Goal: Information Seeking & Learning: Learn about a topic

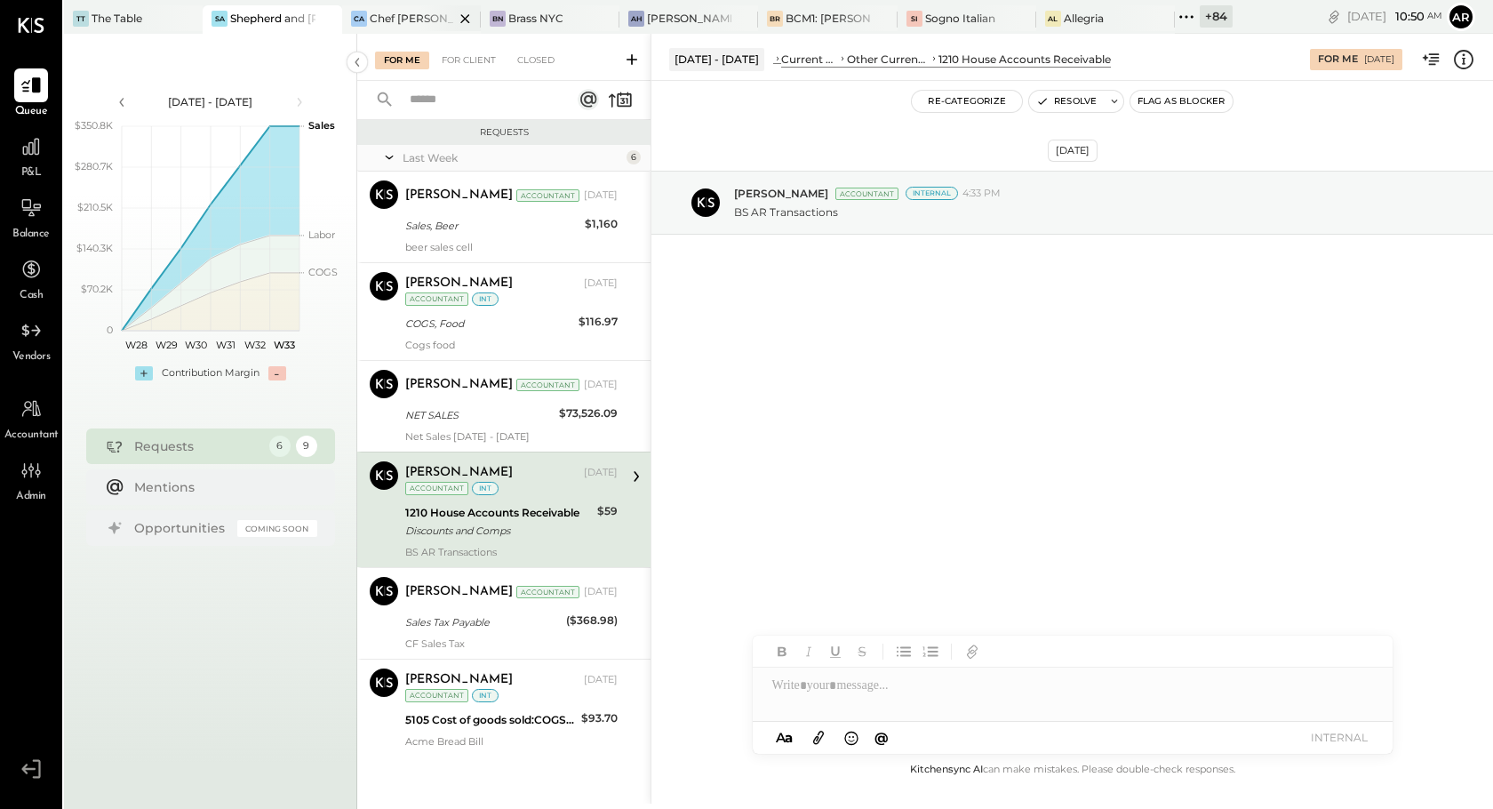
click at [400, 18] on div "Chef [PERSON_NAME]'s Vineyard Restaurant and Bar" at bounding box center [412, 18] width 84 height 15
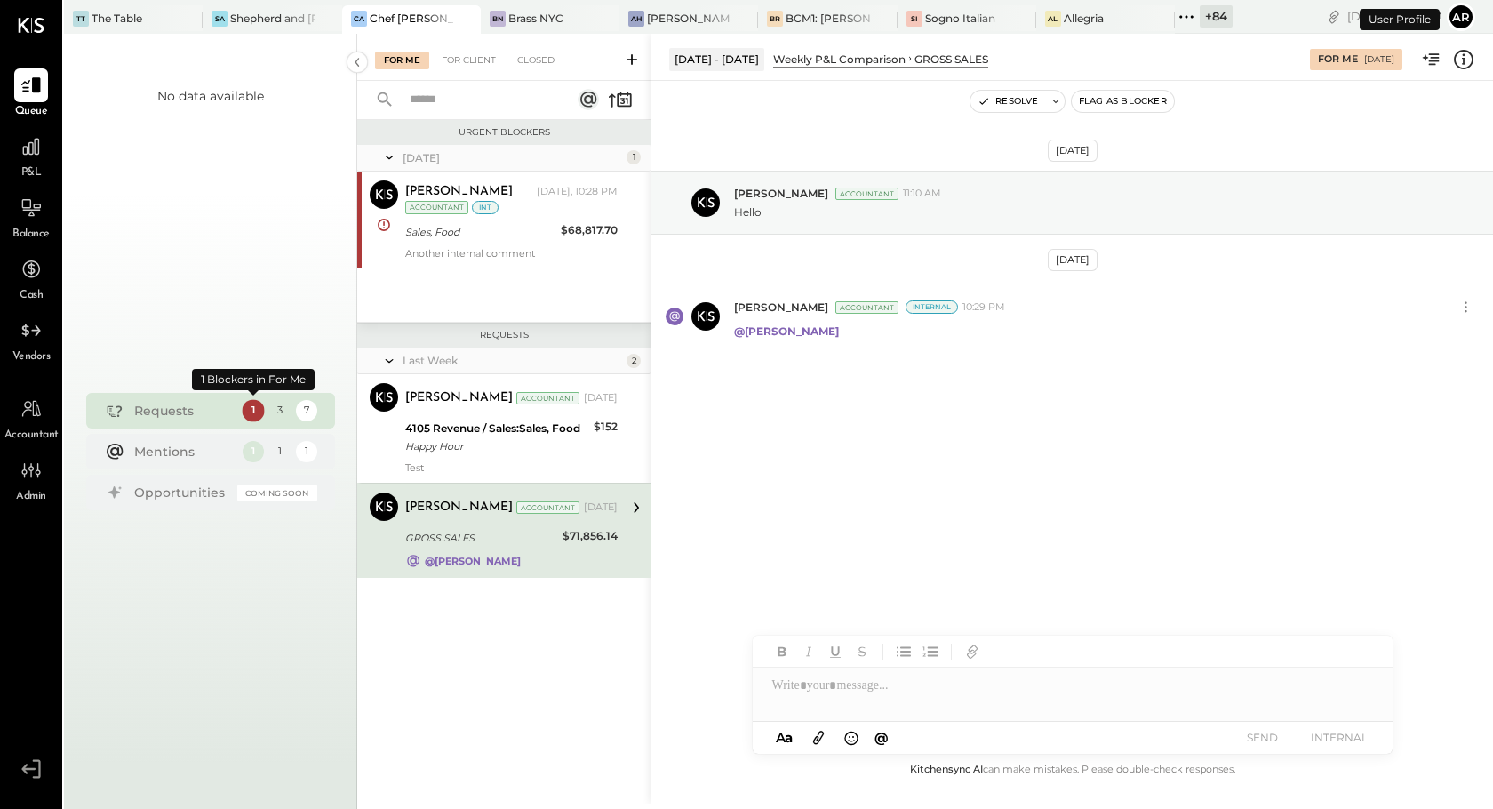
click at [258, 411] on div "1" at bounding box center [253, 410] width 22 height 22
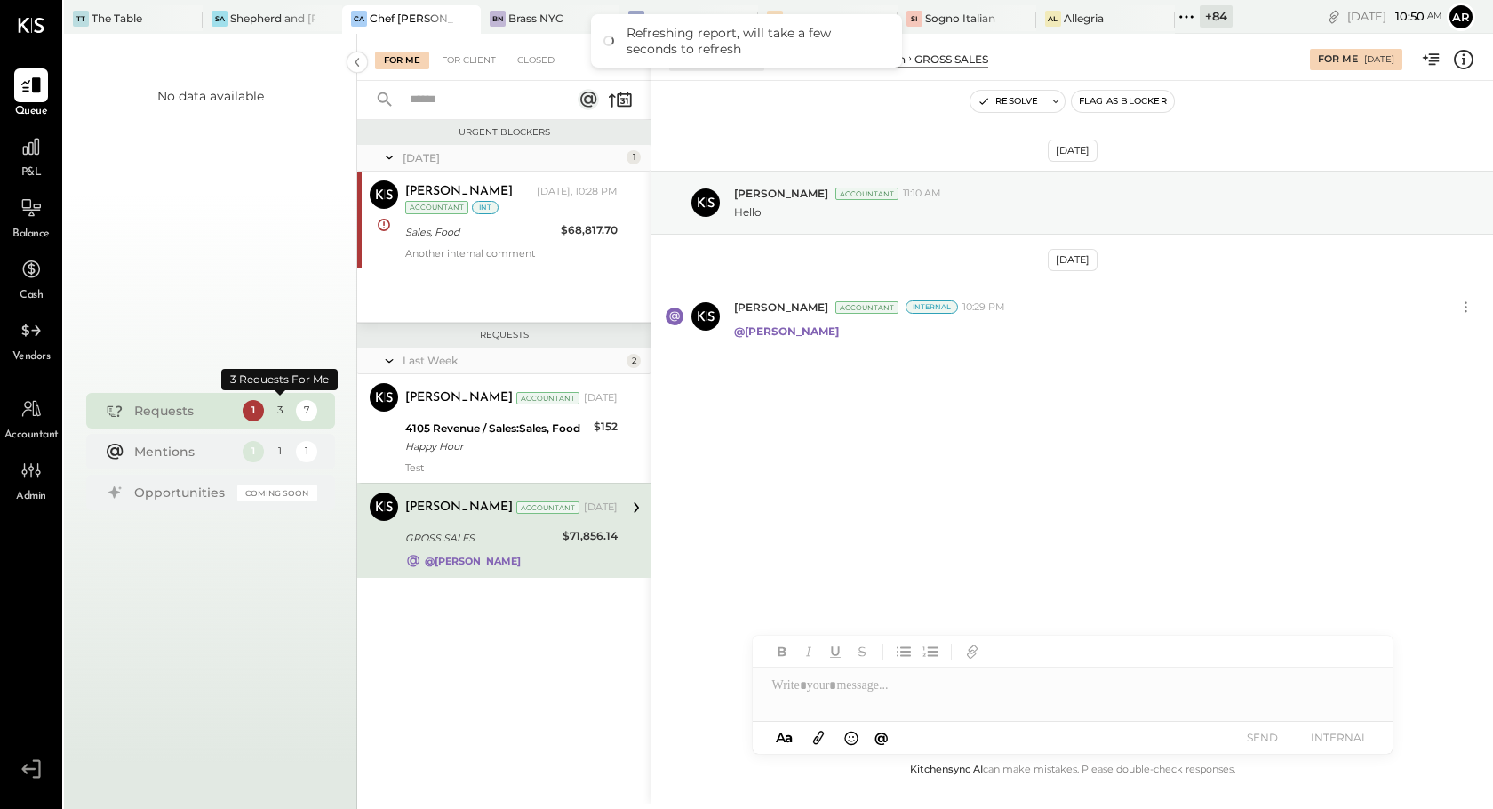
click at [282, 411] on div "3" at bounding box center [279, 410] width 22 height 22
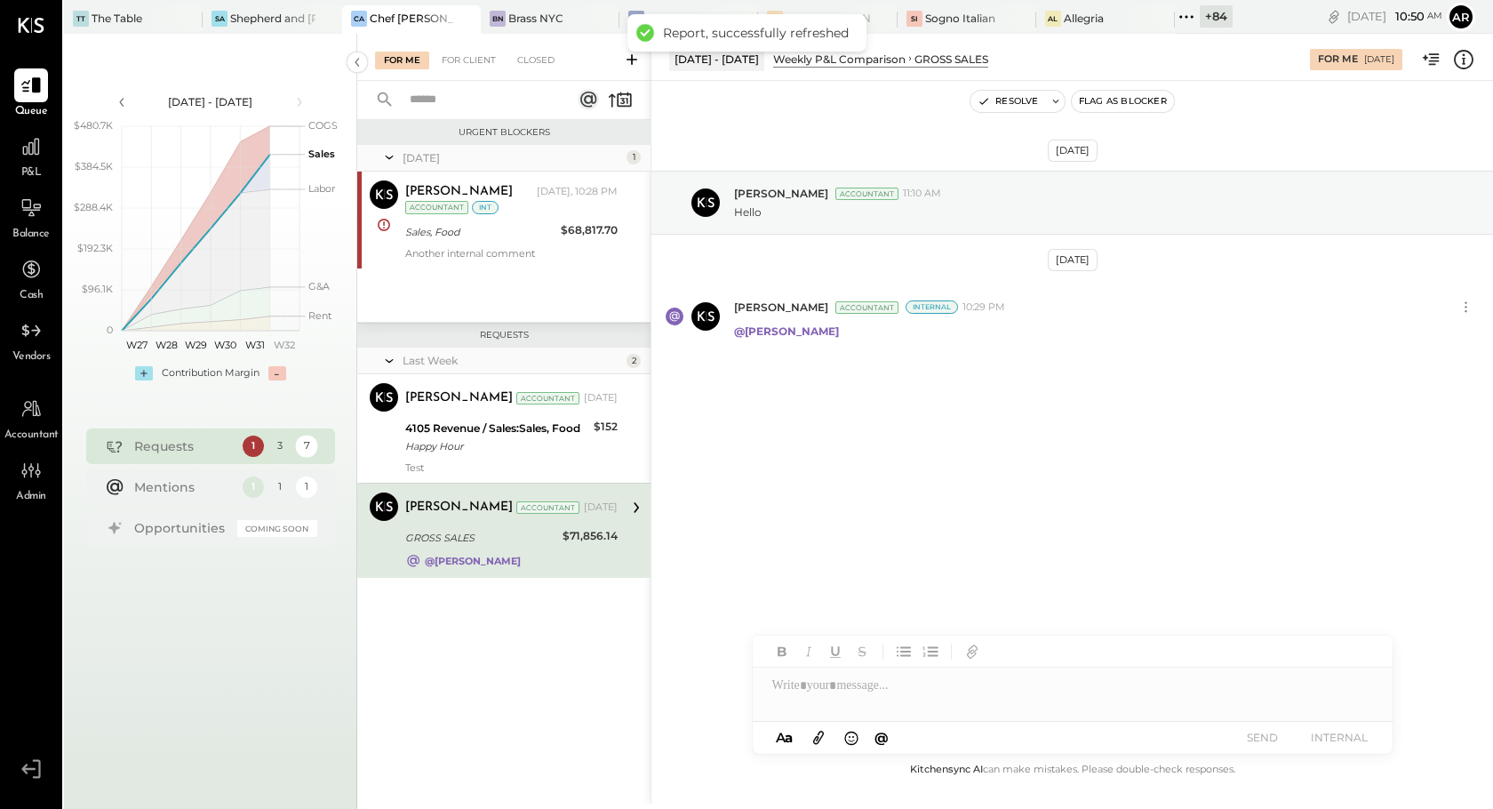
click at [308, 442] on div "7" at bounding box center [306, 446] width 22 height 22
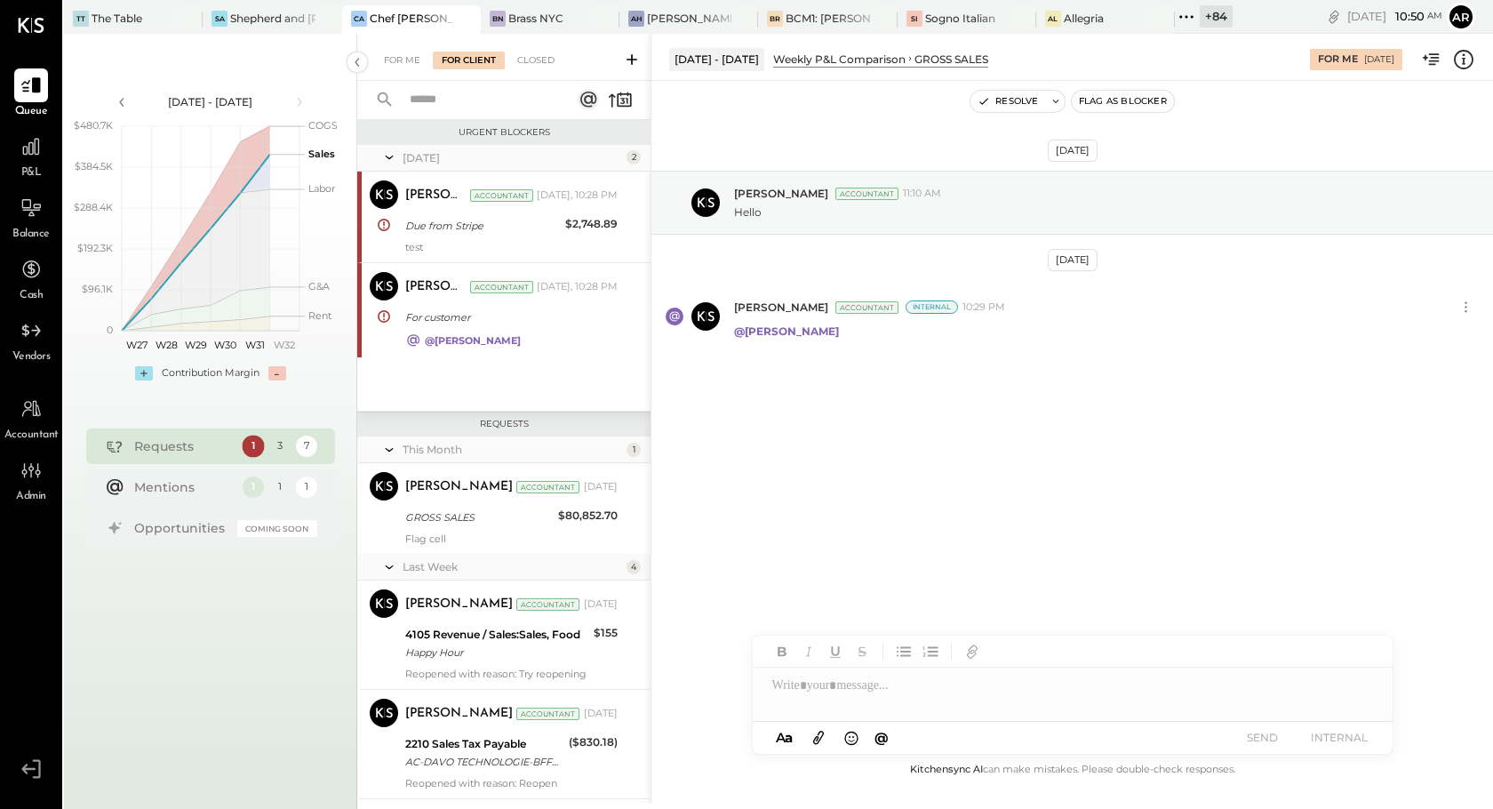
click at [250, 446] on div "1" at bounding box center [253, 446] width 22 height 22
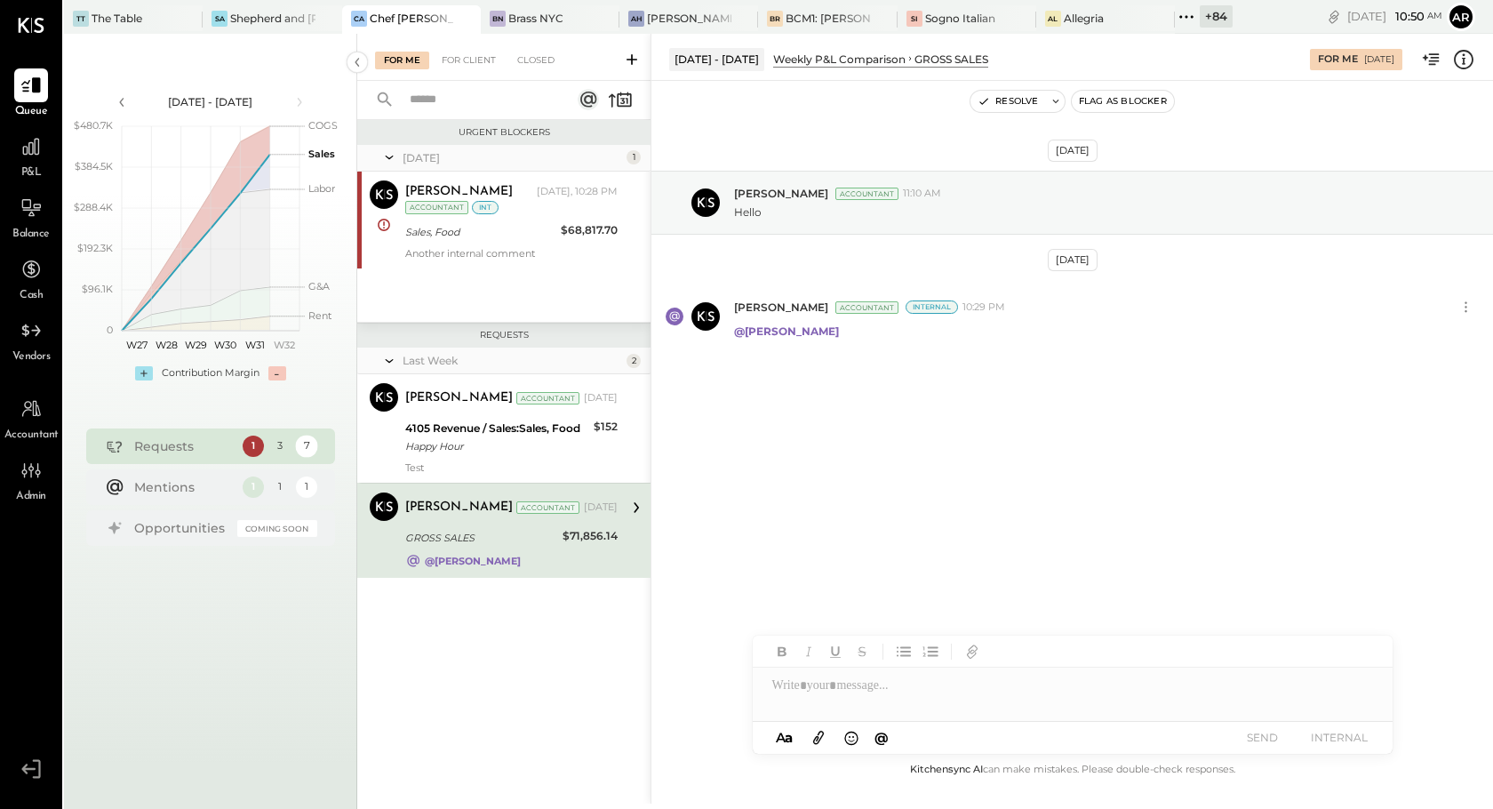
click at [313, 444] on div "7" at bounding box center [306, 446] width 22 height 22
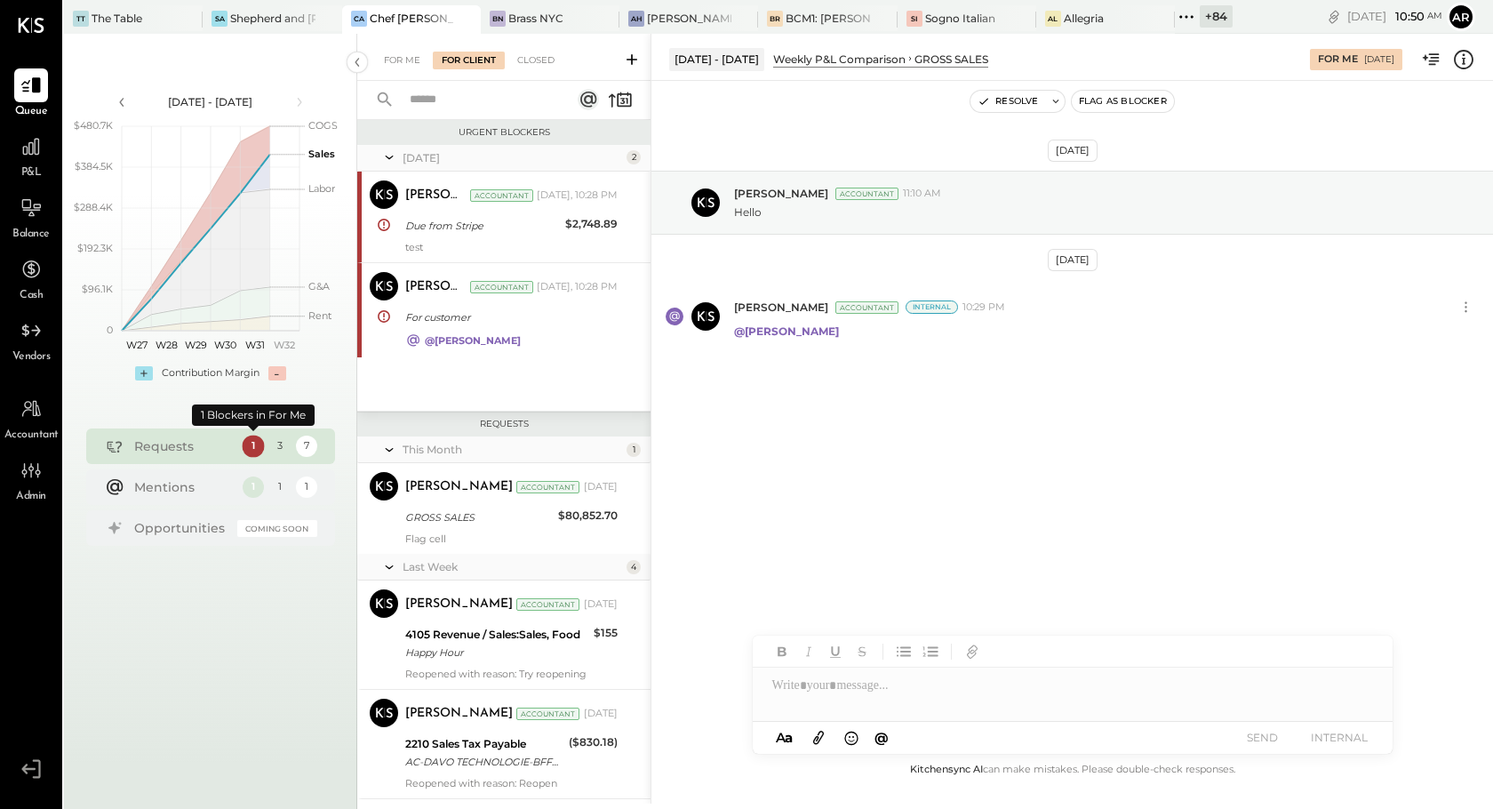
click at [257, 442] on div "1" at bounding box center [253, 446] width 22 height 22
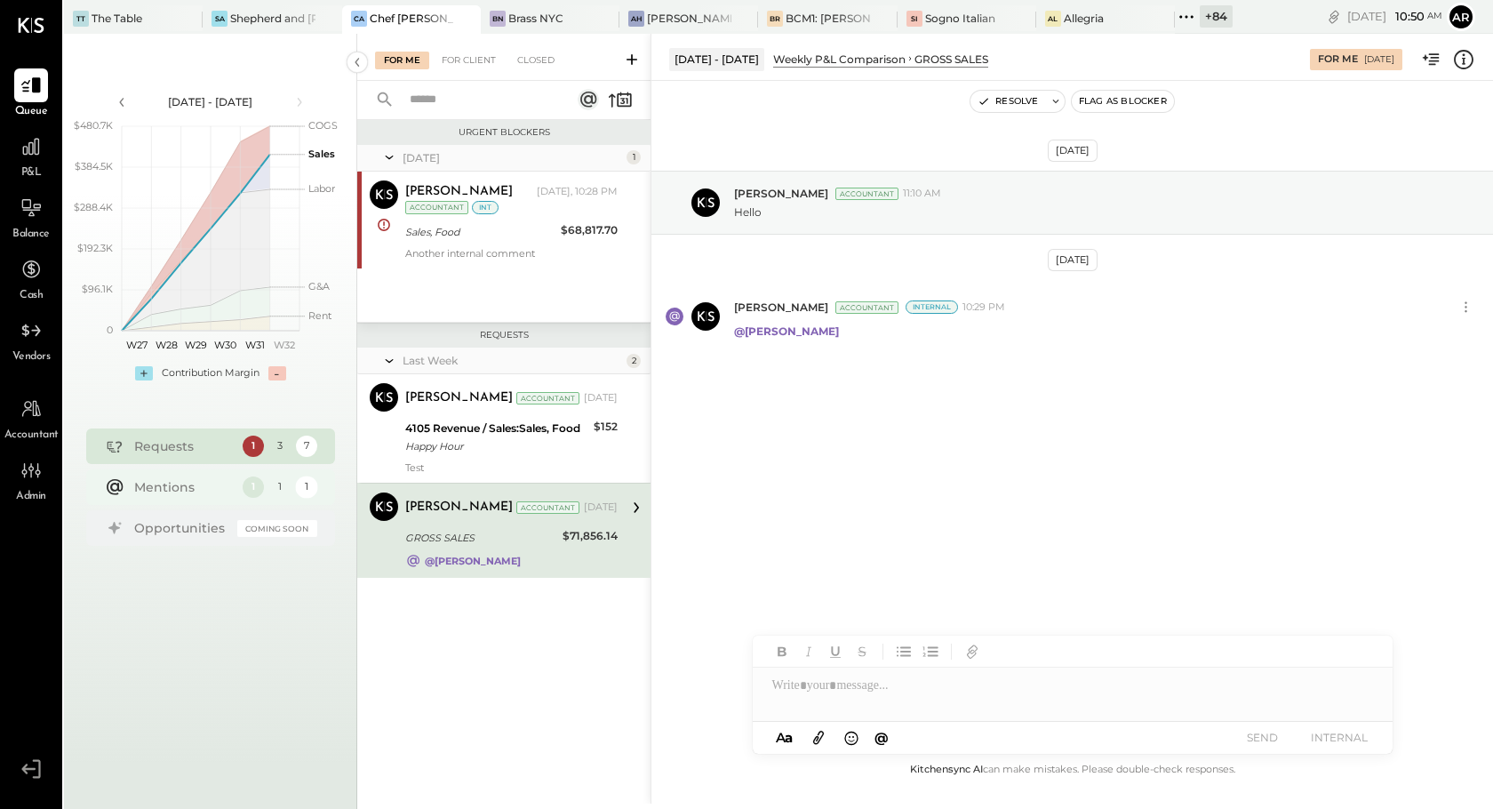
click at [307, 487] on div "1" at bounding box center [306, 486] width 22 height 22
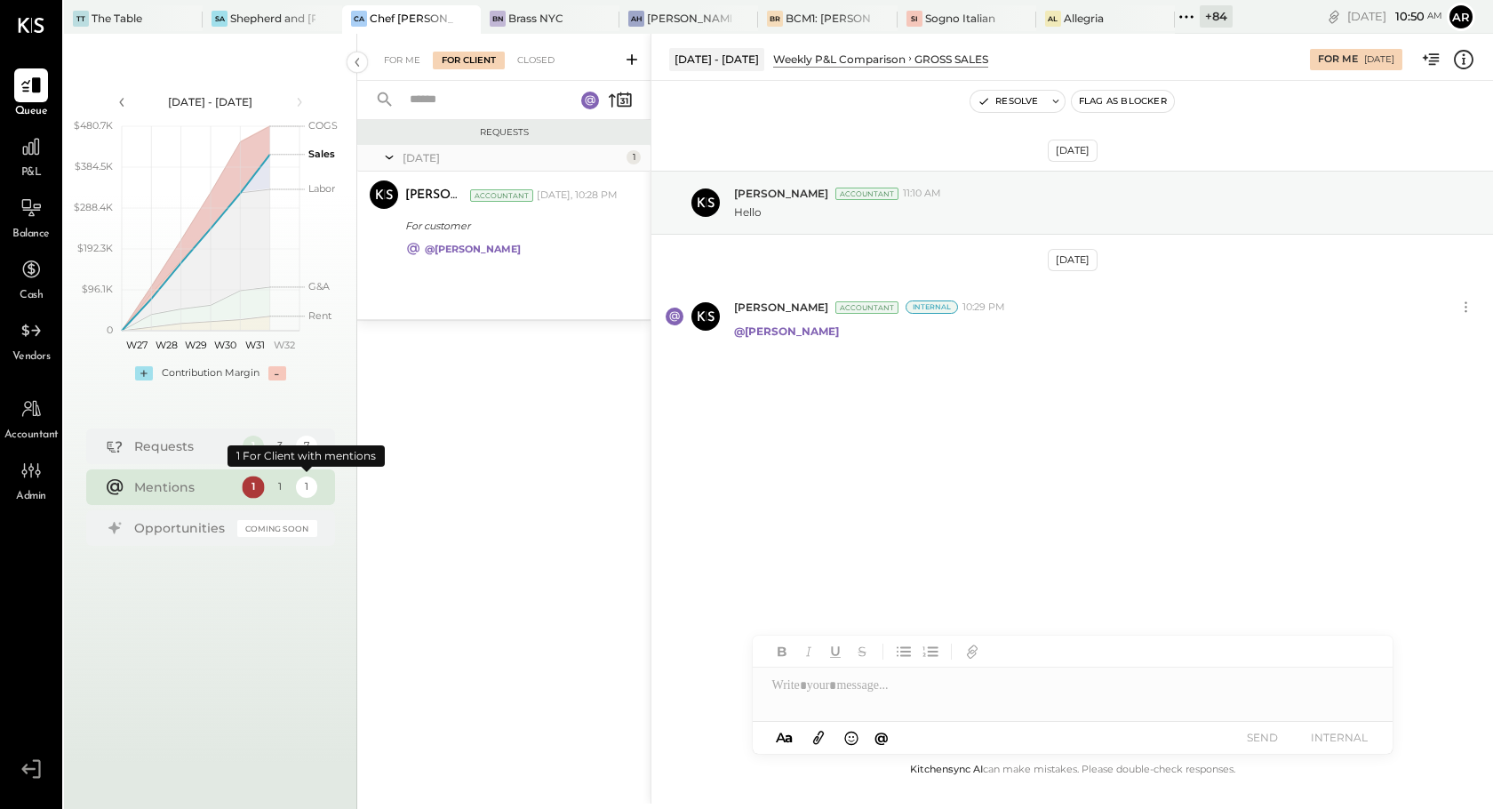
click at [252, 486] on div "1" at bounding box center [253, 486] width 22 height 22
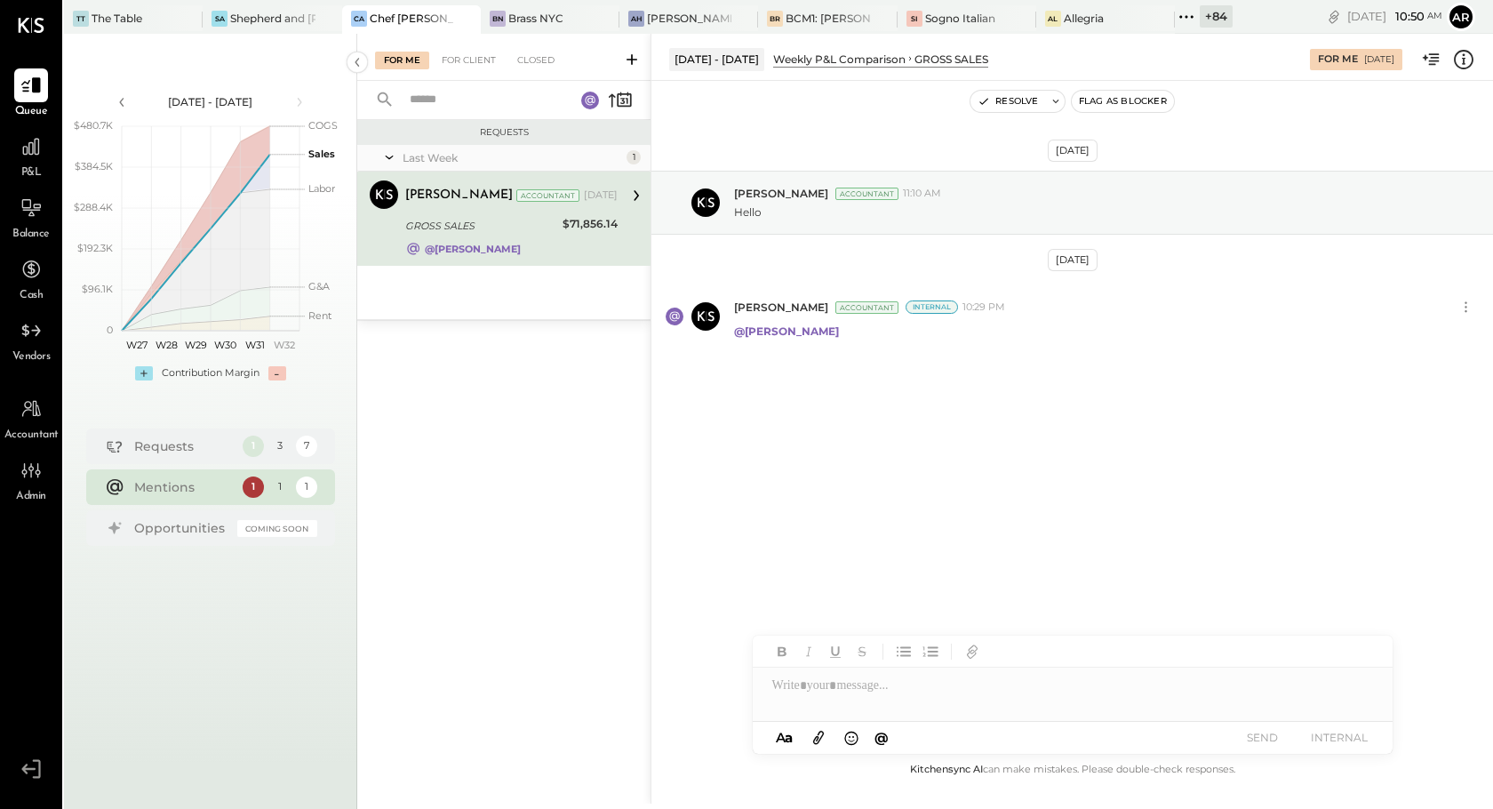
click at [275, 487] on div "1" at bounding box center [279, 486] width 22 height 22
click at [313, 492] on div "1" at bounding box center [306, 486] width 22 height 22
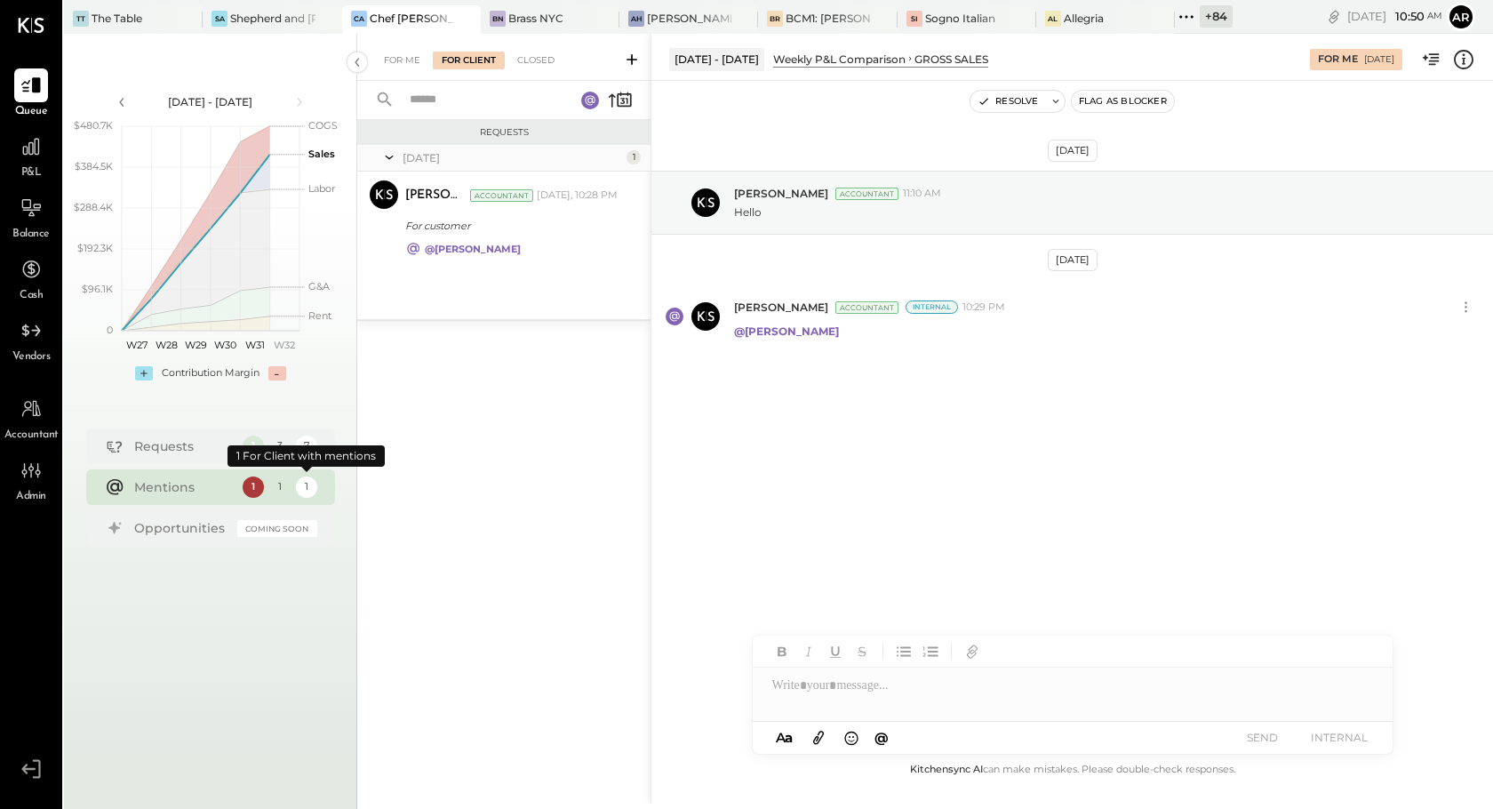
click at [234, 492] on div "Mentions 1 1 1" at bounding box center [210, 487] width 249 height 36
click at [251, 491] on div "1" at bounding box center [253, 486] width 22 height 22
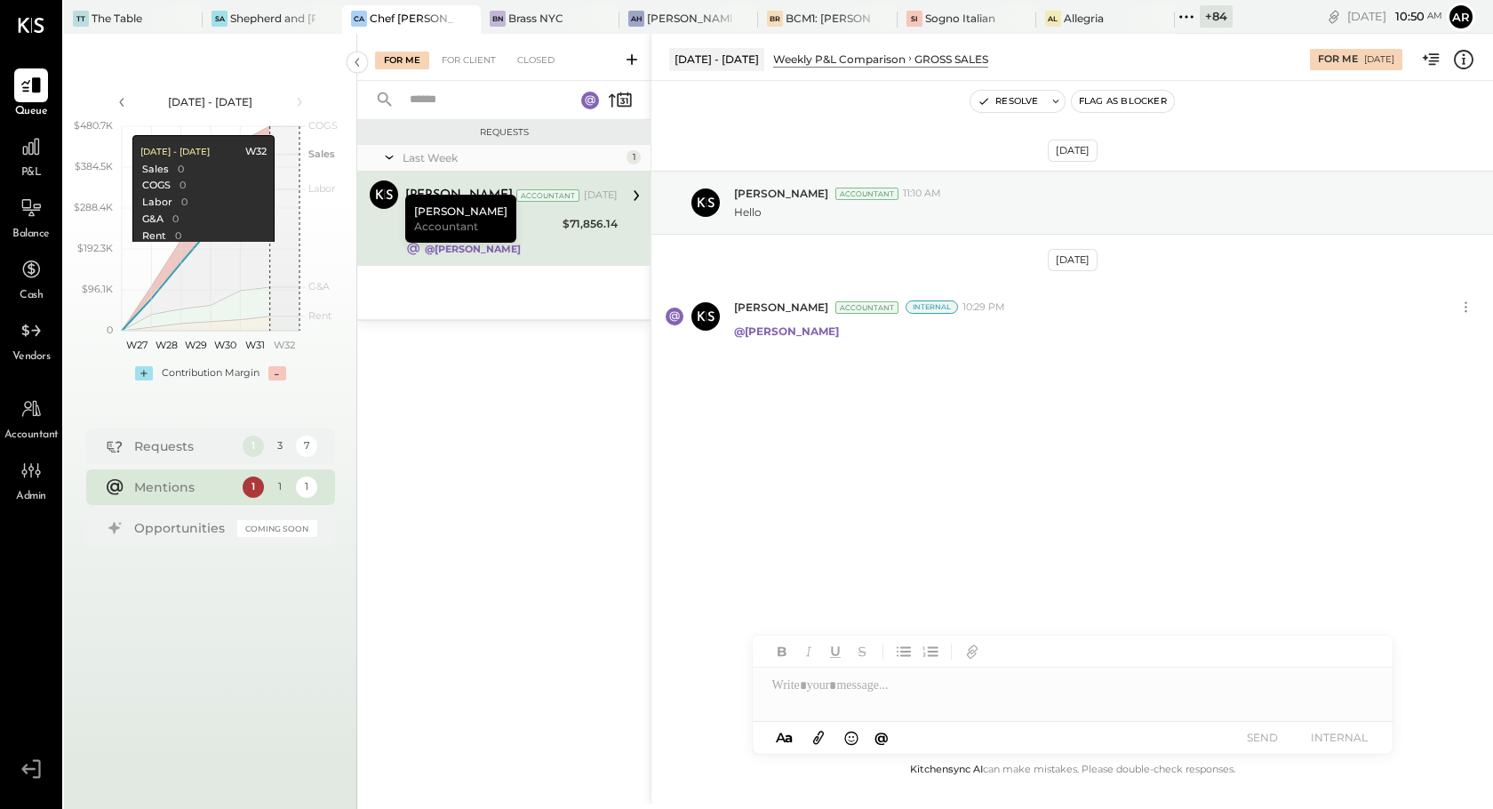
click at [469, 44] on div "For Me For Client Closed" at bounding box center [503, 57] width 293 height 47
click at [468, 59] on div "For Client" at bounding box center [469, 61] width 72 height 18
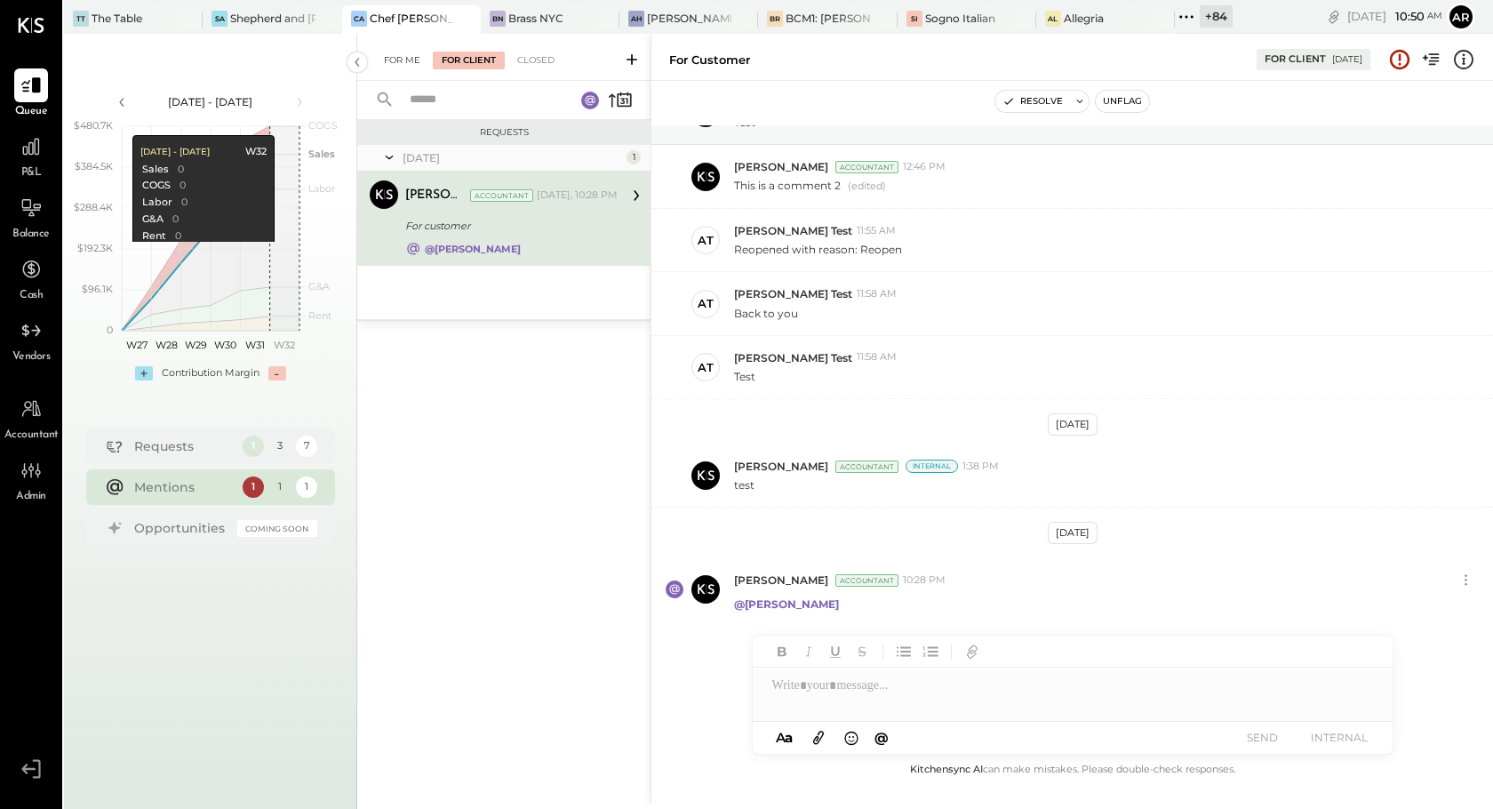
click at [382, 60] on div "For Me" at bounding box center [402, 61] width 54 height 18
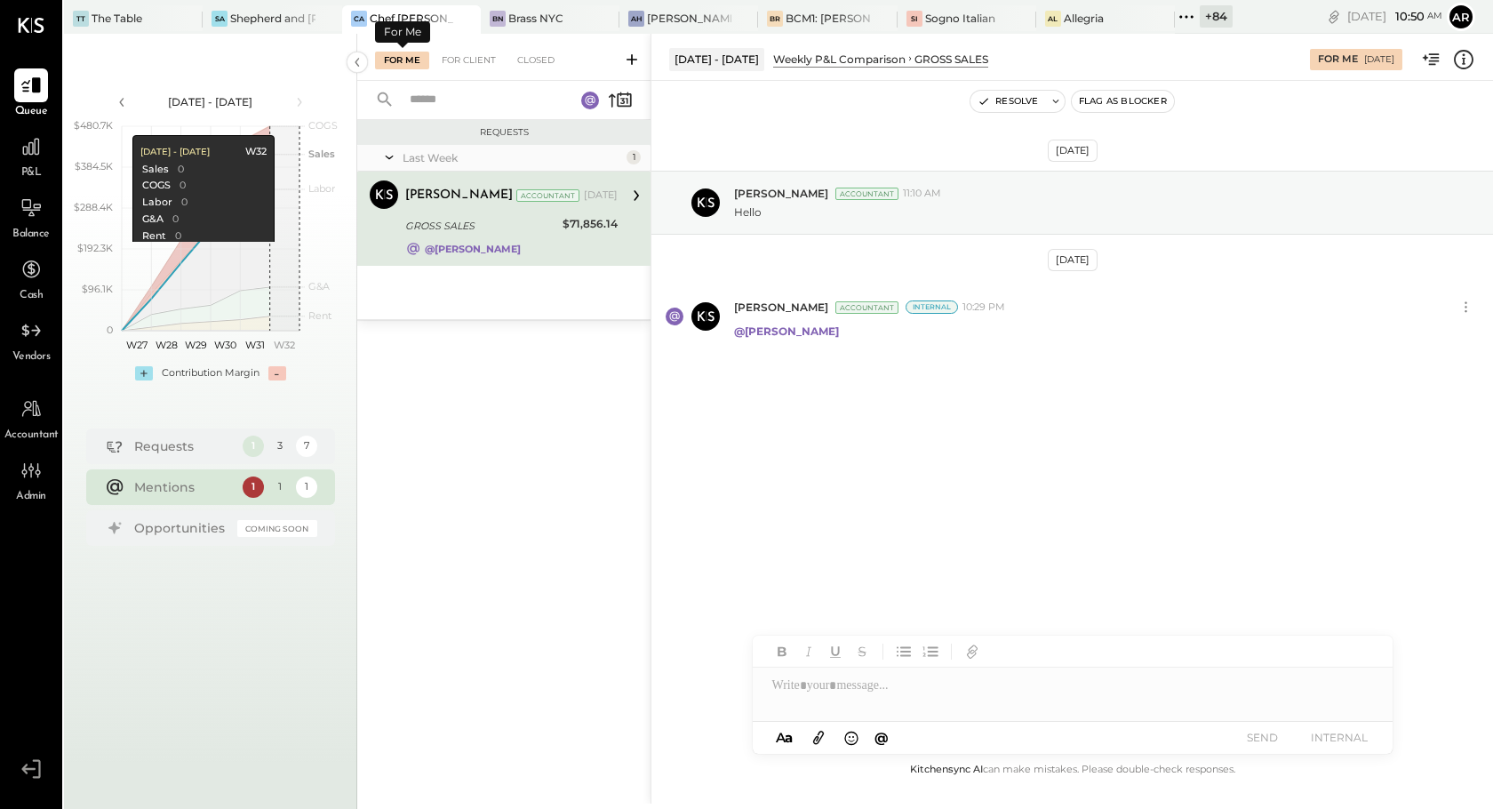
click at [475, 78] on div "For Me For Client Closed" at bounding box center [503, 57] width 293 height 47
click at [474, 65] on div "For Client" at bounding box center [469, 61] width 72 height 18
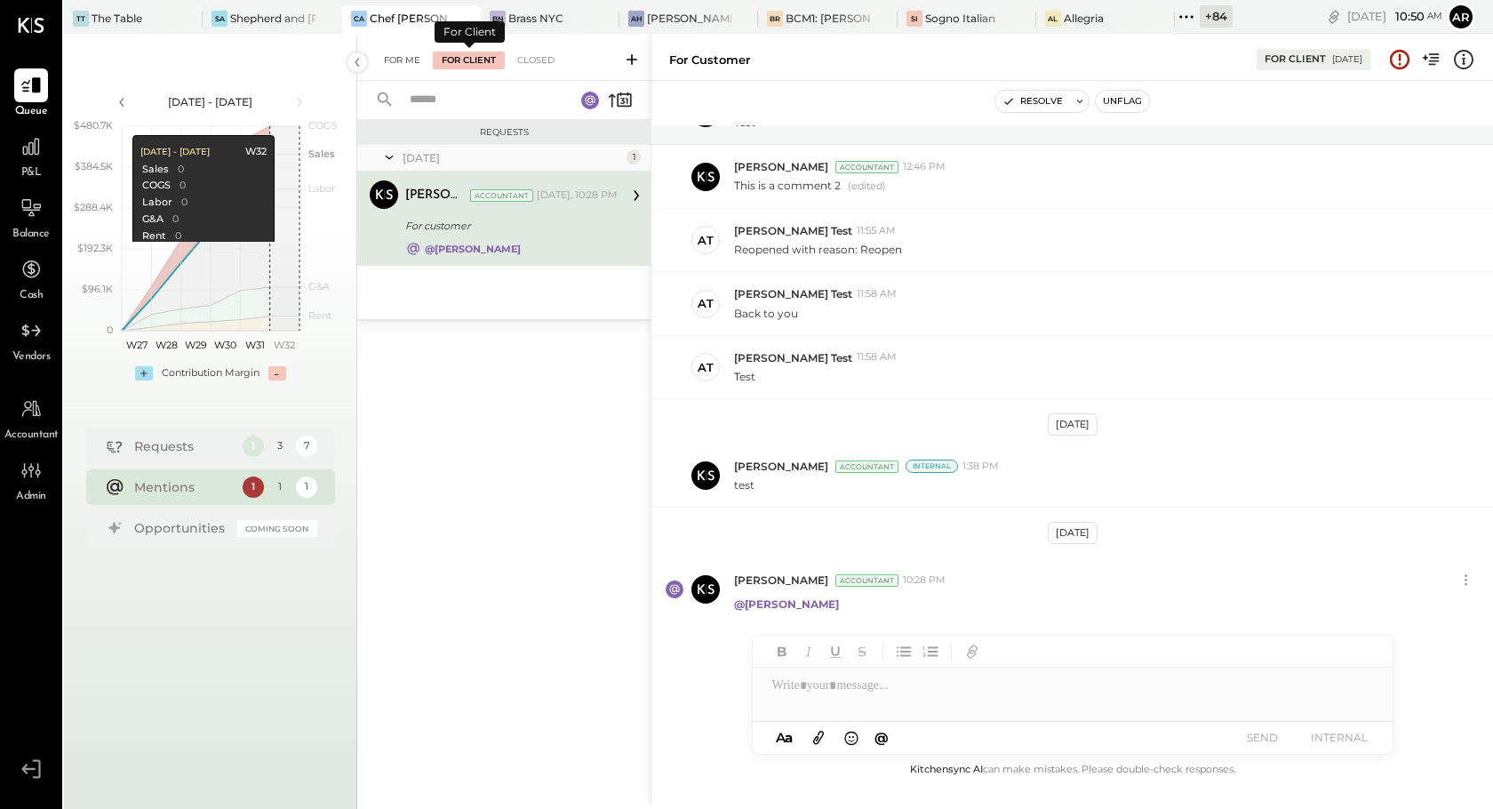
click at [392, 67] on div "For Me" at bounding box center [402, 61] width 54 height 18
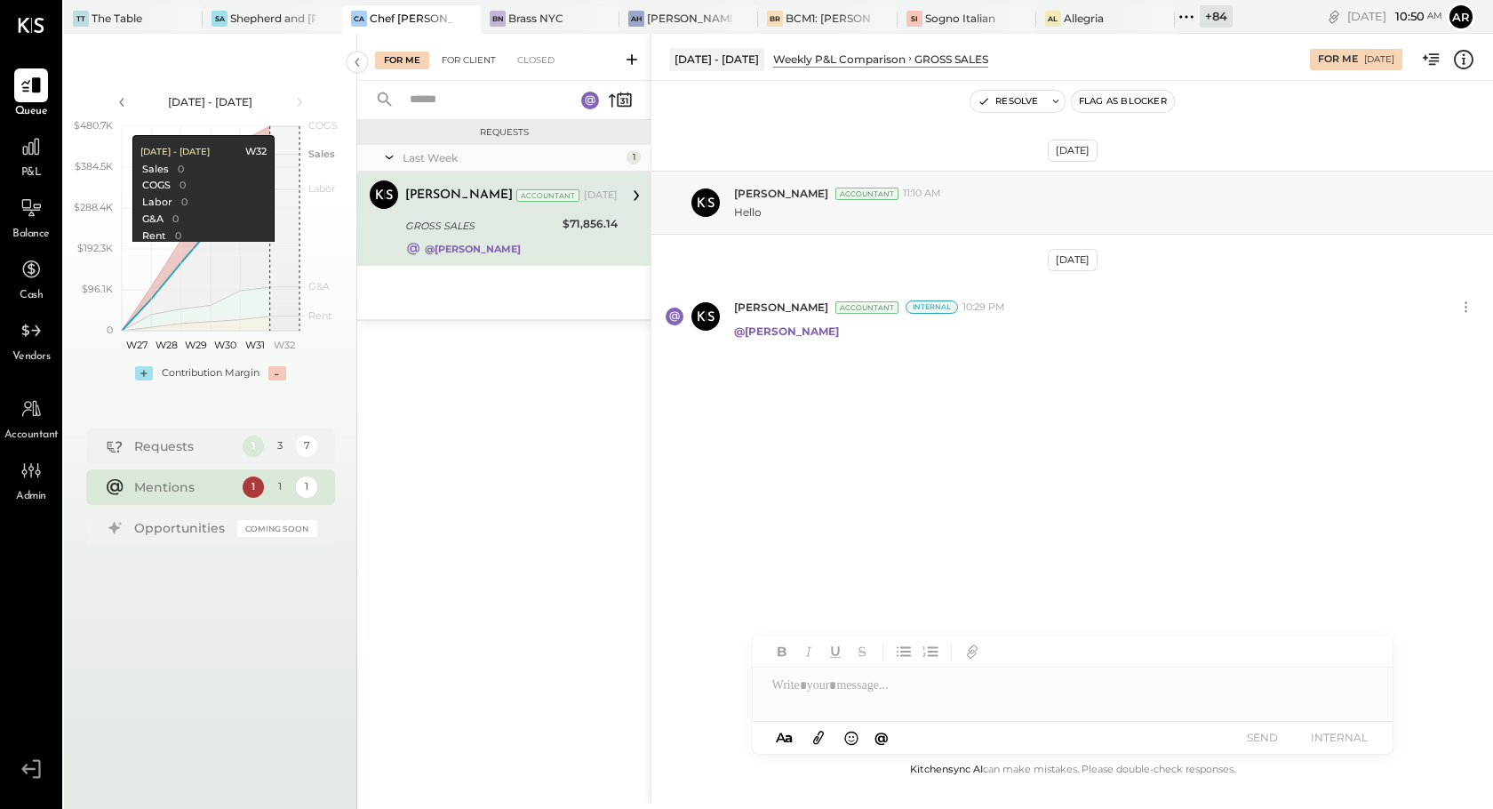
click at [458, 56] on div "For Client" at bounding box center [469, 61] width 72 height 18
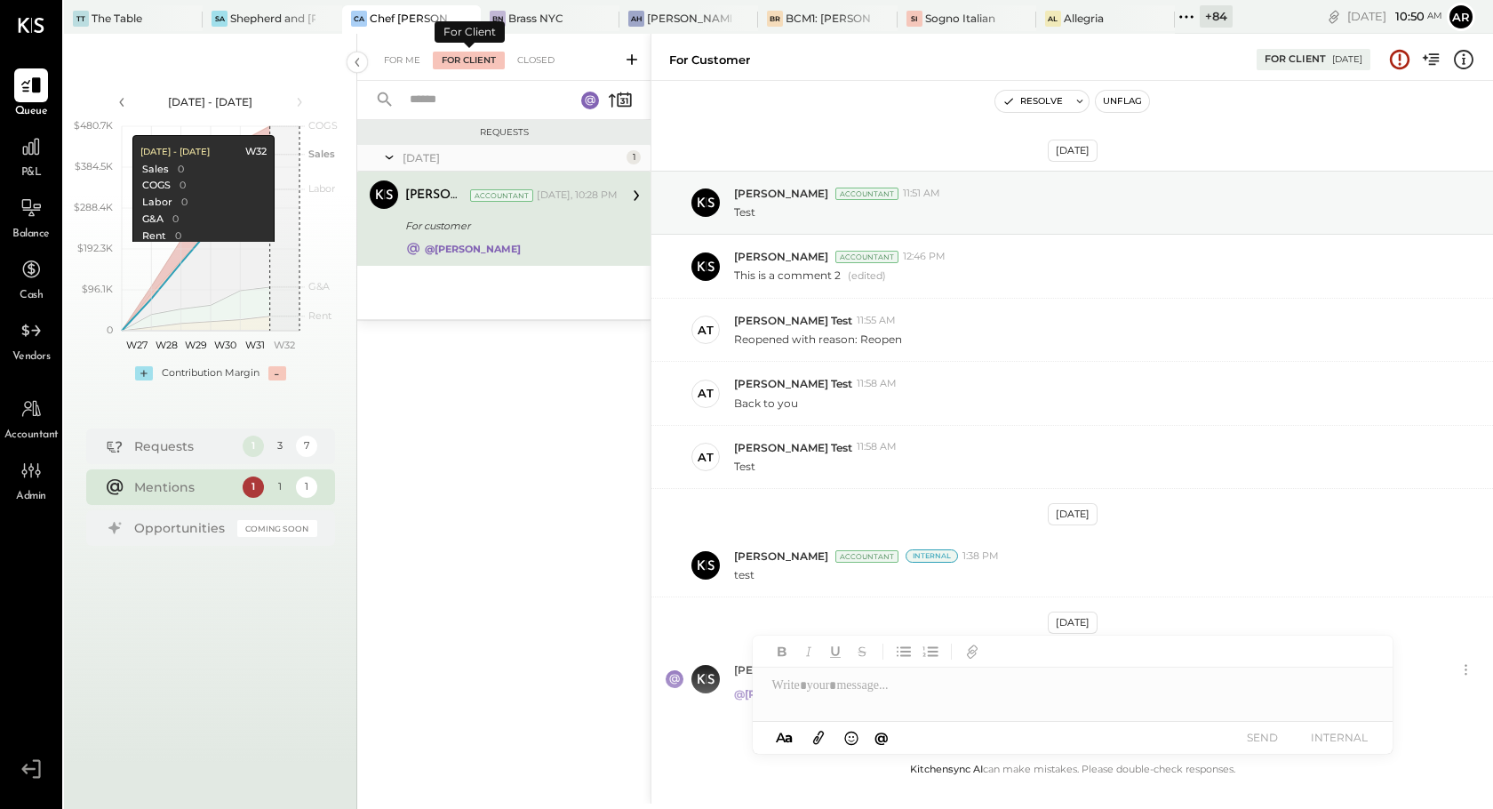
scroll to position [90, 0]
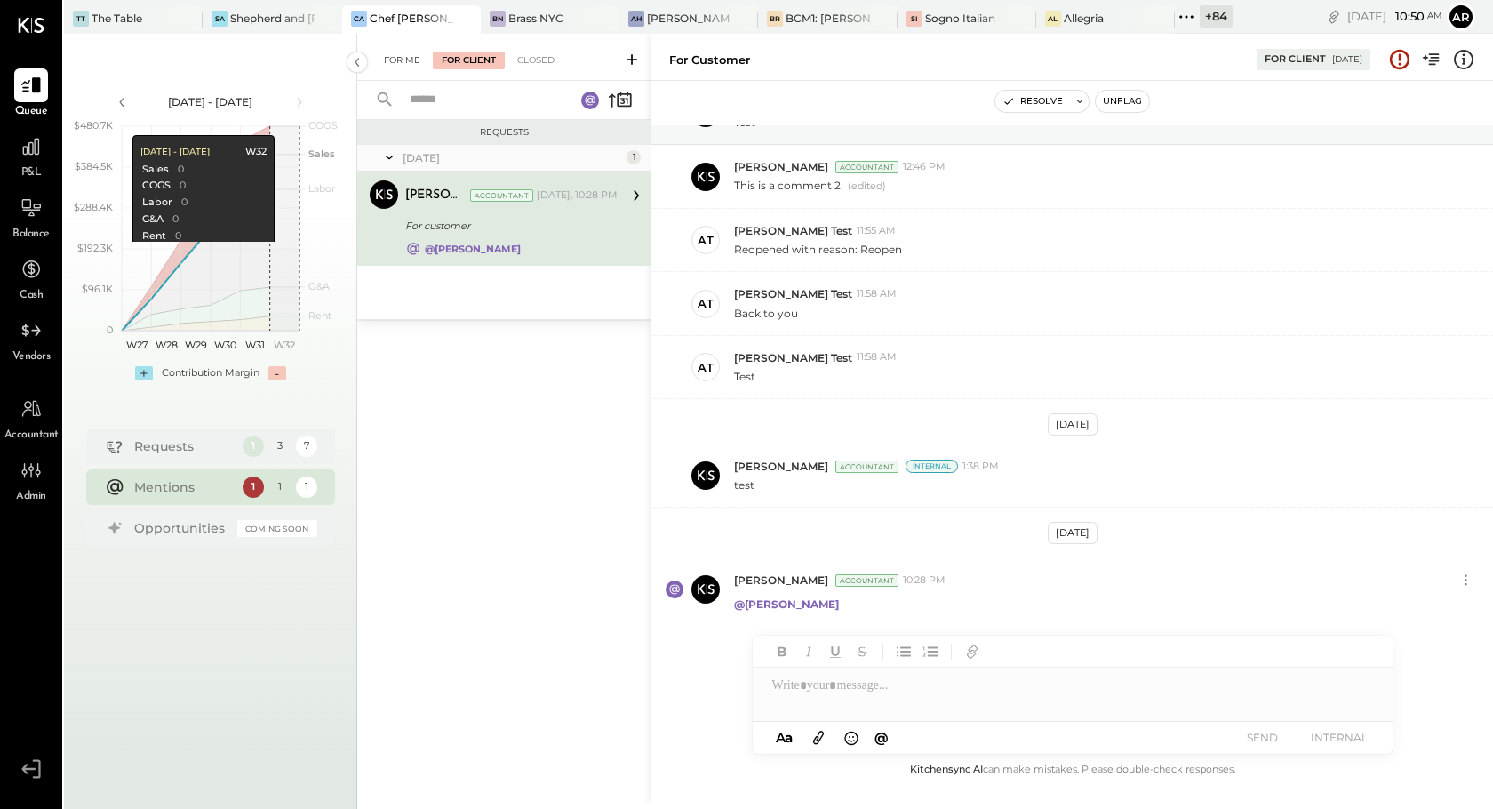
click at [390, 59] on div "For Me" at bounding box center [402, 61] width 54 height 18
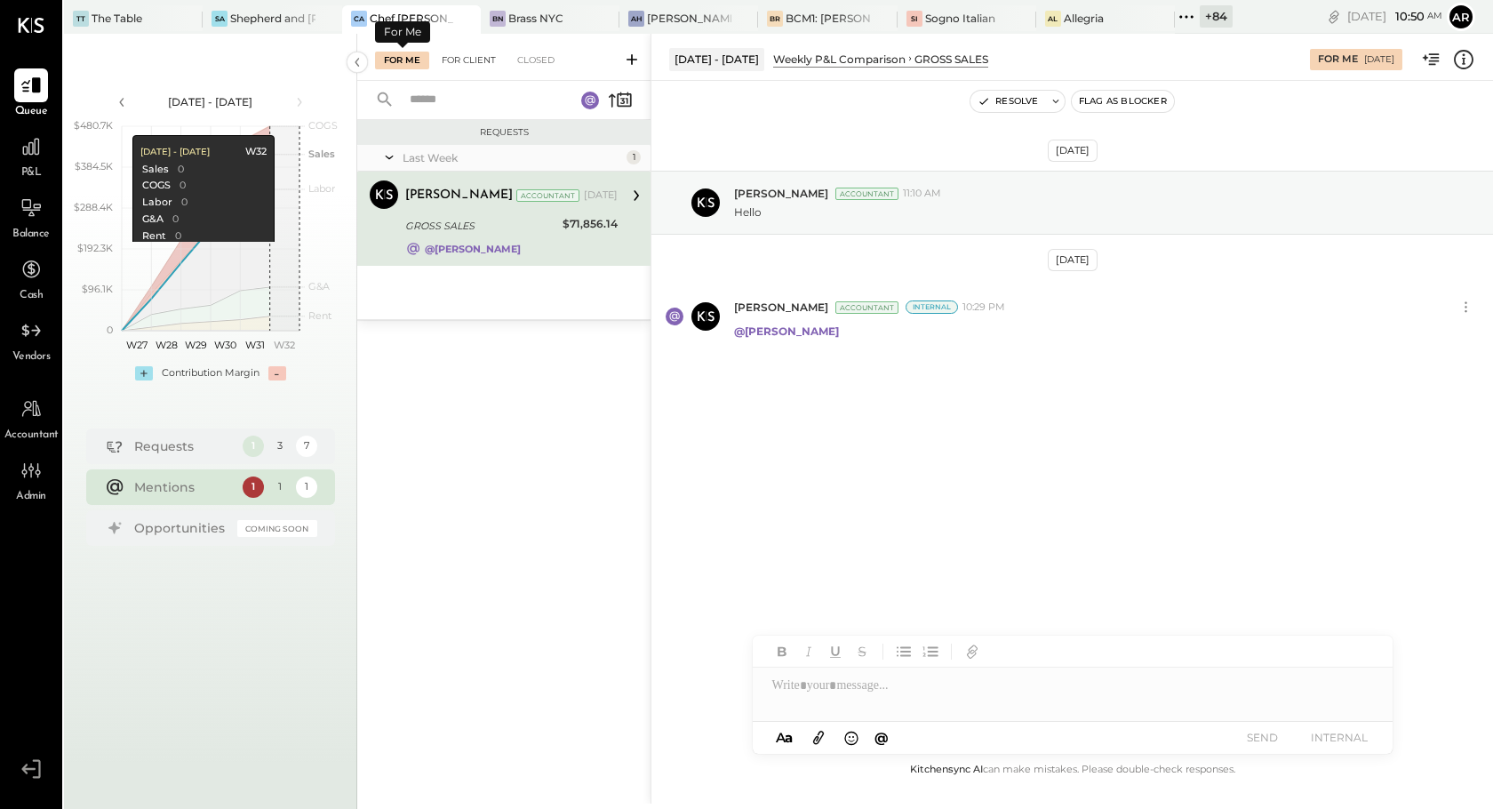
click at [492, 62] on div "For Client" at bounding box center [469, 61] width 72 height 18
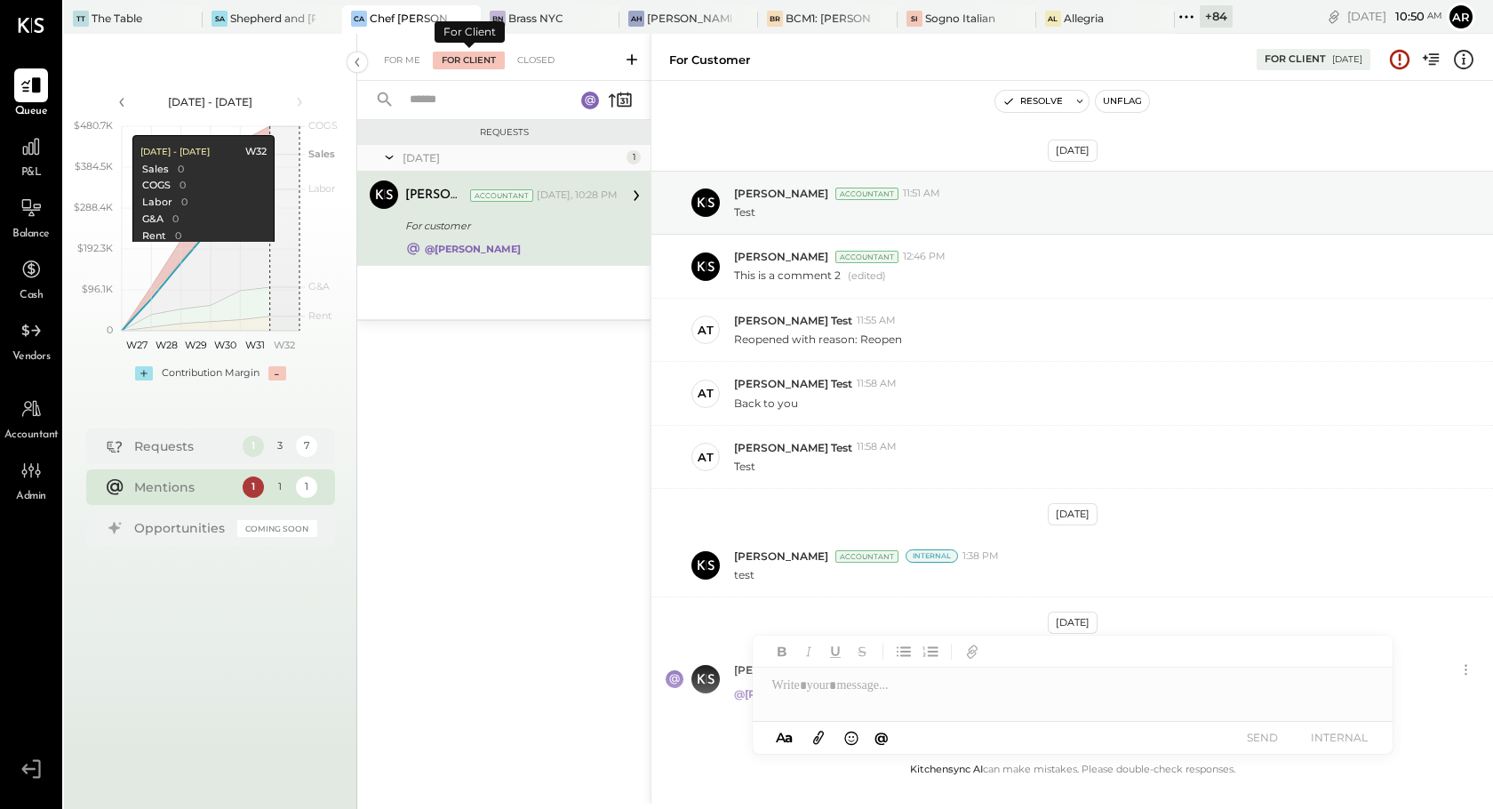
scroll to position [90, 0]
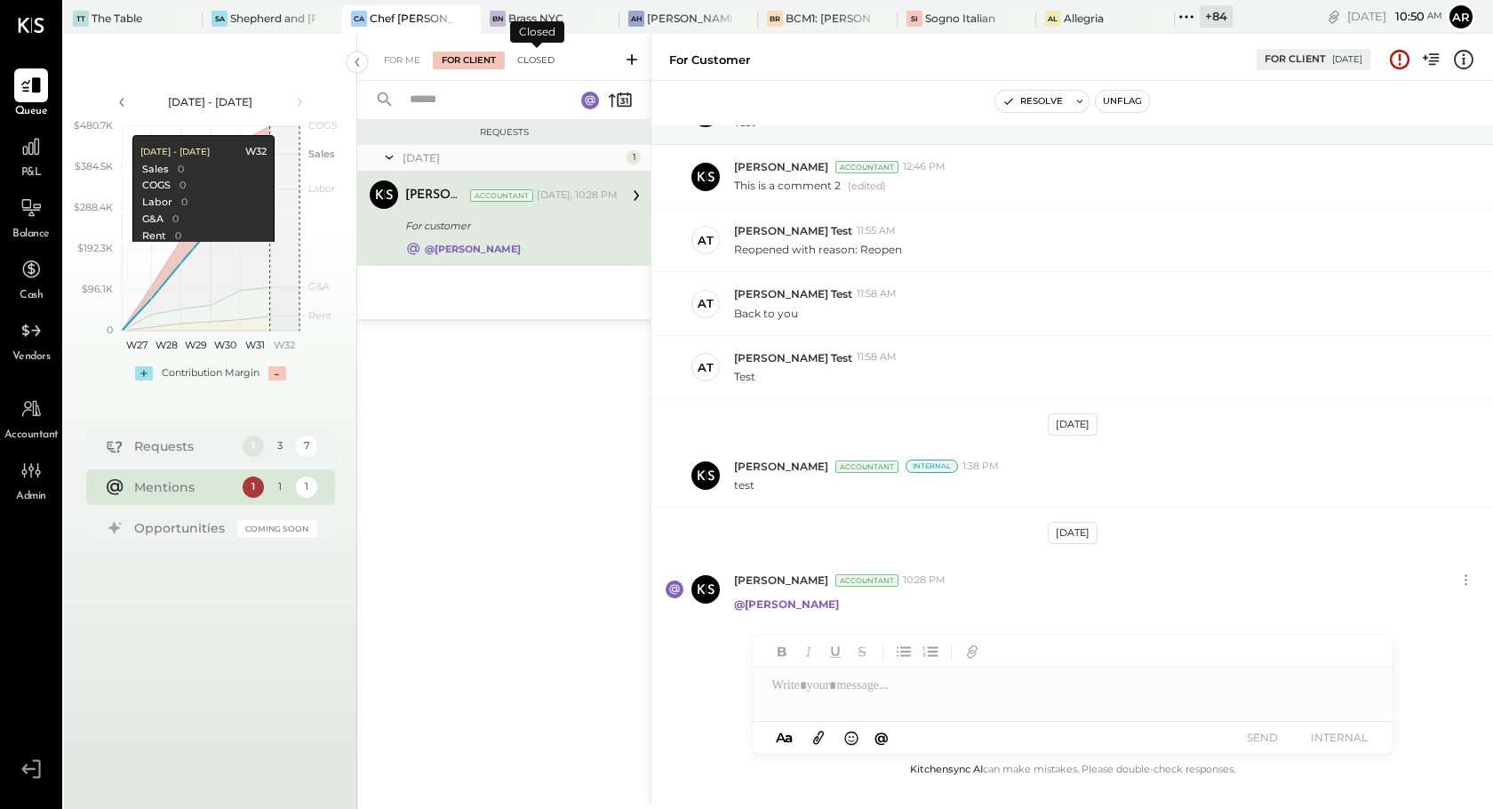
click at [554, 64] on div "Closed" at bounding box center [535, 61] width 55 height 18
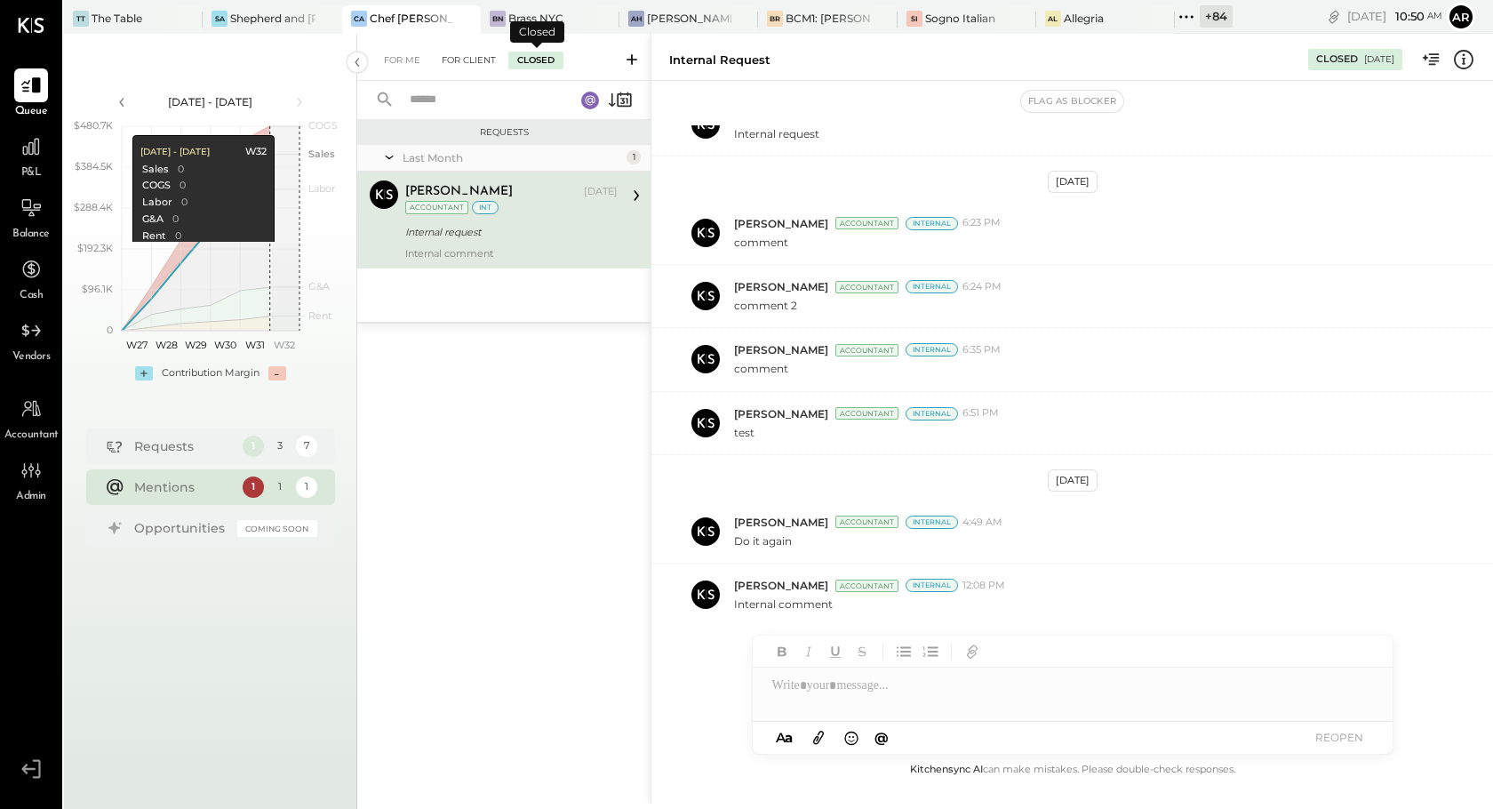
click at [484, 63] on div "For Client" at bounding box center [469, 61] width 72 height 18
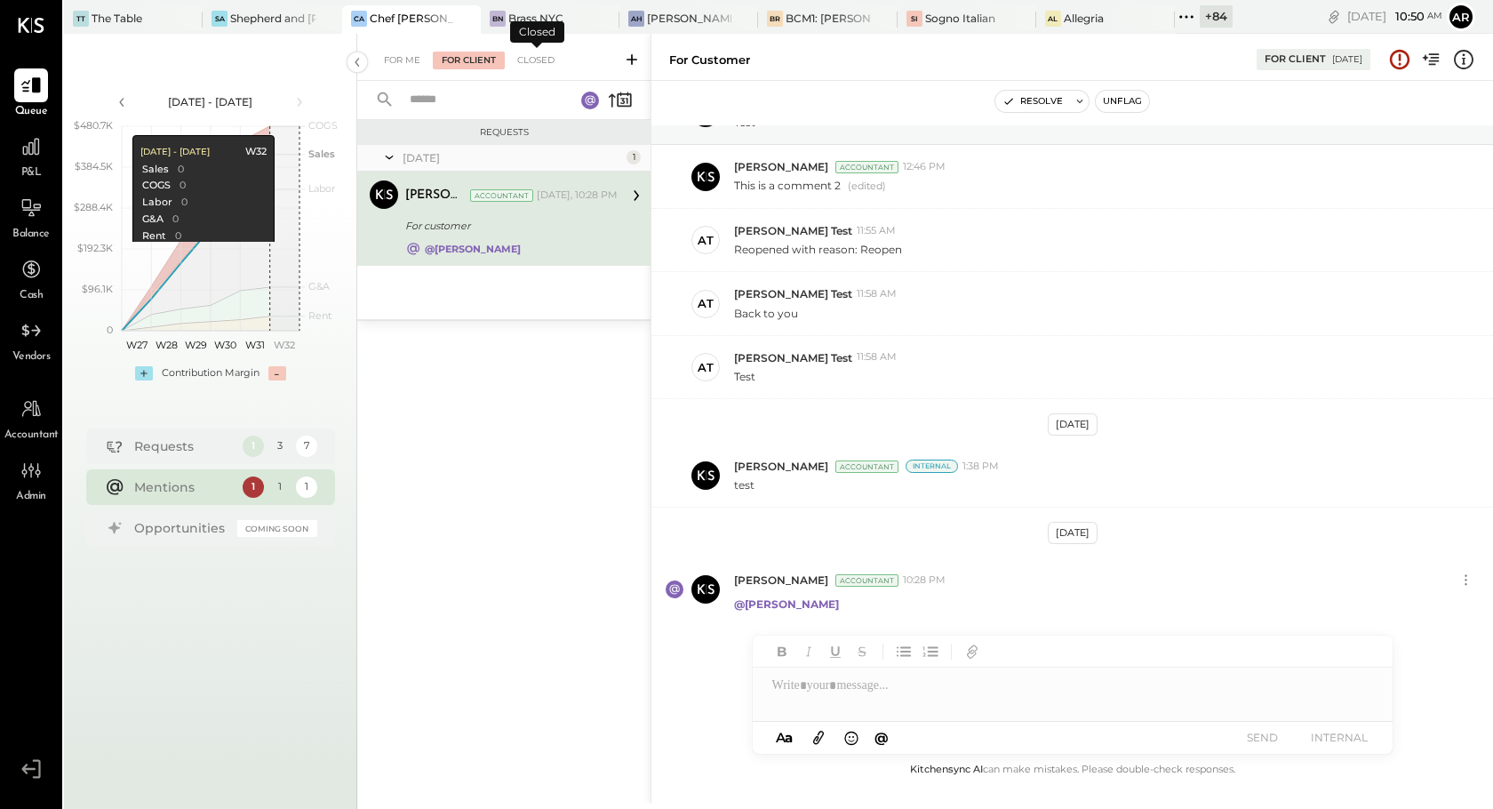
scroll to position [90, 0]
click at [411, 59] on div "For Me" at bounding box center [402, 61] width 54 height 18
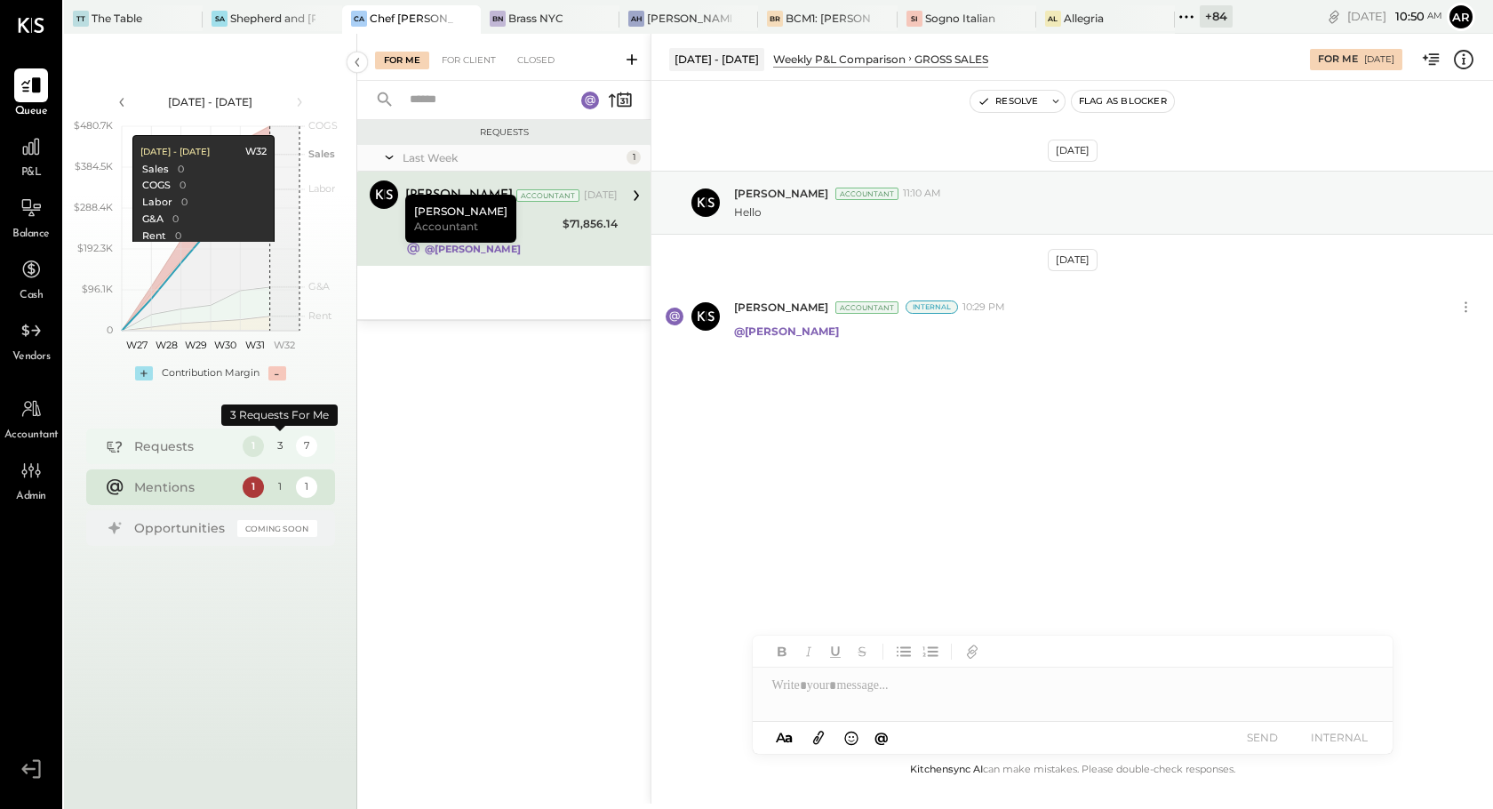
click at [279, 444] on div "3" at bounding box center [279, 446] width 22 height 22
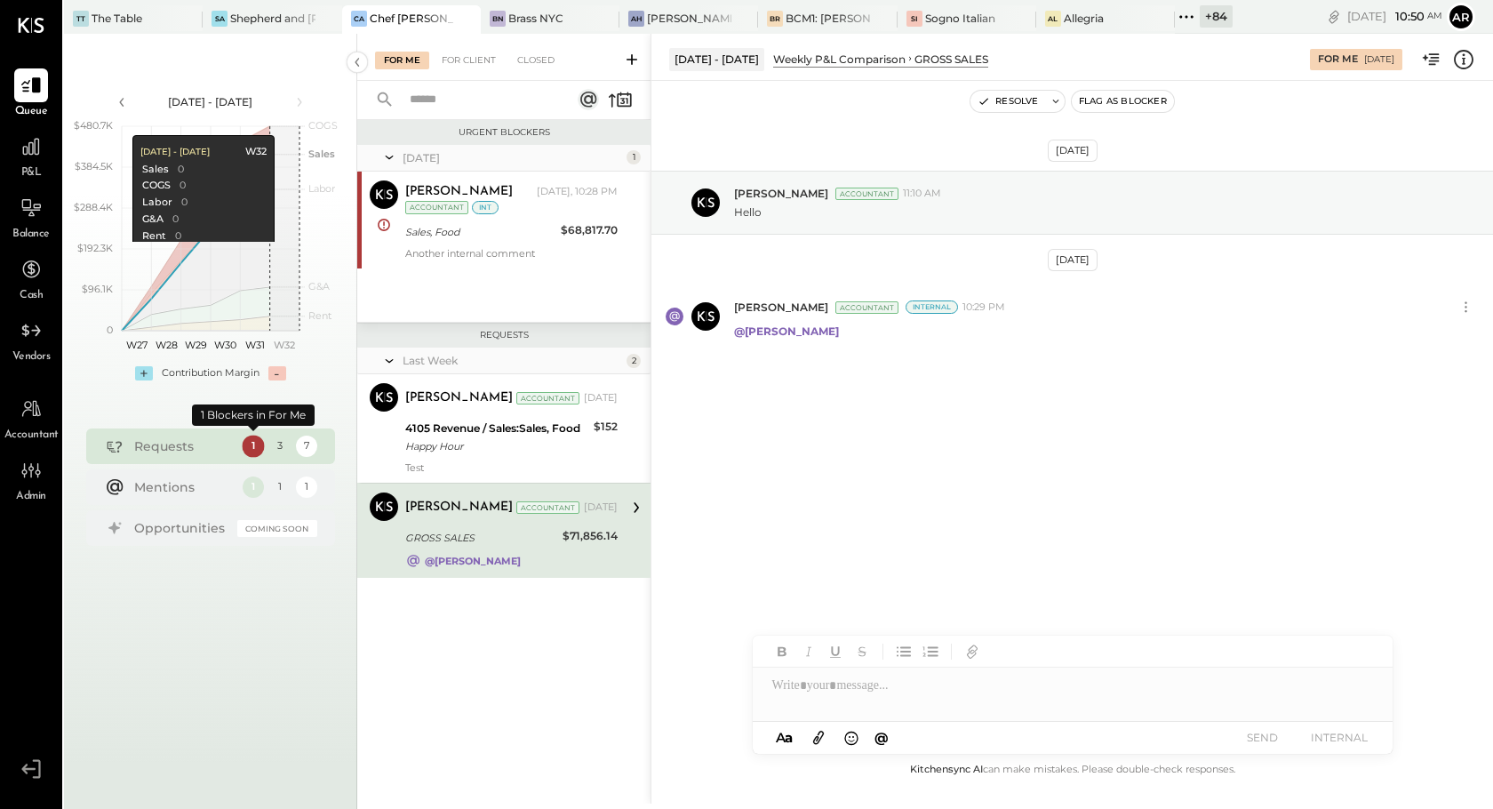
click at [251, 444] on div "1" at bounding box center [253, 446] width 22 height 22
click at [304, 444] on div "7" at bounding box center [306, 446] width 22 height 22
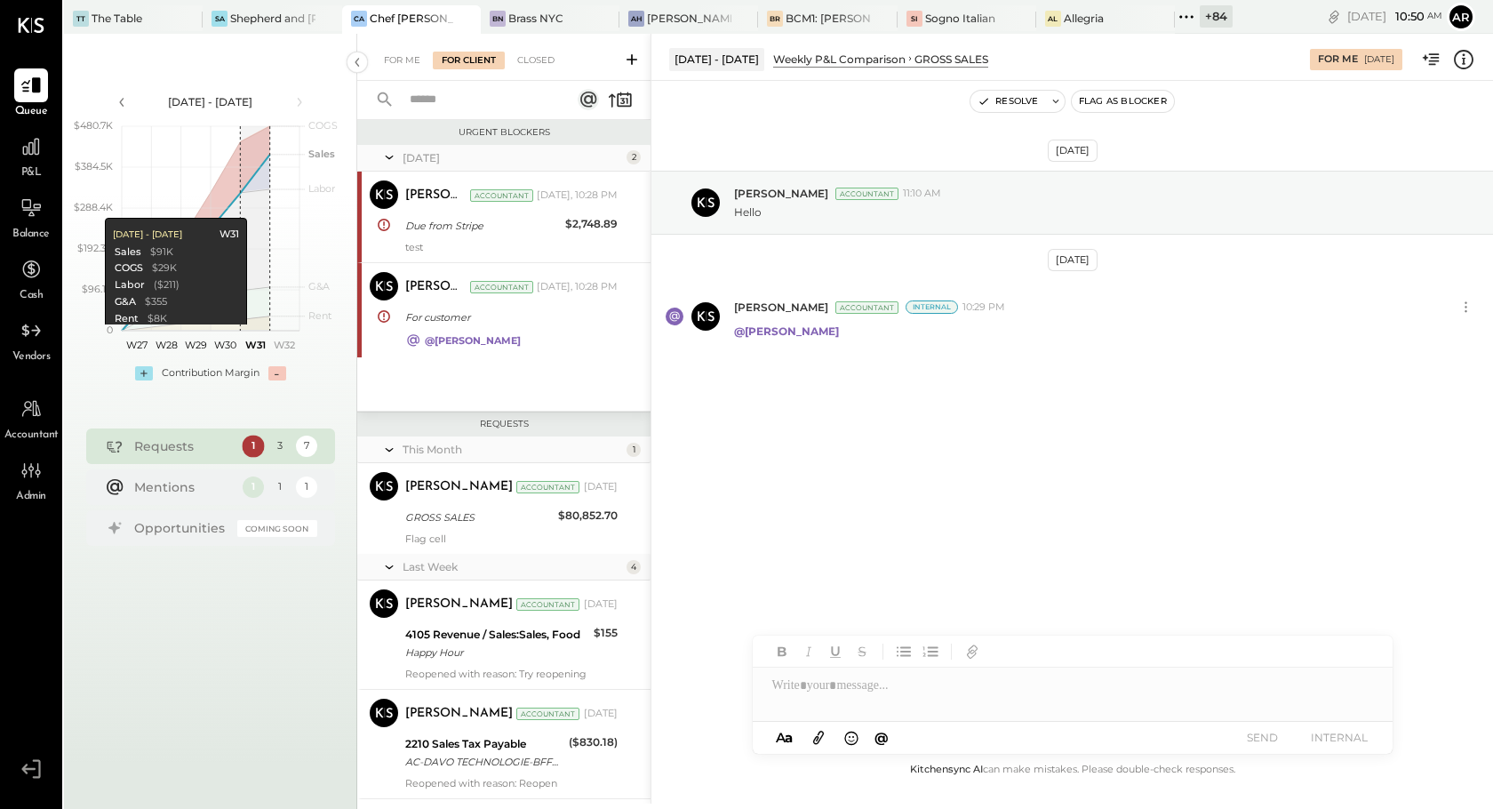
click at [253, 443] on div "1" at bounding box center [253, 446] width 22 height 22
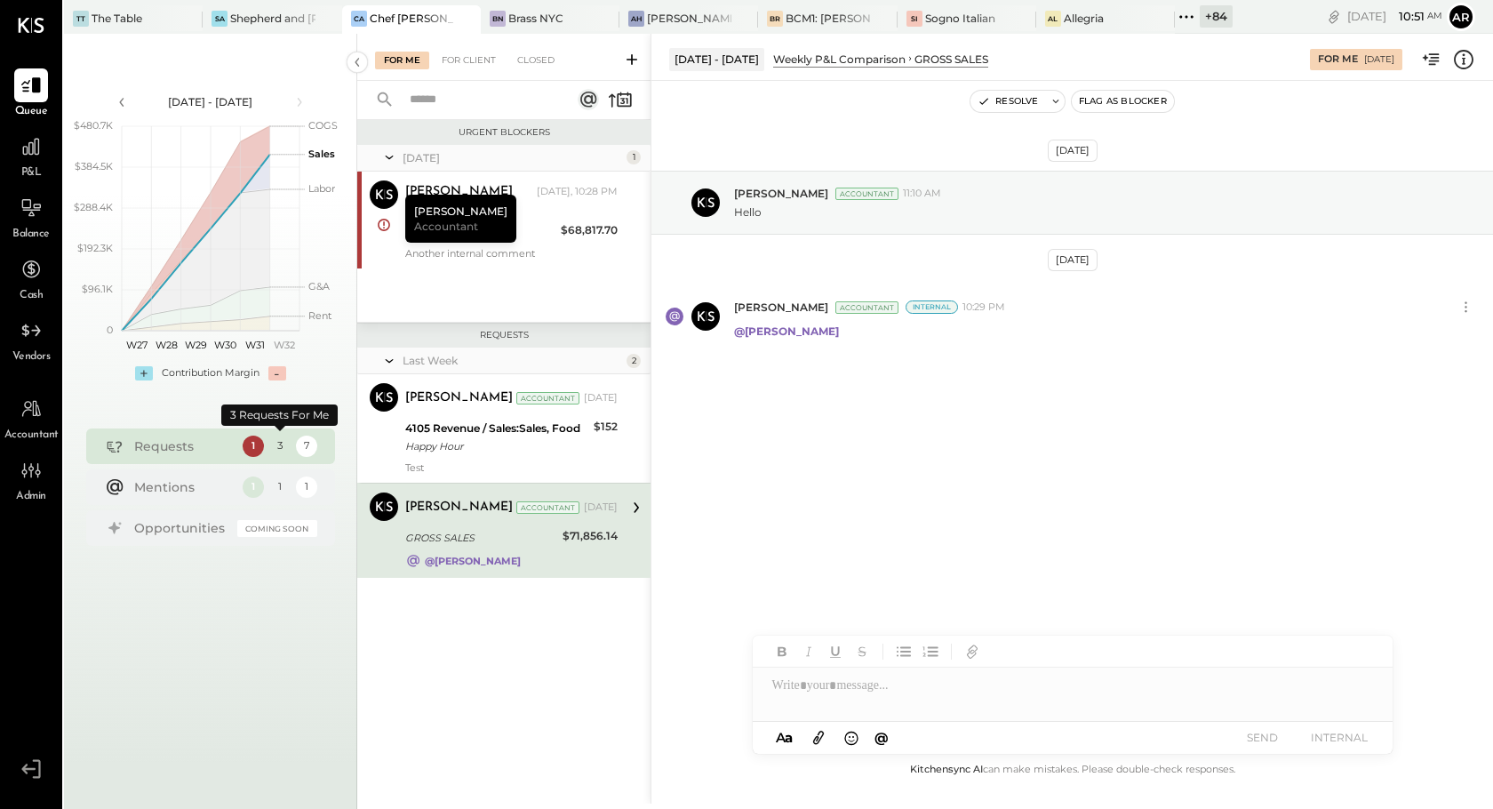
click at [279, 444] on div "3" at bounding box center [279, 446] width 22 height 22
click at [254, 486] on div "1" at bounding box center [253, 486] width 22 height 22
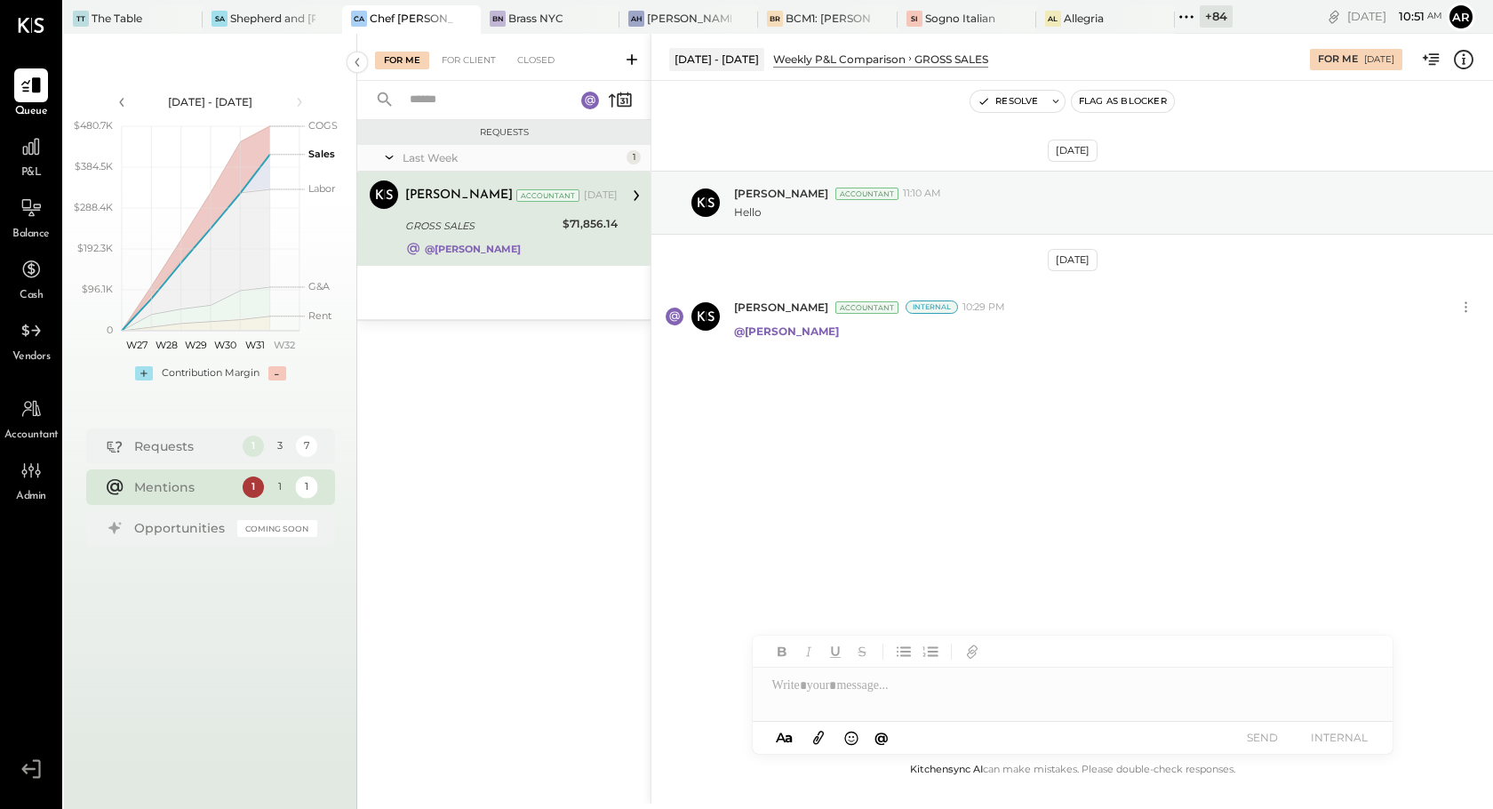
click at [299, 486] on div "1" at bounding box center [306, 486] width 22 height 22
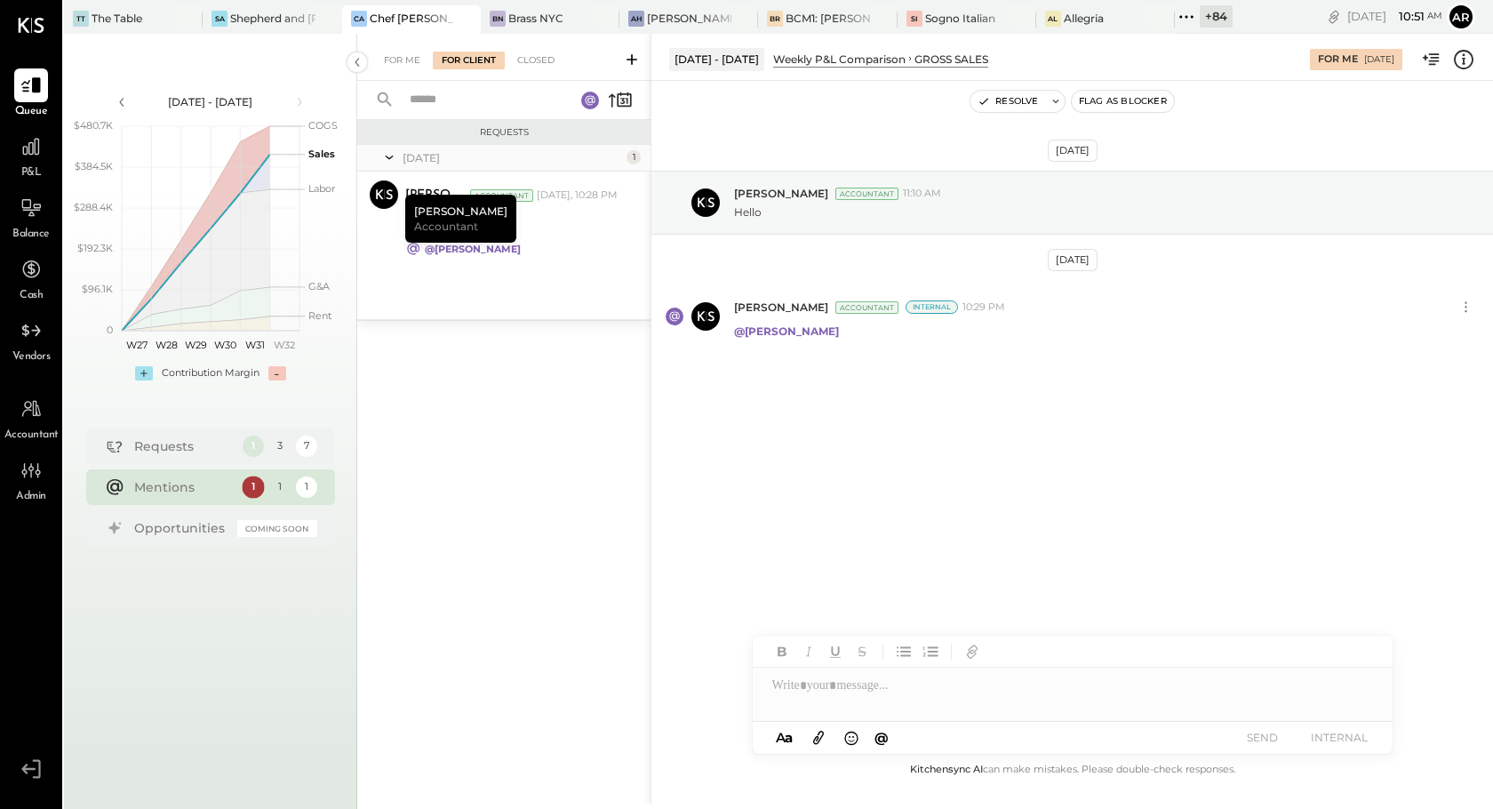
click at [249, 486] on div "1" at bounding box center [253, 486] width 22 height 22
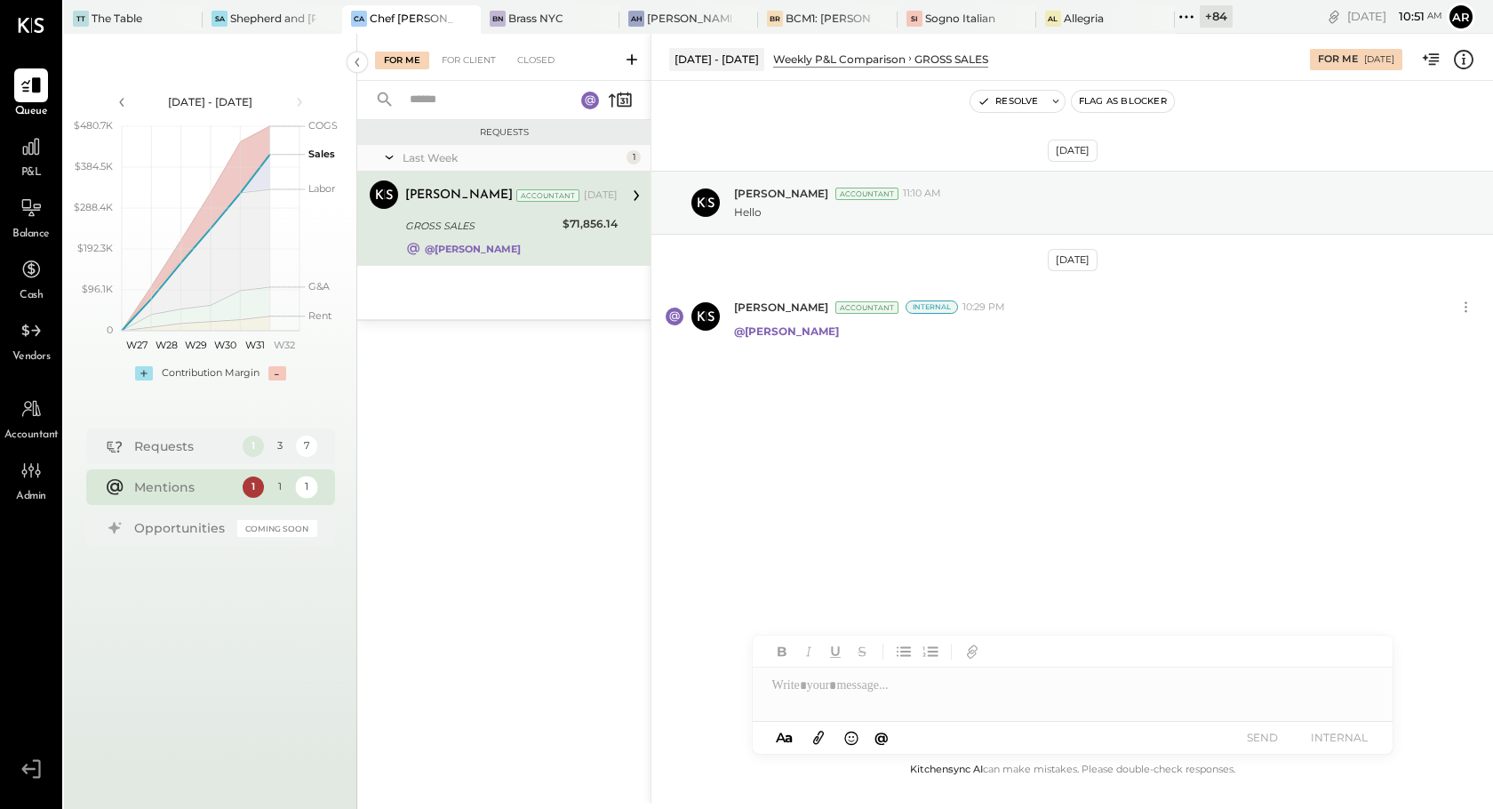
click at [301, 490] on div "1" at bounding box center [306, 486] width 22 height 22
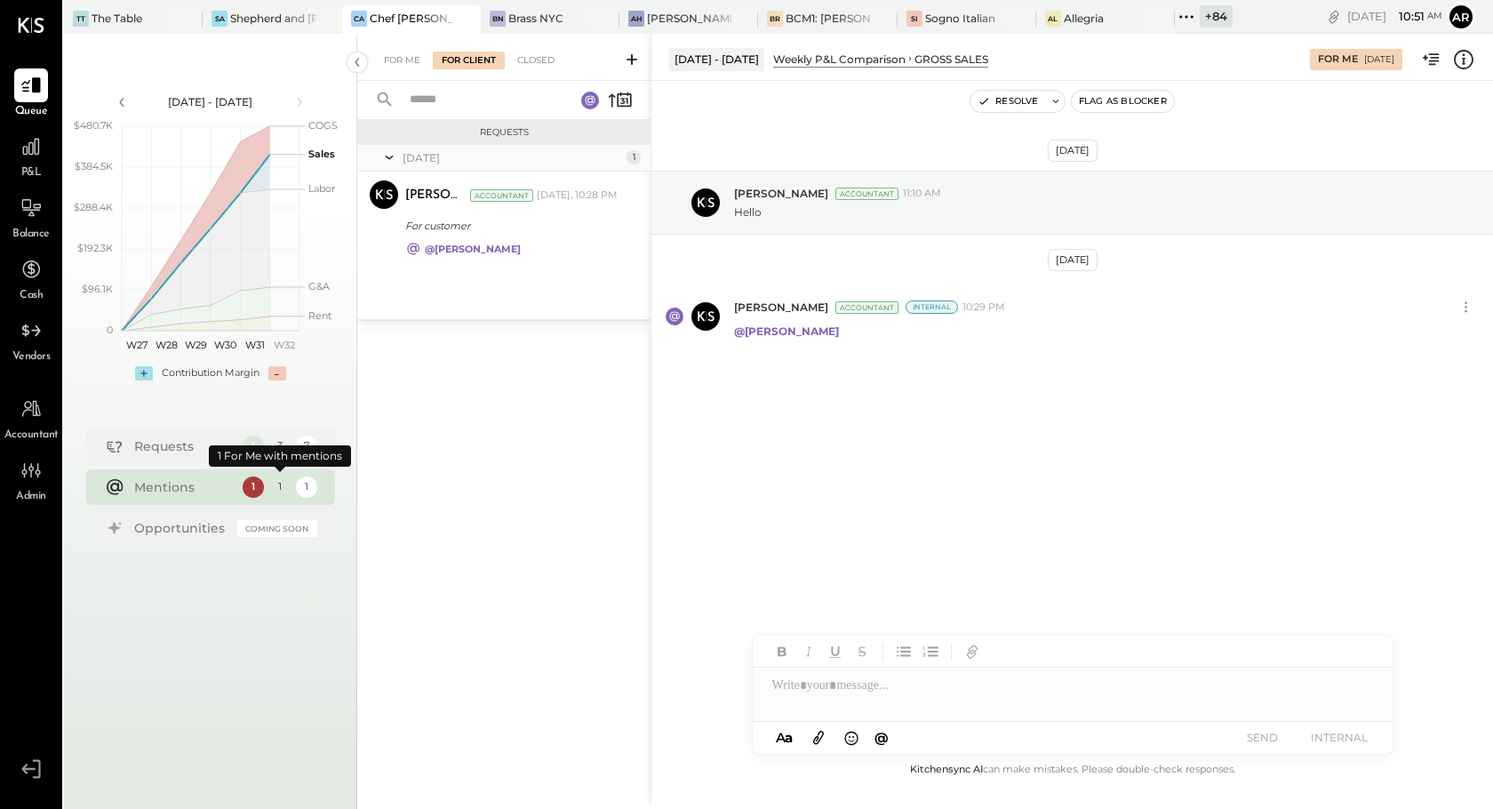
click at [283, 491] on div "1" at bounding box center [279, 486] width 22 height 22
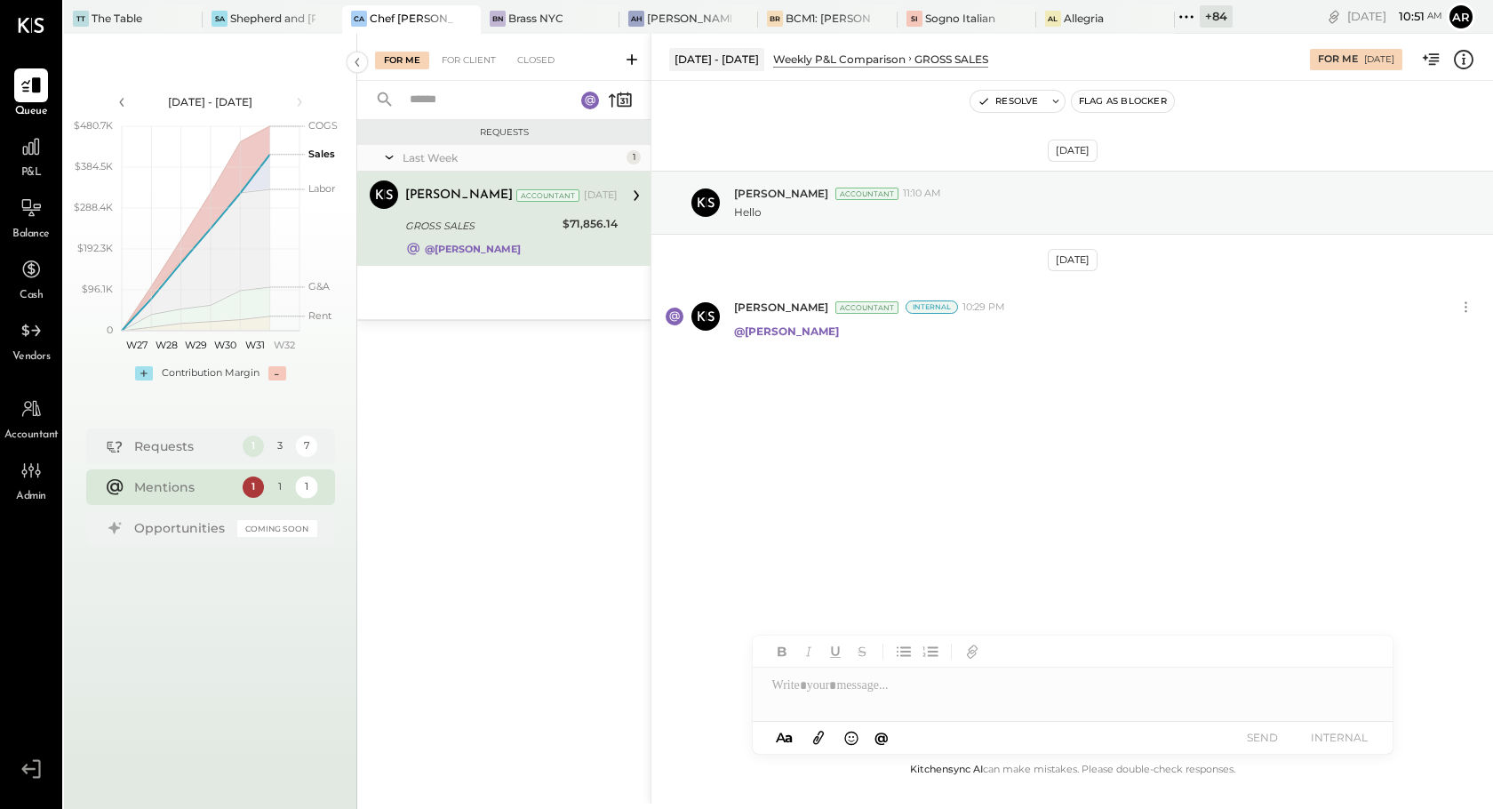
click at [310, 494] on div "1" at bounding box center [306, 486] width 22 height 22
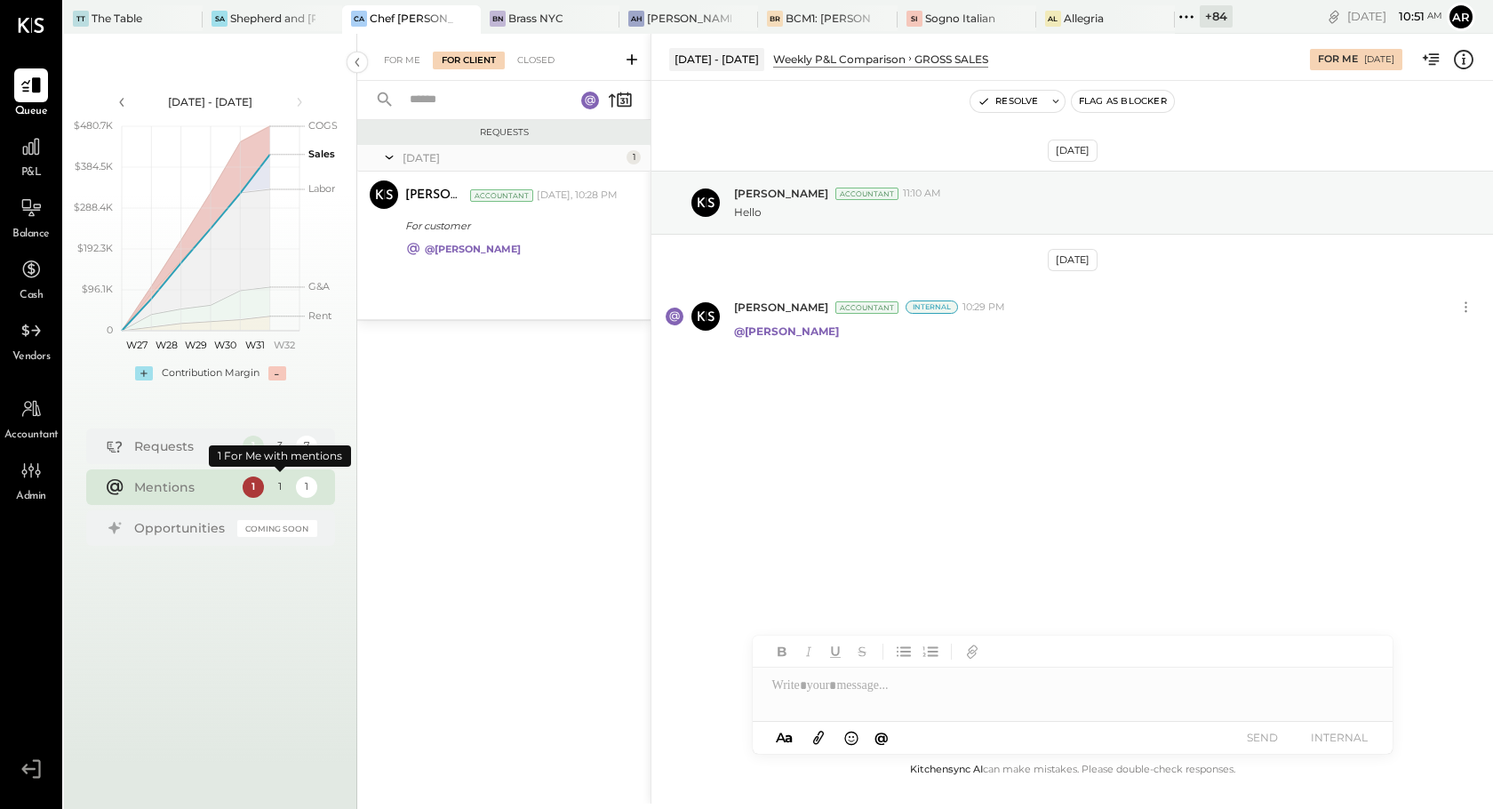
click at [283, 488] on div "1" at bounding box center [279, 486] width 22 height 22
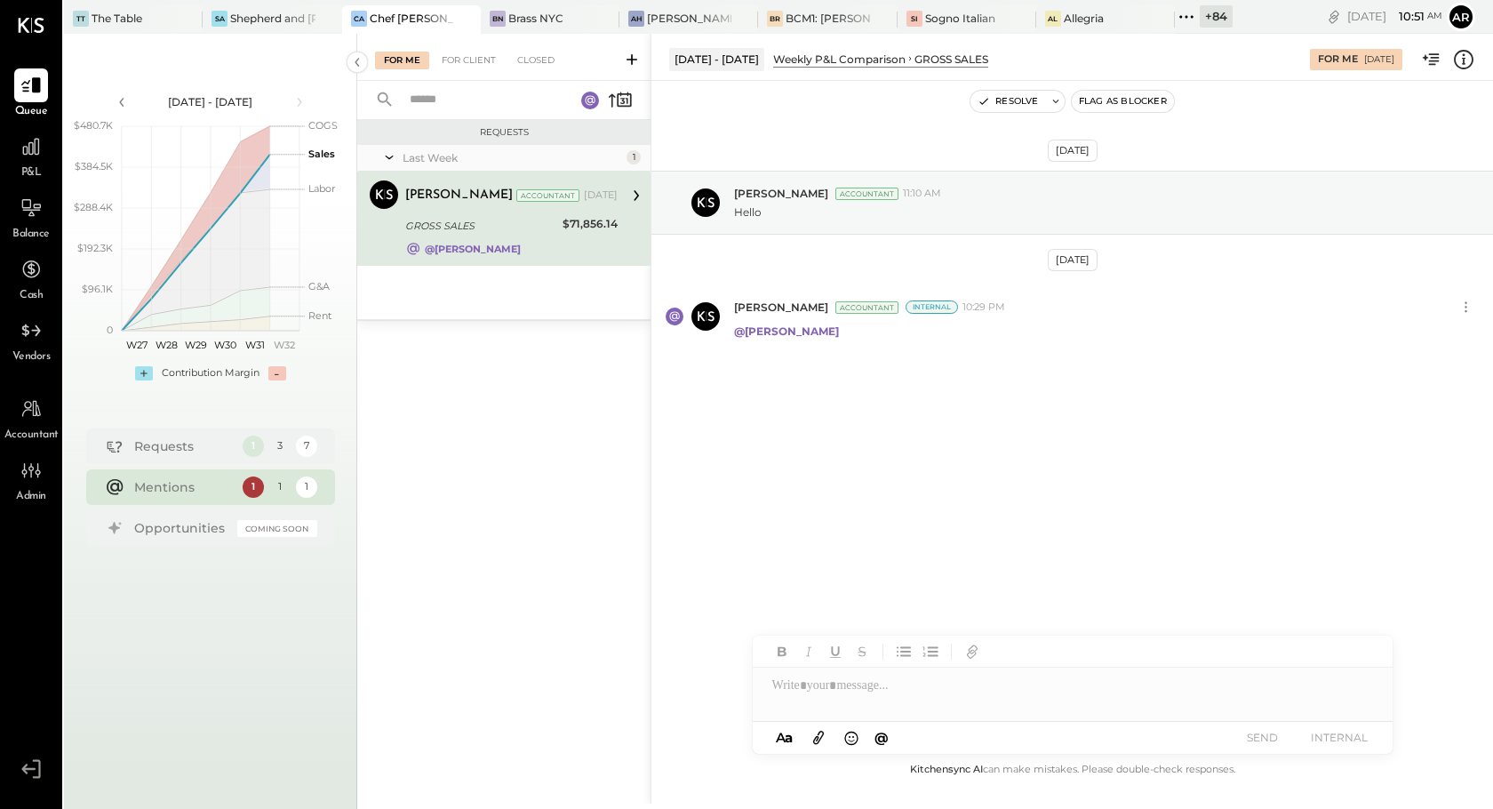
click at [278, 485] on div "1" at bounding box center [279, 486] width 22 height 22
click at [303, 490] on div "1" at bounding box center [306, 486] width 22 height 22
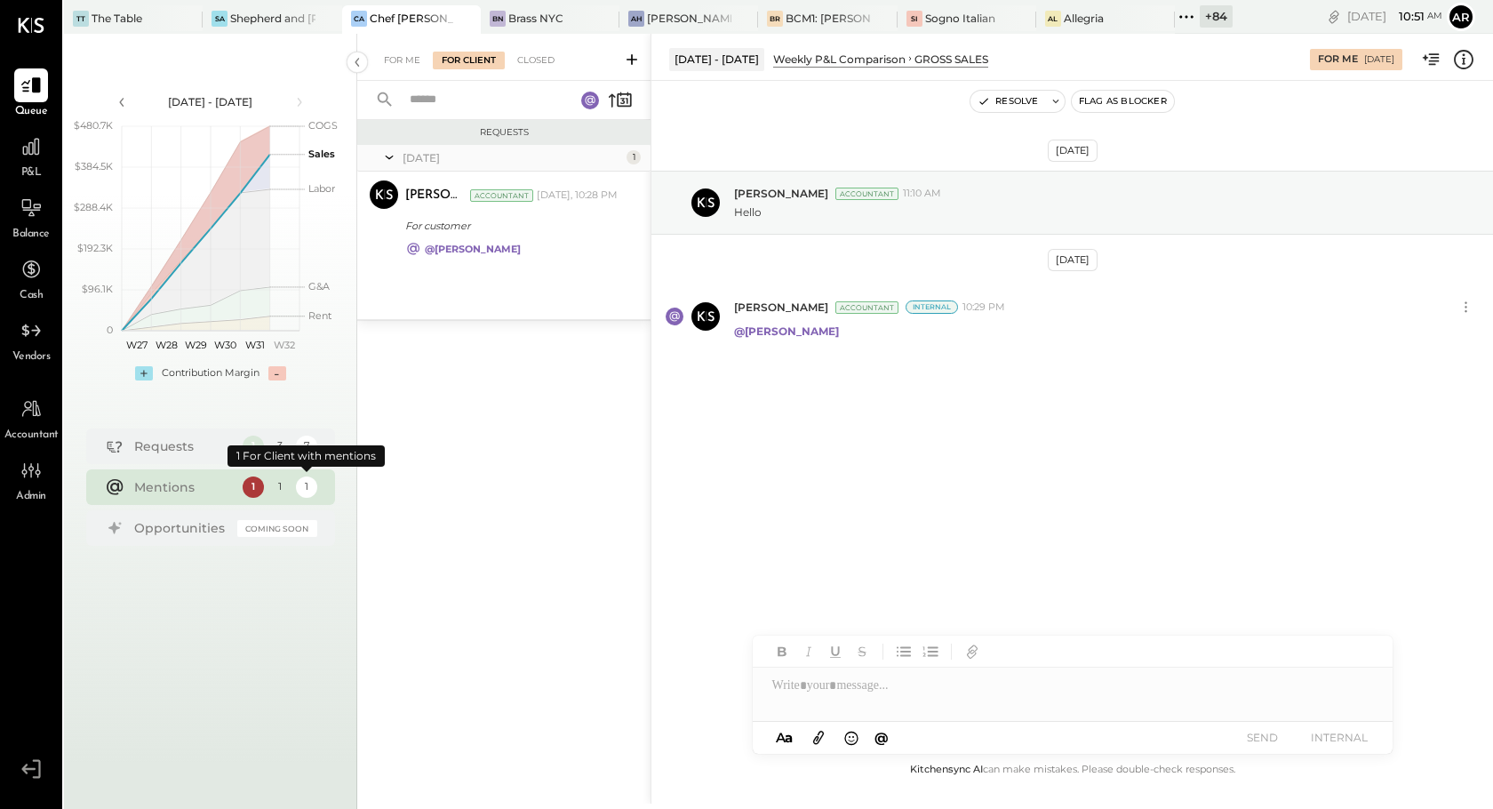
click at [288, 489] on div "1" at bounding box center [279, 486] width 22 height 22
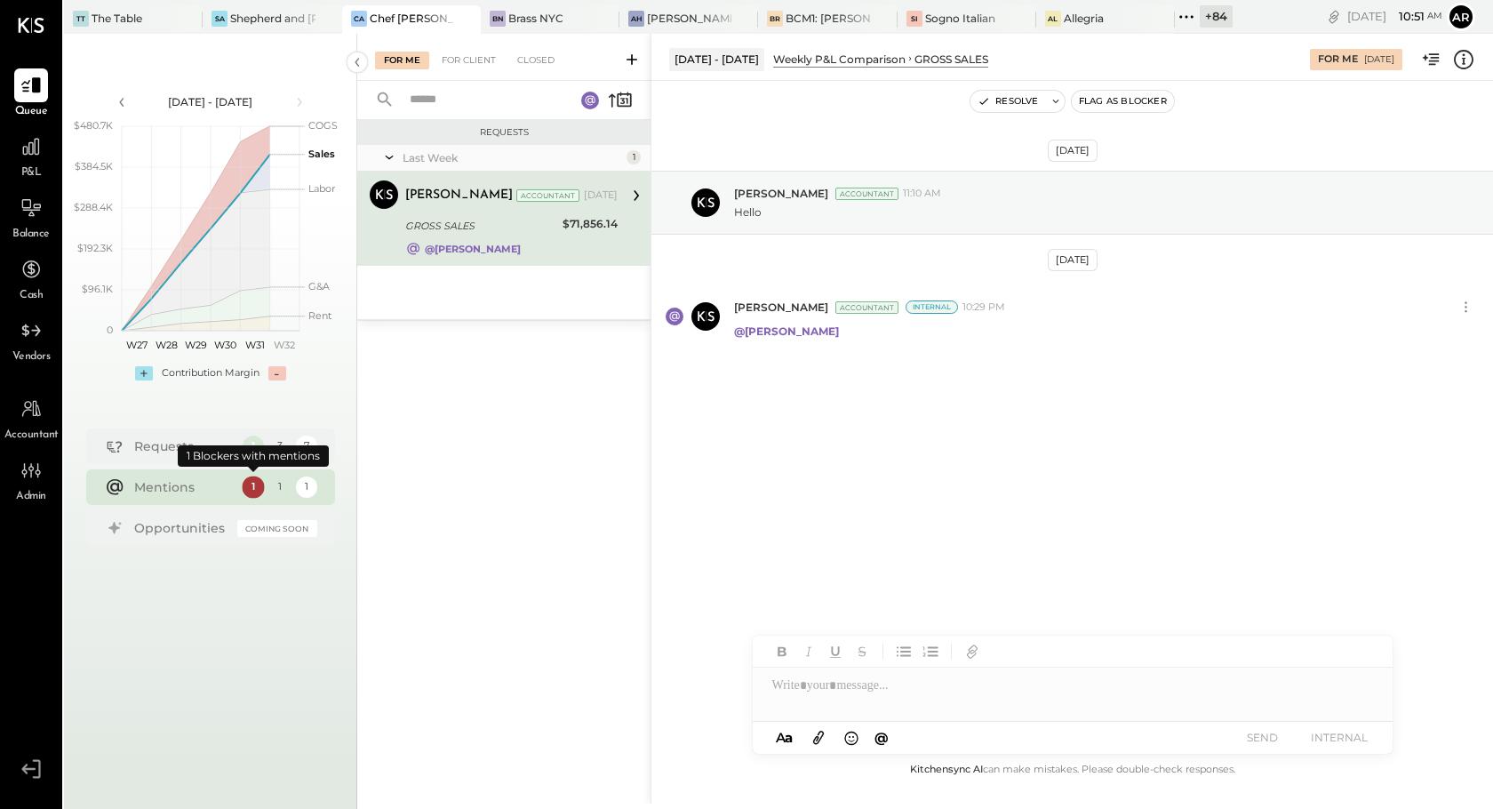
click at [255, 484] on div "1" at bounding box center [253, 486] width 22 height 22
click at [290, 494] on div "1 1 1" at bounding box center [280, 486] width 75 height 21
click at [275, 491] on div "1" at bounding box center [279, 486] width 22 height 22
click at [306, 495] on div "1" at bounding box center [306, 486] width 22 height 22
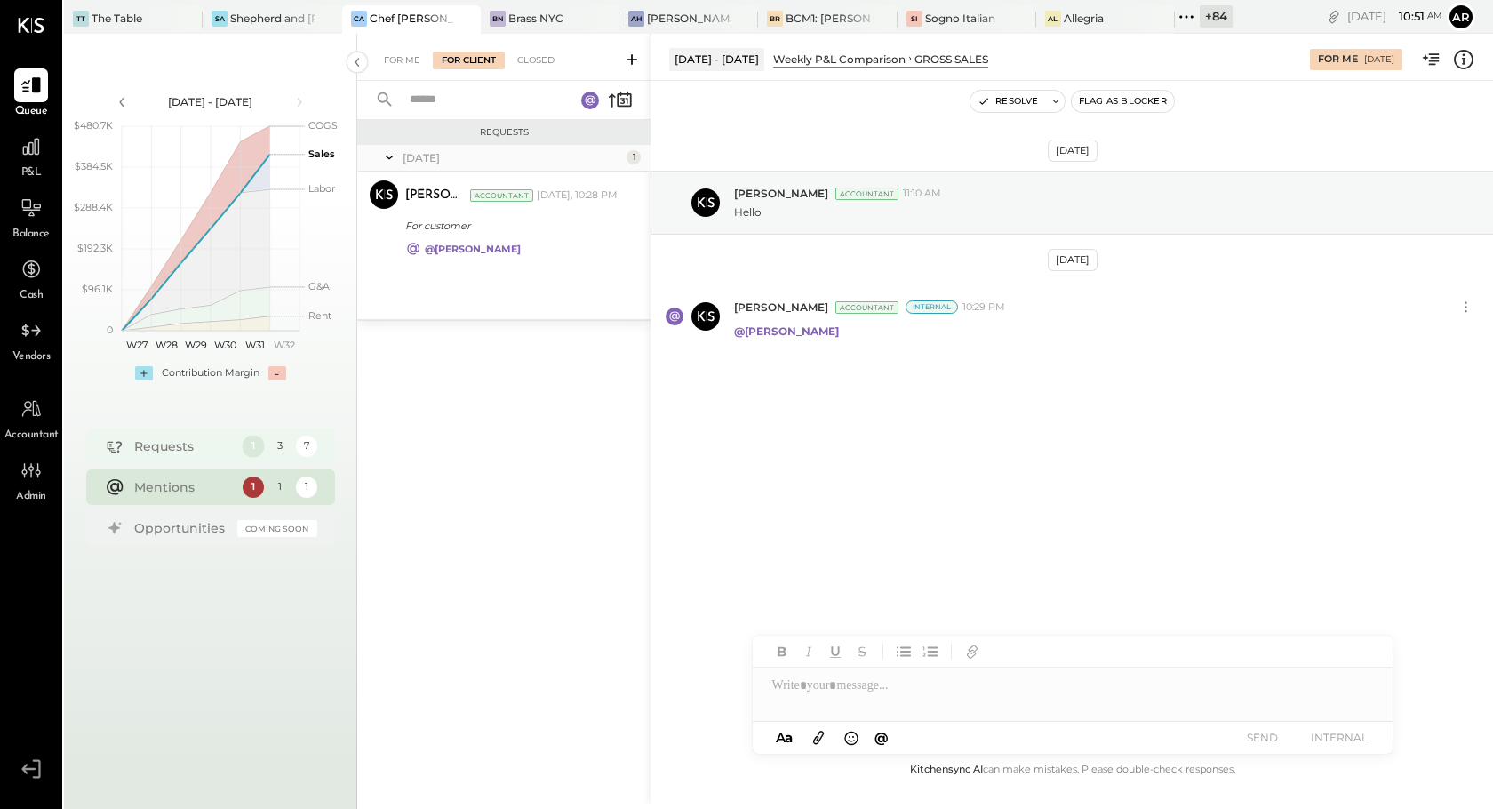
click at [255, 449] on div "1" at bounding box center [253, 446] width 22 height 22
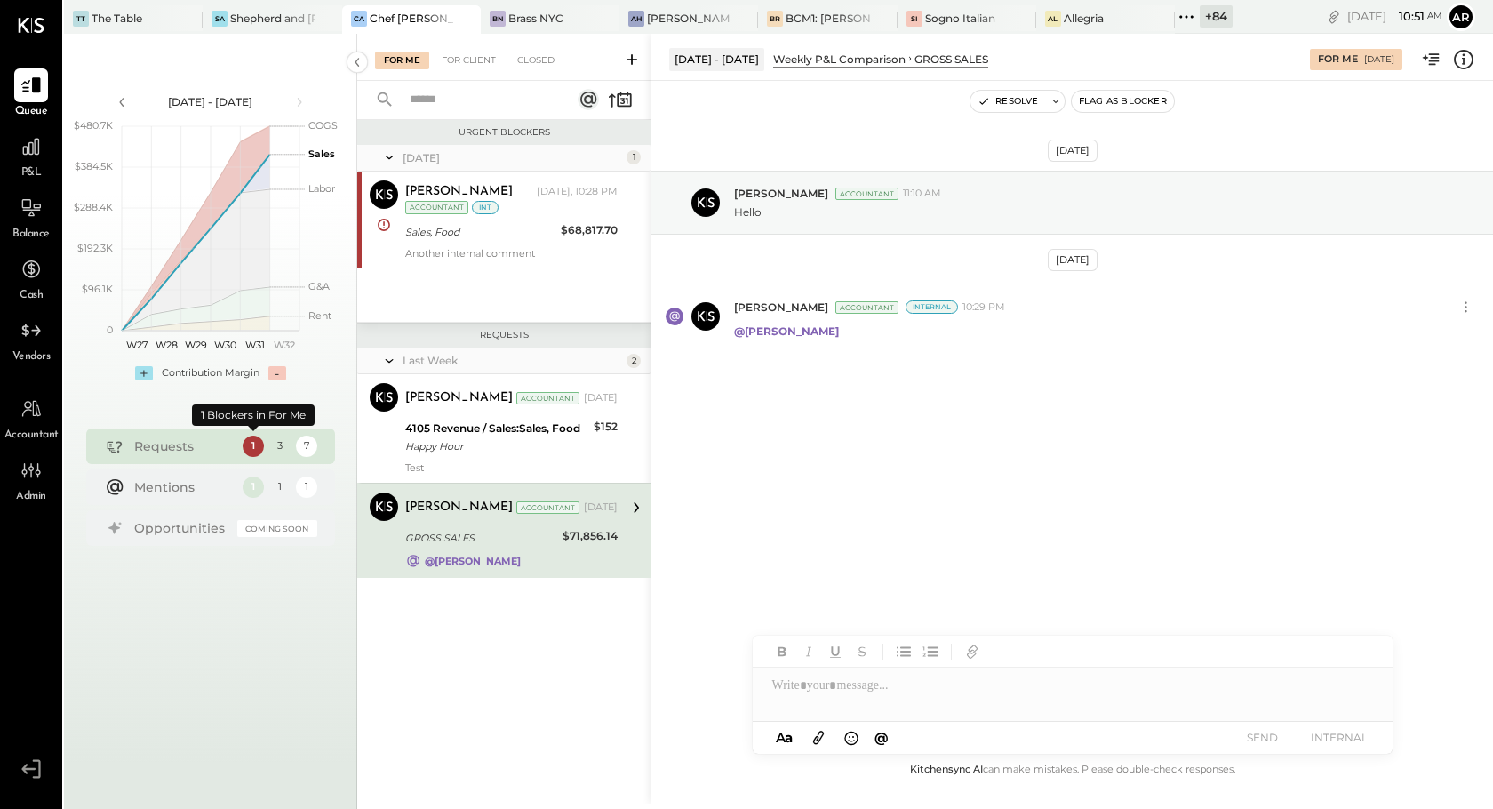
click at [288, 454] on div "1 3 7" at bounding box center [280, 445] width 75 height 21
click at [281, 451] on div "3" at bounding box center [279, 446] width 22 height 22
click at [279, 443] on div "3" at bounding box center [279, 446] width 22 height 22
click at [301, 443] on div "7" at bounding box center [306, 446] width 22 height 22
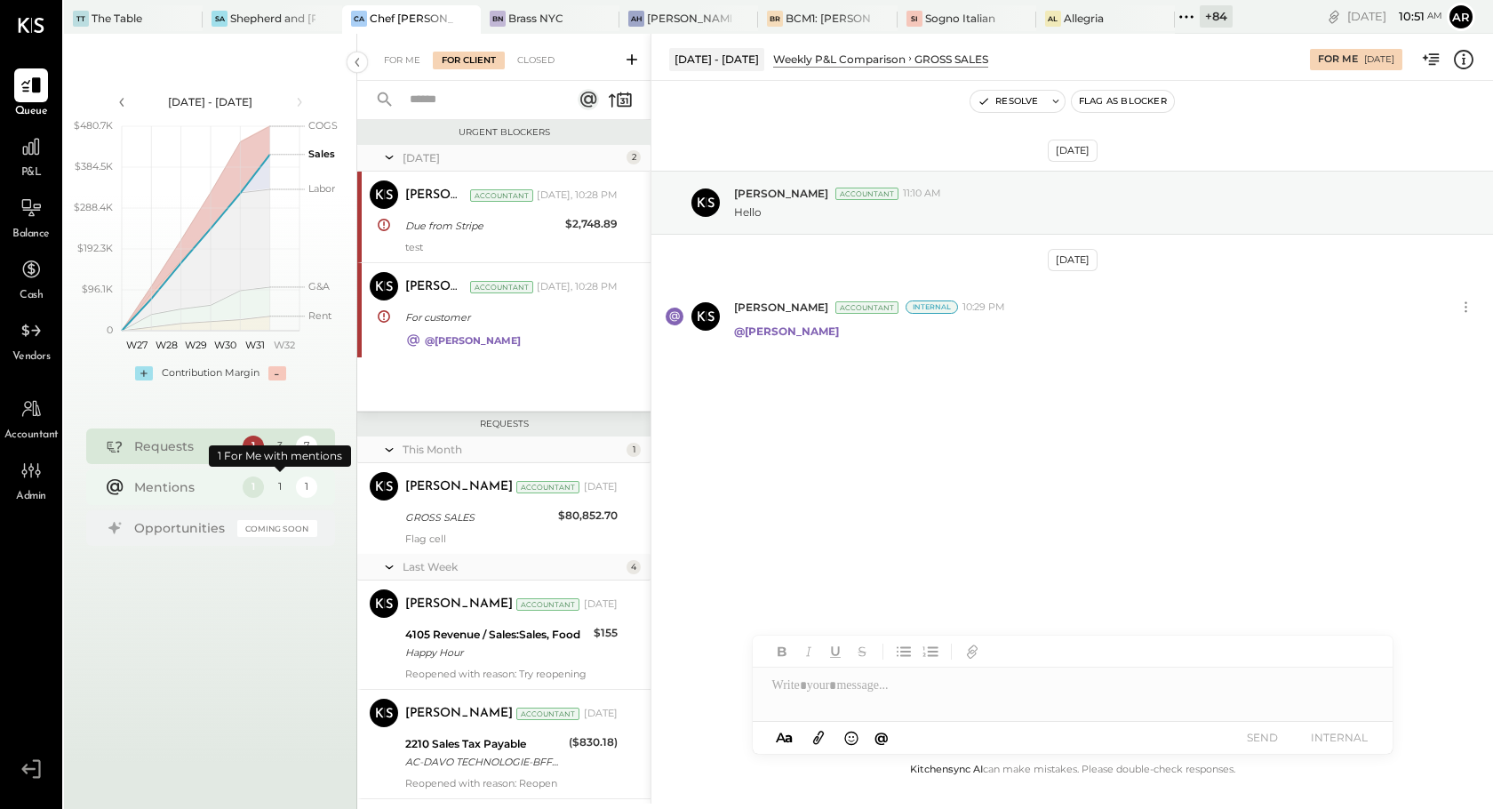
click at [286, 491] on div "1" at bounding box center [279, 486] width 22 height 22
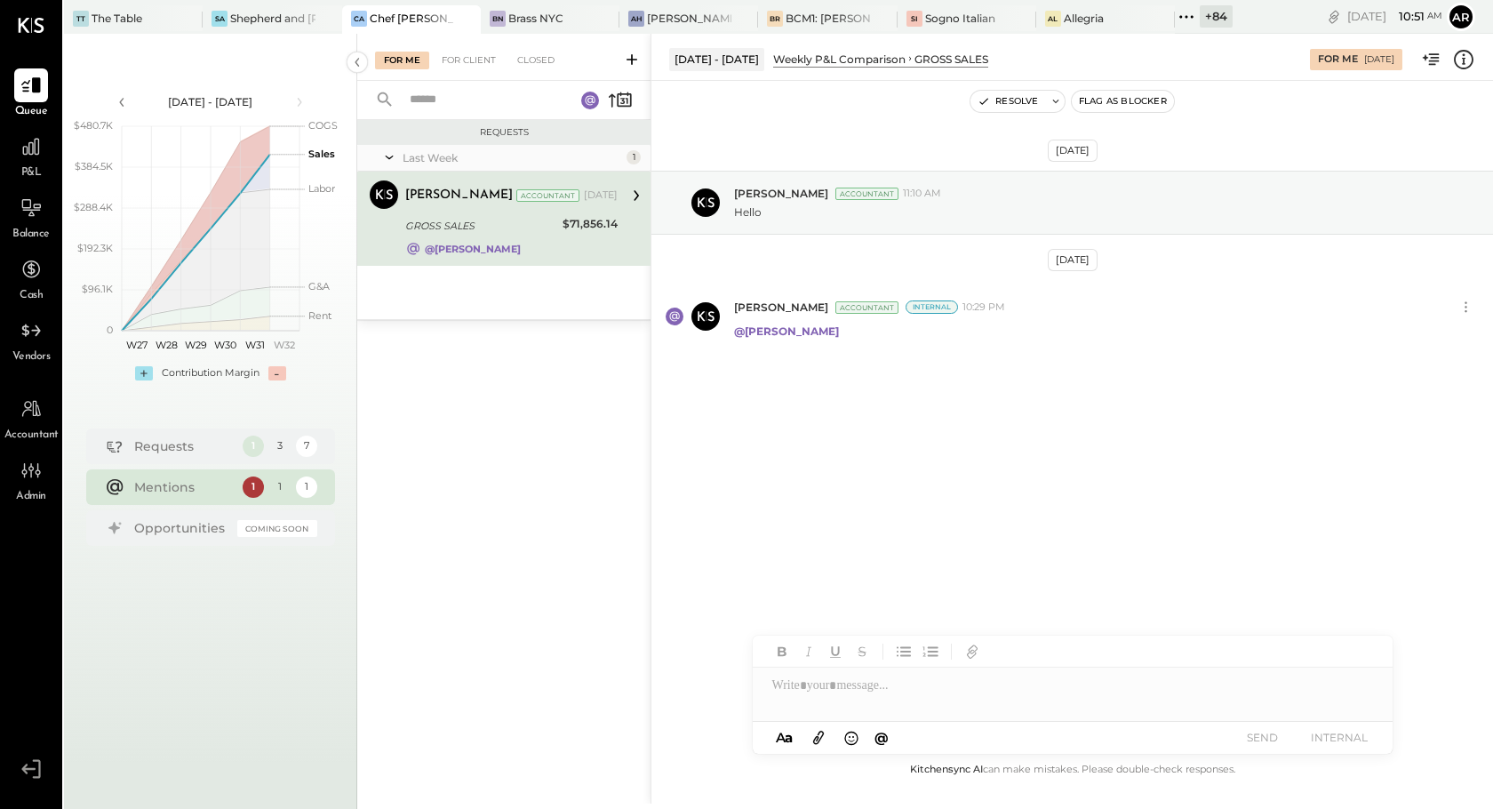
drag, startPoint x: 315, startPoint y: 489, endPoint x: 306, endPoint y: 499, distance: 13.8
click at [306, 499] on div "Mentions 1 1 1" at bounding box center [210, 487] width 249 height 36
click at [277, 494] on div "1" at bounding box center [279, 486] width 22 height 22
click at [304, 491] on div "1" at bounding box center [306, 486] width 22 height 22
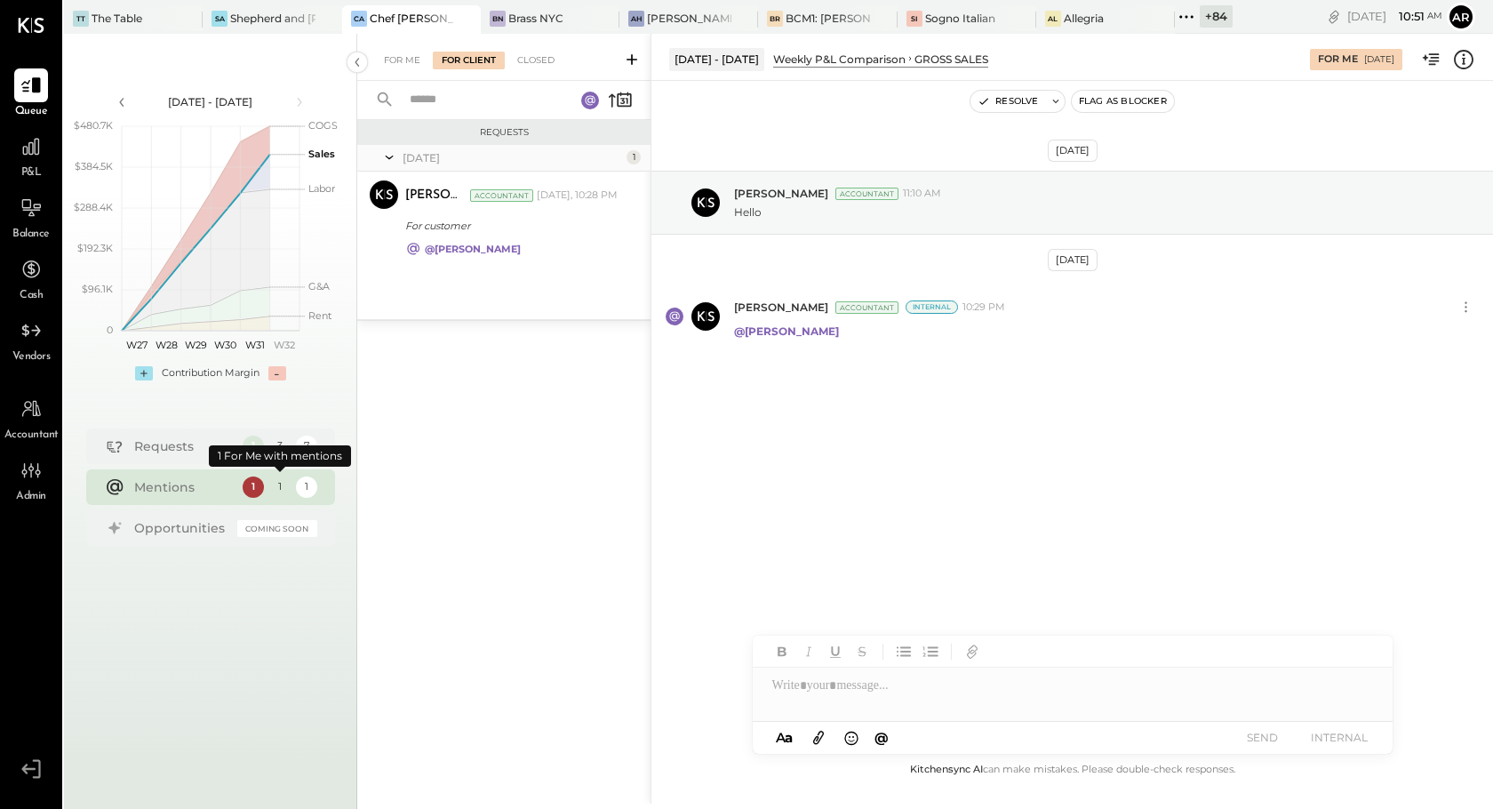
click at [280, 490] on div "1" at bounding box center [279, 486] width 22 height 22
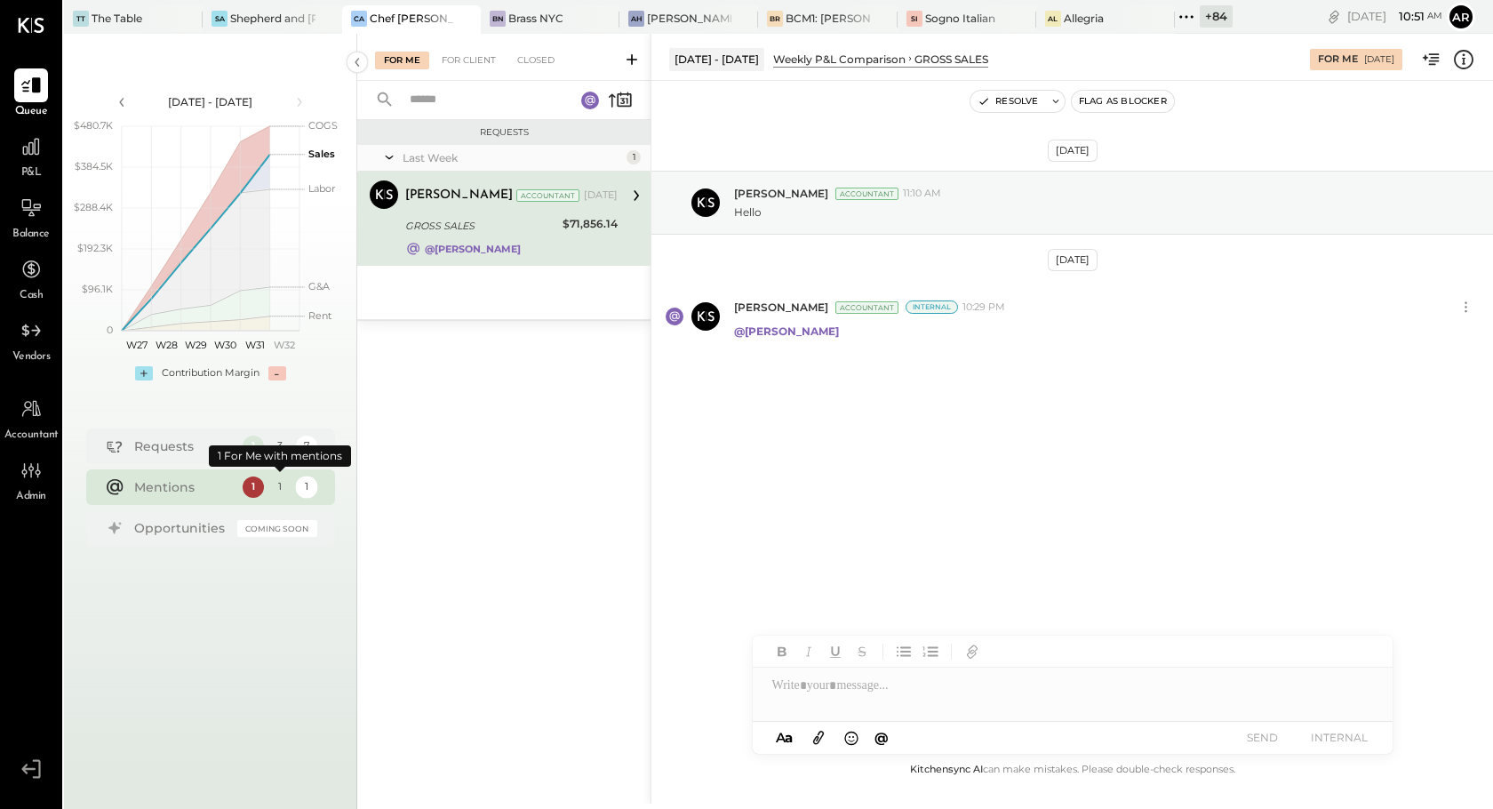
click at [301, 491] on div "1" at bounding box center [306, 486] width 22 height 22
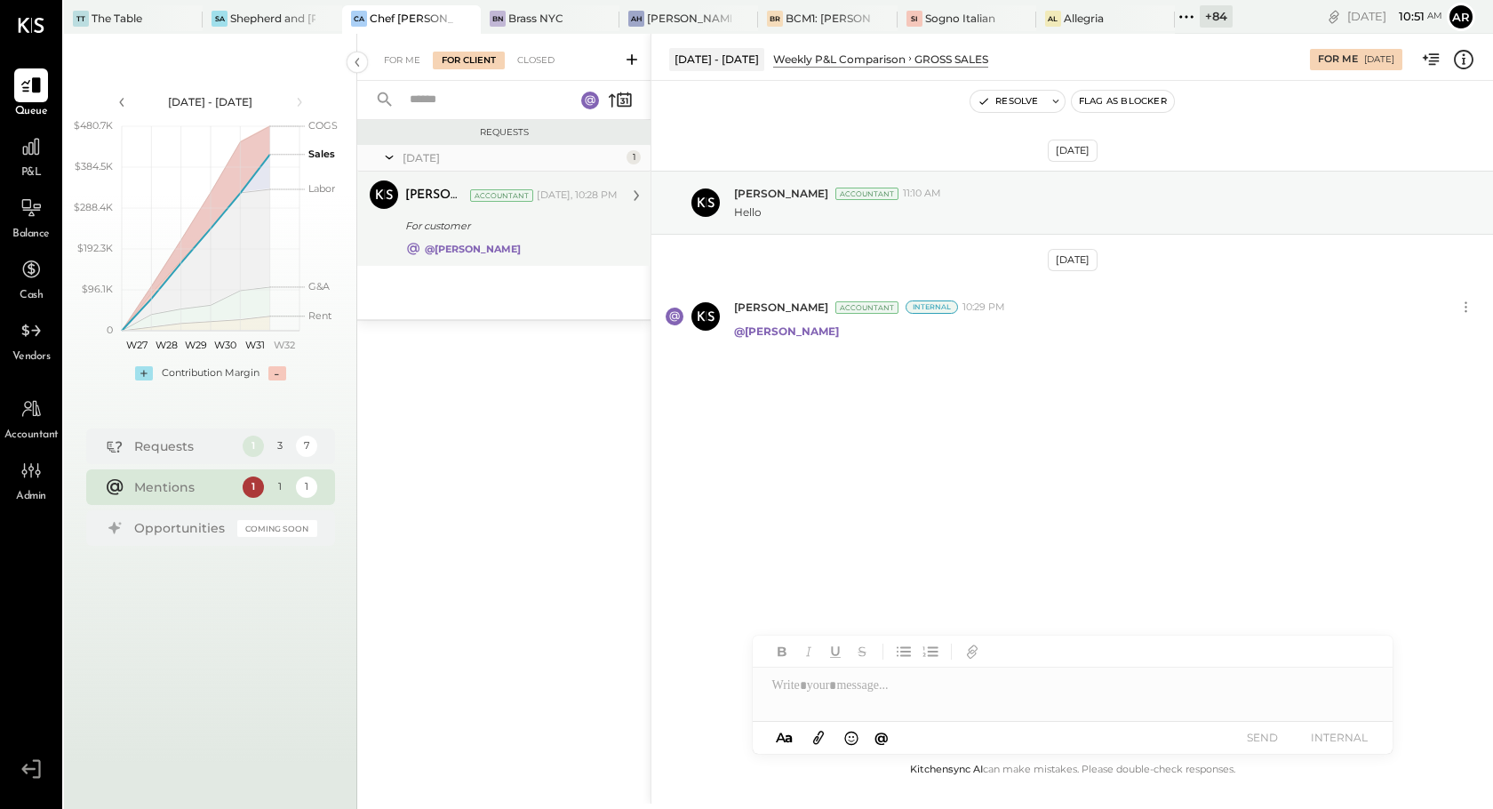
click at [426, 241] on div "@[PERSON_NAME]" at bounding box center [511, 249] width 212 height 16
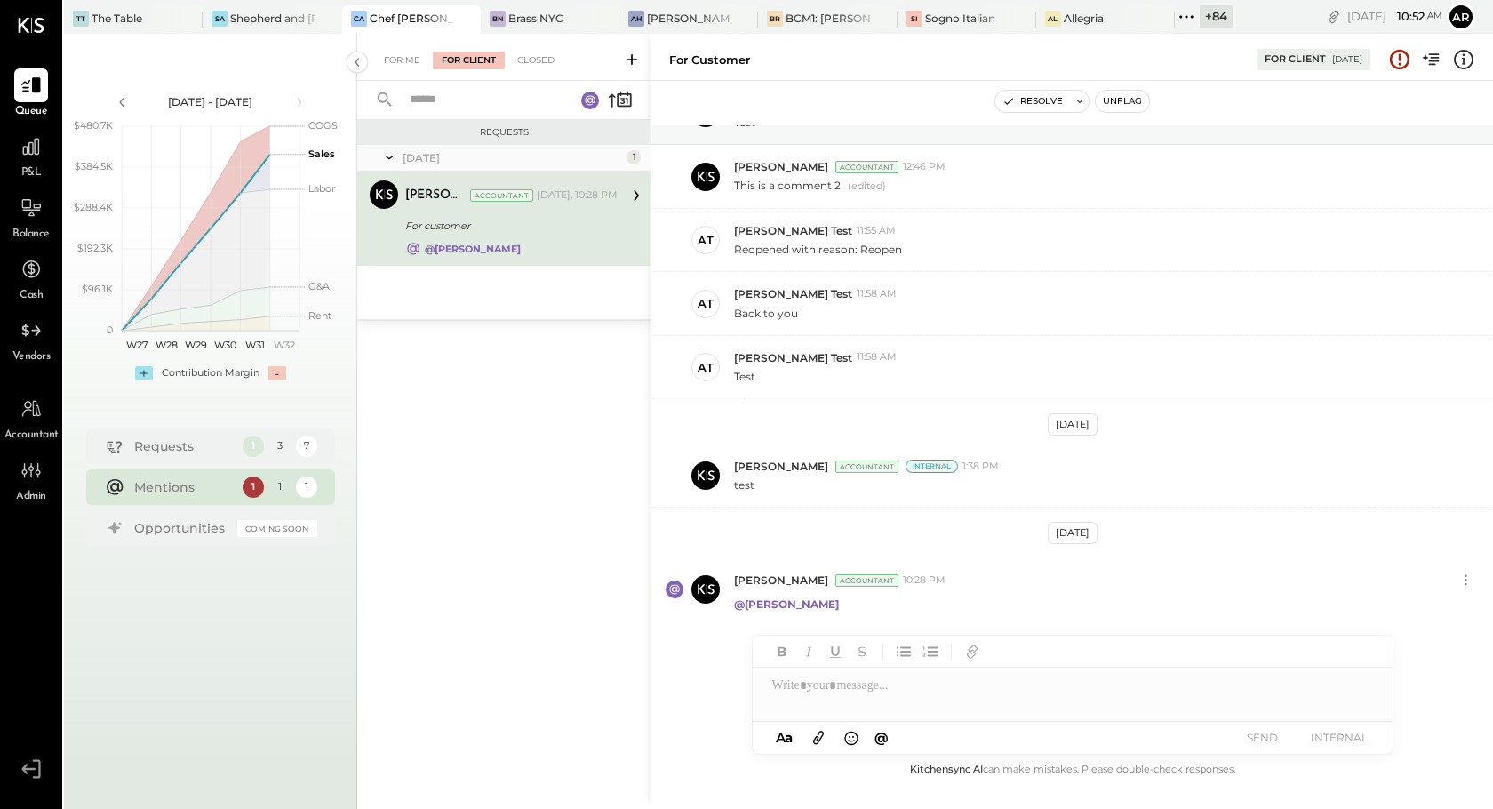
click at [276, 490] on div "1" at bounding box center [279, 486] width 22 height 22
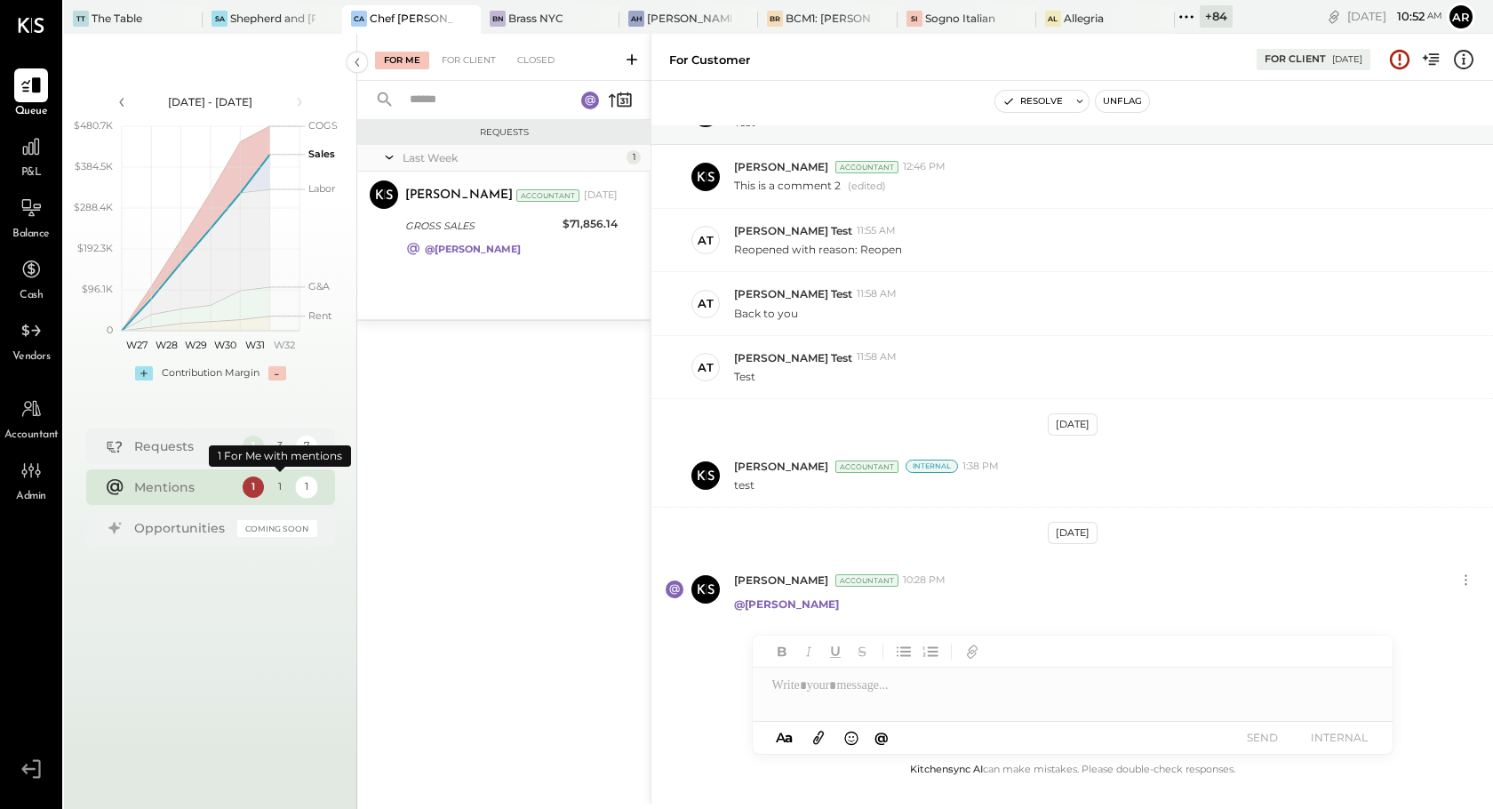
click at [304, 488] on div "1" at bounding box center [306, 486] width 22 height 22
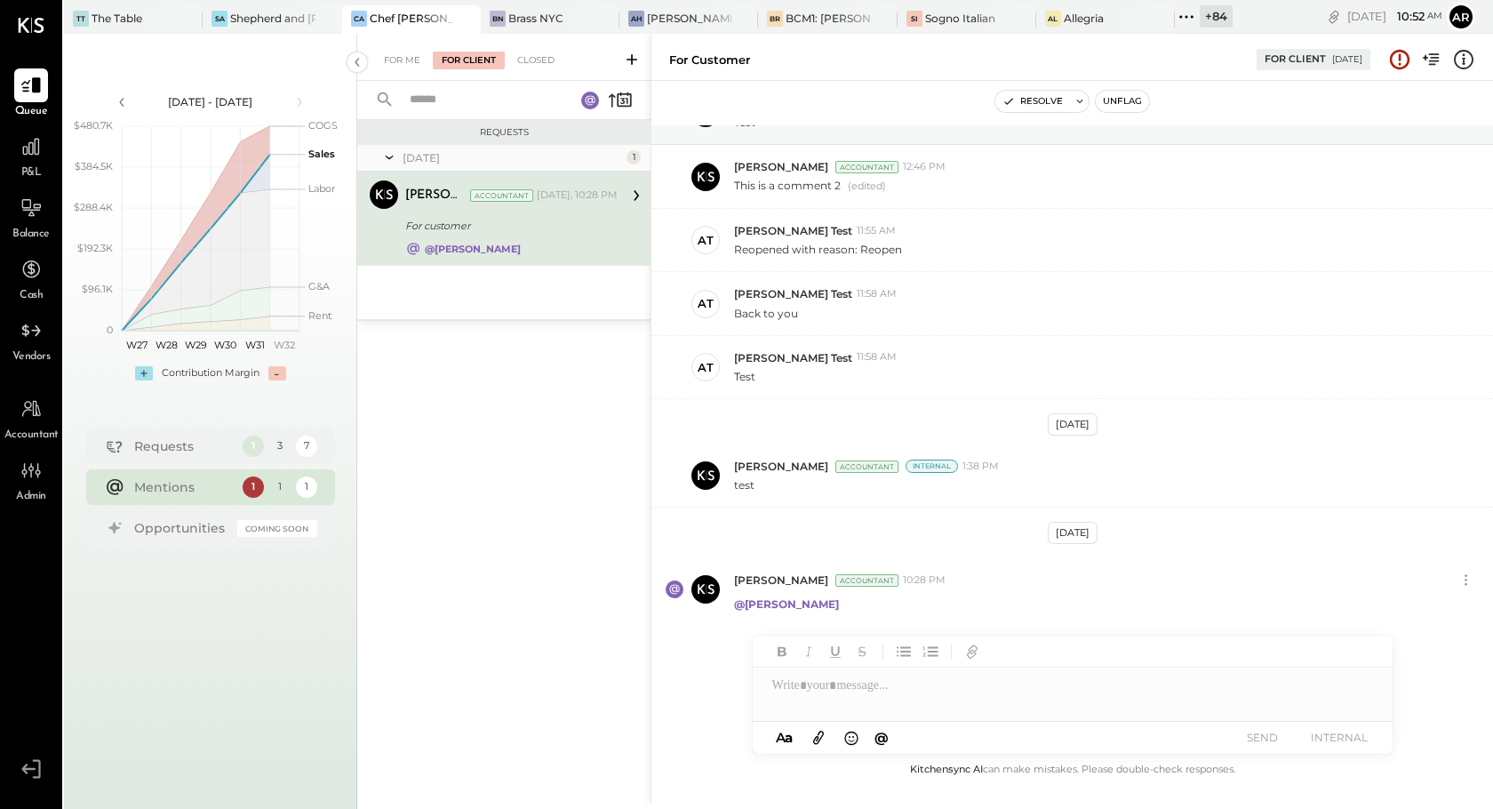
click at [481, 212] on div "[PERSON_NAME] Accountant [DATE], 10:28 PM For customer @[PERSON_NAME]" at bounding box center [511, 218] width 212 height 76
click at [252, 483] on div "1" at bounding box center [253, 486] width 22 height 22
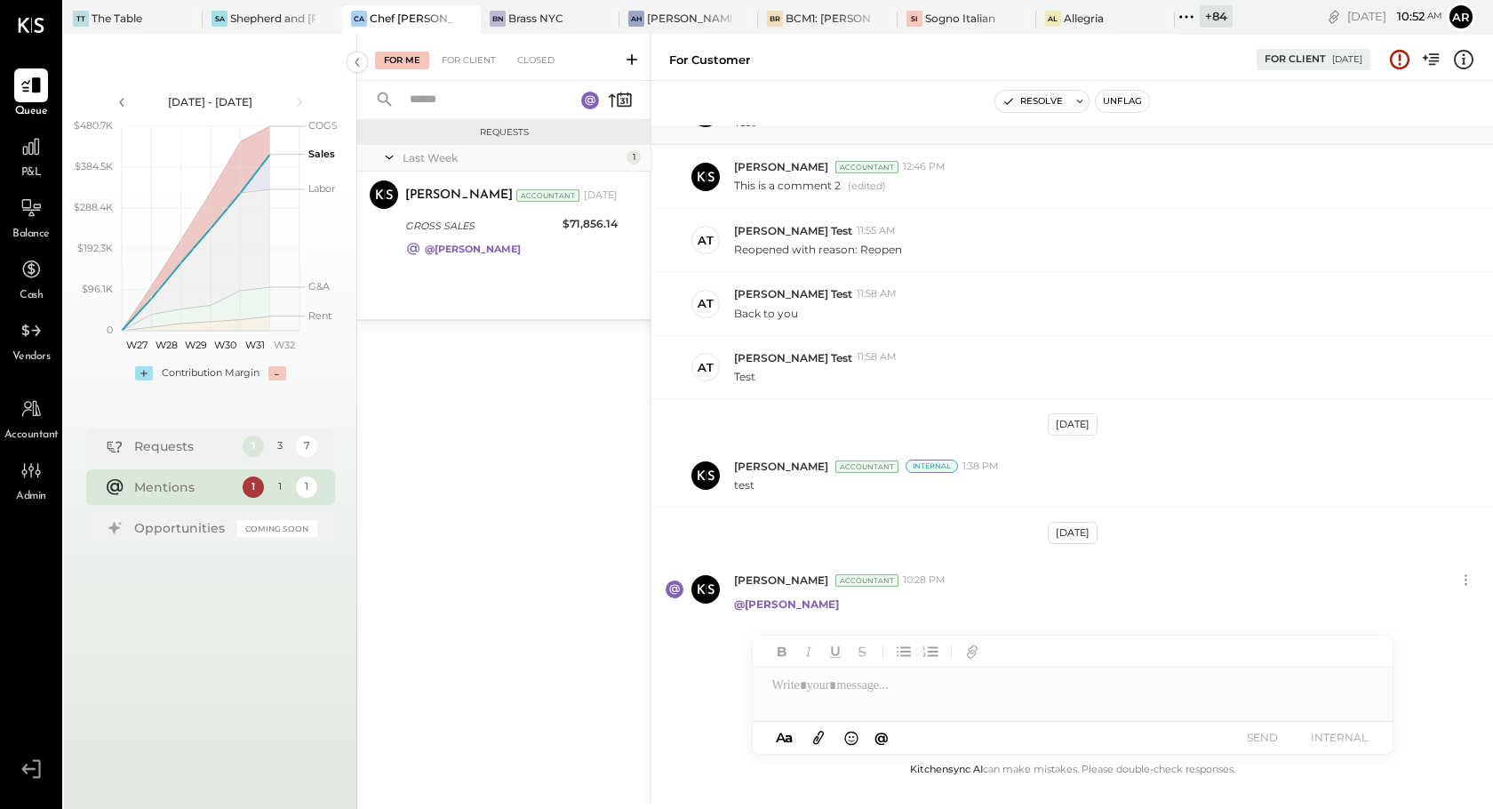
click at [279, 483] on div "1" at bounding box center [279, 486] width 22 height 22
click at [250, 440] on div "1" at bounding box center [253, 446] width 22 height 22
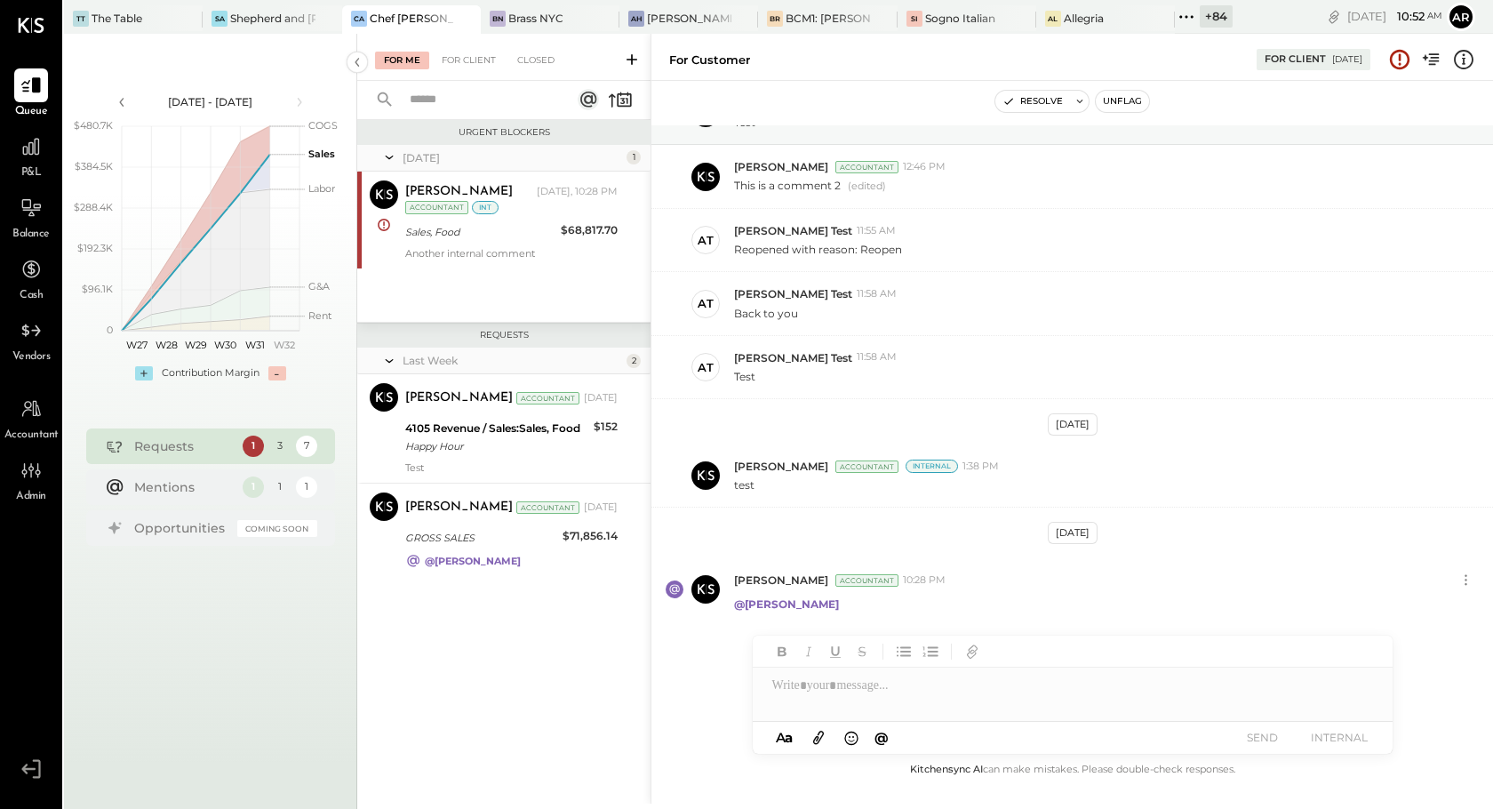
drag, startPoint x: 495, startPoint y: 312, endPoint x: 513, endPoint y: 312, distance: 17.8
click at [513, 312] on div "[DATE] 1 [PERSON_NAME] Accountant [PERSON_NAME] [DATE], 10:28 PM Accountant int…" at bounding box center [503, 233] width 293 height 177
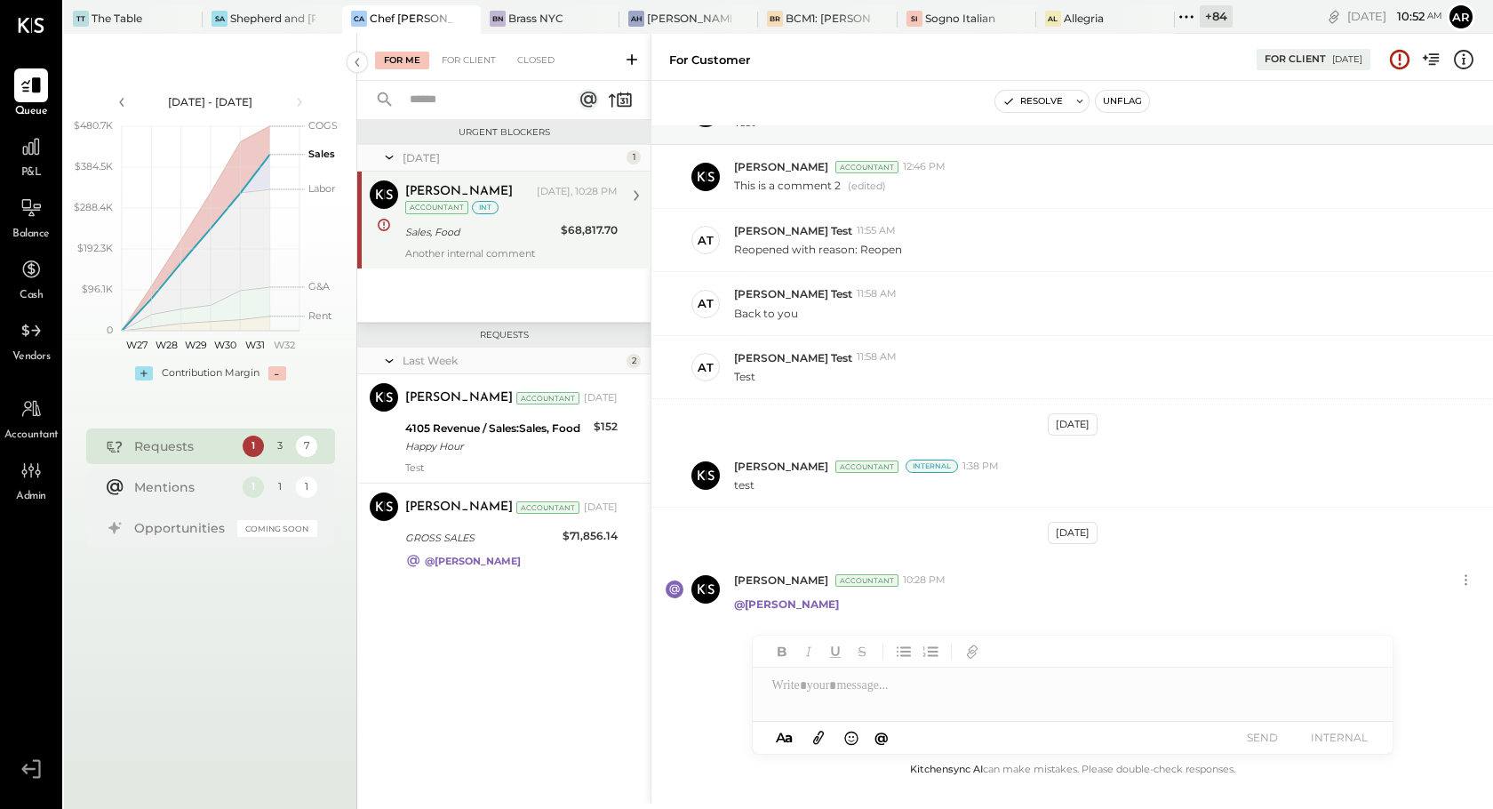
click at [503, 225] on div "Sales, Food" at bounding box center [480, 232] width 150 height 18
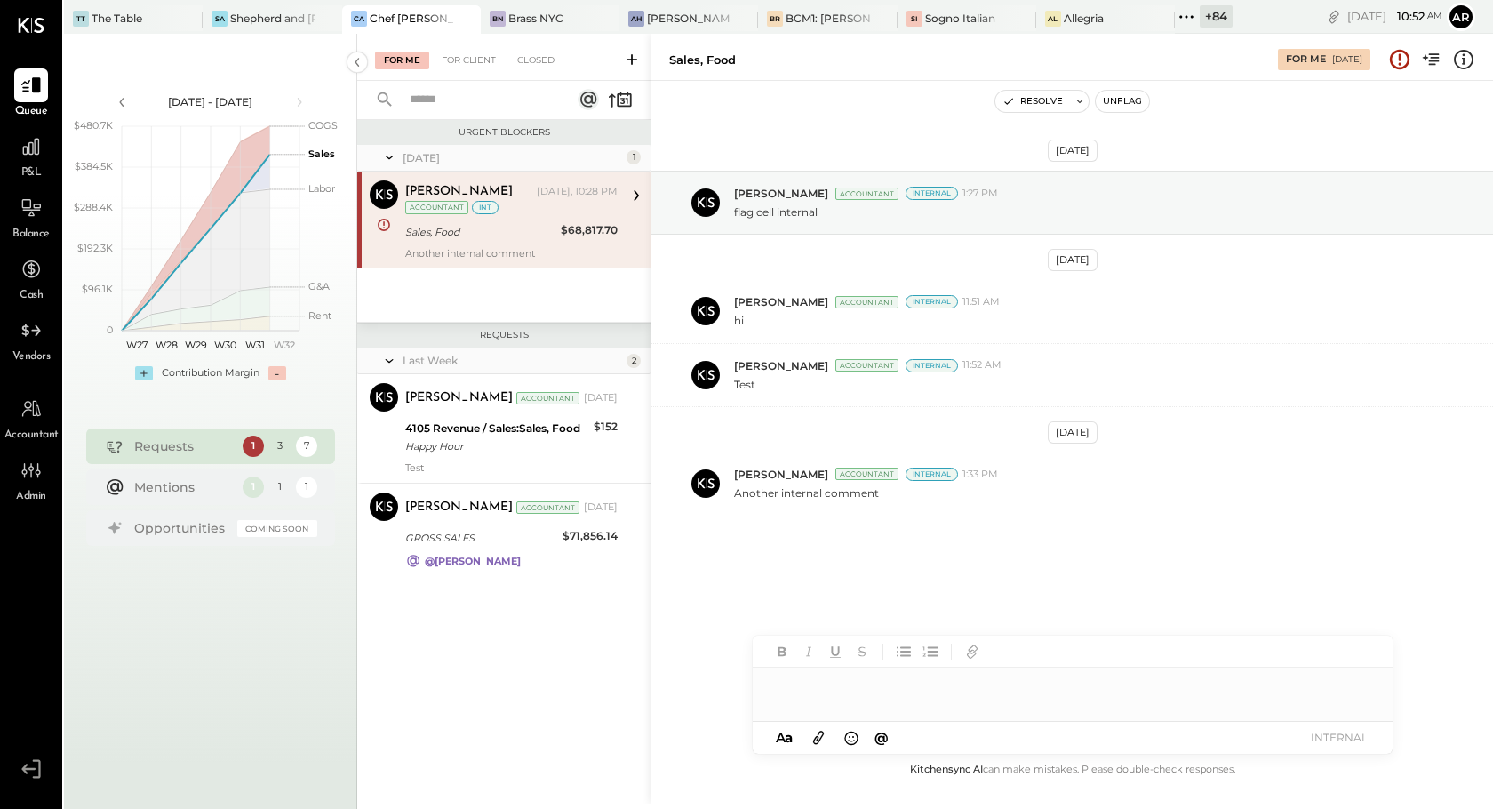
click at [930, 695] on div at bounding box center [1073, 685] width 640 height 36
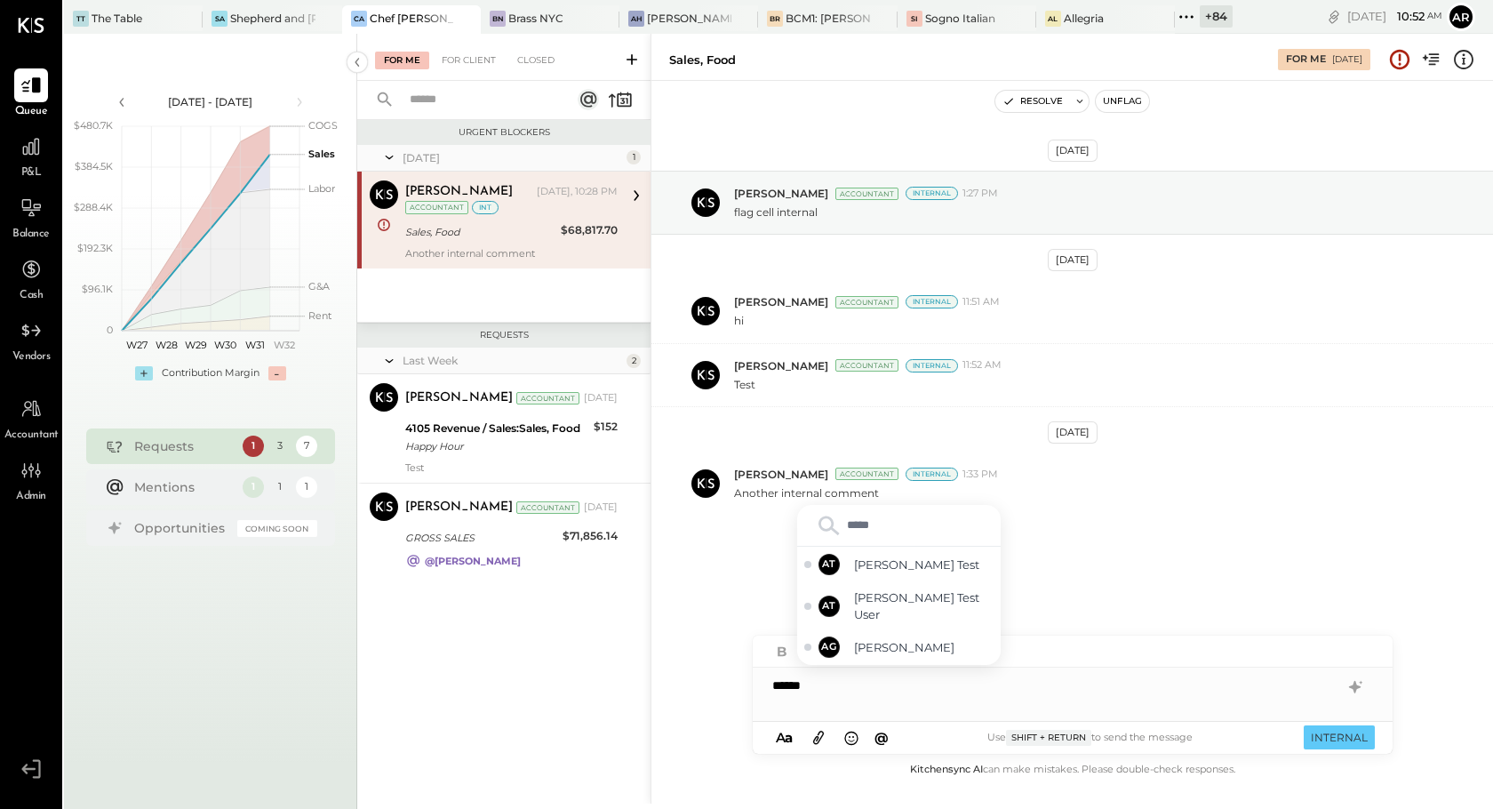
type input "******"
click at [899, 654] on span "[PERSON_NAME]" at bounding box center [924, 647] width 140 height 17
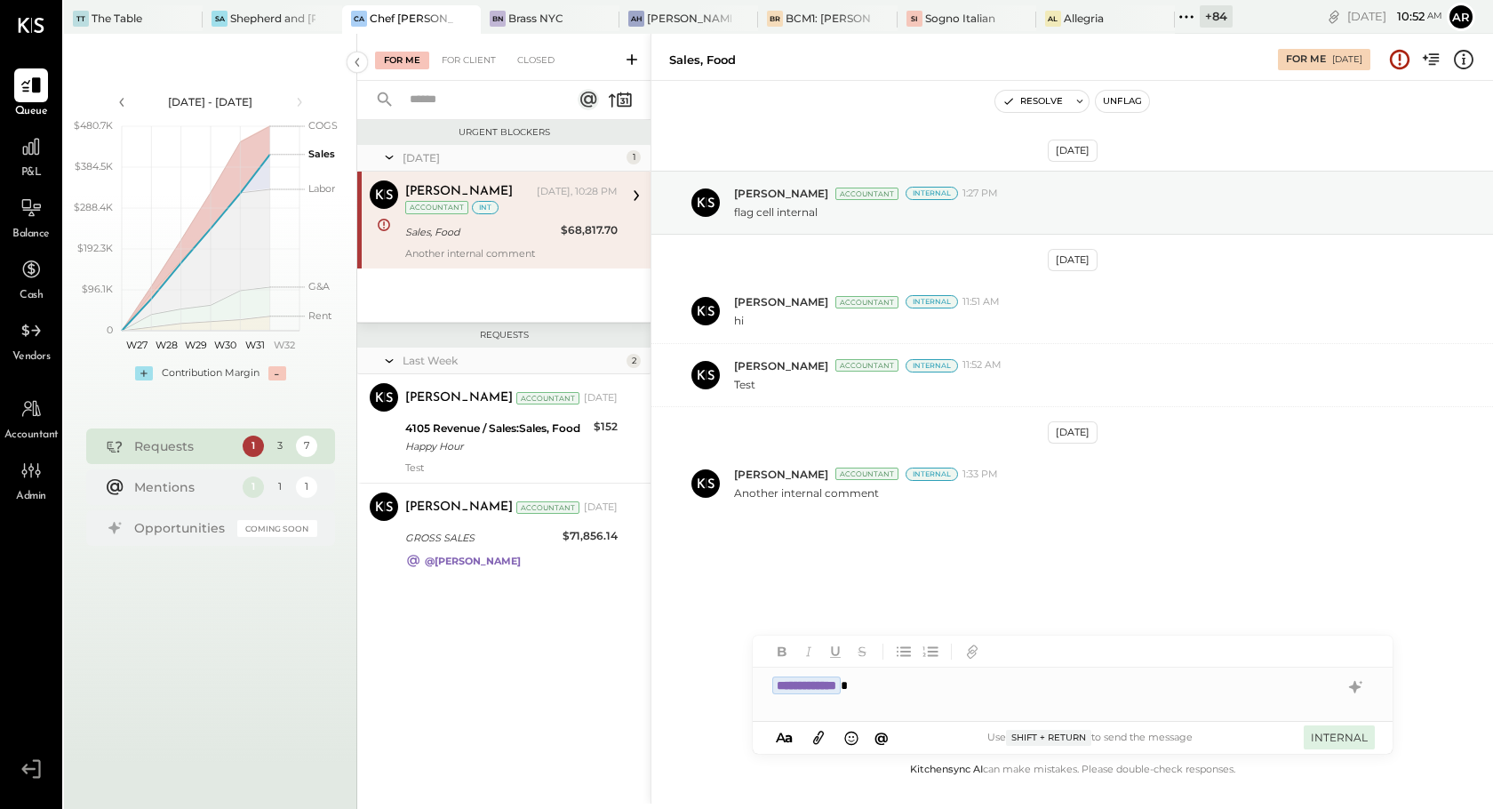
click at [1342, 739] on button "INTERNAL" at bounding box center [1339, 737] width 71 height 24
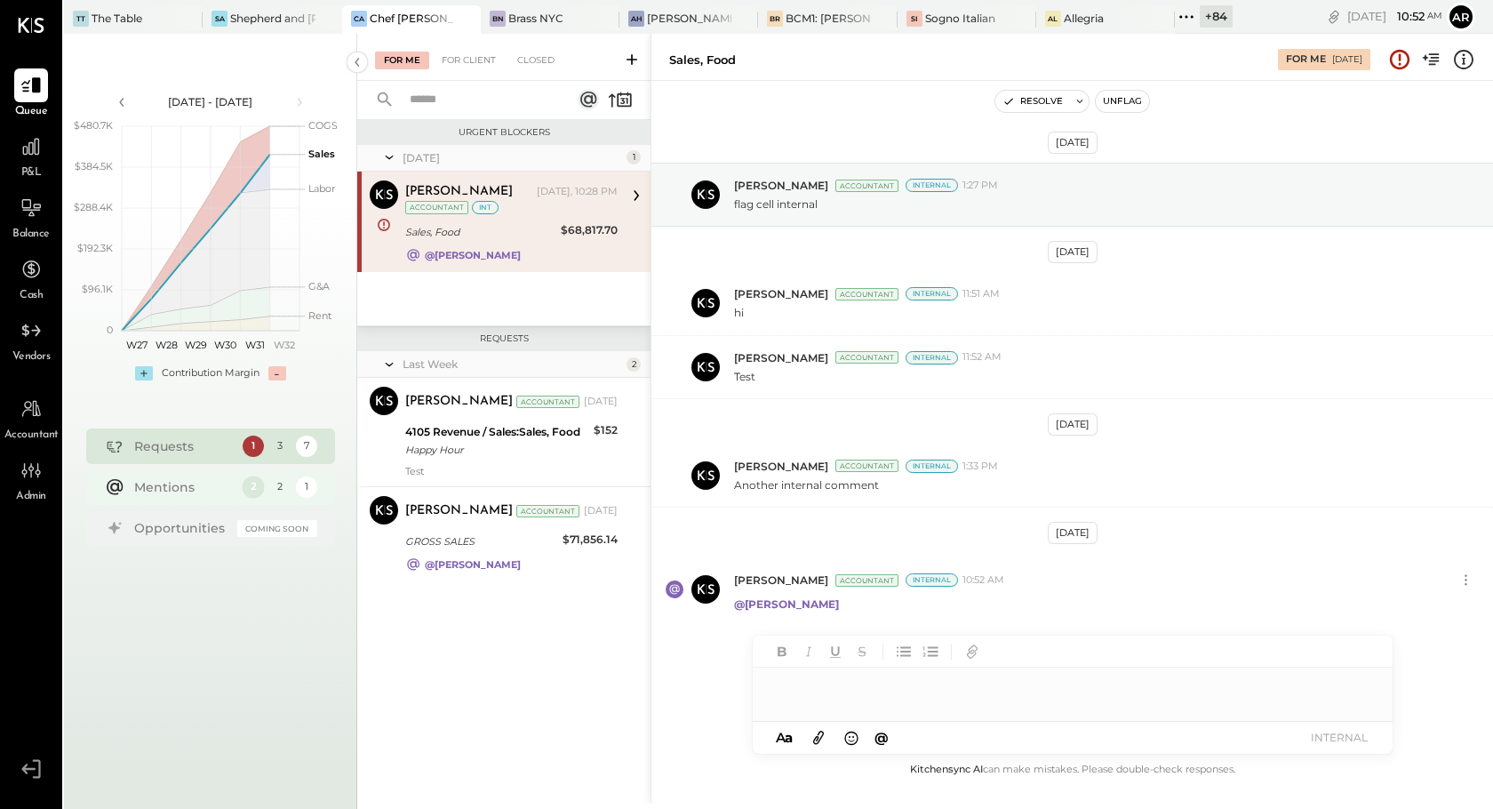
click at [252, 487] on div "2" at bounding box center [253, 486] width 22 height 22
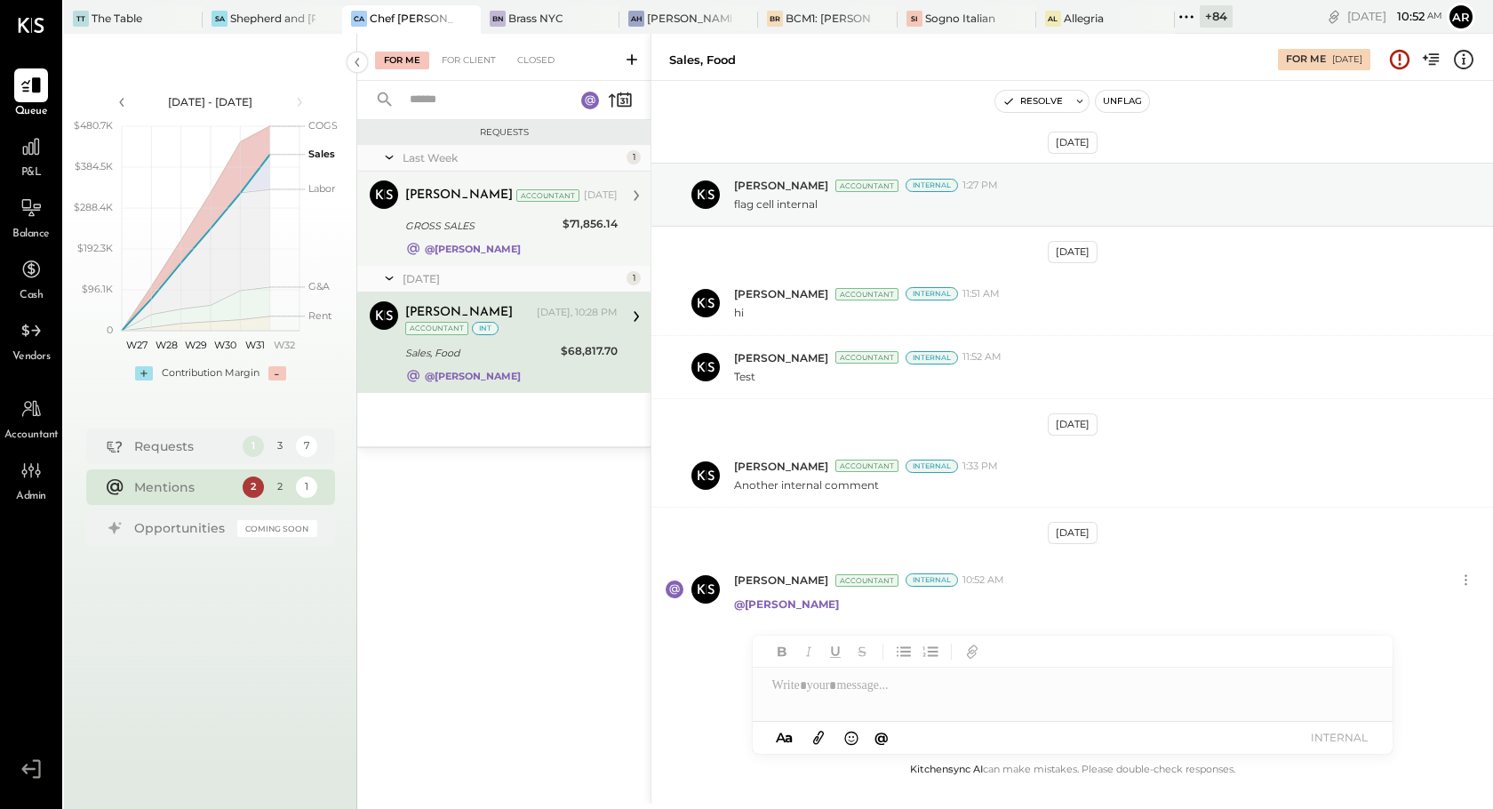
click at [463, 264] on div "[PERSON_NAME] Accountant [PERSON_NAME] Accountant [DATE] GROSS SALES $71,856.14…" at bounding box center [503, 219] width 293 height 94
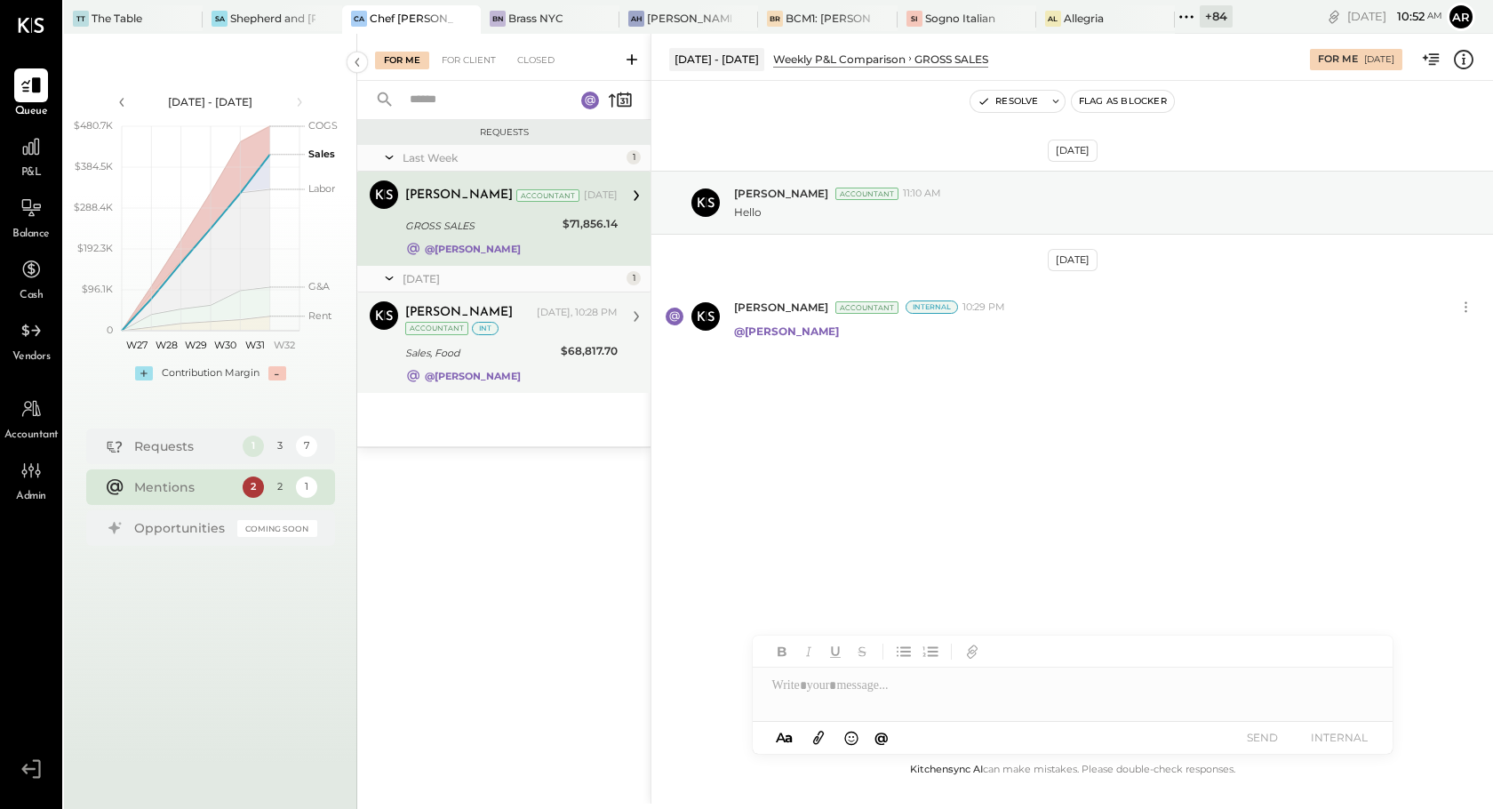
click at [483, 338] on div "[PERSON_NAME] [DATE], 10:28 PM Accountant int Sales, Food $68,817.70 @[PERSON_N…" at bounding box center [511, 342] width 212 height 83
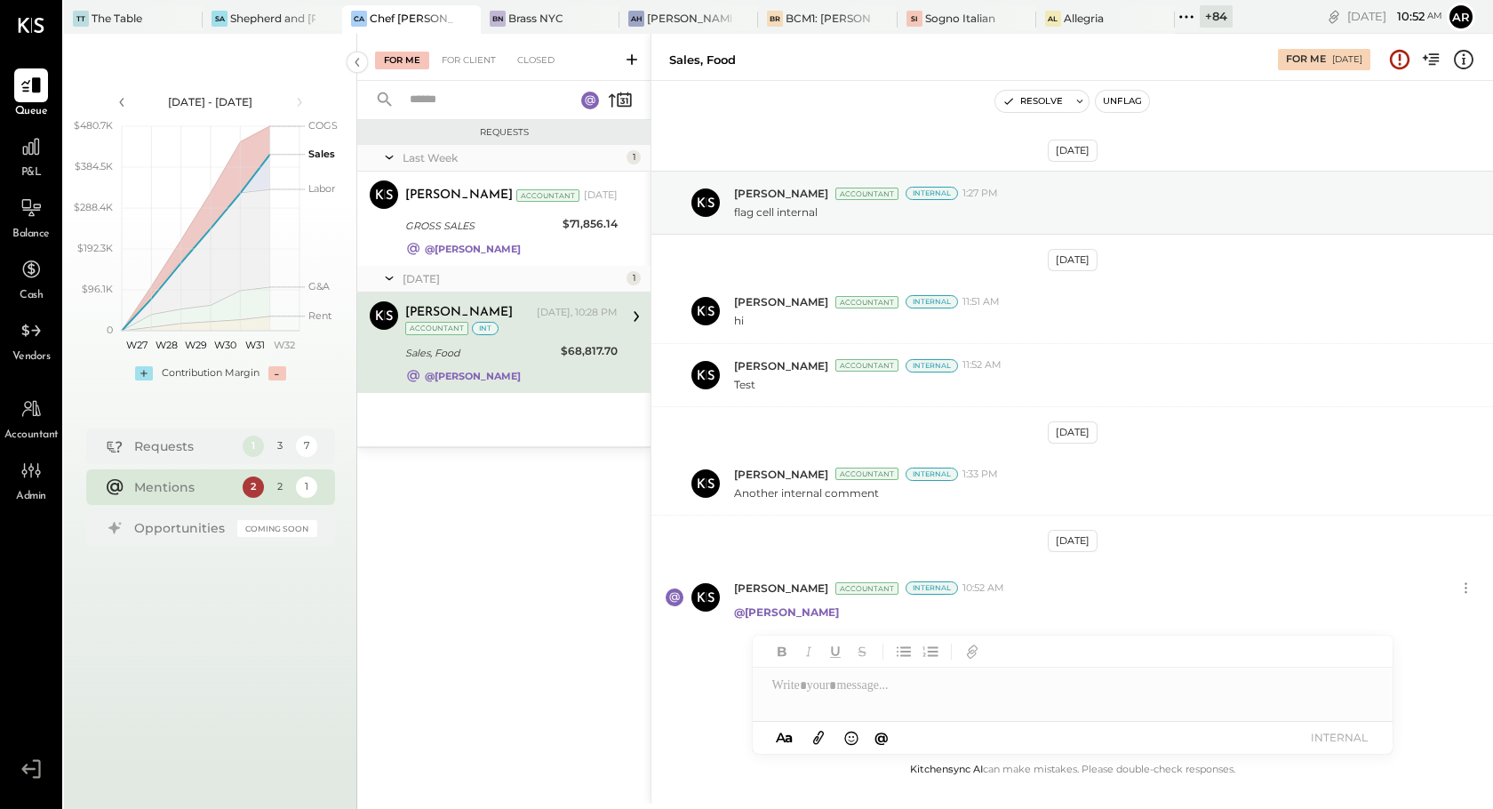
scroll to position [8, 0]
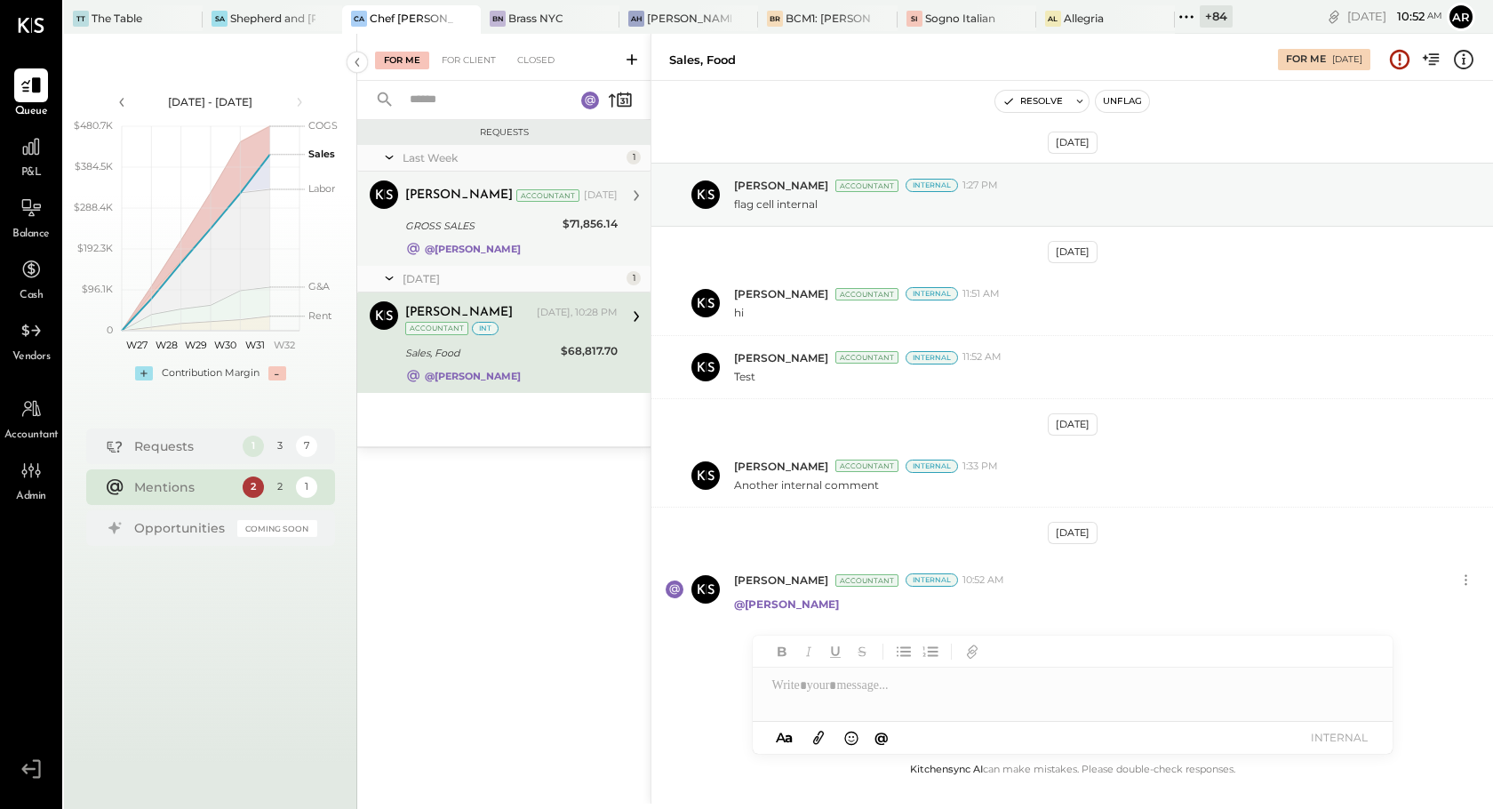
click at [481, 231] on div "GROSS SALES" at bounding box center [481, 226] width 152 height 18
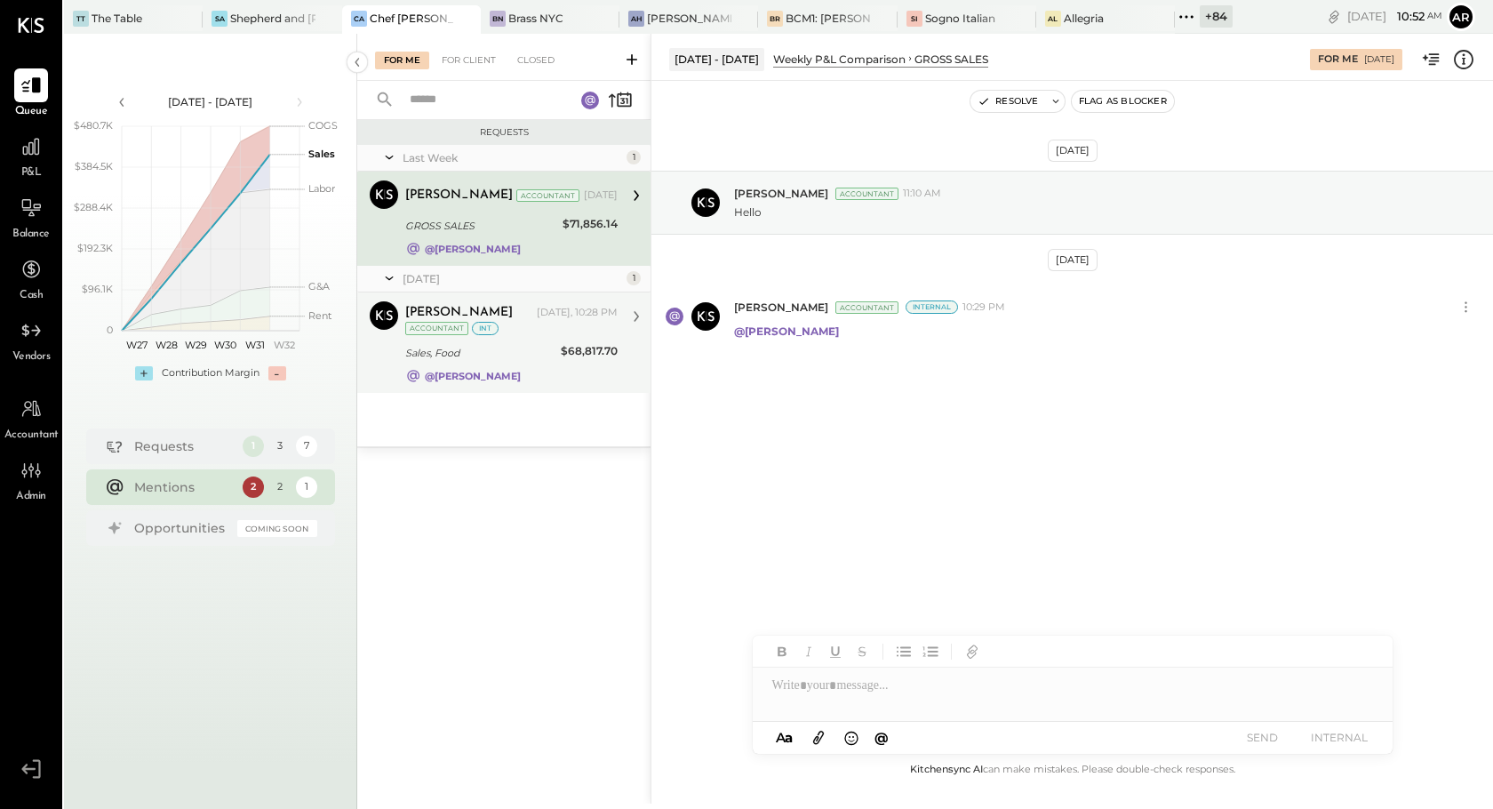
click at [479, 331] on div "int" at bounding box center [485, 328] width 27 height 13
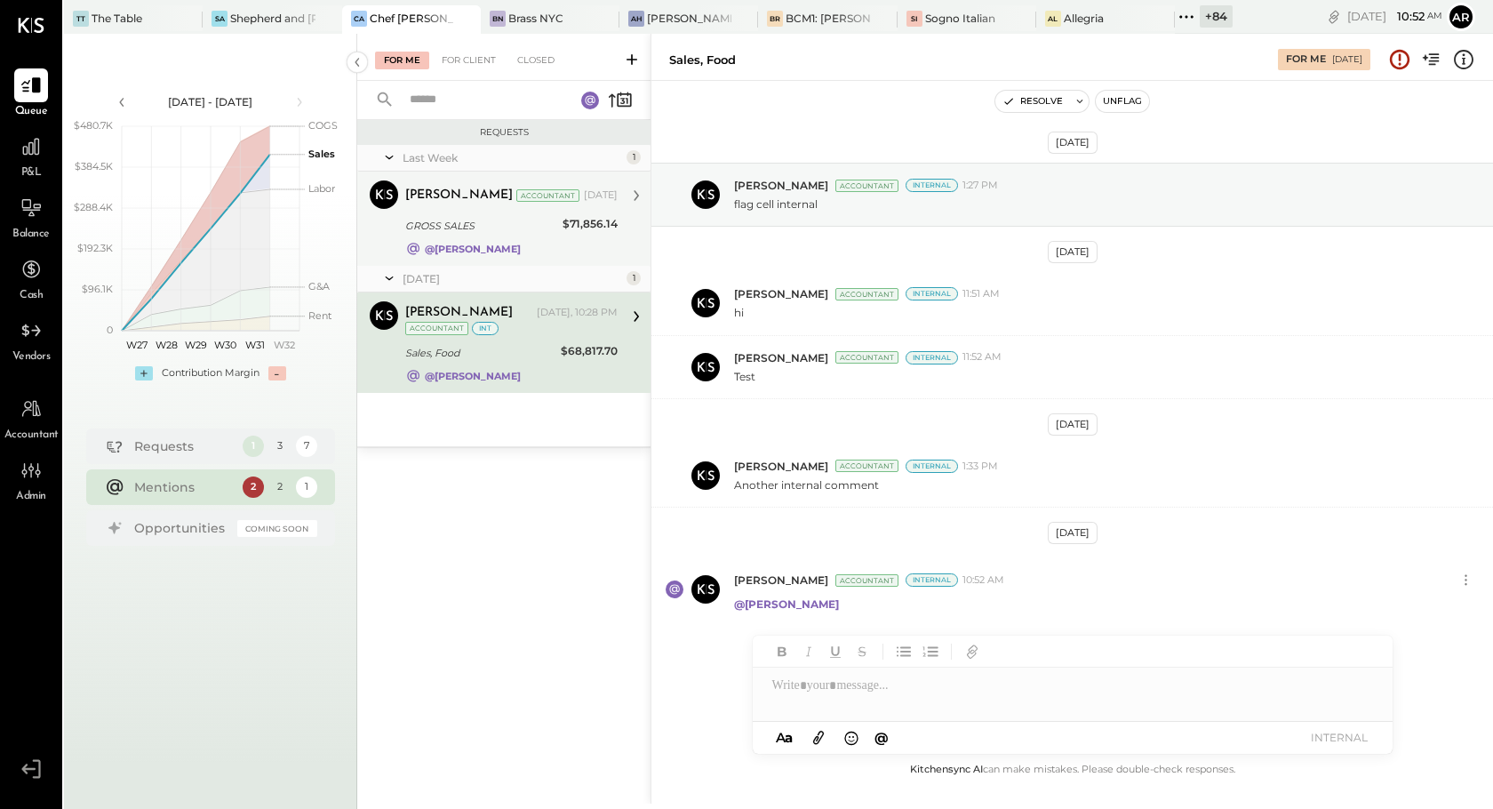
click at [474, 230] on div "GROSS SALES" at bounding box center [481, 226] width 152 height 18
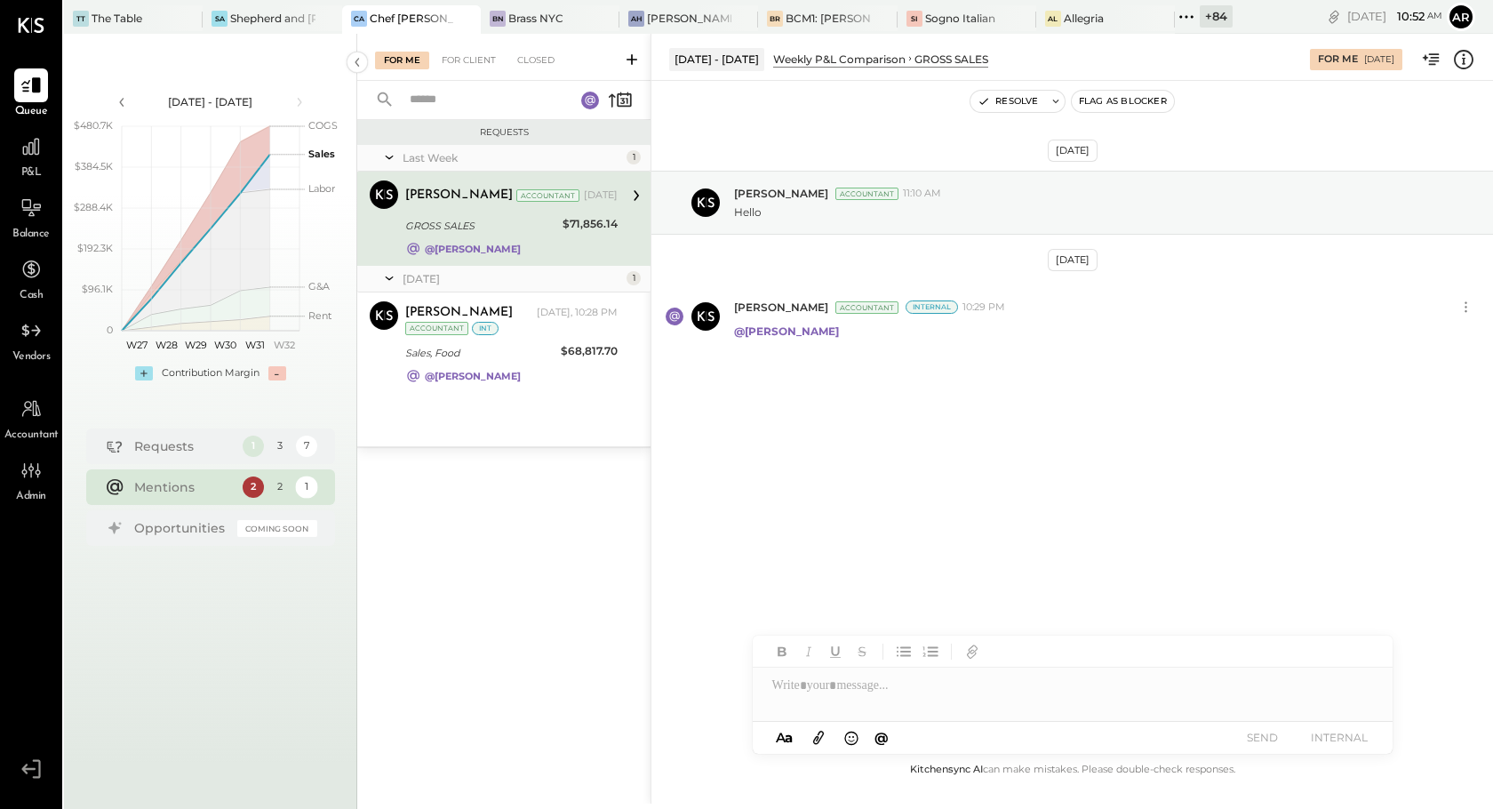
click at [309, 488] on div "1" at bounding box center [306, 486] width 22 height 22
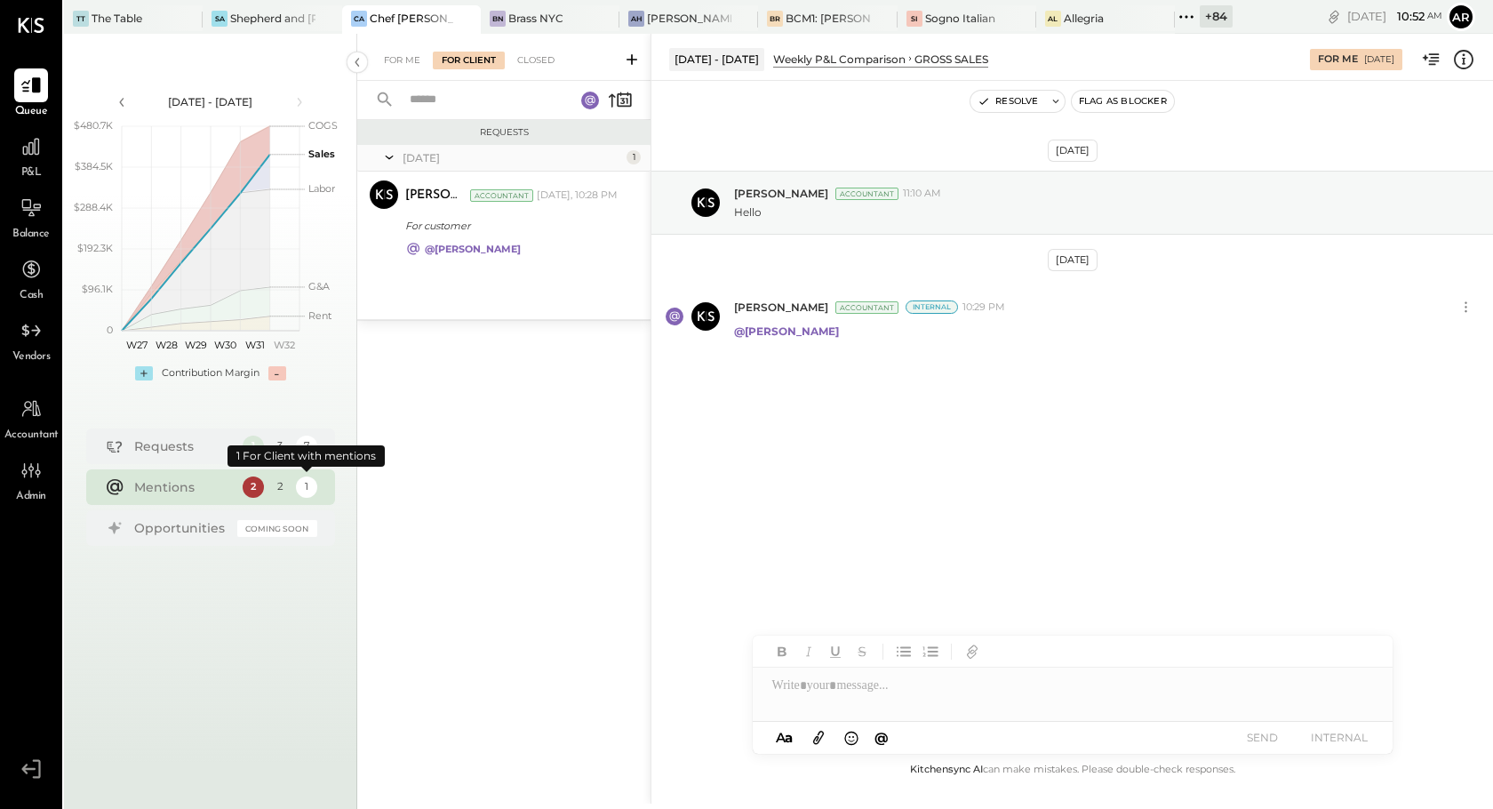
click at [289, 490] on div "2" at bounding box center [279, 486] width 22 height 22
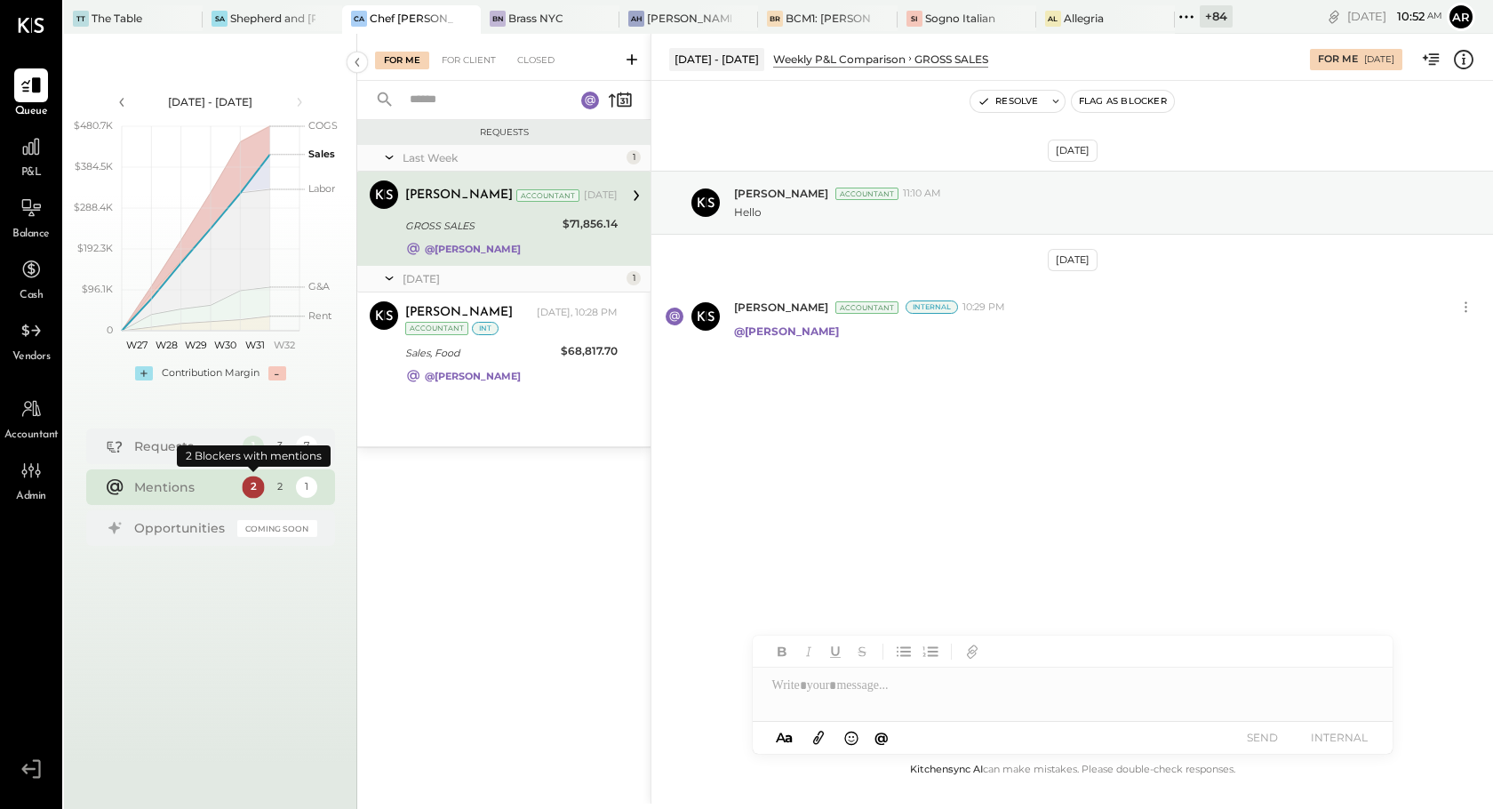
click at [251, 488] on div "2" at bounding box center [253, 486] width 22 height 22
click at [253, 446] on div "1" at bounding box center [253, 446] width 22 height 22
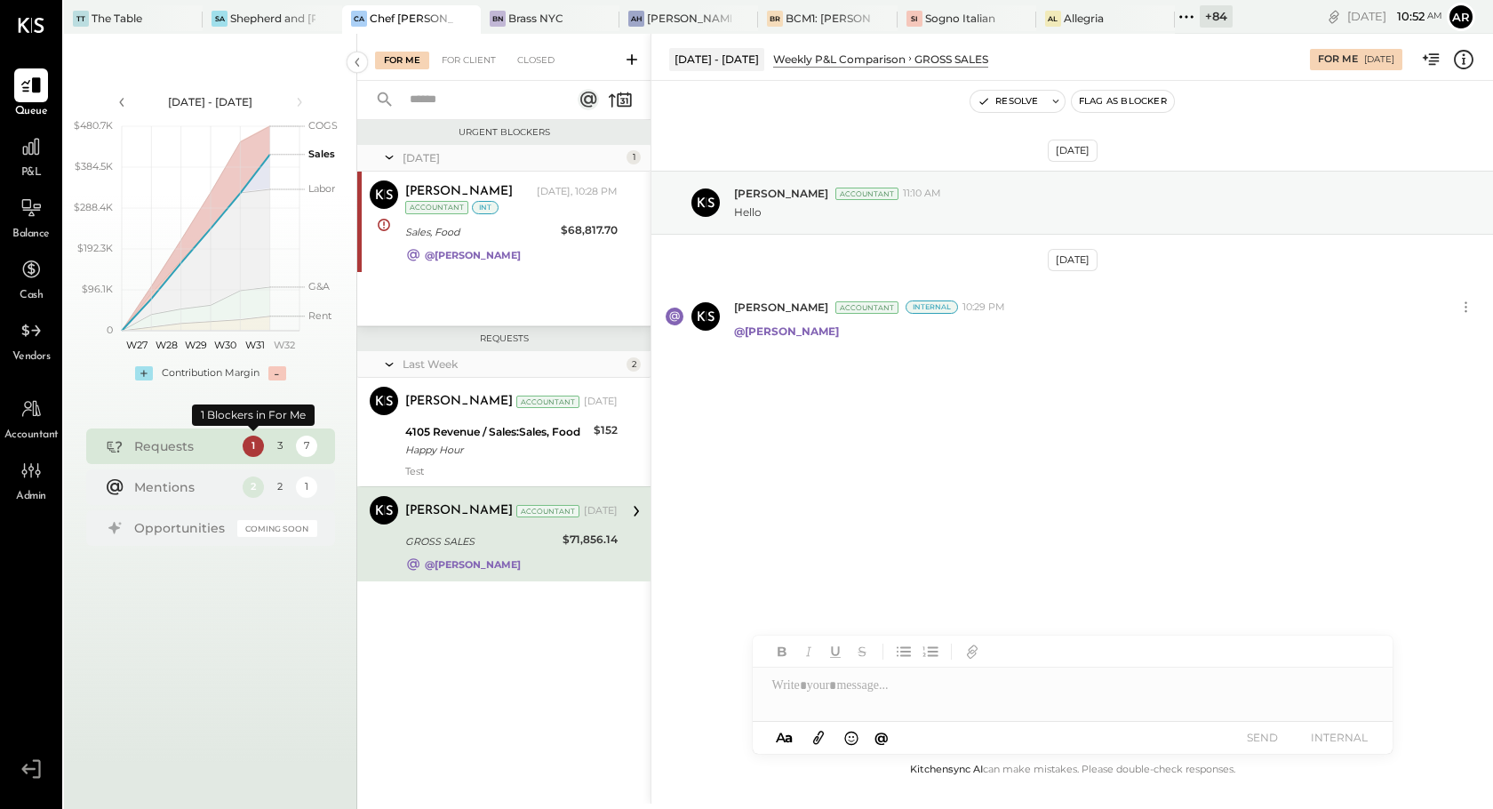
click at [283, 444] on div "3" at bounding box center [279, 446] width 22 height 22
click at [307, 446] on div "7" at bounding box center [306, 446] width 22 height 22
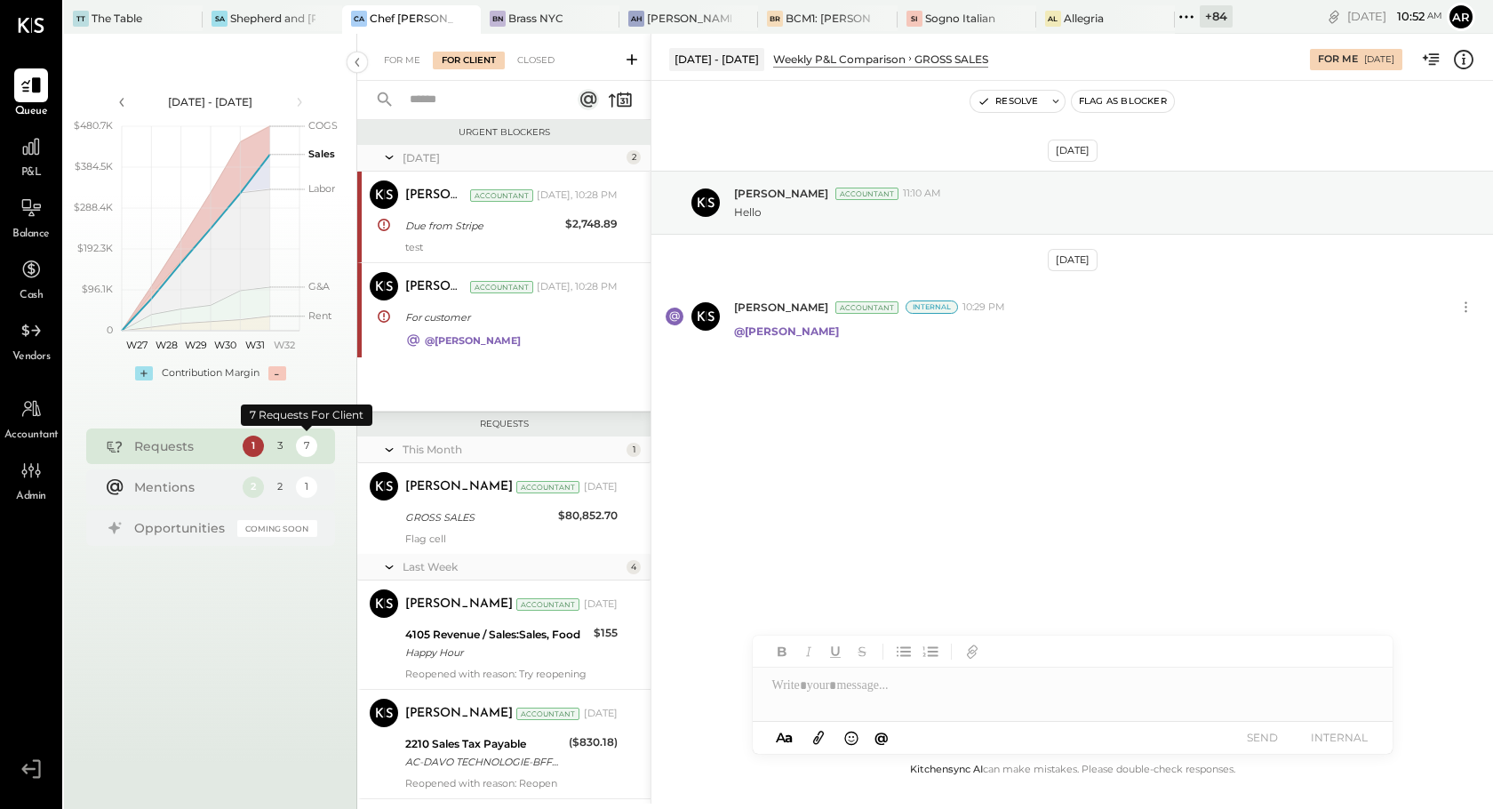
click at [283, 453] on div "3" at bounding box center [279, 446] width 22 height 22
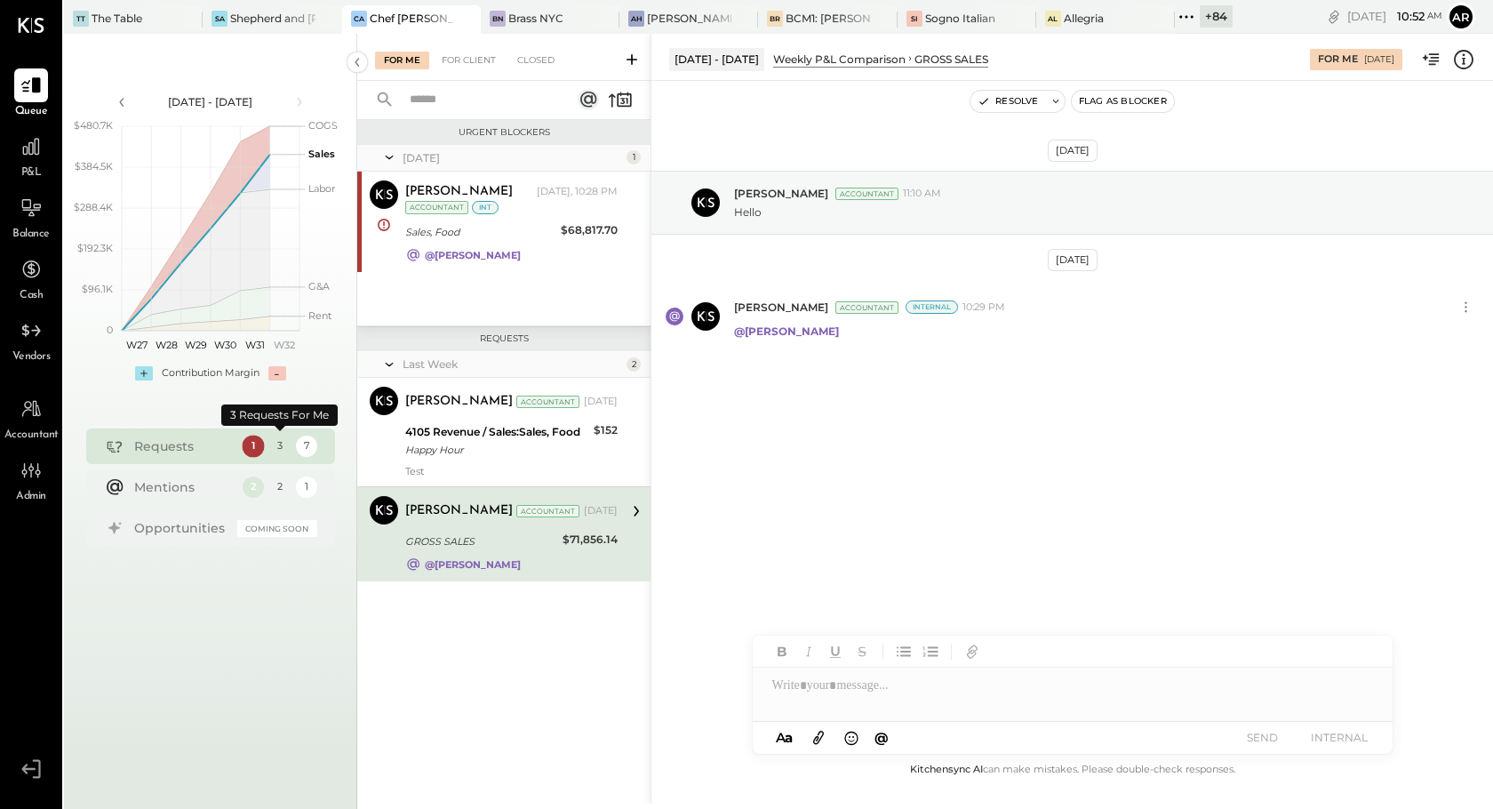
click at [251, 451] on div "1" at bounding box center [253, 446] width 22 height 22
click at [254, 487] on div "2" at bounding box center [253, 486] width 22 height 22
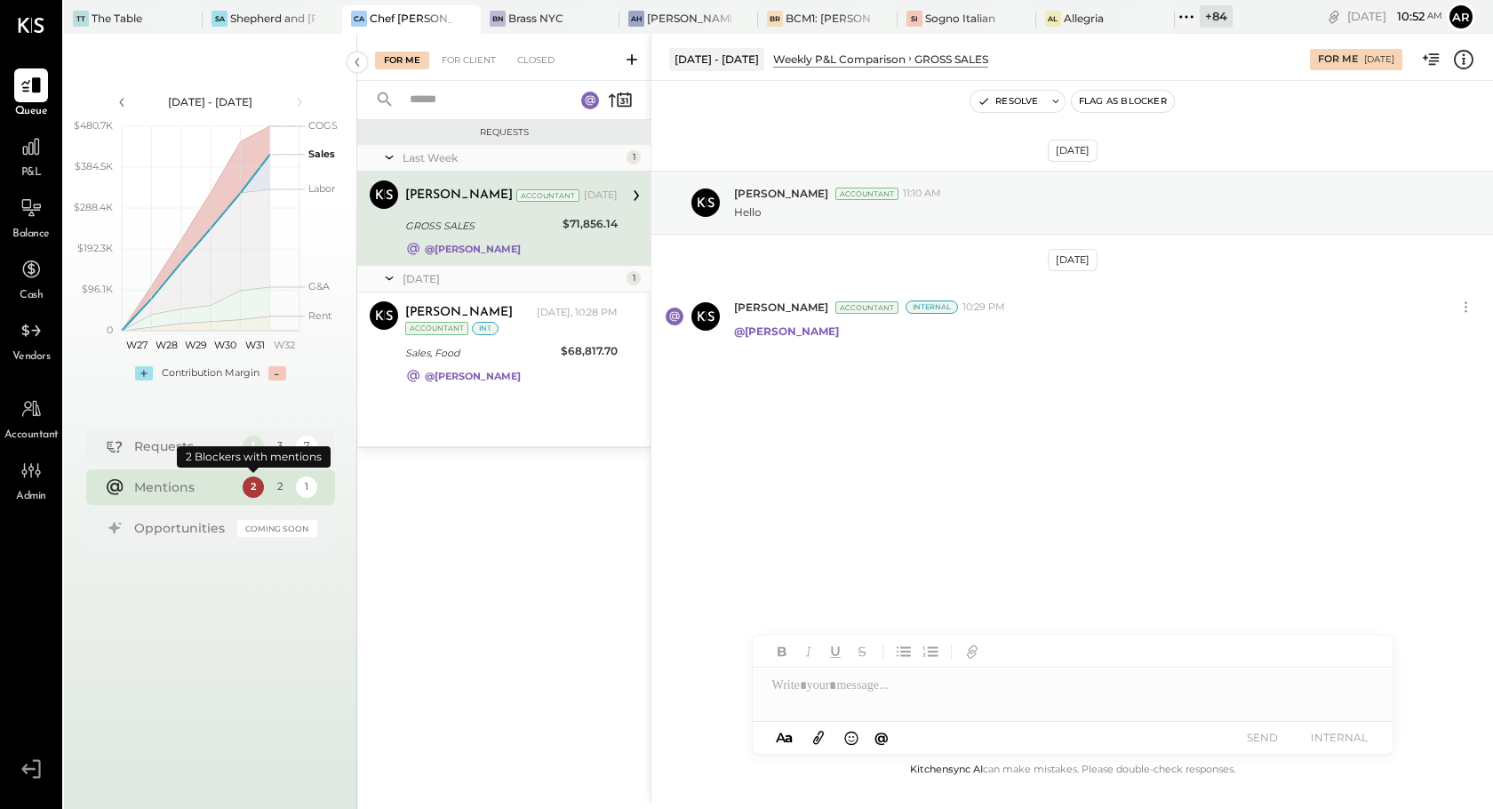
click at [283, 486] on div "2" at bounding box center [279, 486] width 22 height 22
click at [307, 491] on div "1" at bounding box center [306, 486] width 22 height 22
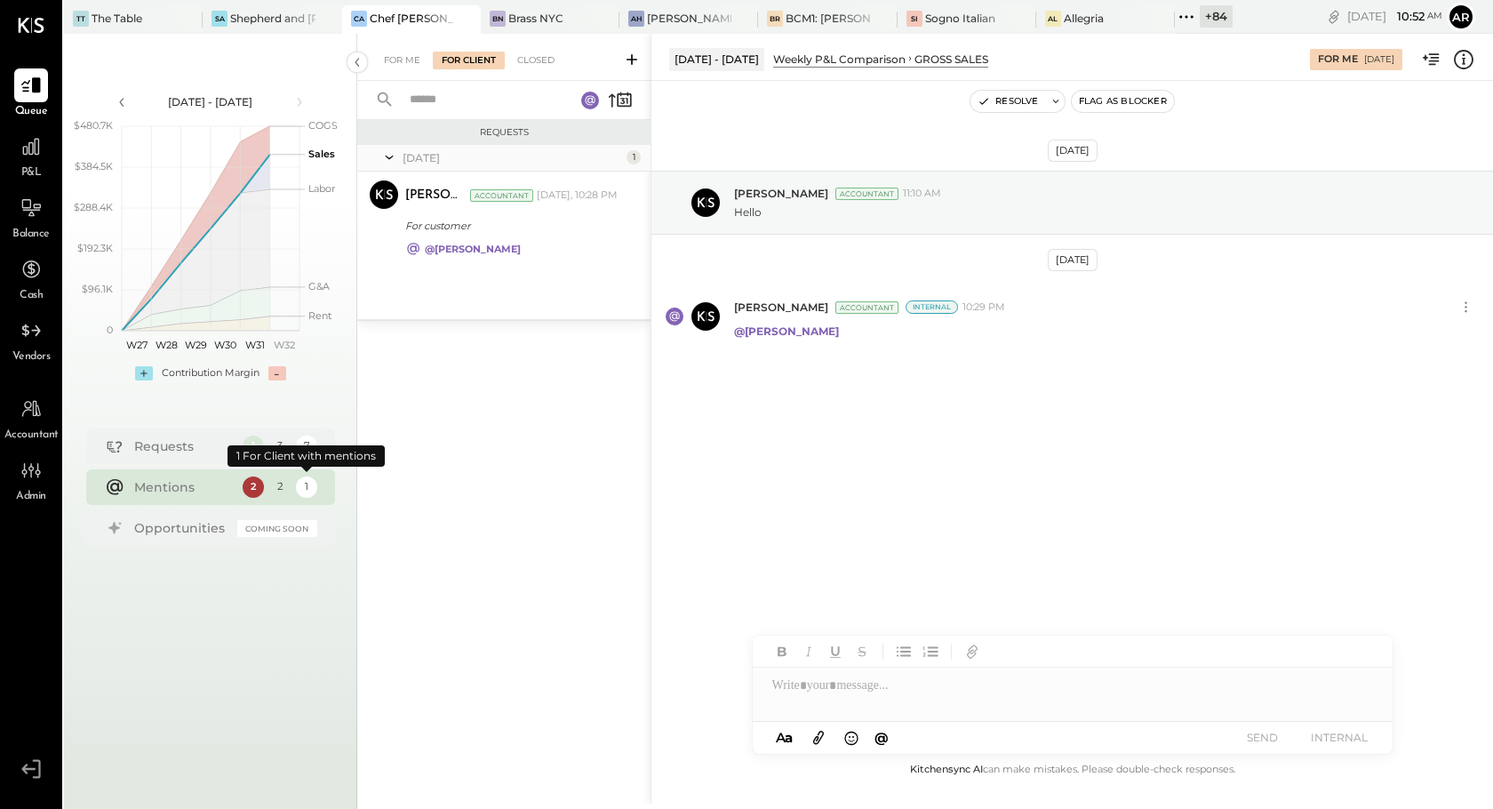
click at [276, 496] on div "2" at bounding box center [279, 486] width 22 height 22
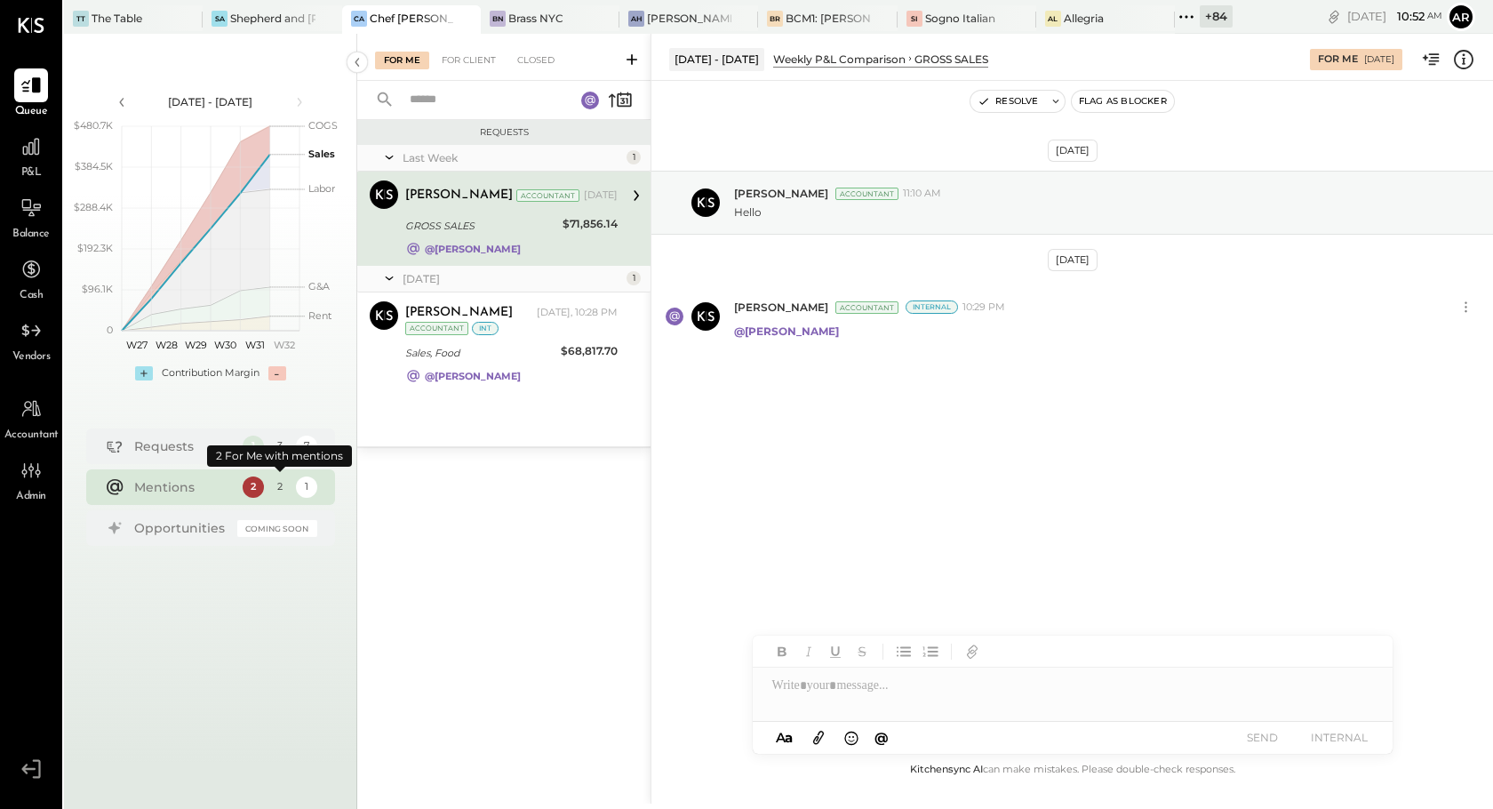
click at [252, 499] on div "Mentions 2 2 1" at bounding box center [210, 487] width 249 height 36
click at [249, 459] on div "Requests 1 3 7" at bounding box center [210, 446] width 249 height 36
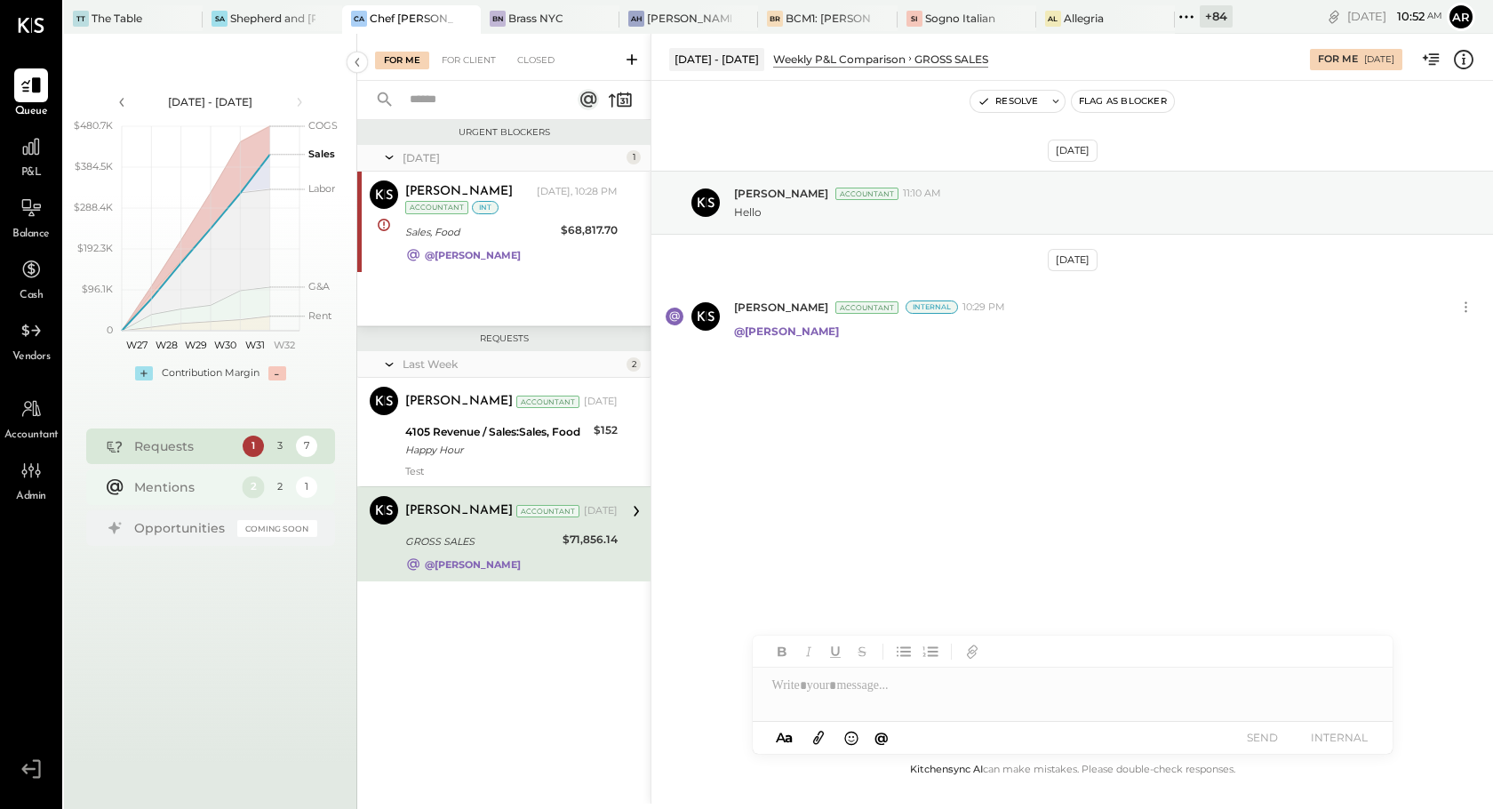
click at [259, 487] on div "2" at bounding box center [253, 486] width 22 height 22
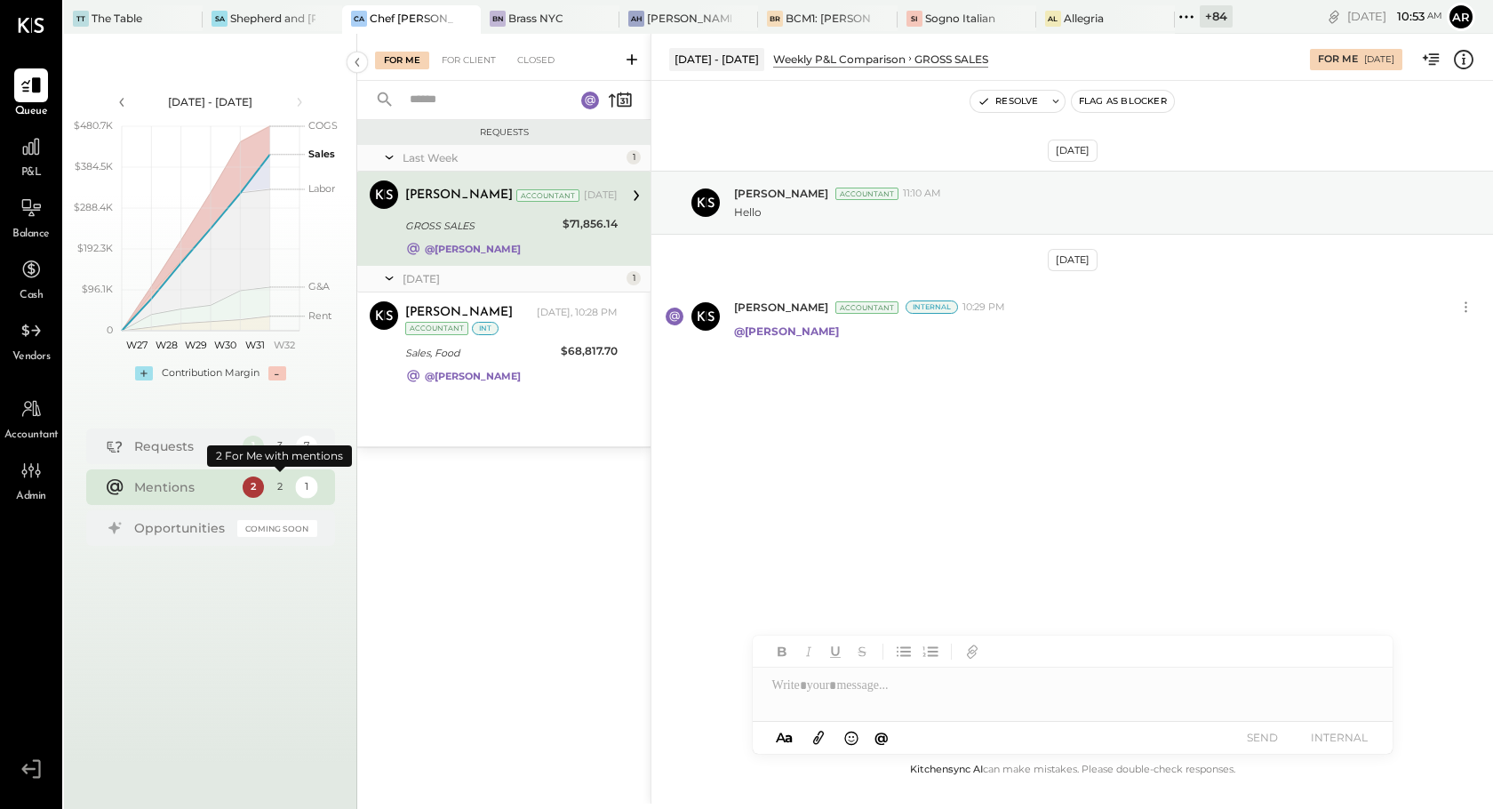
click at [305, 491] on div "1" at bounding box center [306, 486] width 22 height 22
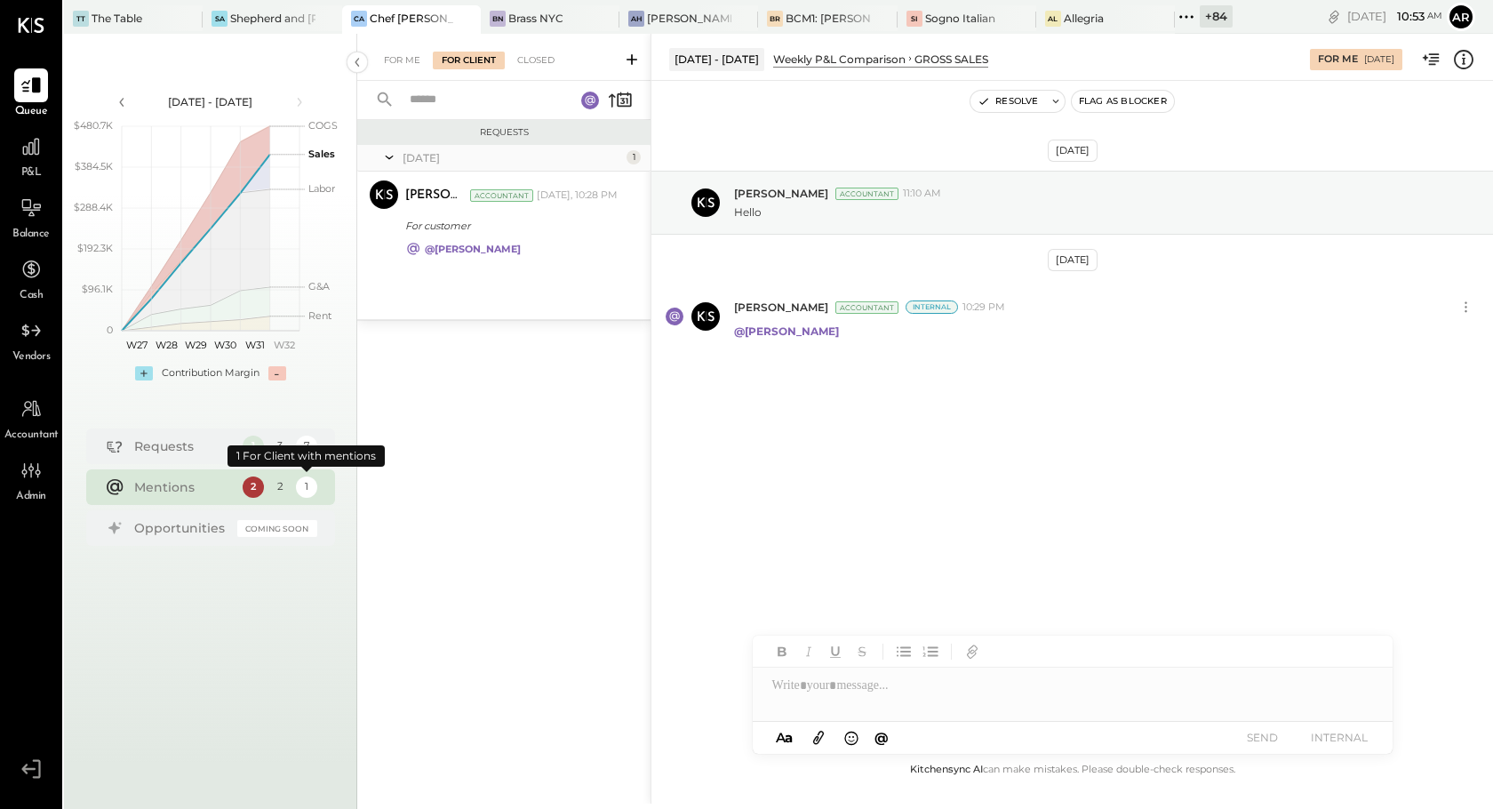
click at [276, 495] on div "2" at bounding box center [279, 486] width 22 height 22
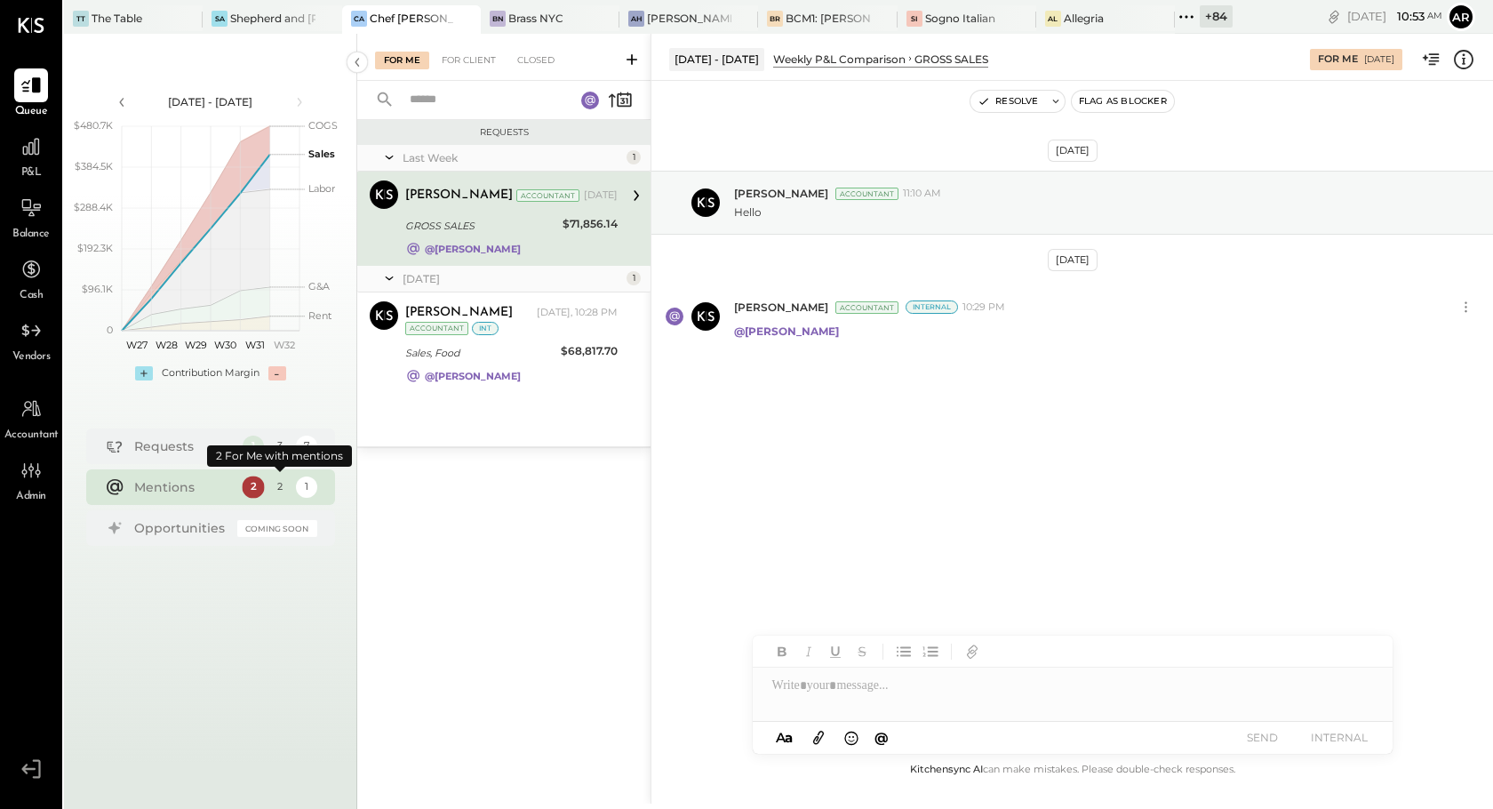
click at [245, 491] on div "2" at bounding box center [253, 486] width 22 height 22
click at [280, 487] on div "2" at bounding box center [279, 486] width 22 height 22
click at [306, 487] on div "1" at bounding box center [306, 486] width 22 height 22
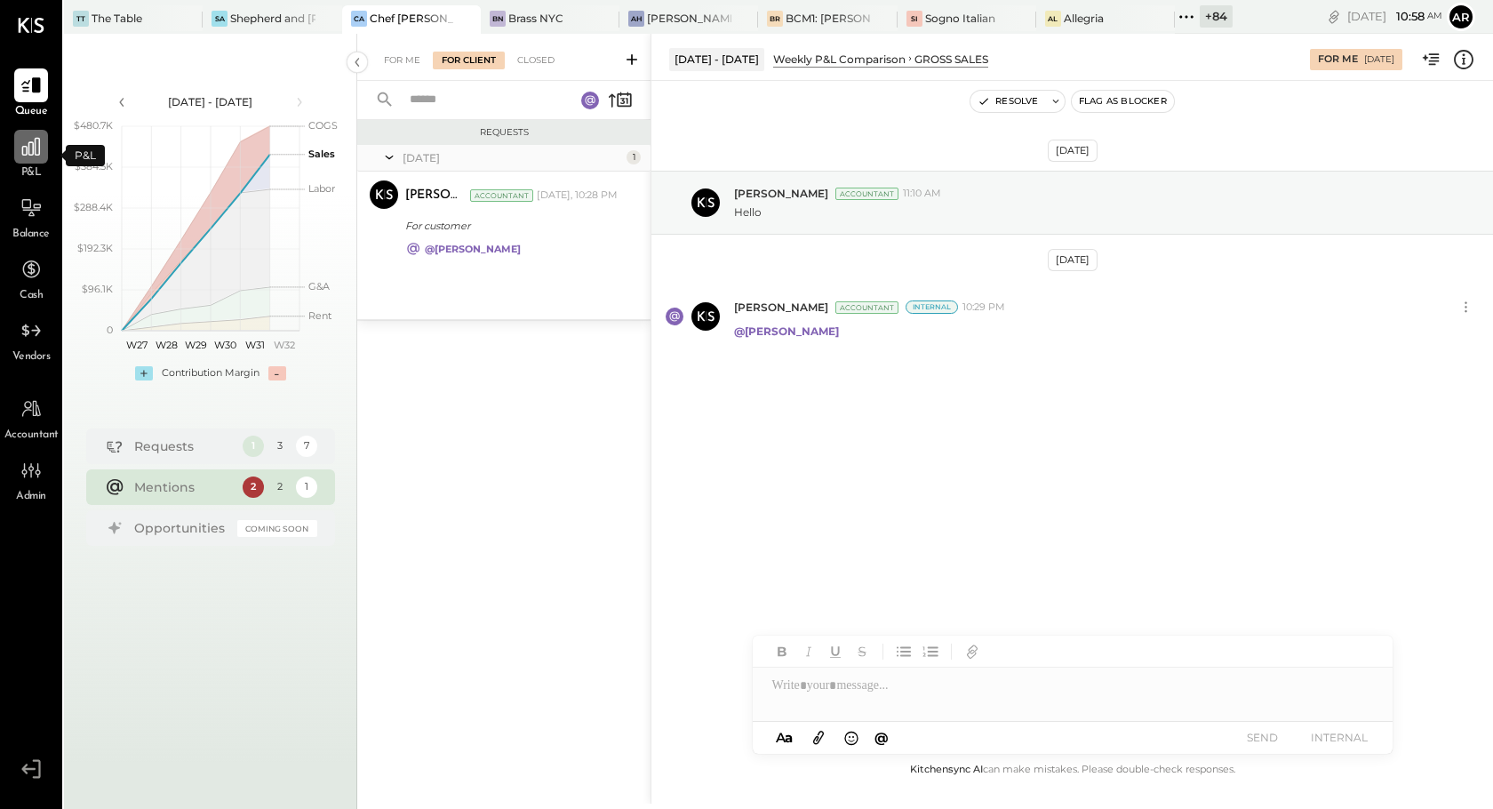
click at [28, 151] on icon at bounding box center [31, 147] width 18 height 18
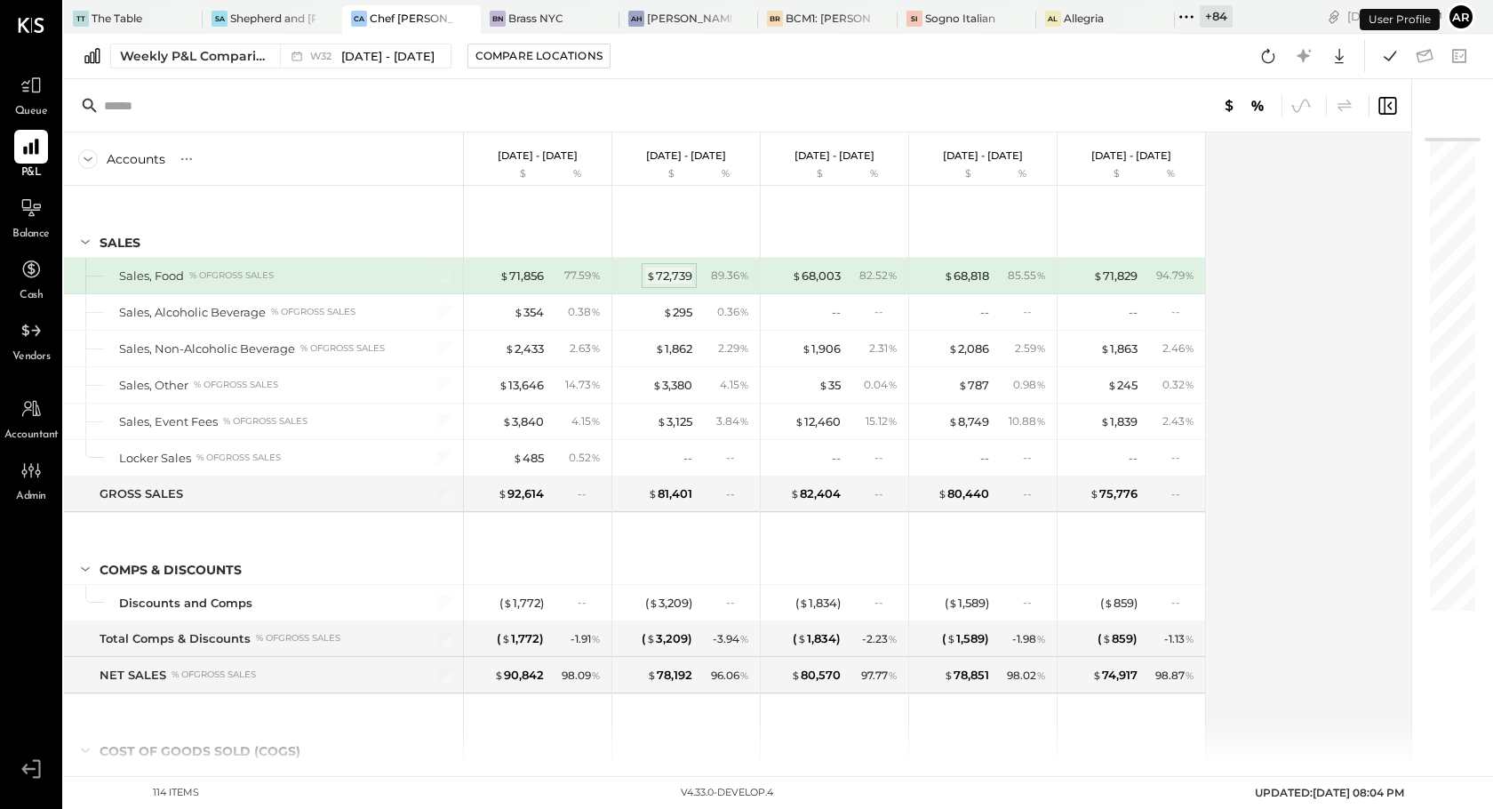
click at [678, 275] on div "$ 72,739" at bounding box center [669, 275] width 46 height 17
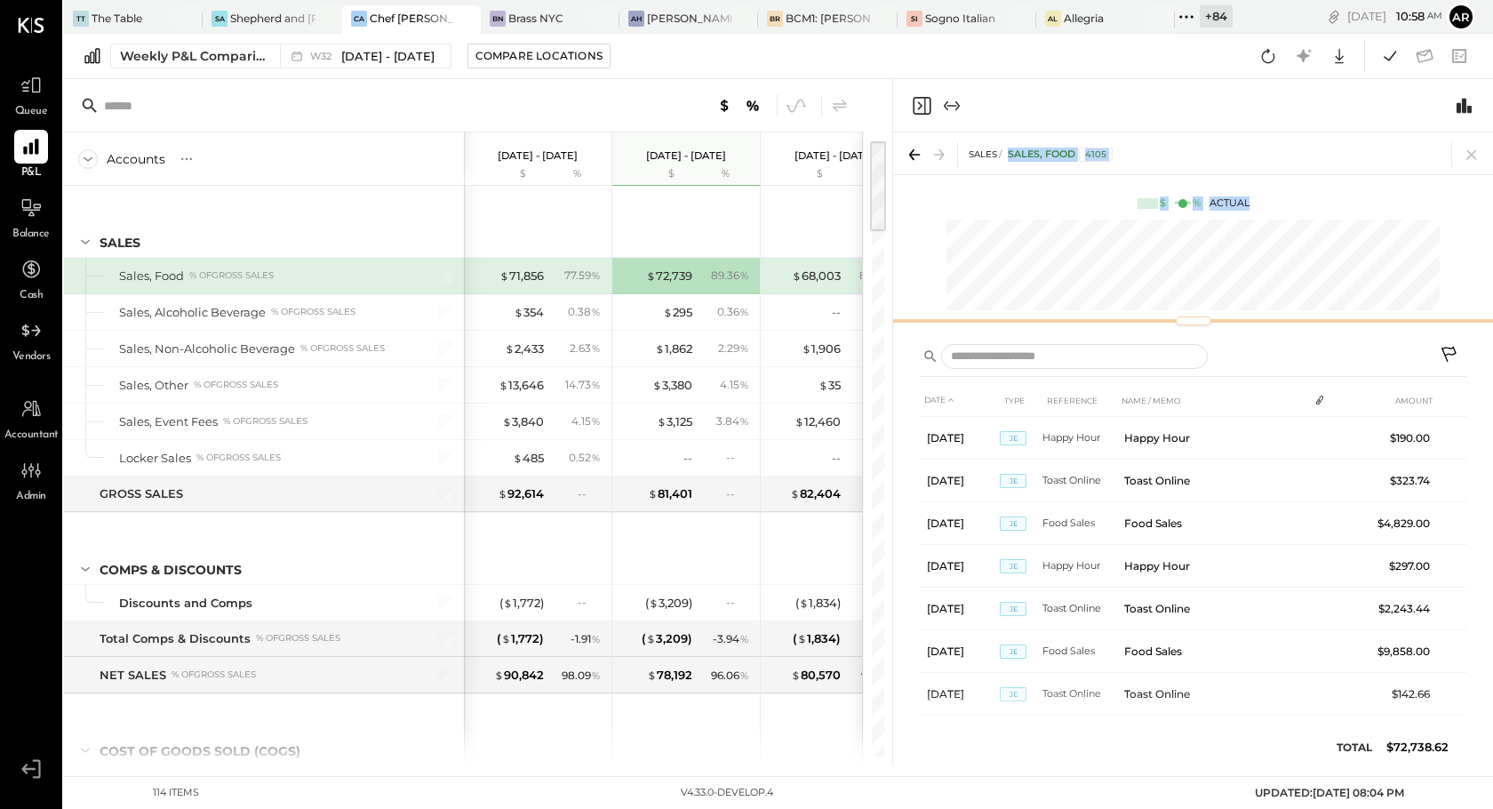
drag, startPoint x: 1091, startPoint y: 374, endPoint x: 1084, endPoint y: 140, distance: 234.7
click at [1084, 140] on div "SALES Sales, Food 4105 $ % Actual" at bounding box center [1193, 231] width 600 height 199
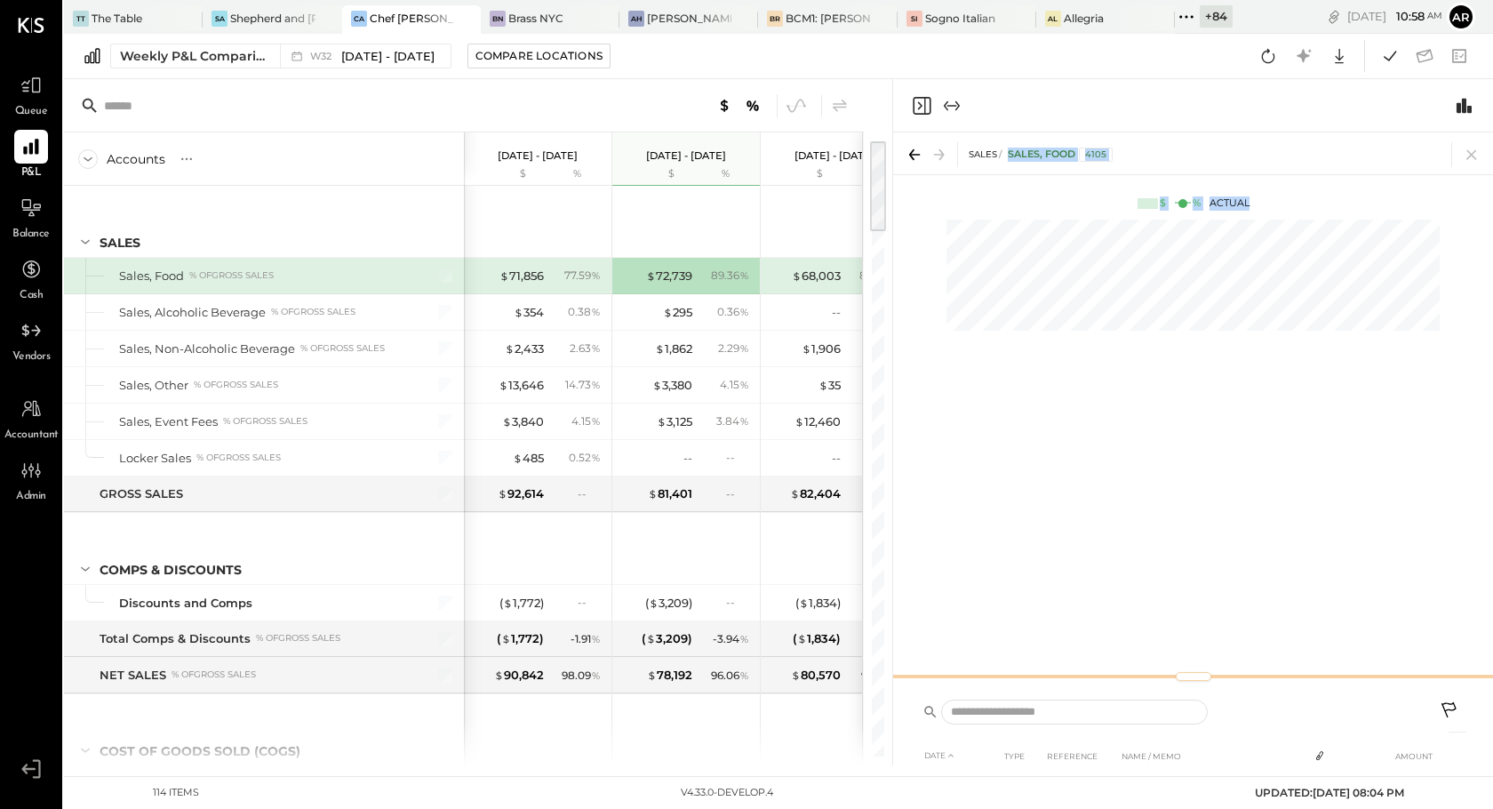
scroll to position [22, 0]
drag, startPoint x: 1219, startPoint y: 322, endPoint x: 1199, endPoint y: 808, distance: 486.5
click at [1199, 808] on main "TT The Table [PERSON_NAME] and [PERSON_NAME] CA Chef [PERSON_NAME]'s Vineyard R…" at bounding box center [778, 404] width 1429 height 809
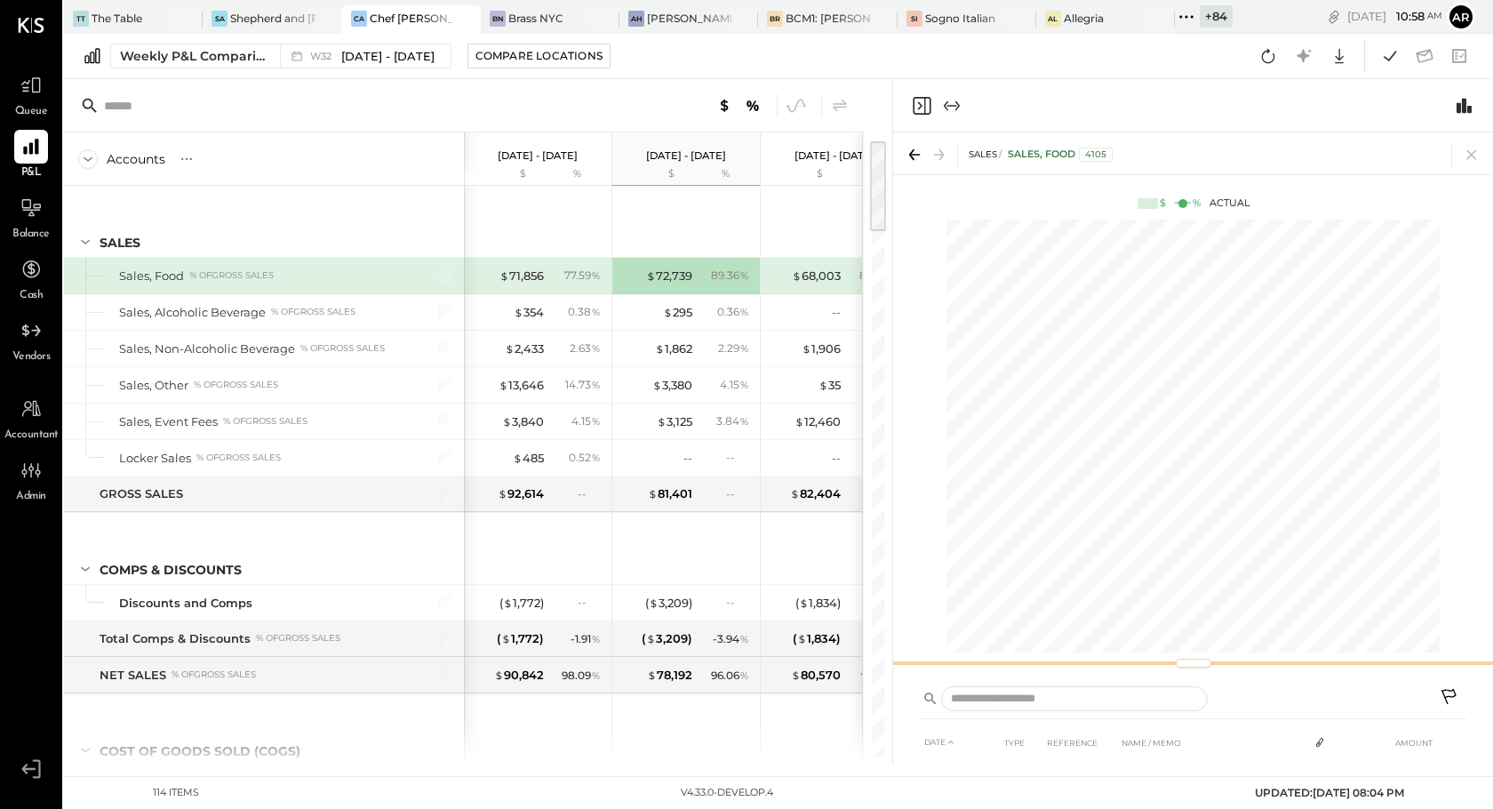
drag, startPoint x: 1239, startPoint y: 664, endPoint x: 1201, endPoint y: 663, distance: 38.2
click at [1201, 663] on div at bounding box center [1193, 662] width 600 height 7
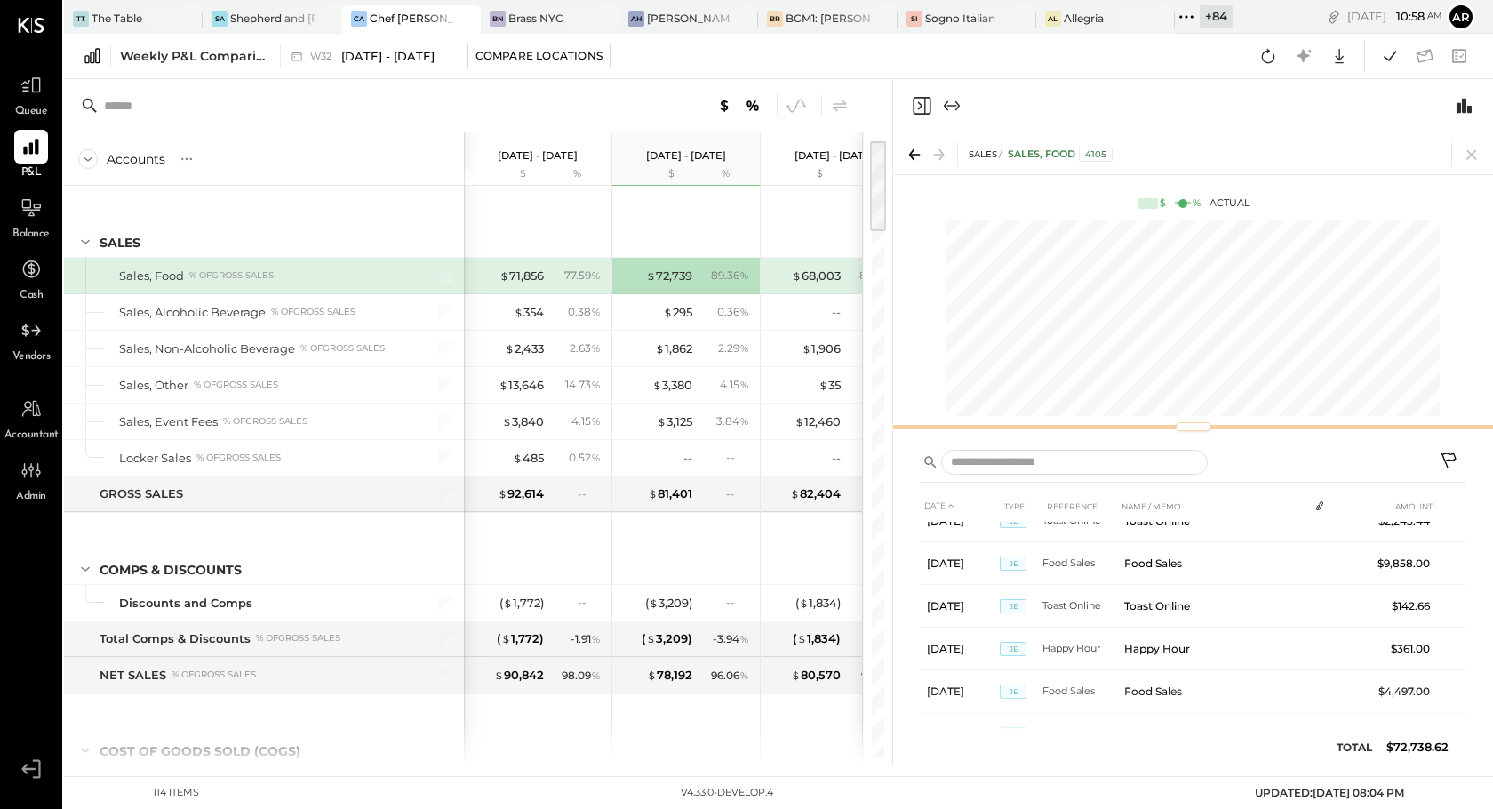
drag, startPoint x: 1130, startPoint y: 661, endPoint x: 1113, endPoint y: 424, distance: 237.9
click at [1113, 424] on div at bounding box center [1193, 426] width 600 height 7
drag, startPoint x: 1194, startPoint y: 426, endPoint x: 1165, endPoint y: 423, distance: 29.4
click at [1165, 423] on div at bounding box center [1193, 424] width 600 height 7
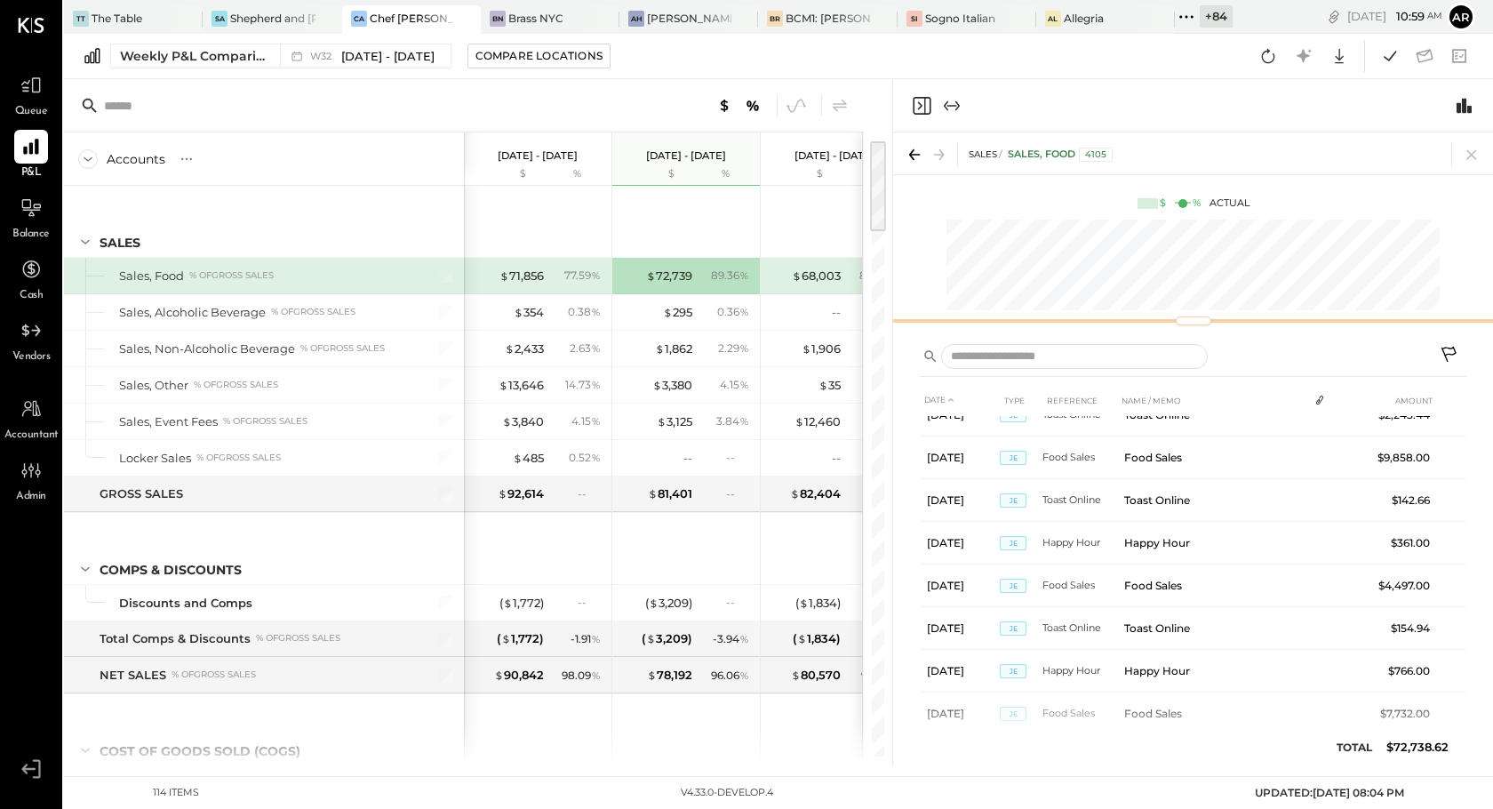
click at [1169, 282] on div "SALES Sales, Food 4105 $ % Actual" at bounding box center [1193, 231] width 600 height 199
click at [1158, 266] on div "SALES Sales, Food 4105 $ % Actual" at bounding box center [1193, 231] width 600 height 199
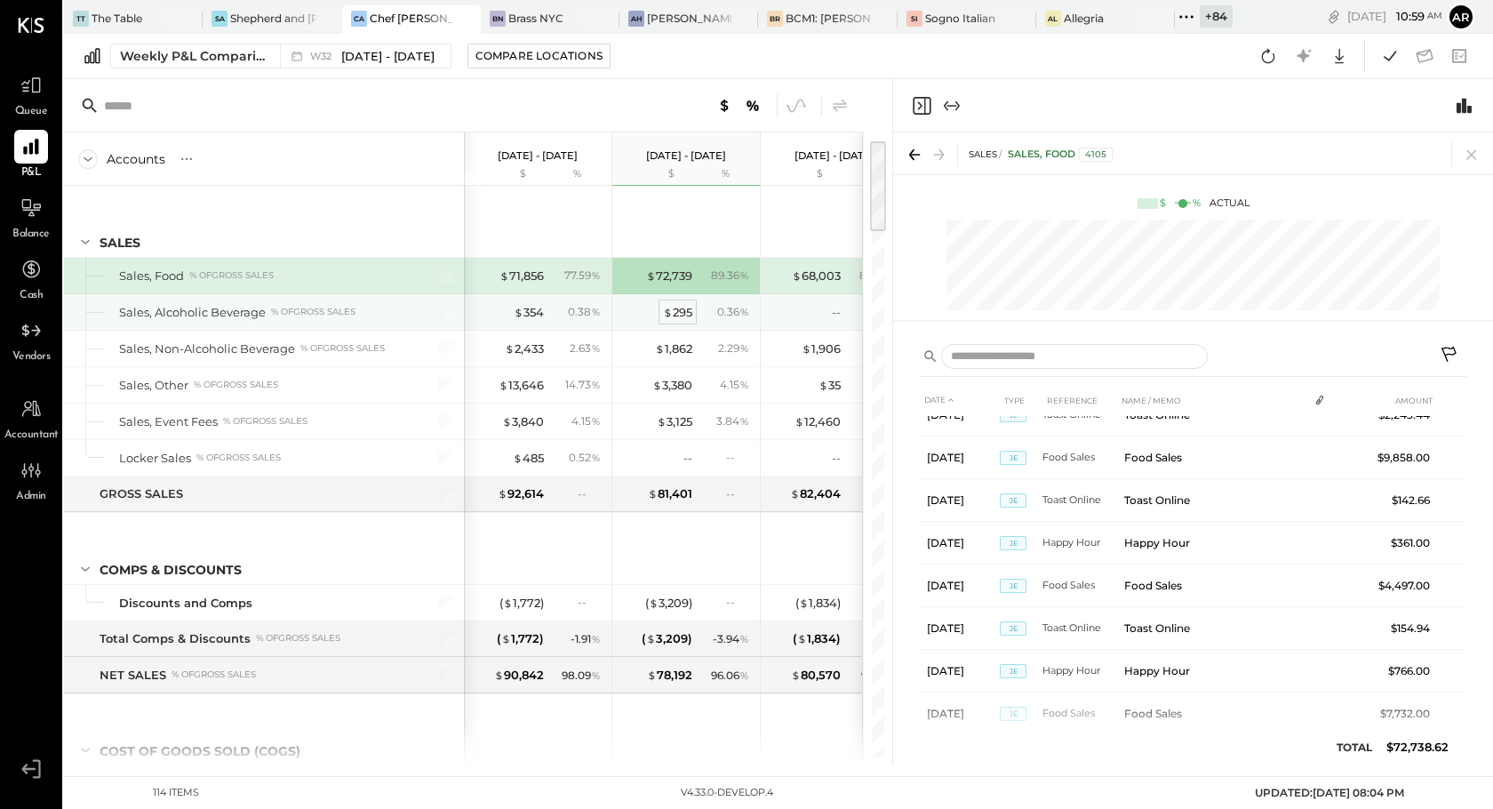
click at [677, 304] on div "$ 295" at bounding box center [677, 312] width 29 height 17
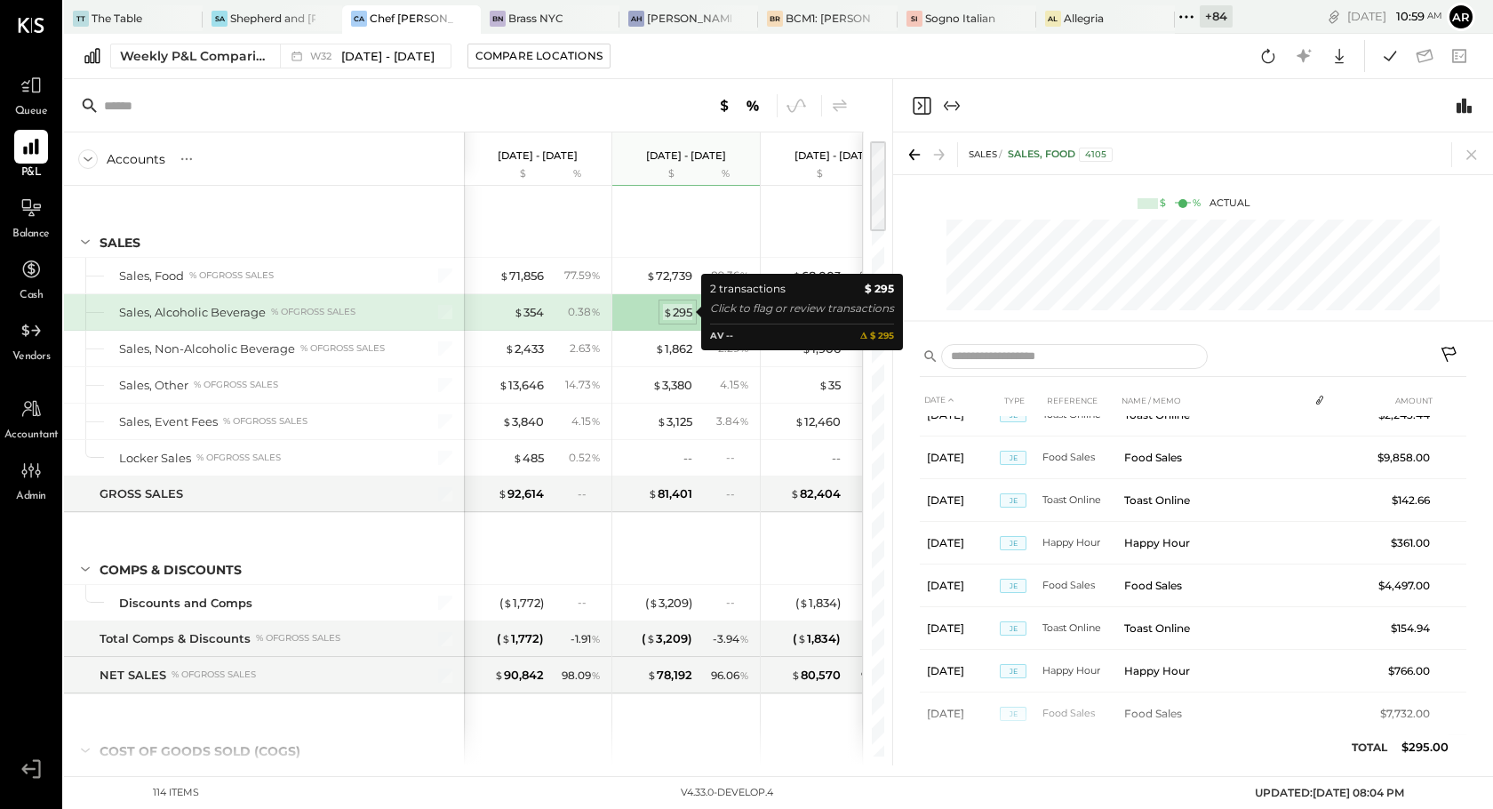
scroll to position [0, 0]
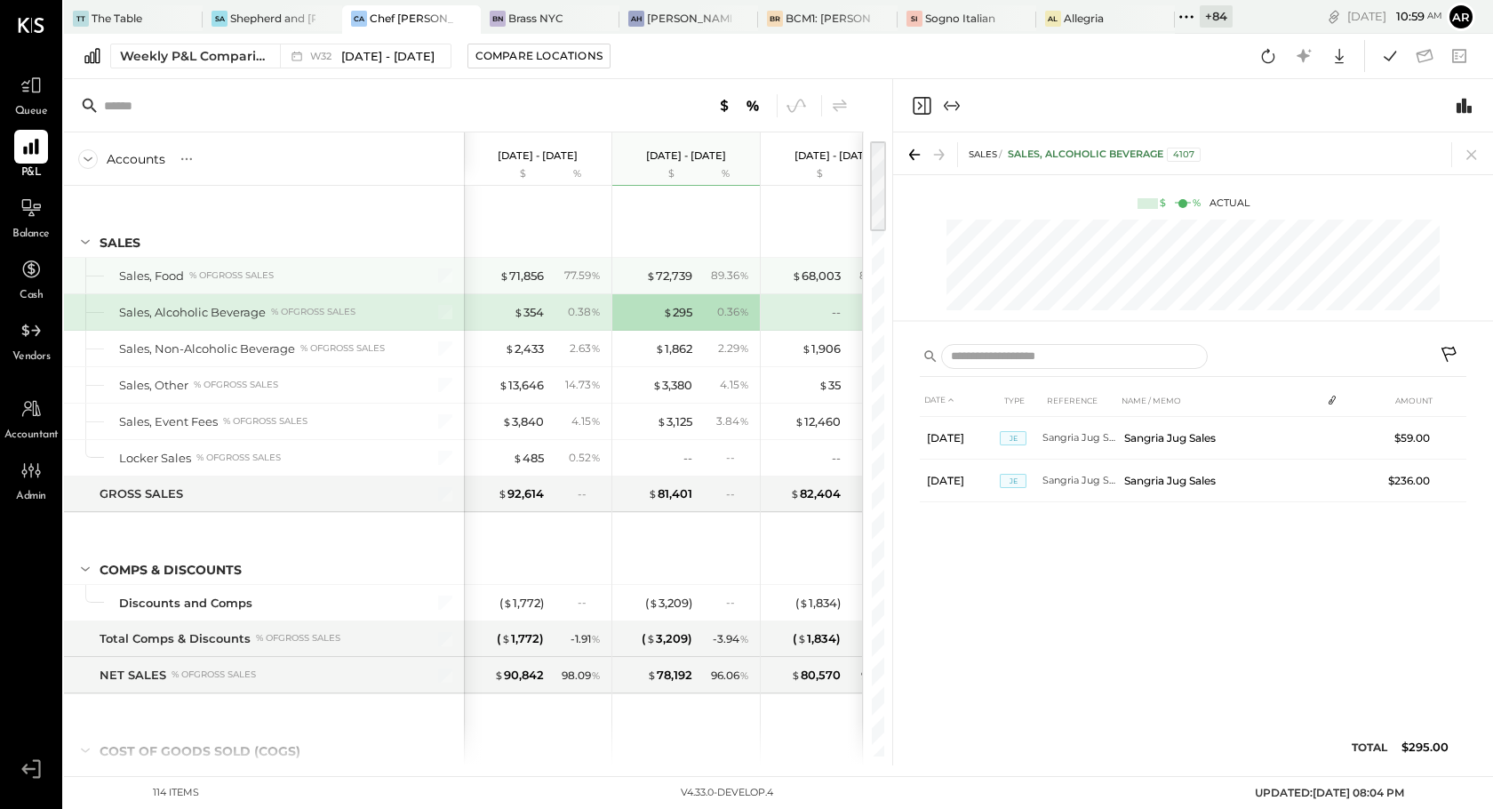
click at [671, 284] on div "$ 72,739 89.36 %" at bounding box center [687, 276] width 133 height 36
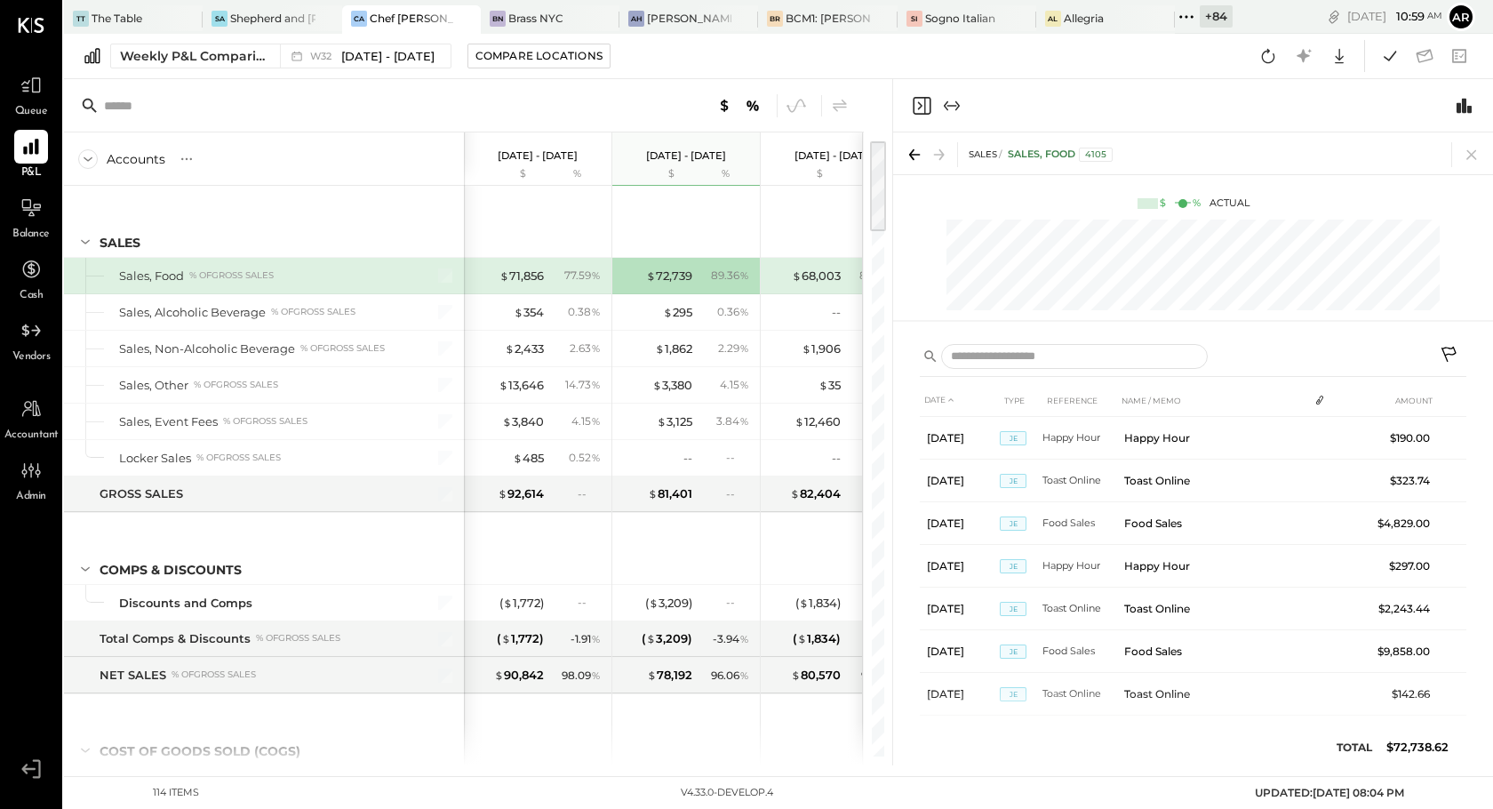
click at [825, 265] on div "$ 68,003 82.52 %" at bounding box center [836, 276] width 133 height 36
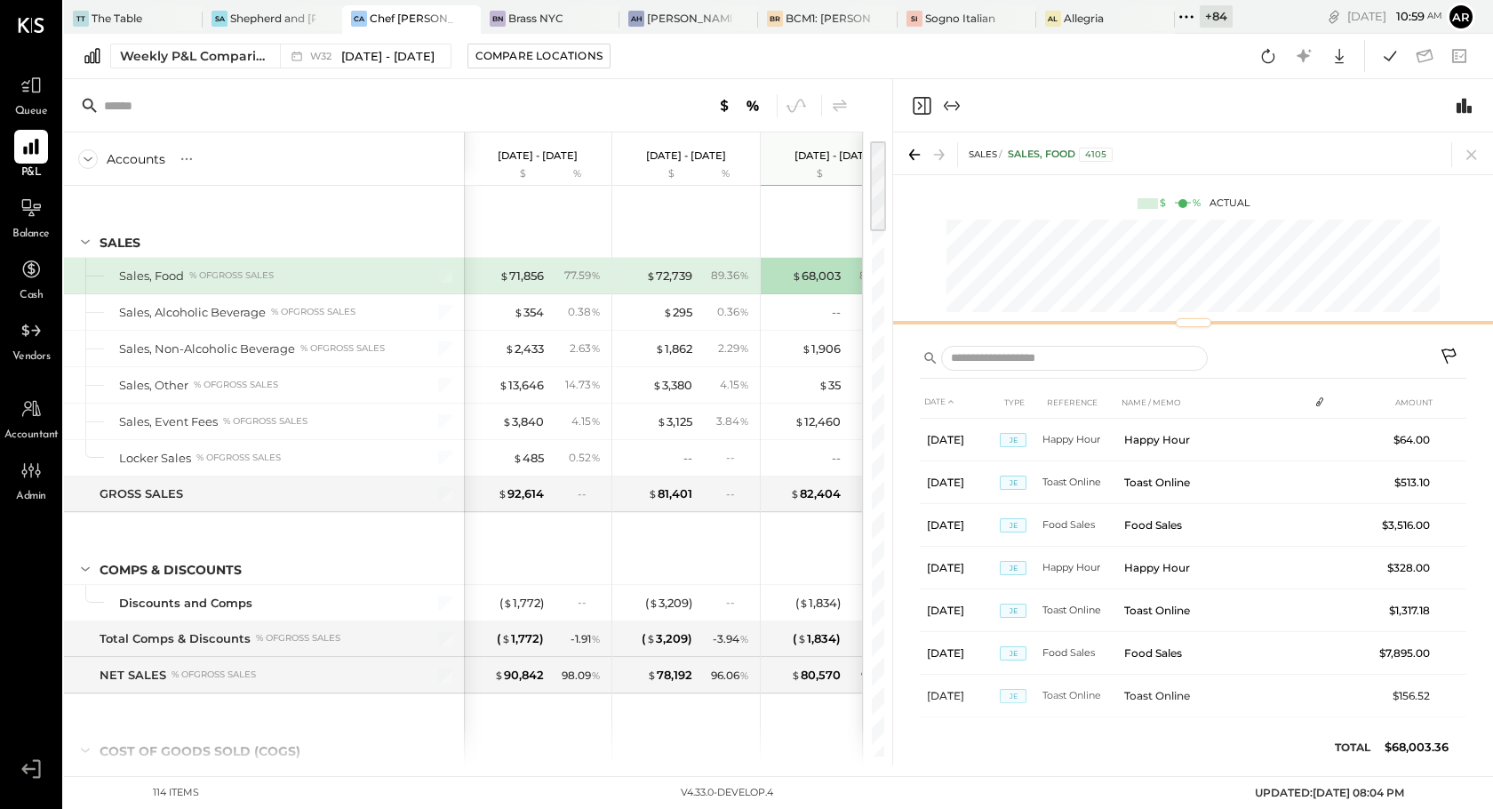
click at [1196, 323] on div at bounding box center [1194, 322] width 36 height 9
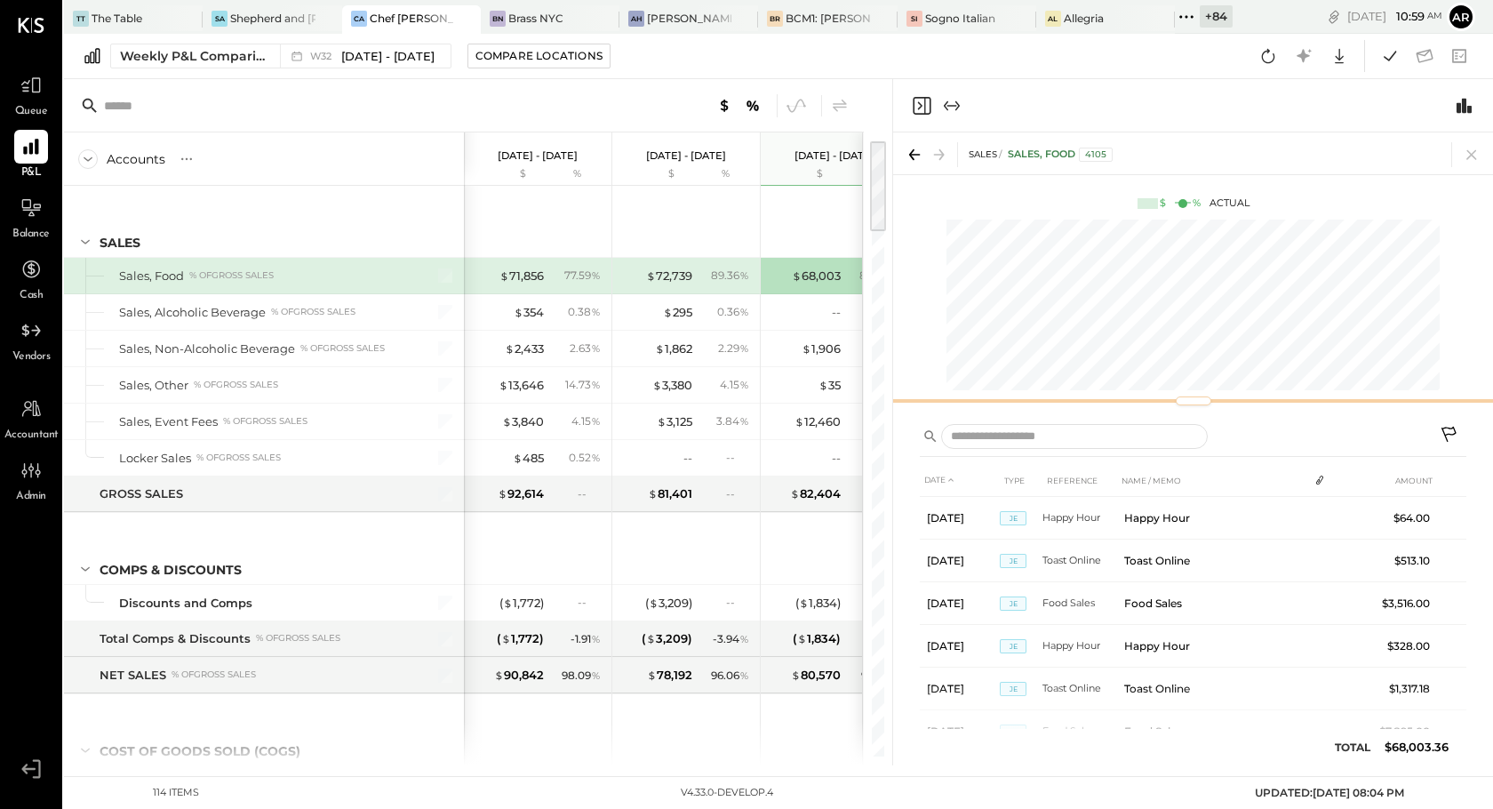
drag, startPoint x: 1196, startPoint y: 323, endPoint x: 1192, endPoint y: 394, distance: 71.2
click at [1192, 396] on div at bounding box center [1194, 400] width 36 height 9
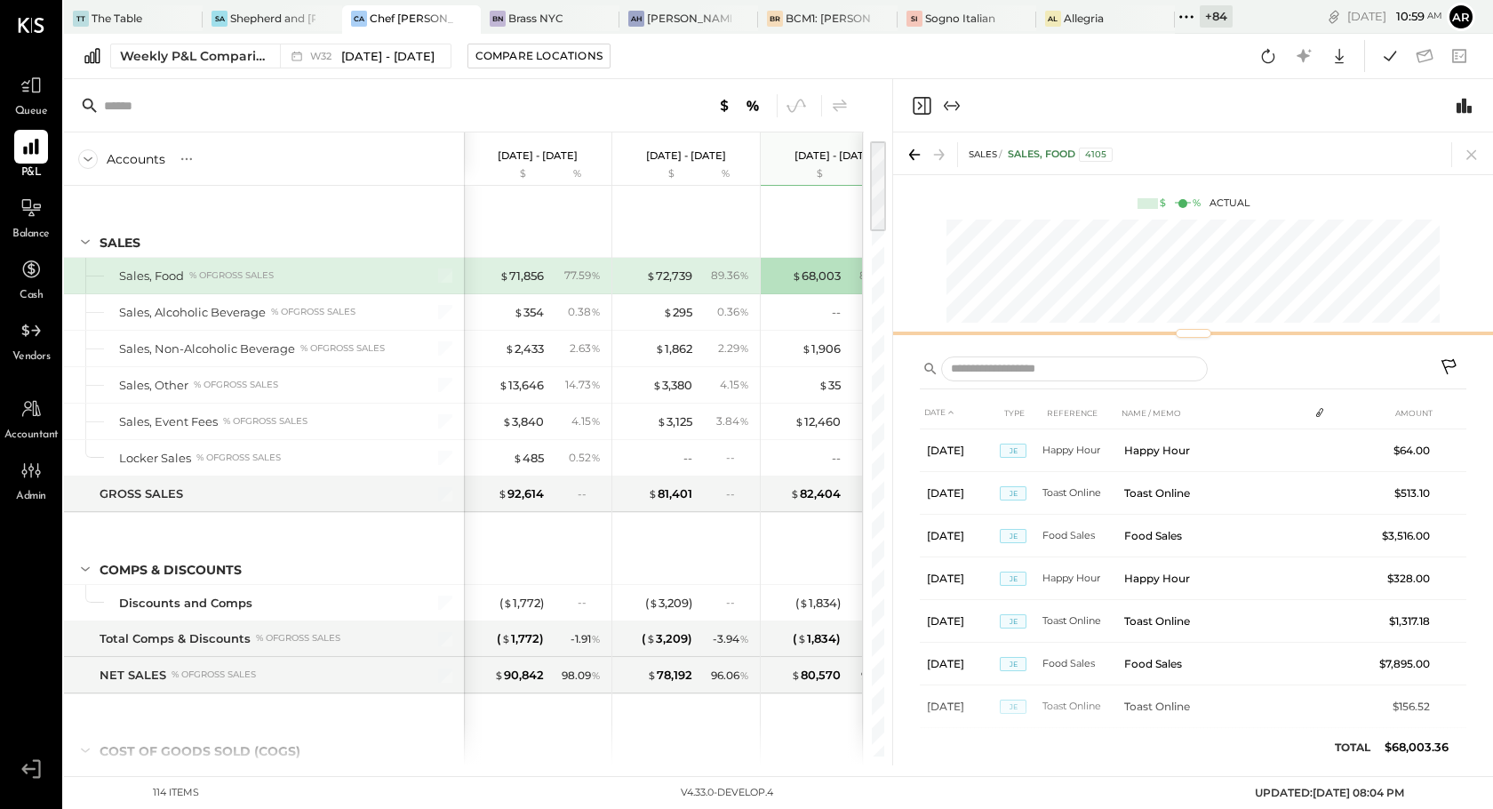
drag, startPoint x: 1192, startPoint y: 394, endPoint x: 1186, endPoint y: 334, distance: 59.8
click at [1186, 334] on div at bounding box center [1194, 333] width 36 height 9
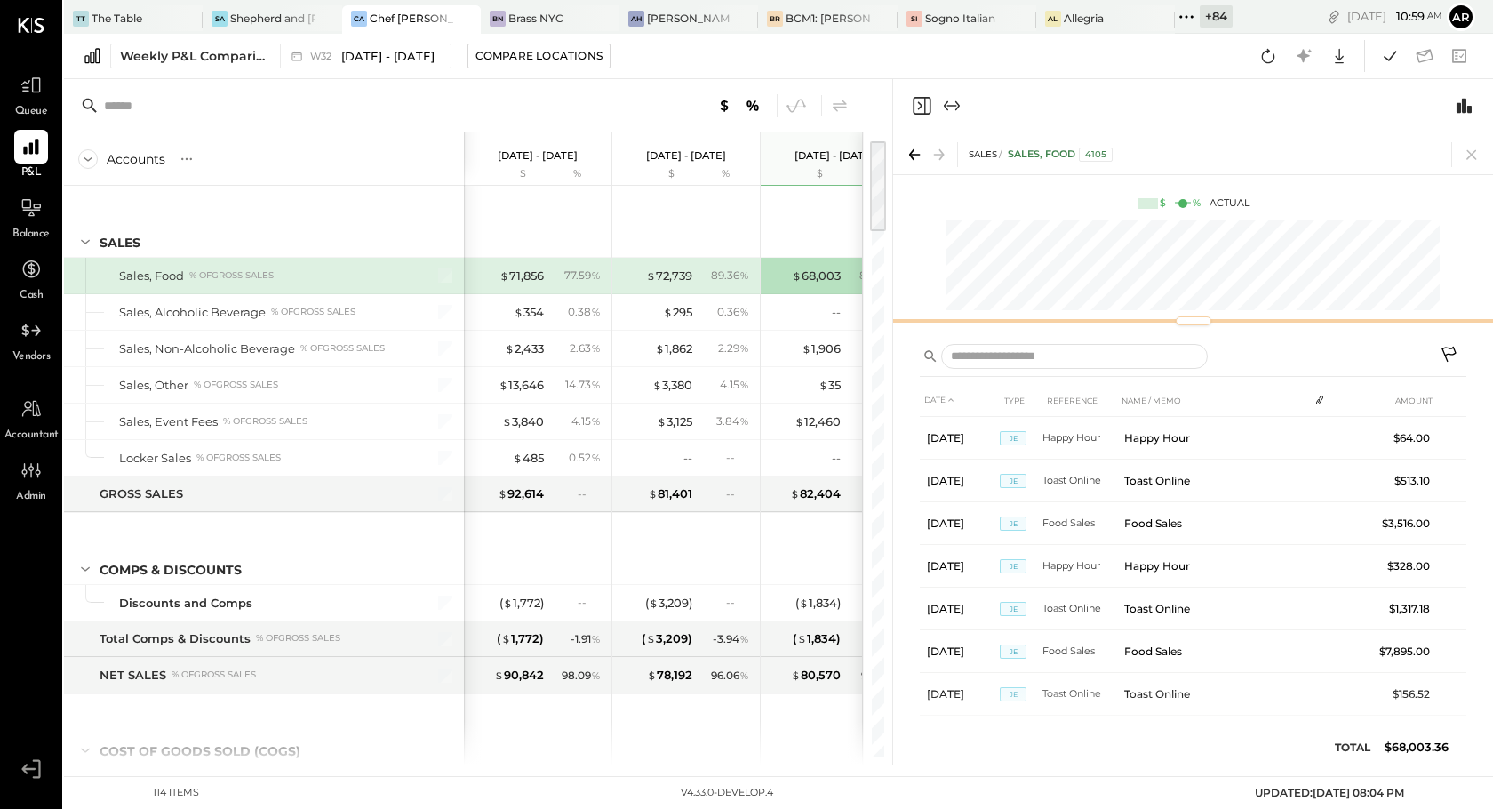
click at [1191, 305] on div "SALES Sales, Food 4105 $ % Actual" at bounding box center [1193, 231] width 600 height 199
drag, startPoint x: 1189, startPoint y: 318, endPoint x: 1212, endPoint y: 318, distance: 23.1
click at [1212, 315] on div "SALES Sales, Food 4105 $ % Actual" at bounding box center [1193, 231] width 600 height 199
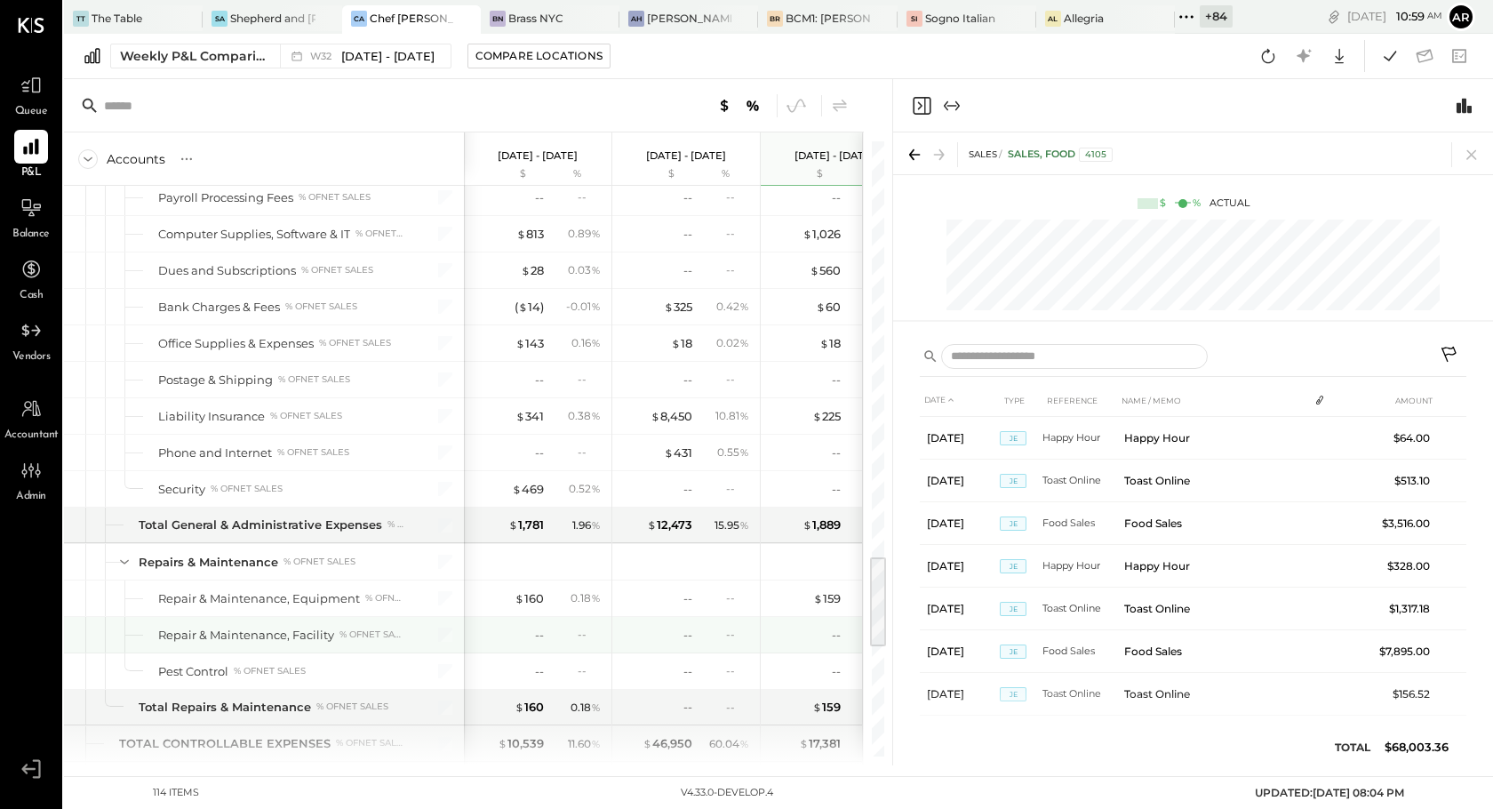
scroll to position [2751, 0]
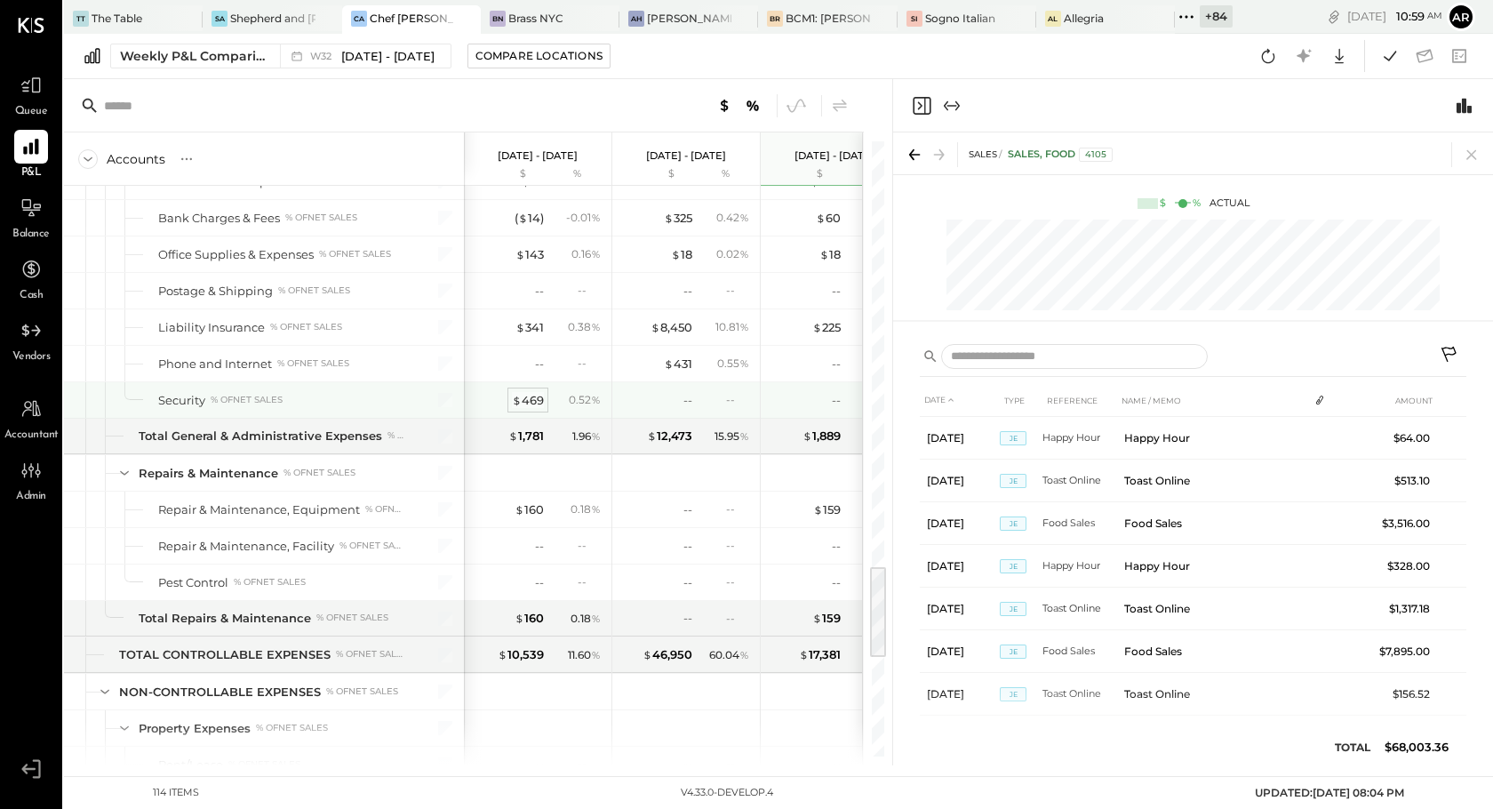
click at [539, 399] on div "$ 469" at bounding box center [528, 400] width 32 height 17
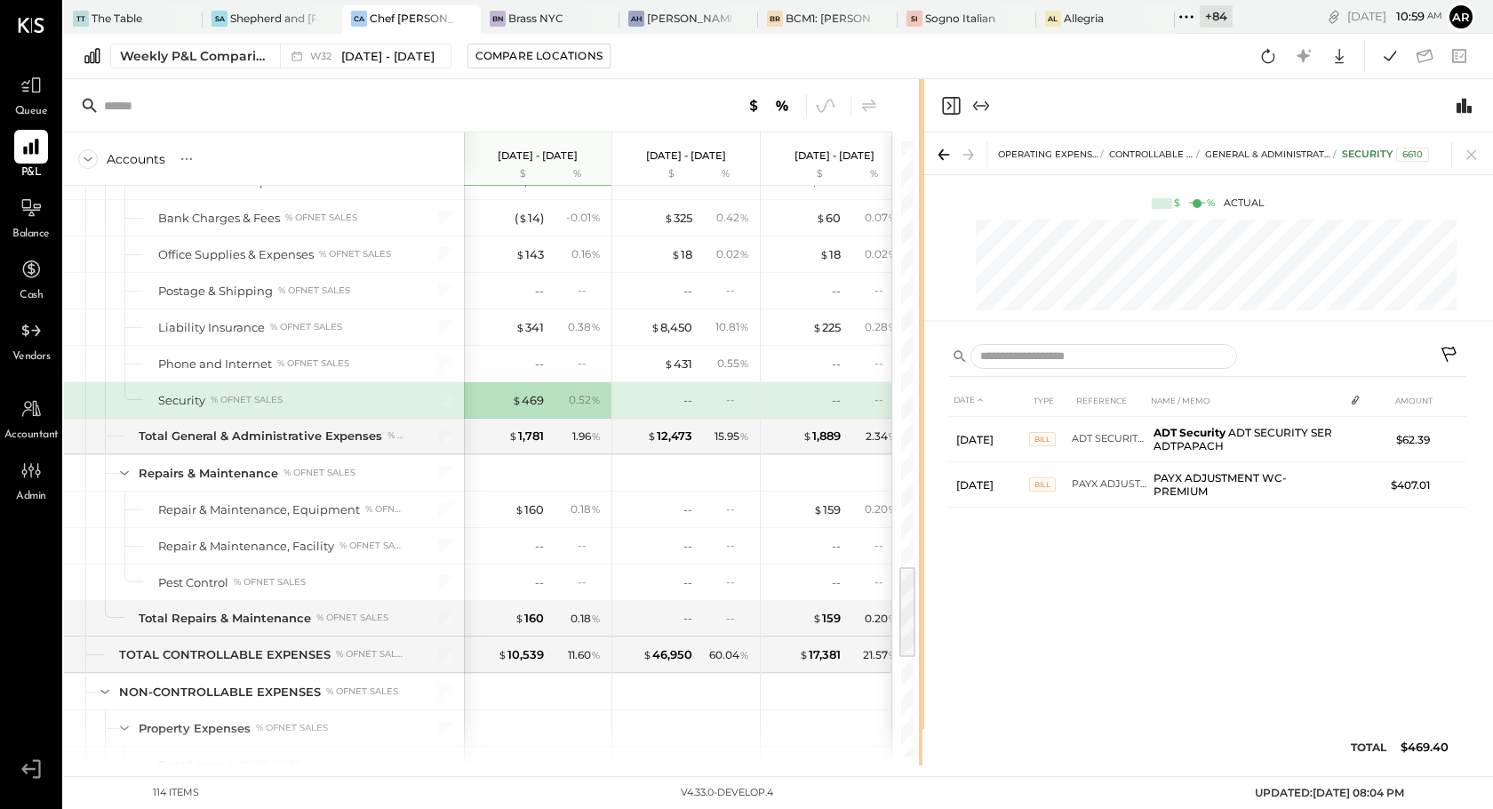
drag, startPoint x: 891, startPoint y: 286, endPoint x: 925, endPoint y: 342, distance: 65.4
click at [925, 342] on div "Accounts S % GL [DATE] - [DATE] $ % [DATE] - [DATE] $ % [DATE] - [DATE] $ % [DA…" at bounding box center [778, 422] width 1429 height 686
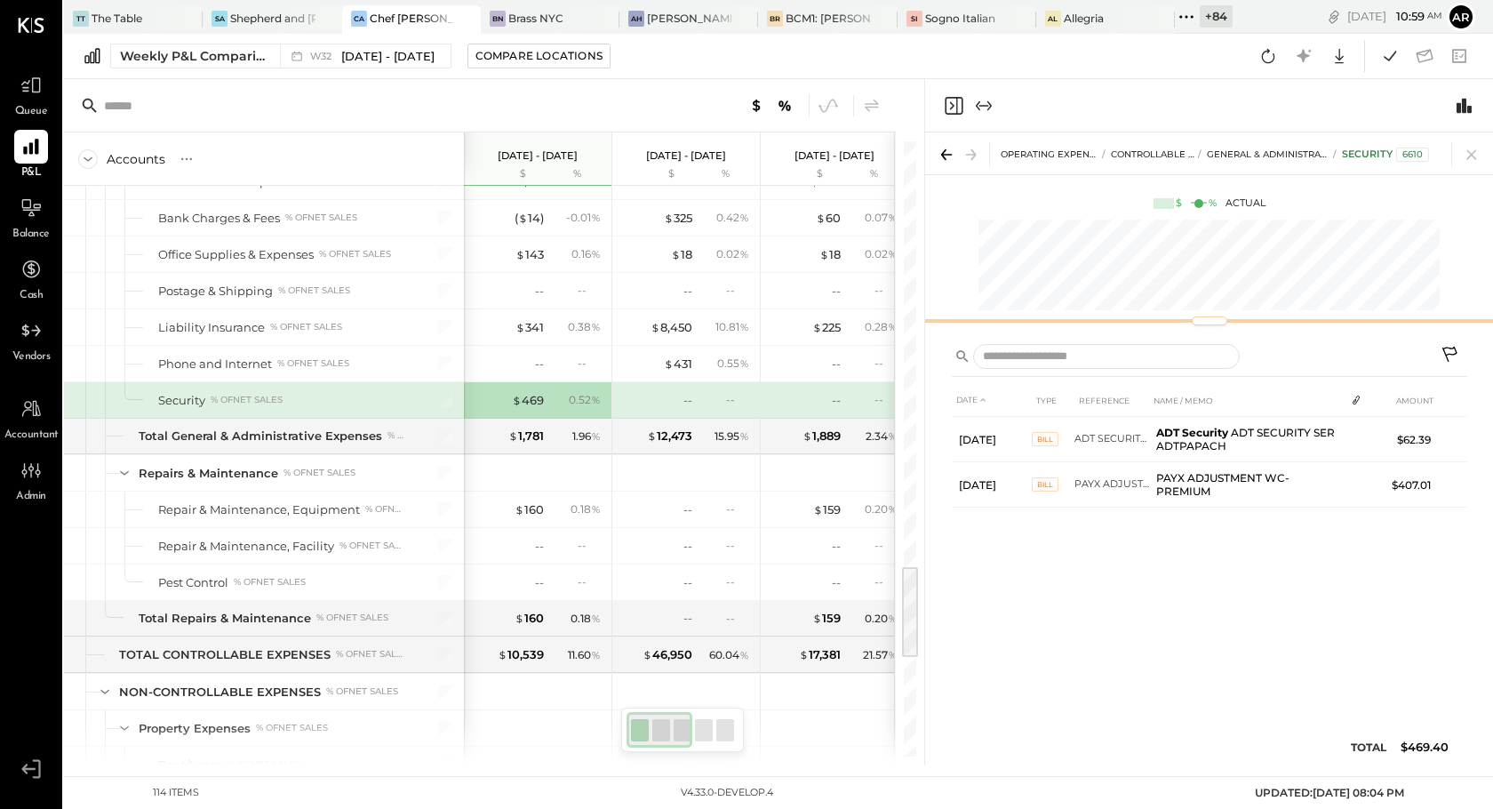
click at [1187, 317] on div at bounding box center [1209, 320] width 568 height 7
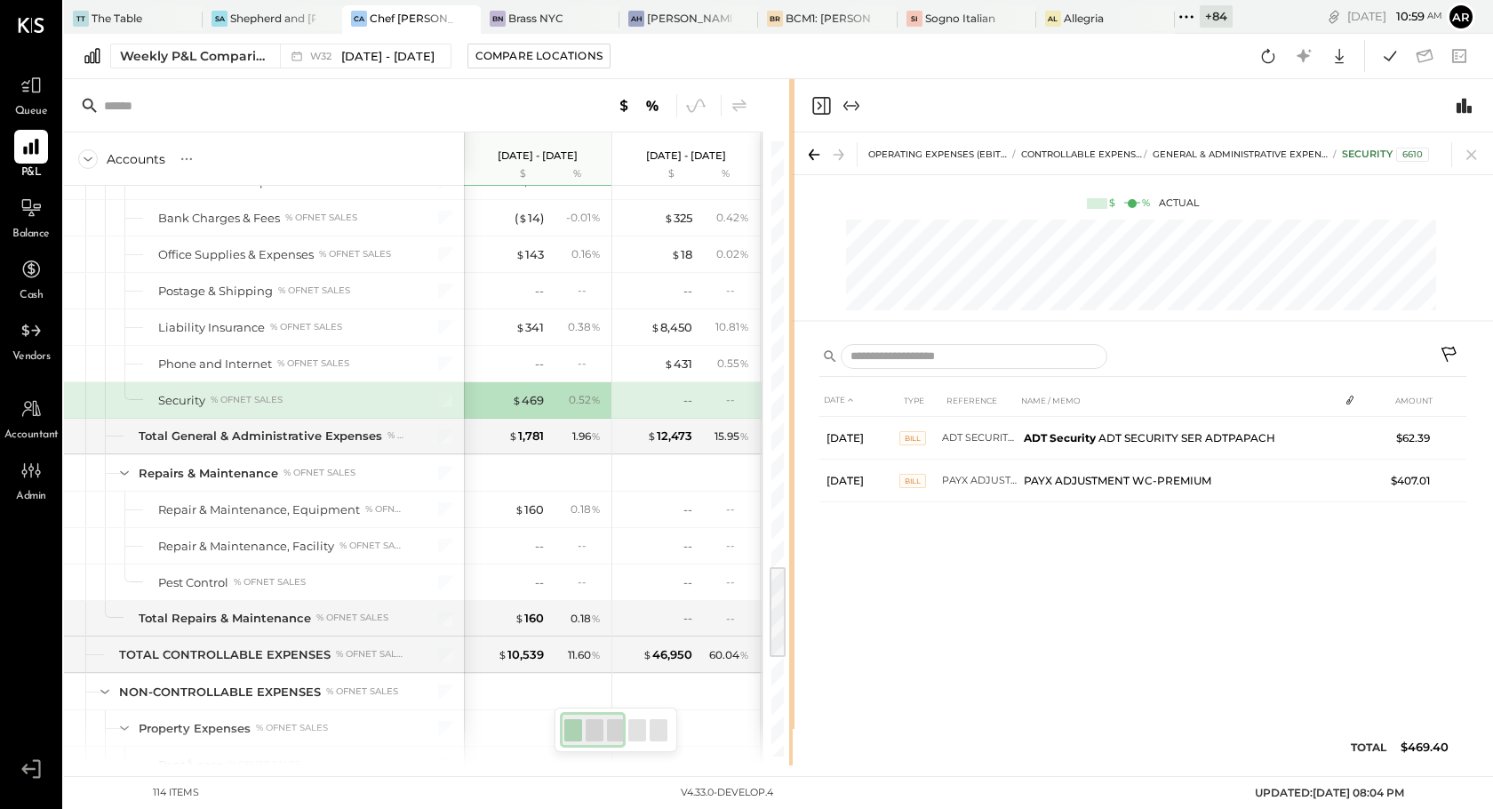
drag, startPoint x: 922, startPoint y: 292, endPoint x: 793, endPoint y: 282, distance: 130.2
click at [793, 282] on div "Accounts S % GL [DATE] - [DATE] $ % [DATE] - [DATE] $ % [DATE] - [DATE] $ % [DA…" at bounding box center [778, 422] width 1429 height 686
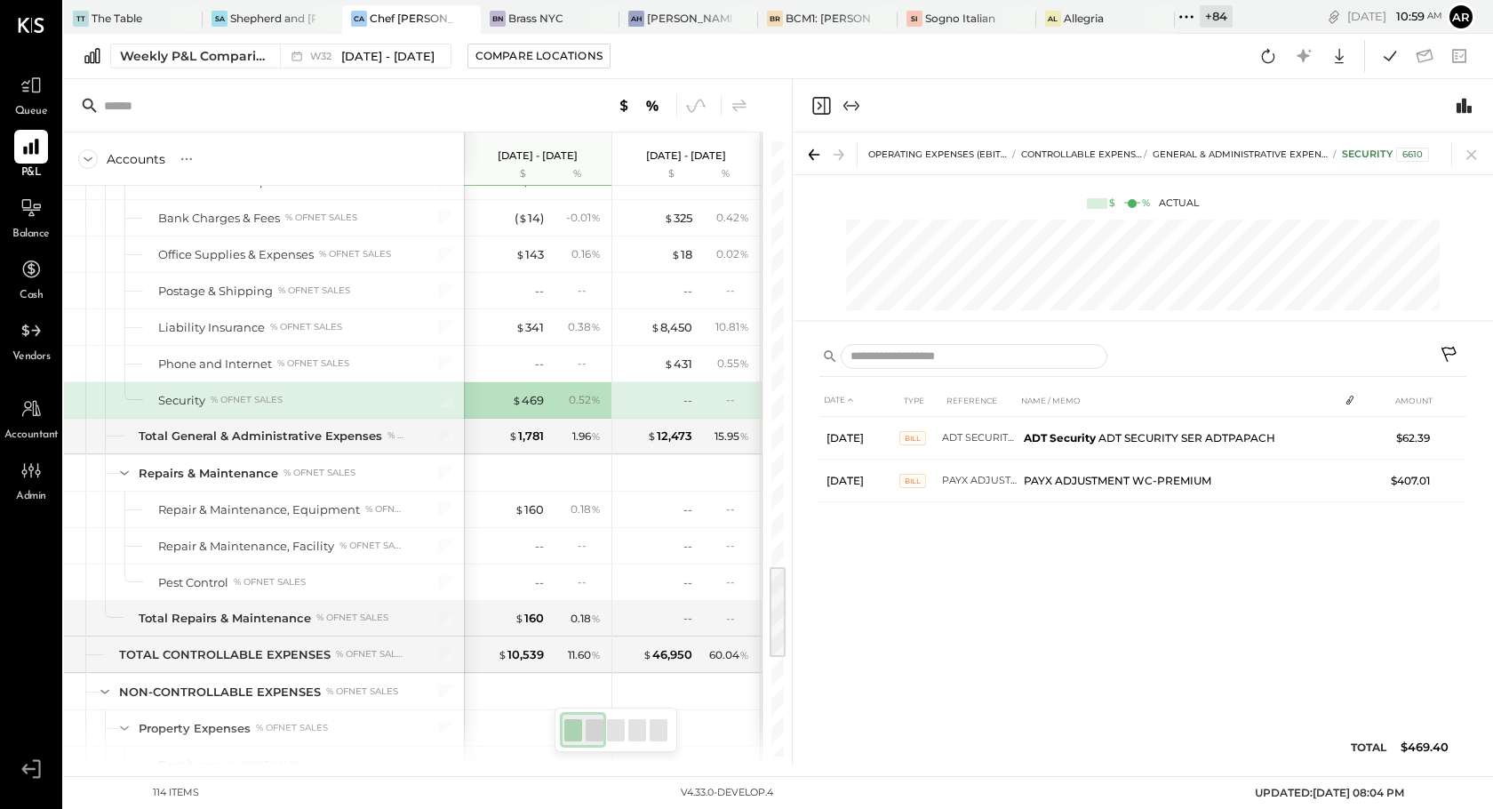
click at [1066, 164] on div "OPERATING EXPENSES (EBITDA) CONTROLLABLE EXPENSES General & Administrative Expe…" at bounding box center [1151, 158] width 566 height 20
click at [1066, 153] on span "CONTROLLABLE EXPENSES" at bounding box center [1084, 154] width 126 height 12
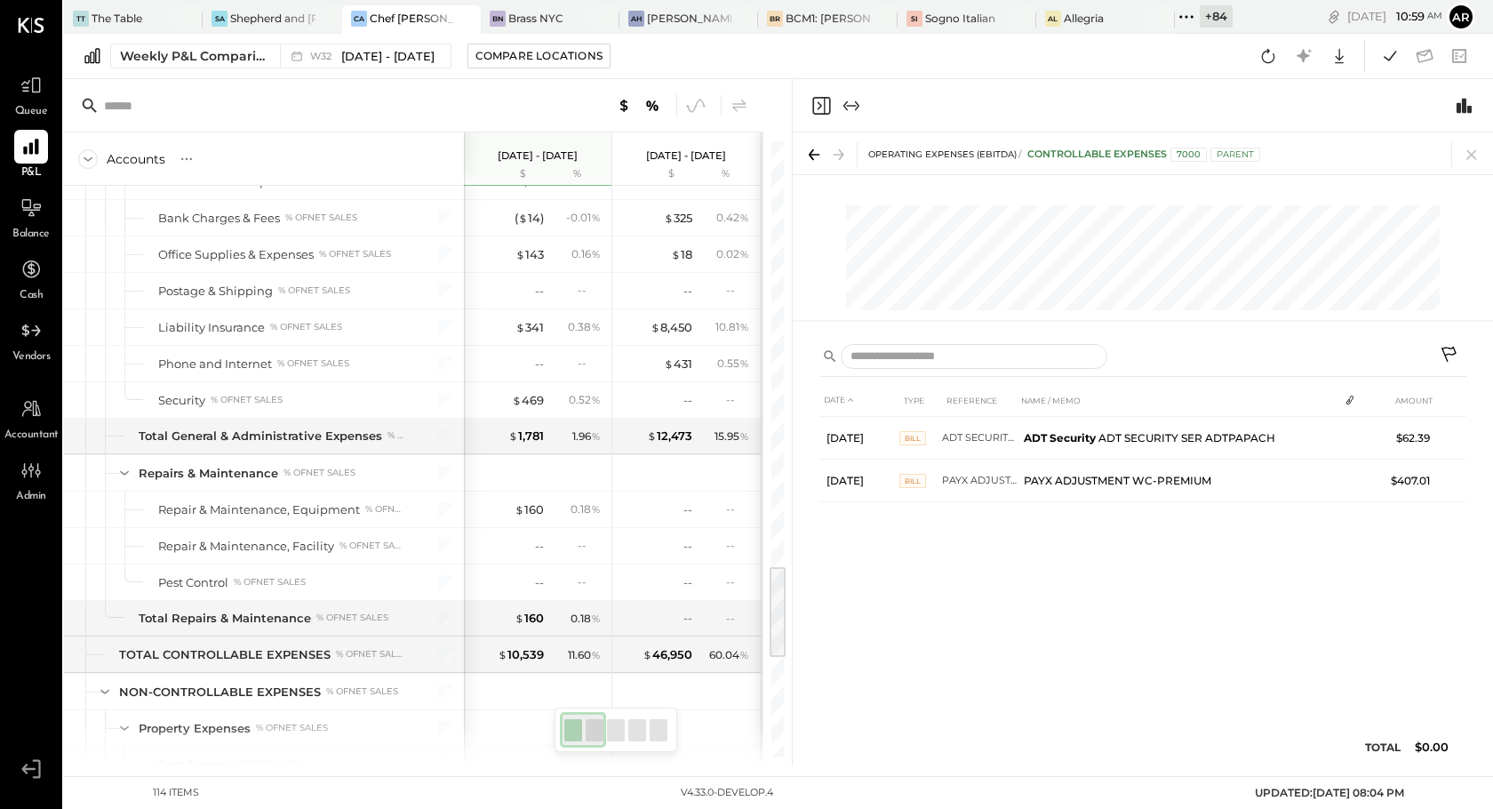
scroll to position [1601, 0]
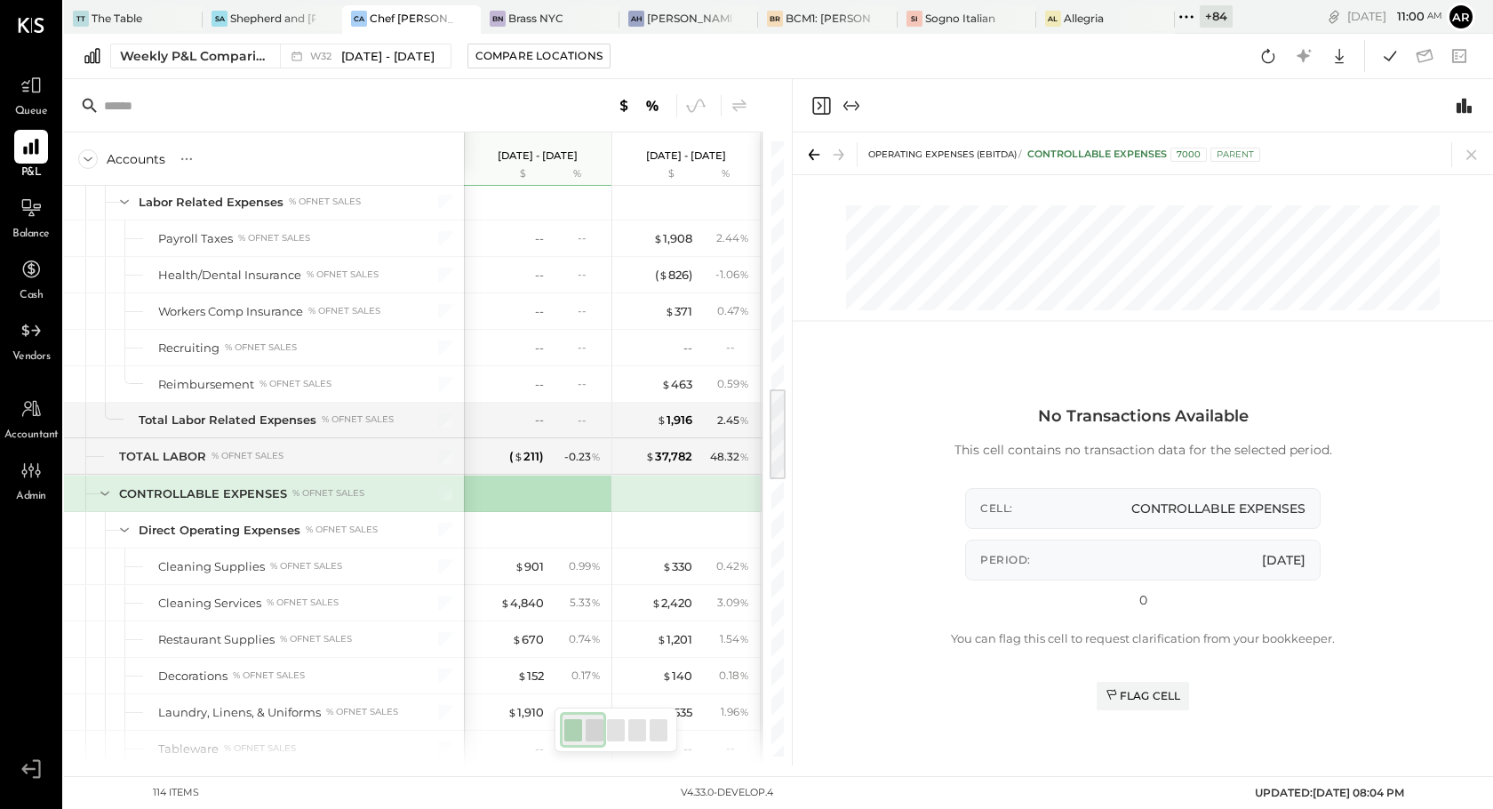
click at [950, 148] on div "OPERATING EXPENSES (EBITDA) CONTROLLABLE EXPENSES 7000 Parent" at bounding box center [1151, 158] width 566 height 20
click at [972, 154] on span "OPERATING EXPENSES (EBITDA)" at bounding box center [942, 154] width 148 height 12
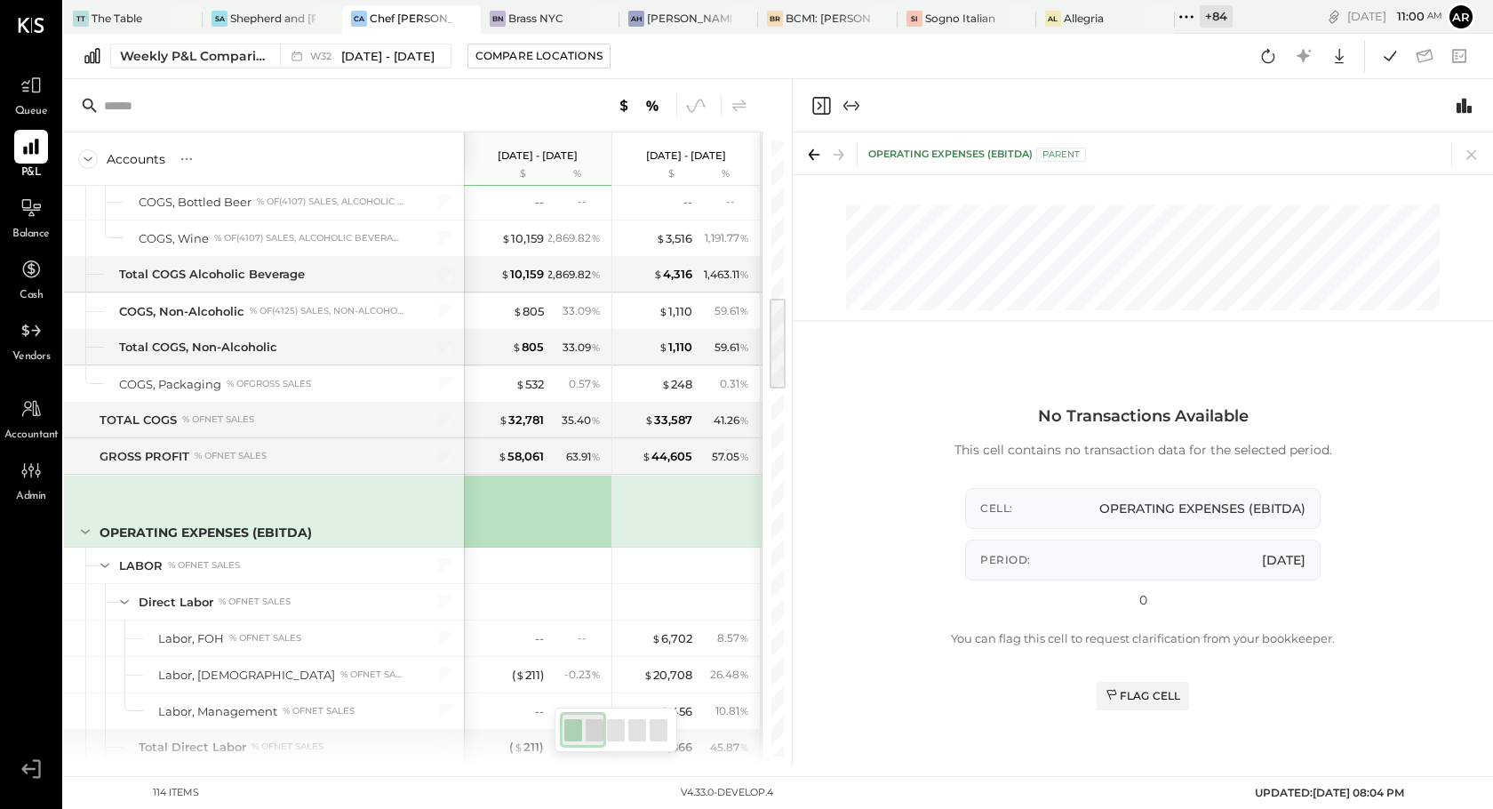
click at [817, 153] on icon at bounding box center [814, 154] width 25 height 25
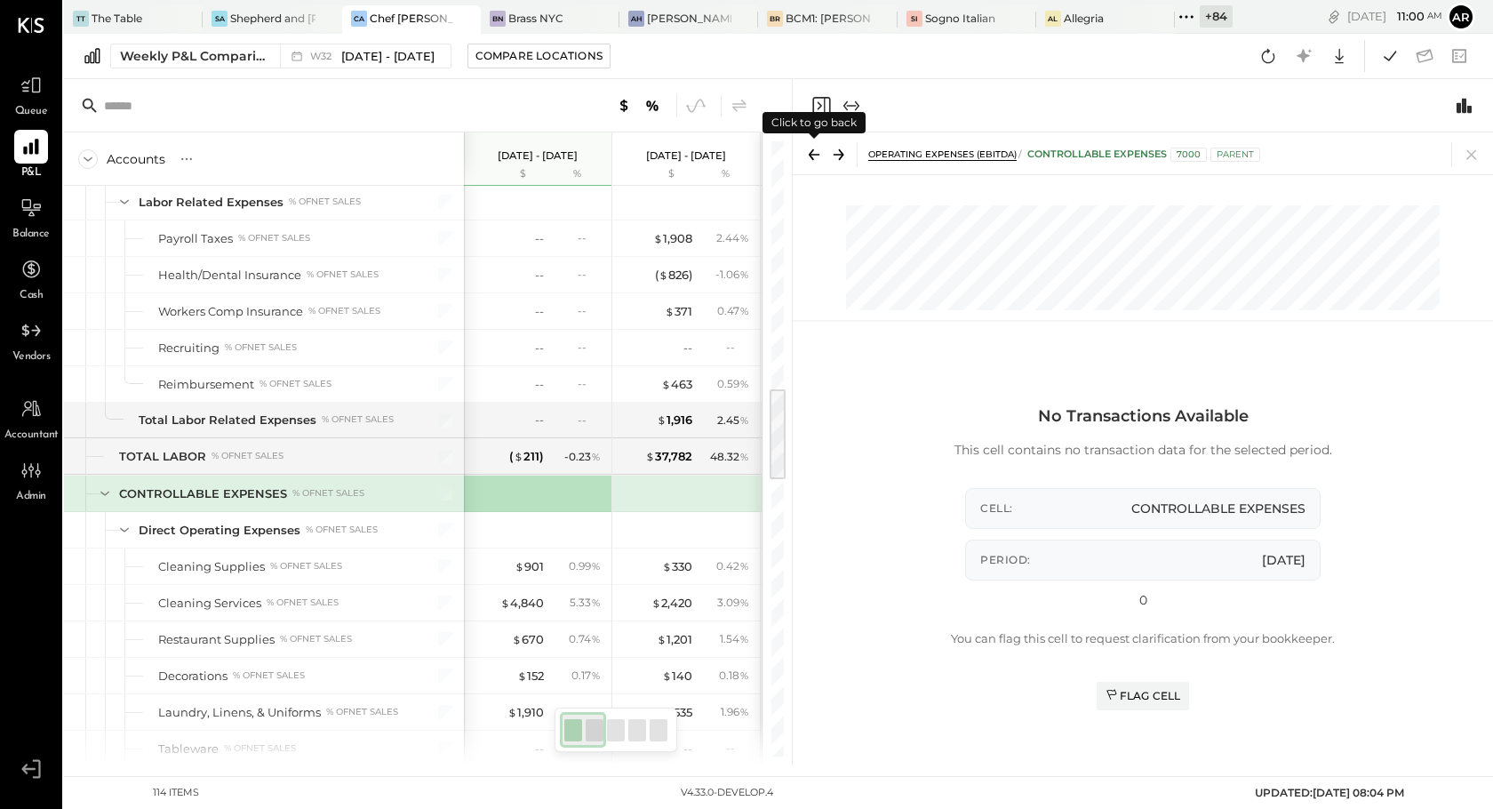
click at [817, 153] on icon at bounding box center [814, 154] width 25 height 25
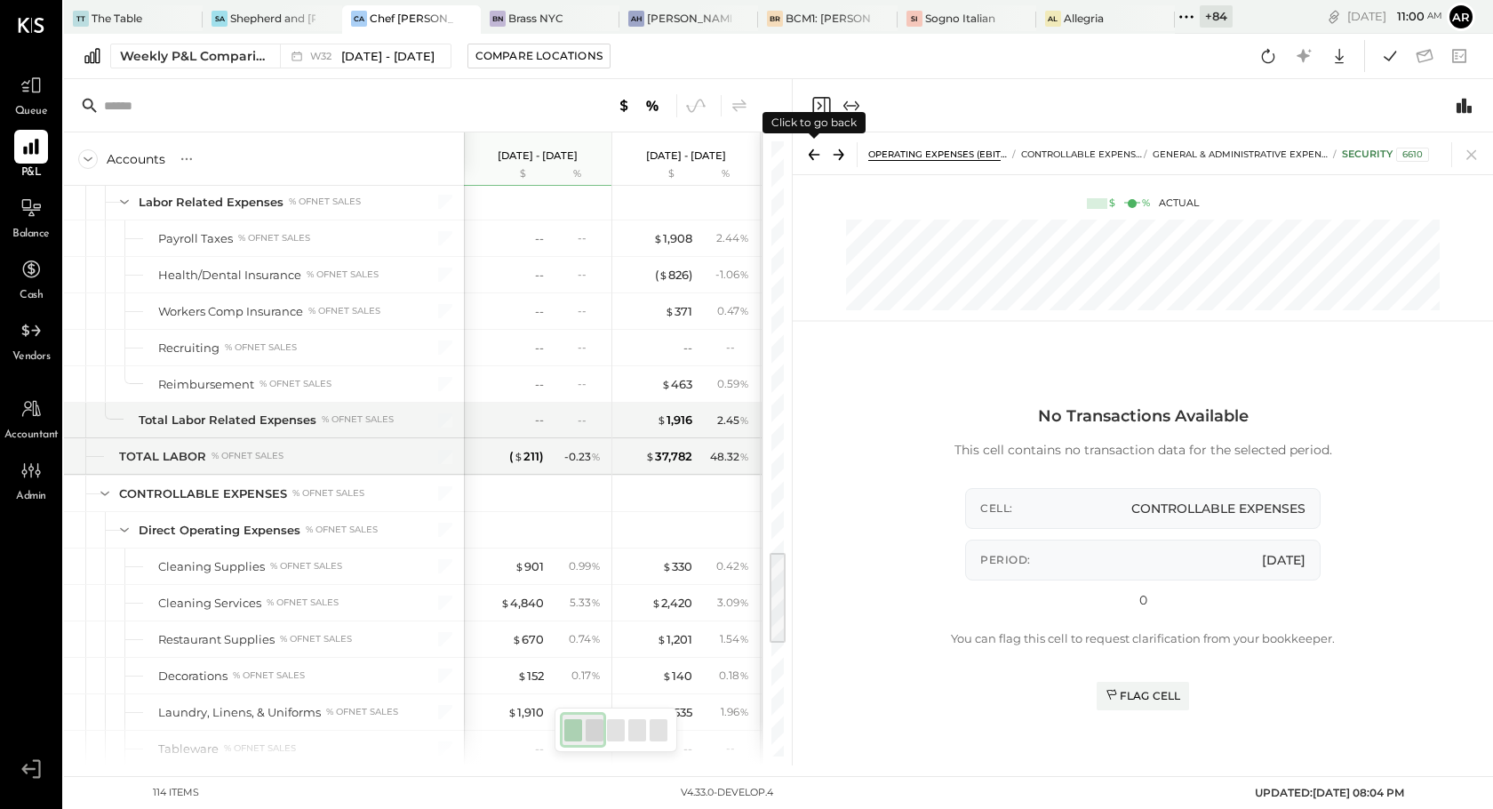
scroll to position [2658, 0]
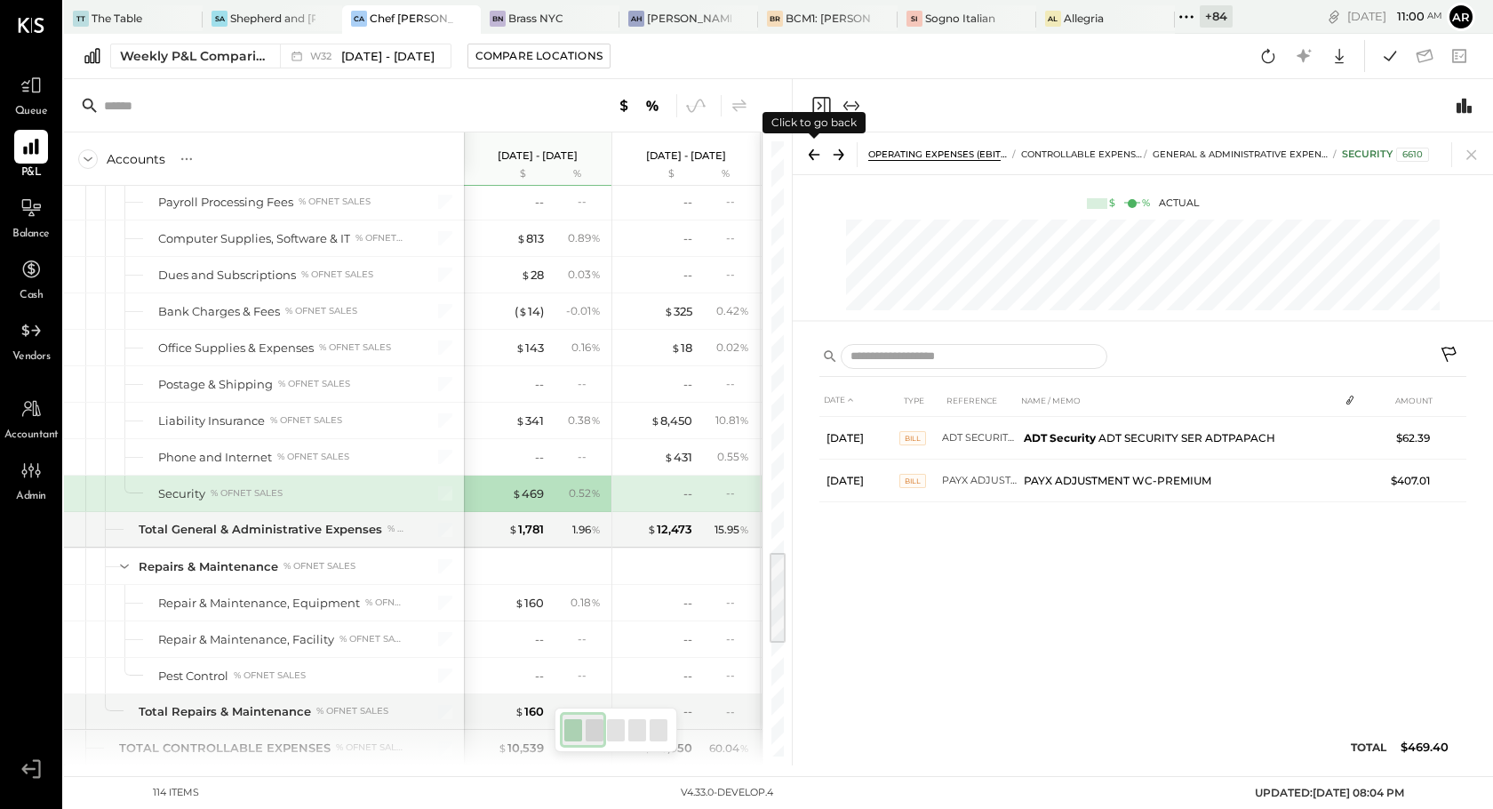
click at [817, 153] on icon at bounding box center [814, 154] width 25 height 25
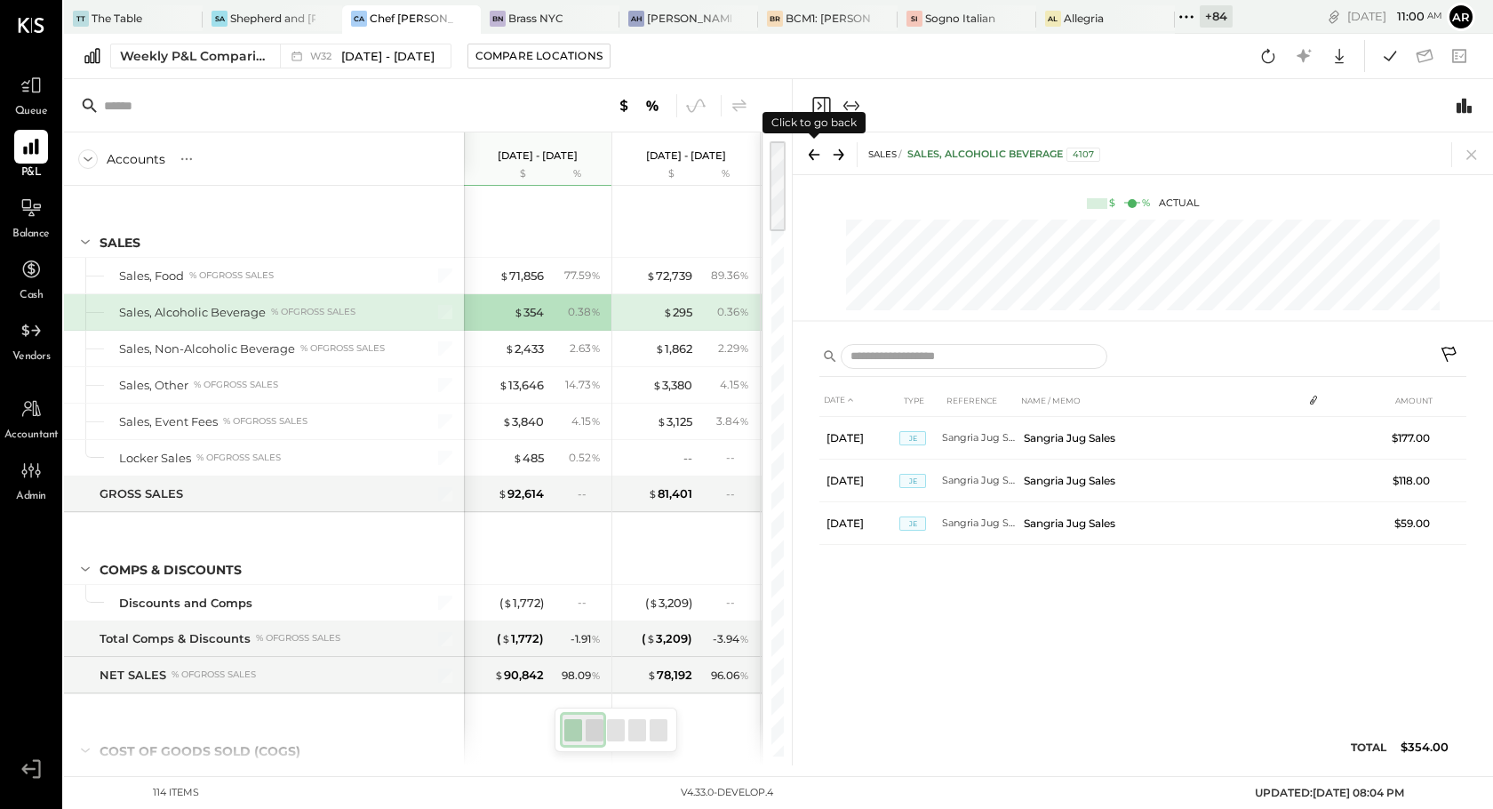
click at [817, 153] on icon at bounding box center [814, 154] width 25 height 25
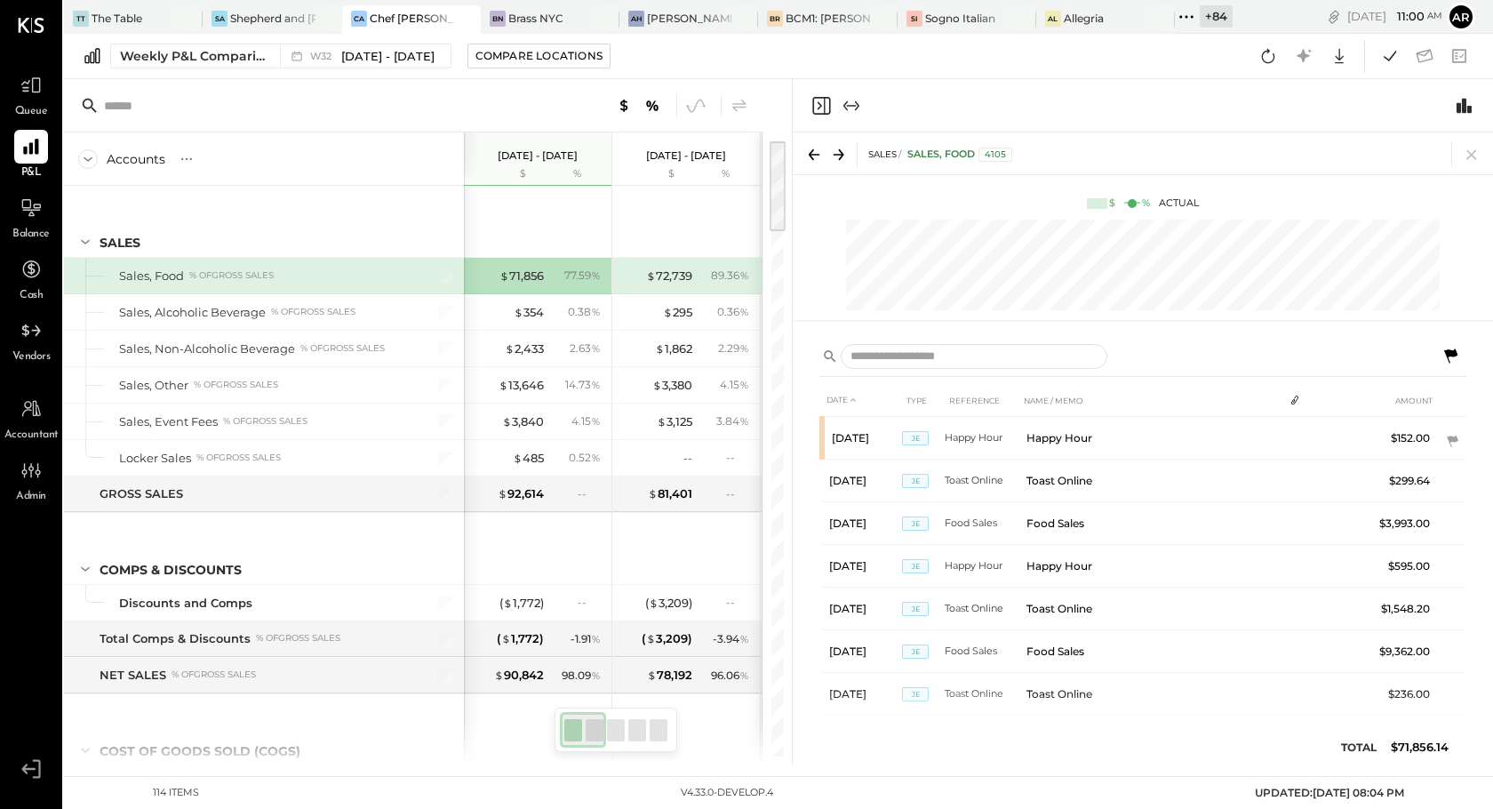
click at [838, 156] on icon at bounding box center [838, 154] width 25 height 25
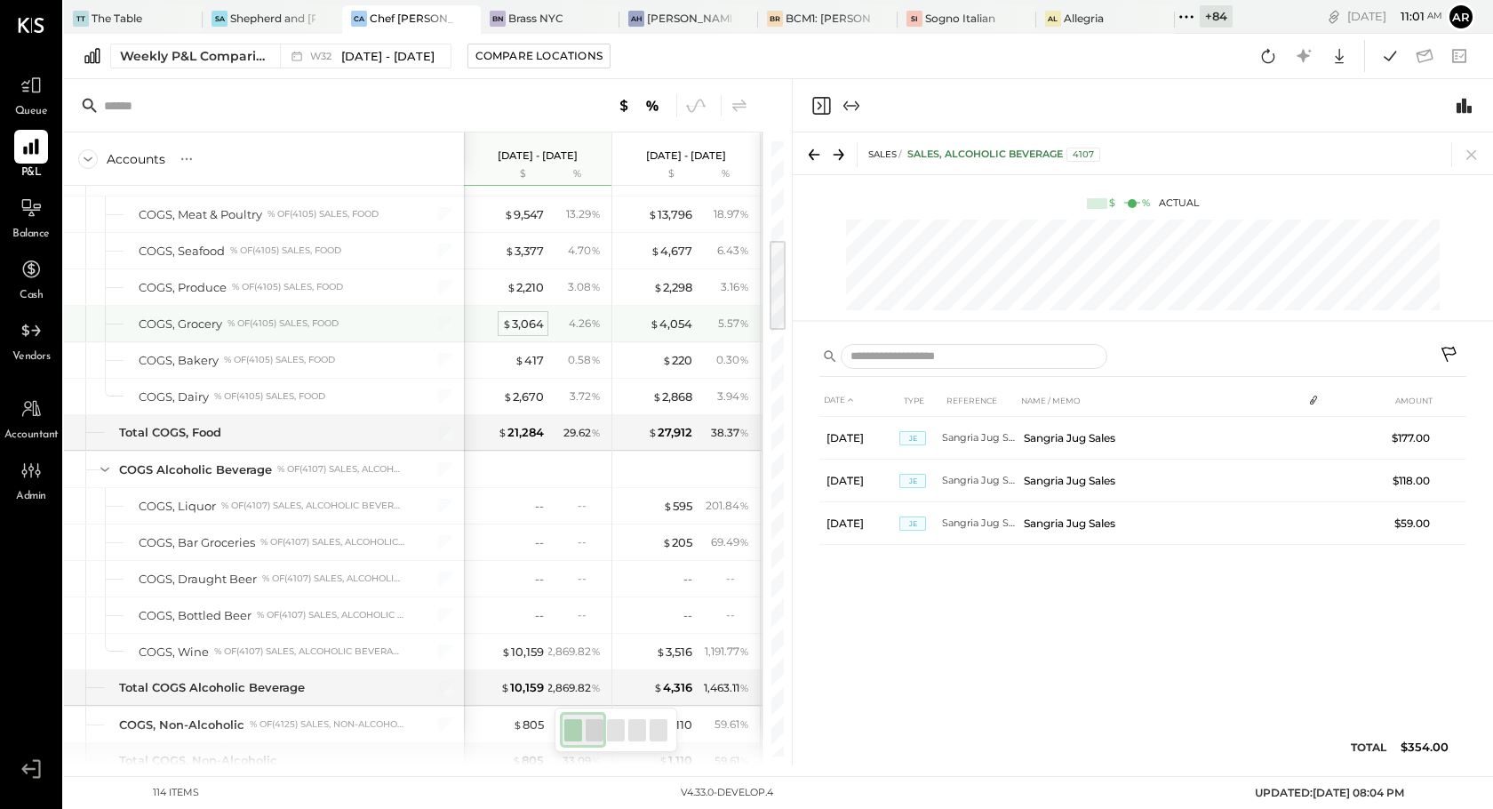
scroll to position [644, 0]
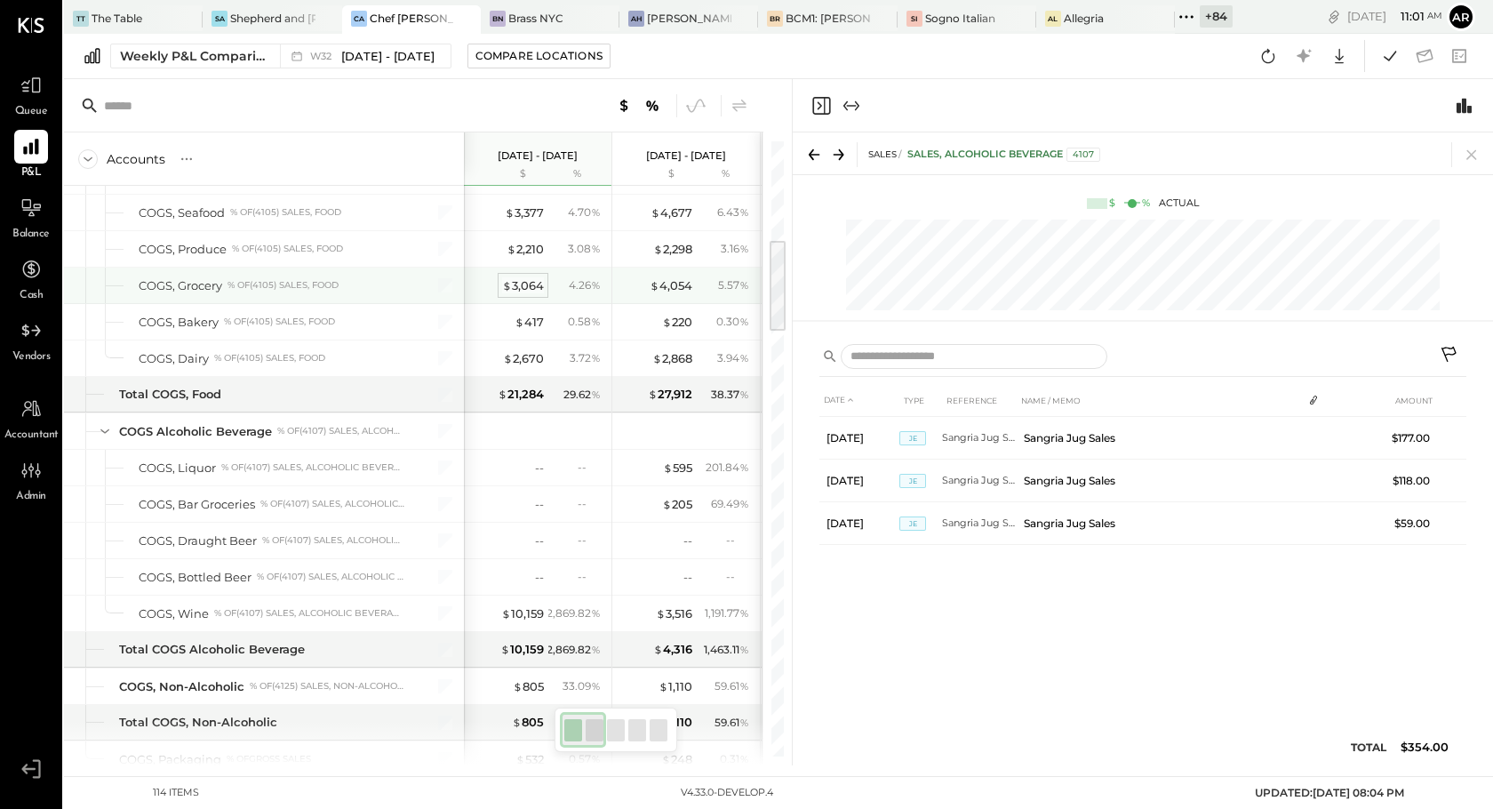
click at [520, 283] on div "$ 3,064" at bounding box center [523, 285] width 42 height 17
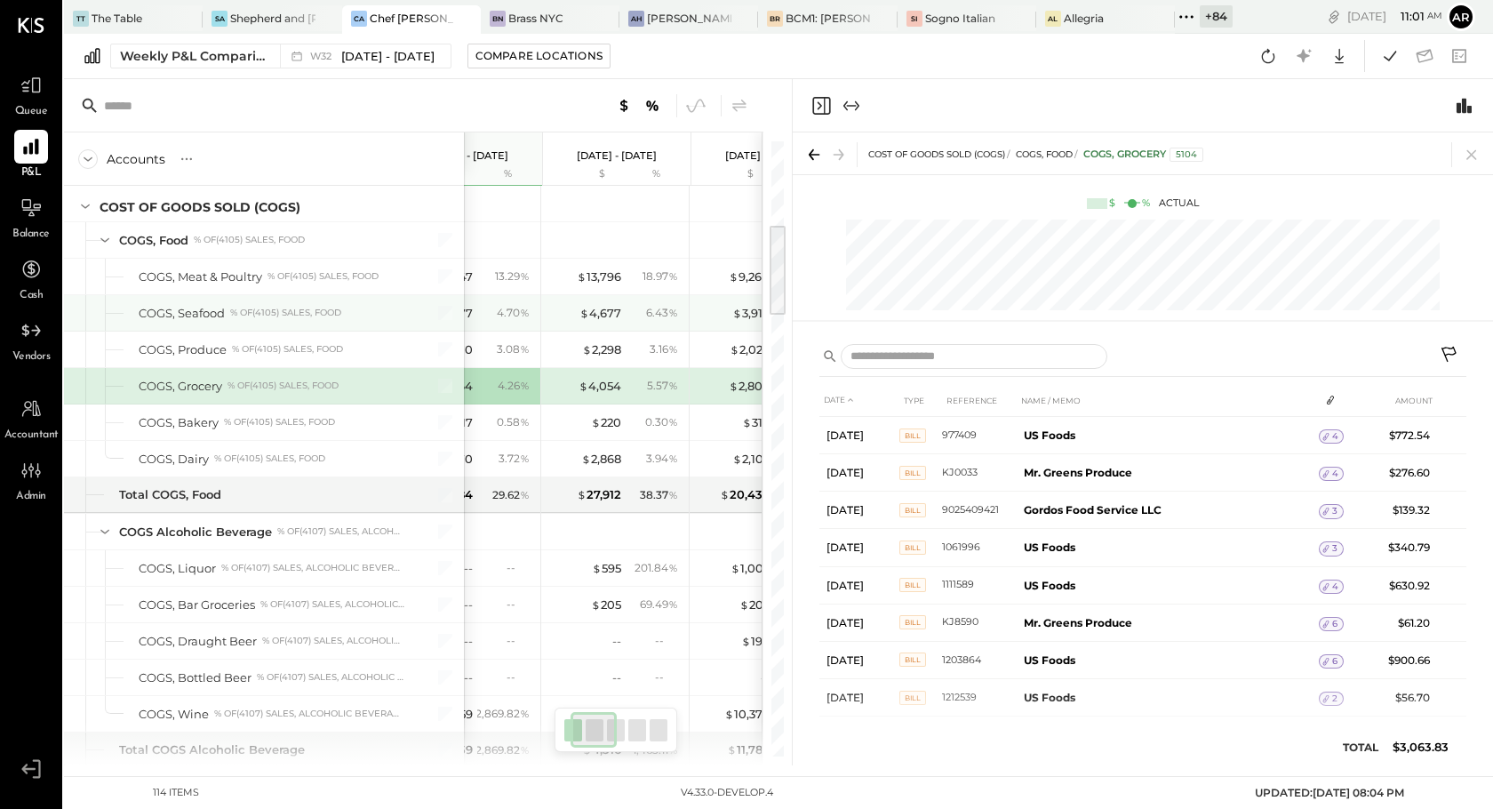
scroll to position [0, 71]
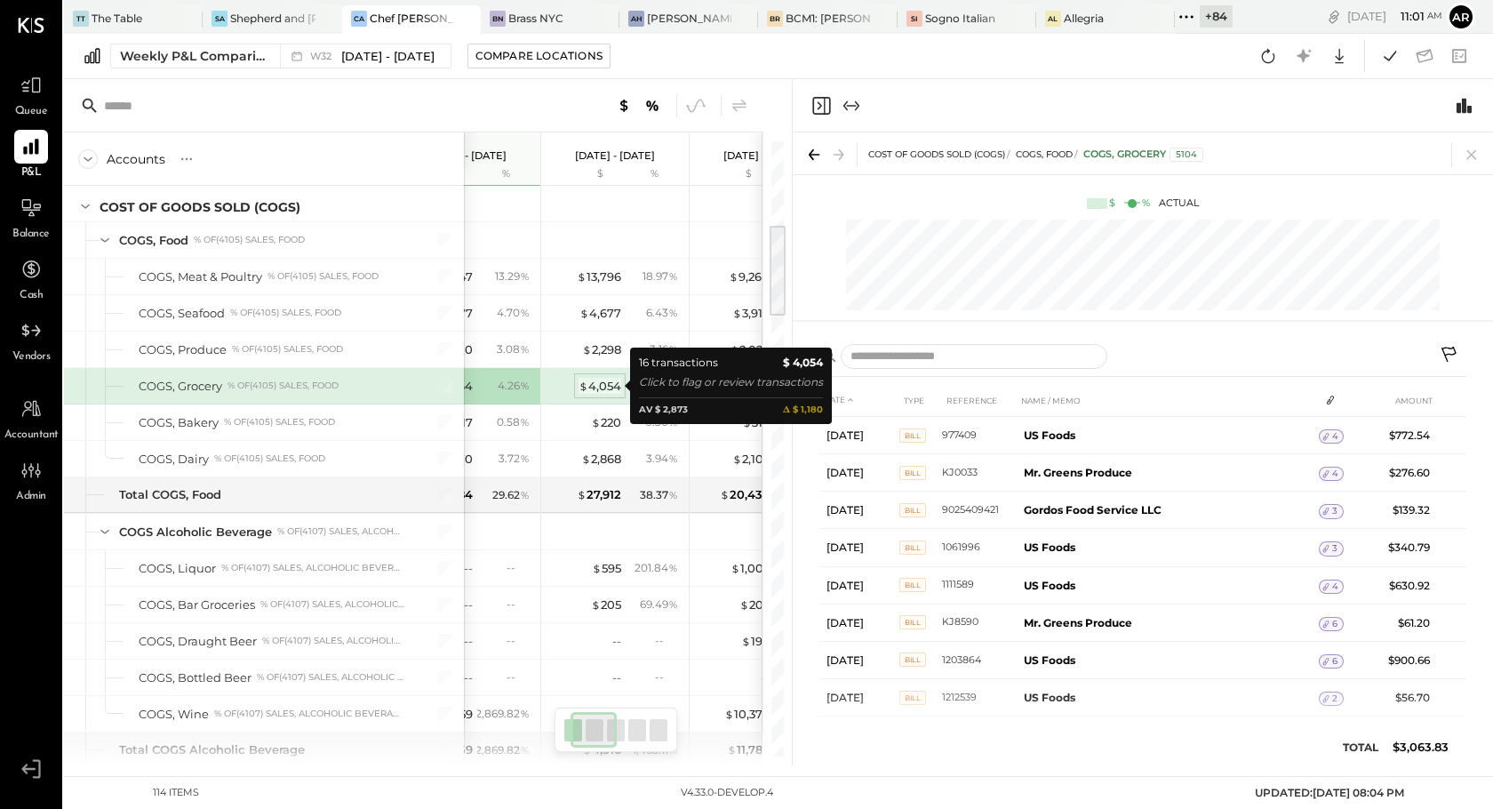
click at [607, 384] on div "$ 4,054" at bounding box center [600, 386] width 43 height 17
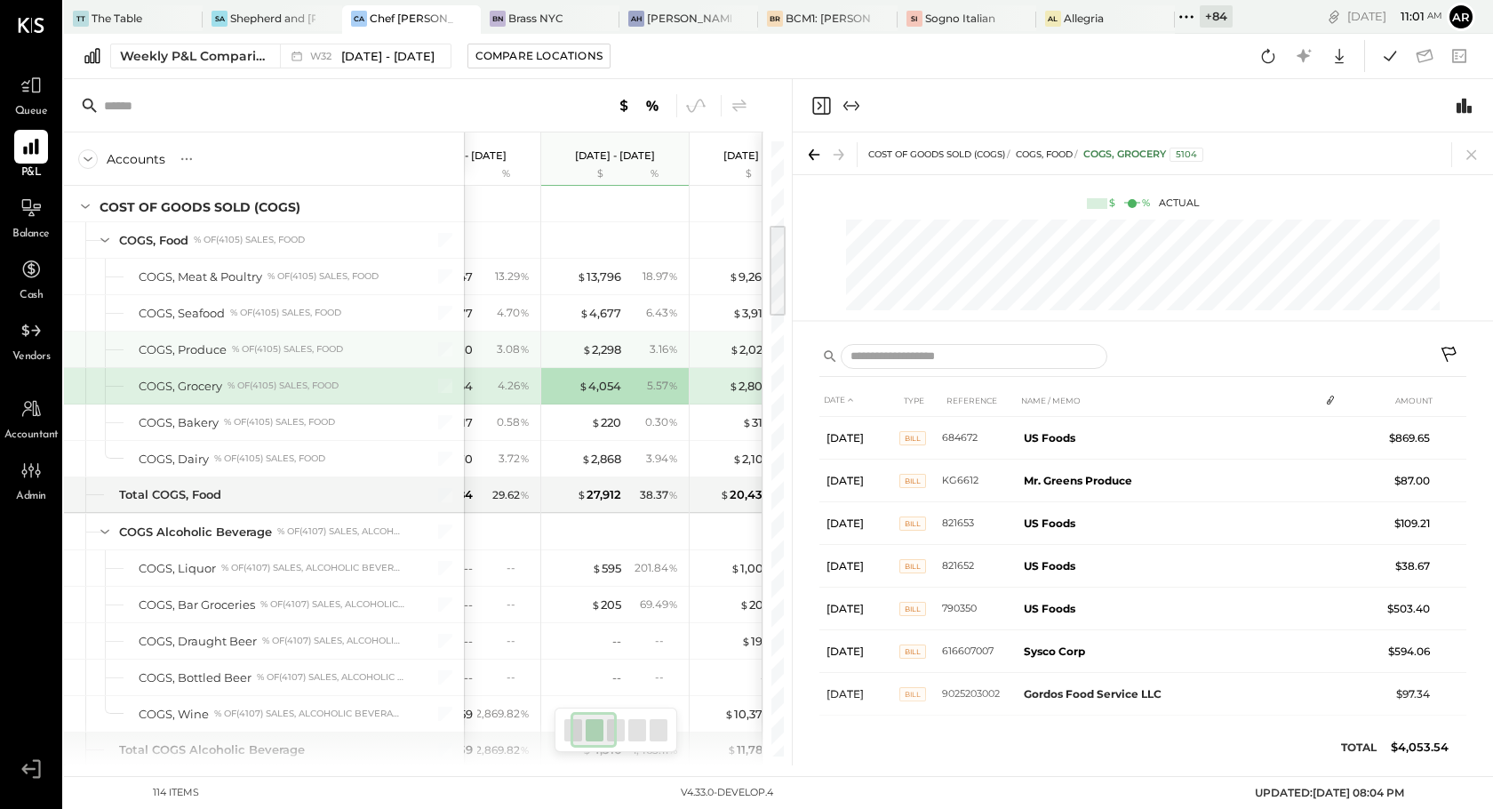
click at [591, 339] on div "$ 2,298 3.16 %" at bounding box center [616, 349] width 133 height 36
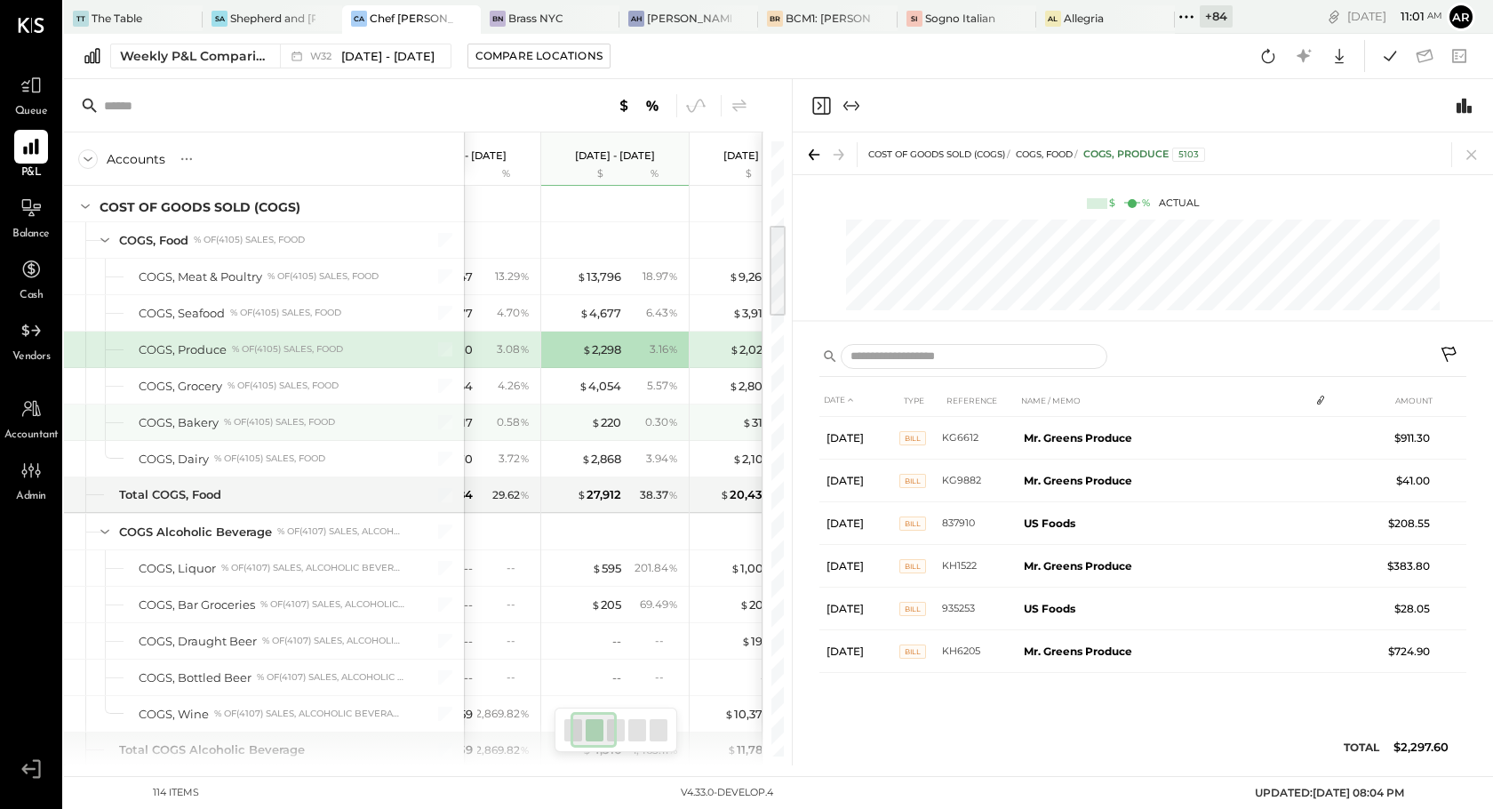
click at [626, 419] on div "0.30 %" at bounding box center [655, 422] width 58 height 16
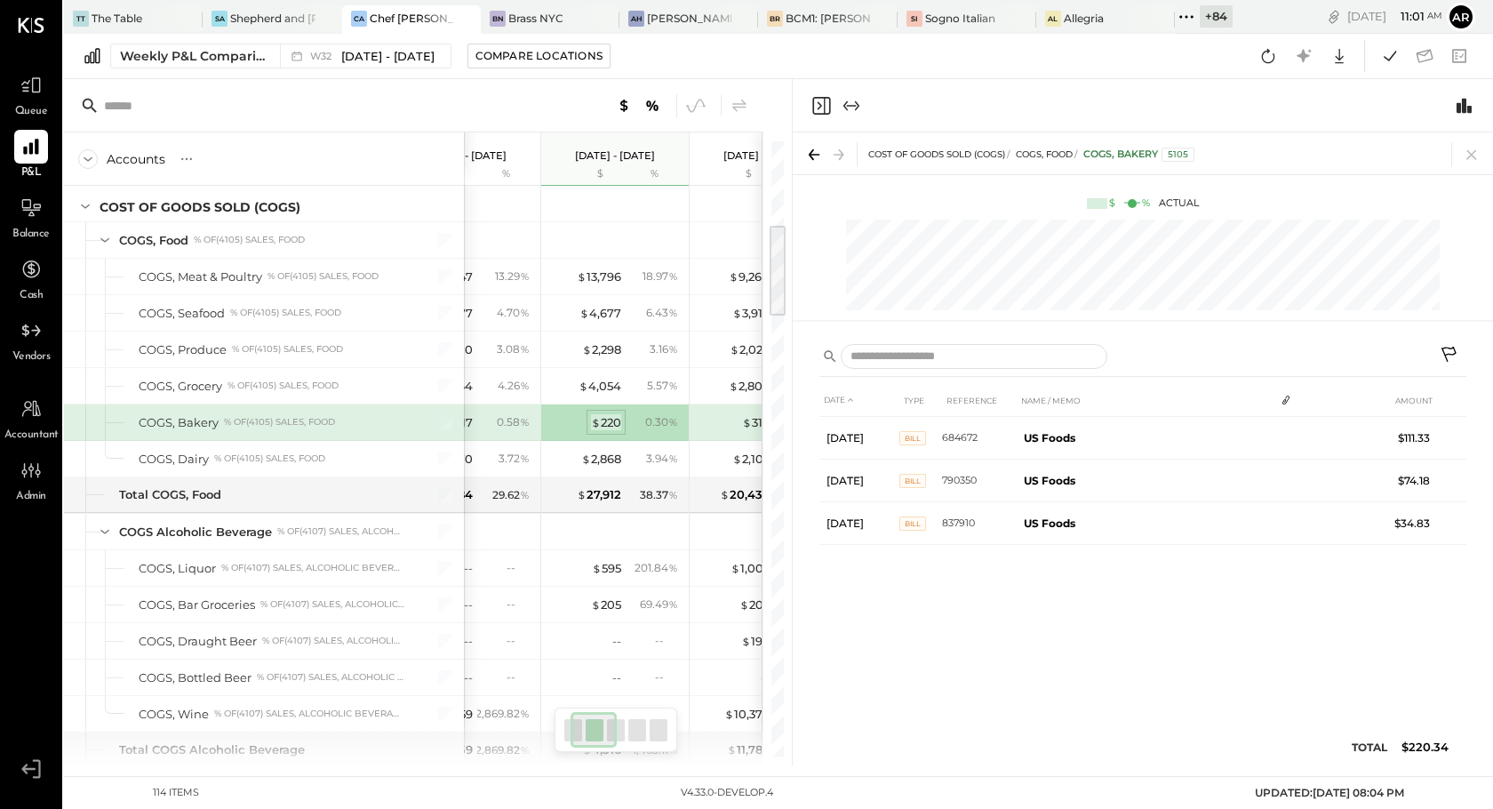
click at [613, 422] on div "$ 220" at bounding box center [606, 422] width 30 height 17
click at [616, 451] on div "$ 2,868" at bounding box center [601, 459] width 40 height 17
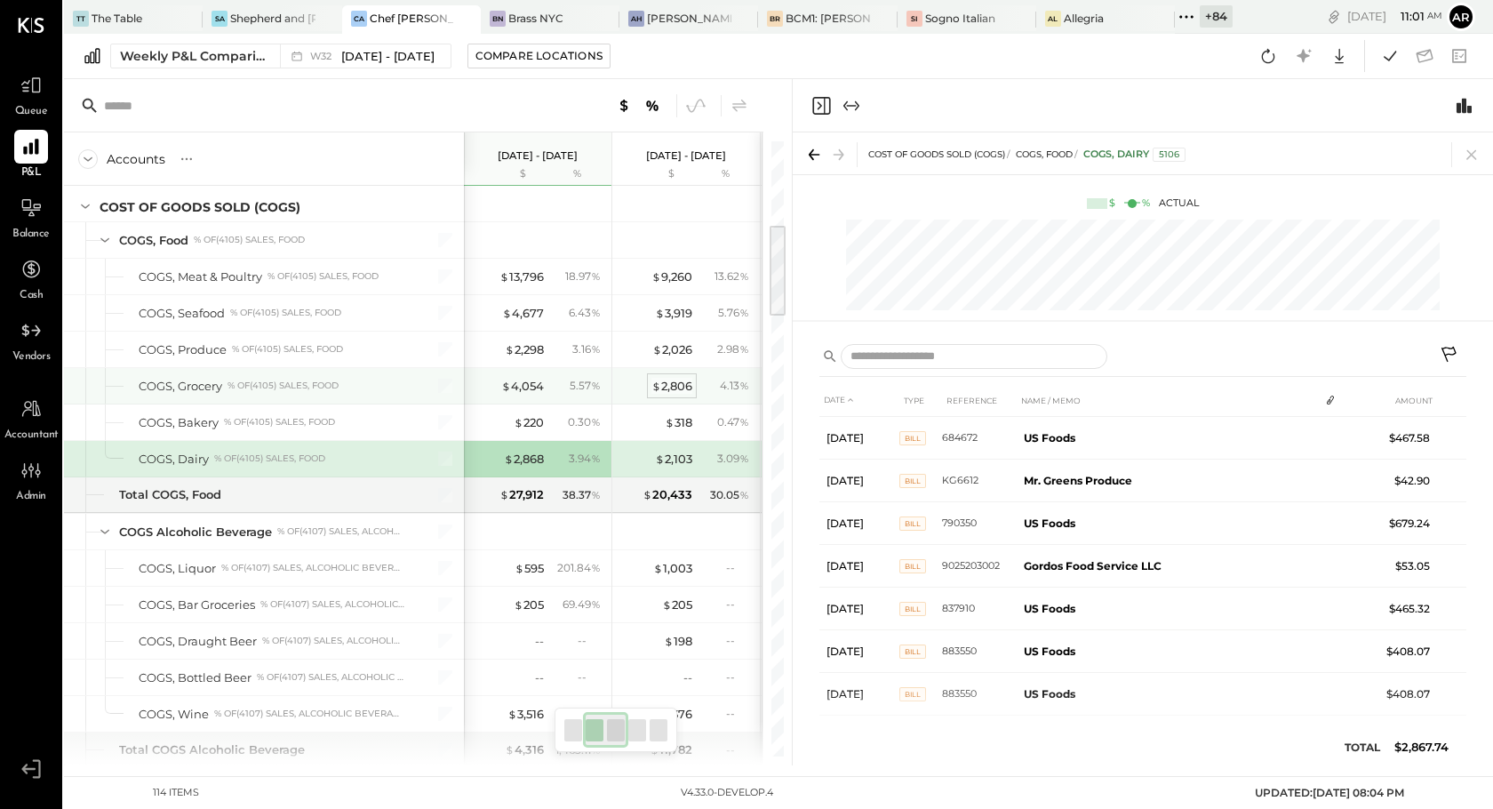
scroll to position [547, 0]
click at [670, 383] on div "$ 2,806" at bounding box center [671, 382] width 41 height 17
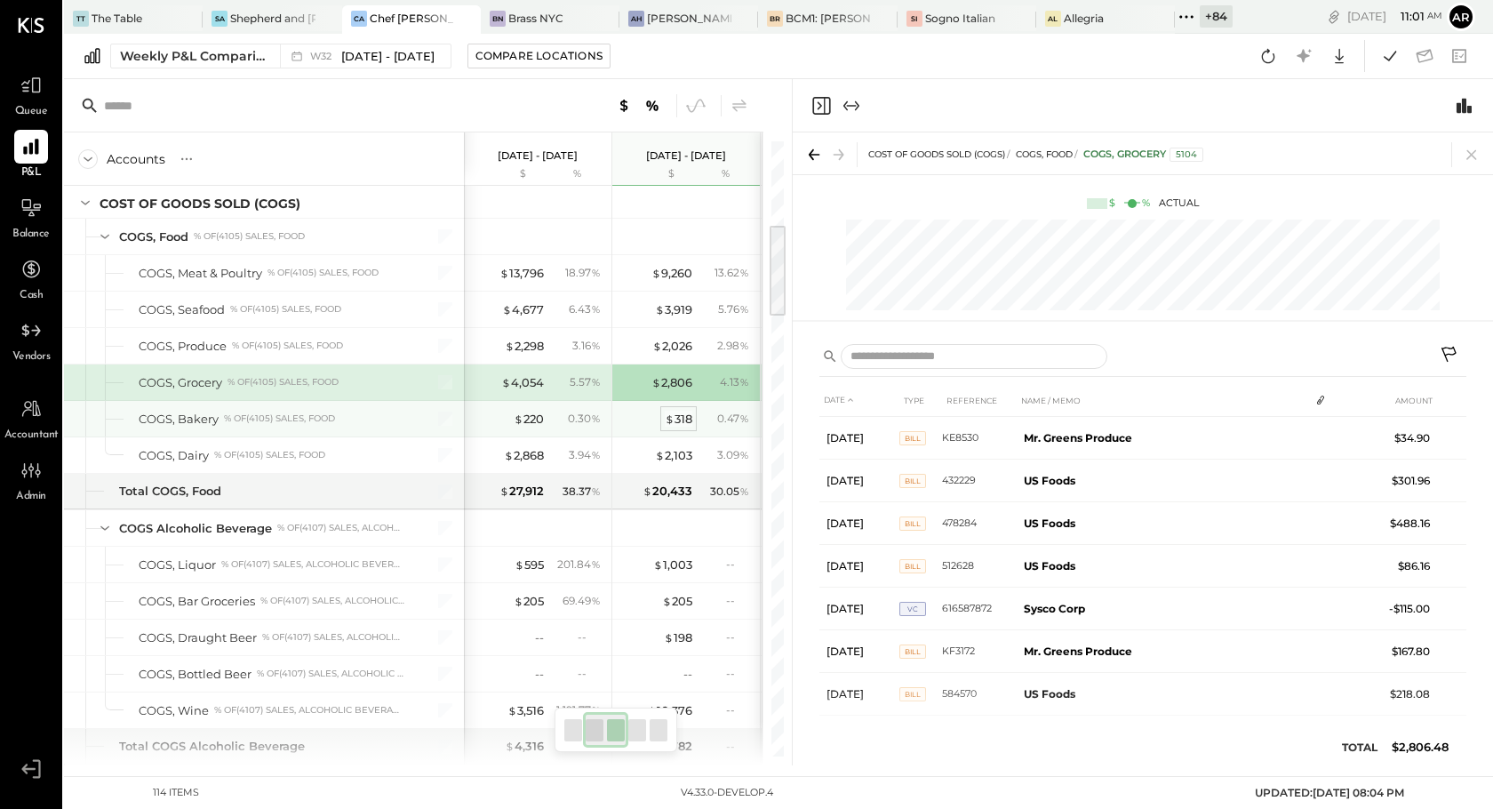
click at [668, 425] on div "$ 318" at bounding box center [679, 419] width 28 height 17
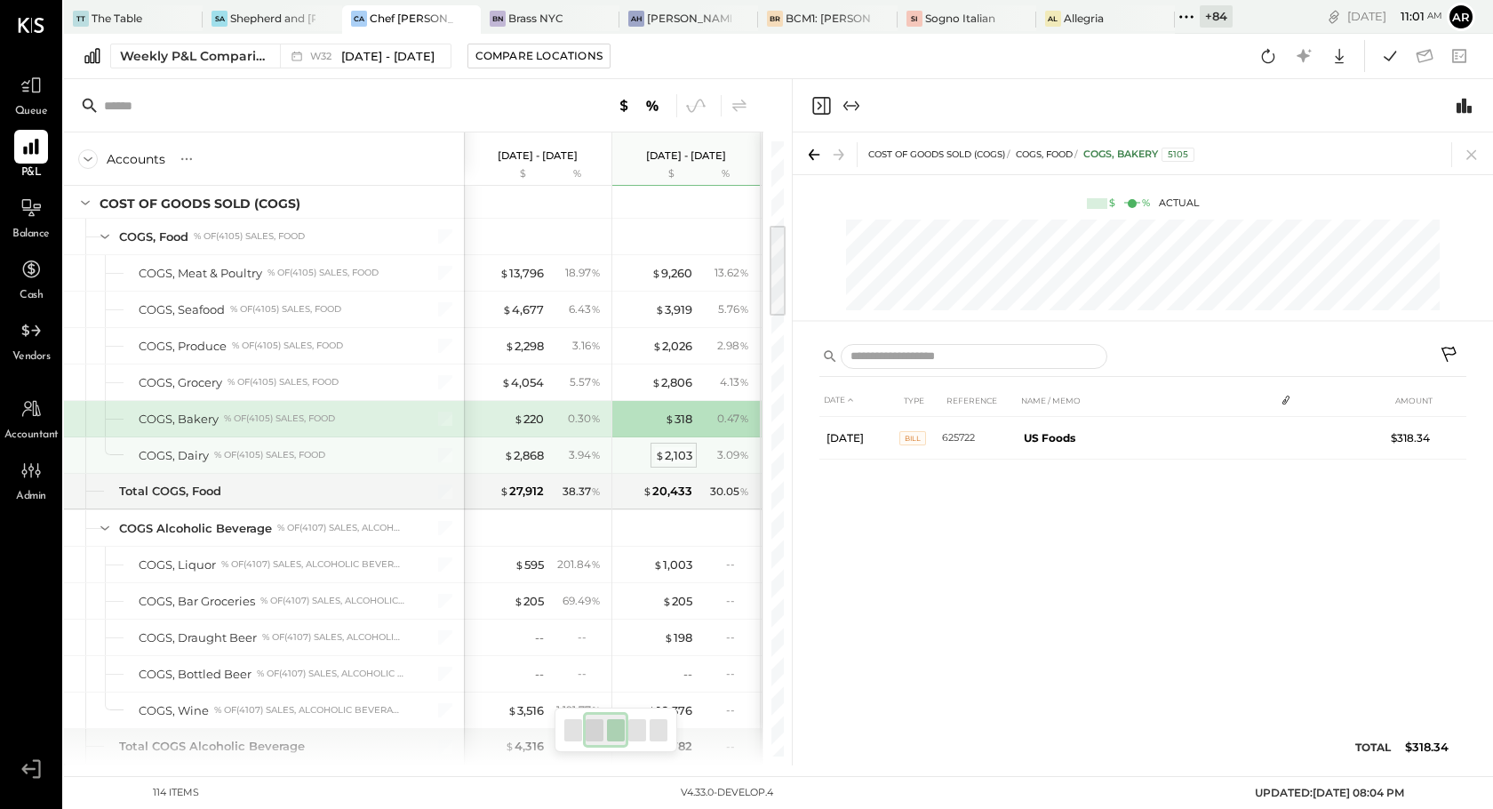
click at [672, 462] on div "$ 2,103" at bounding box center [673, 455] width 37 height 17
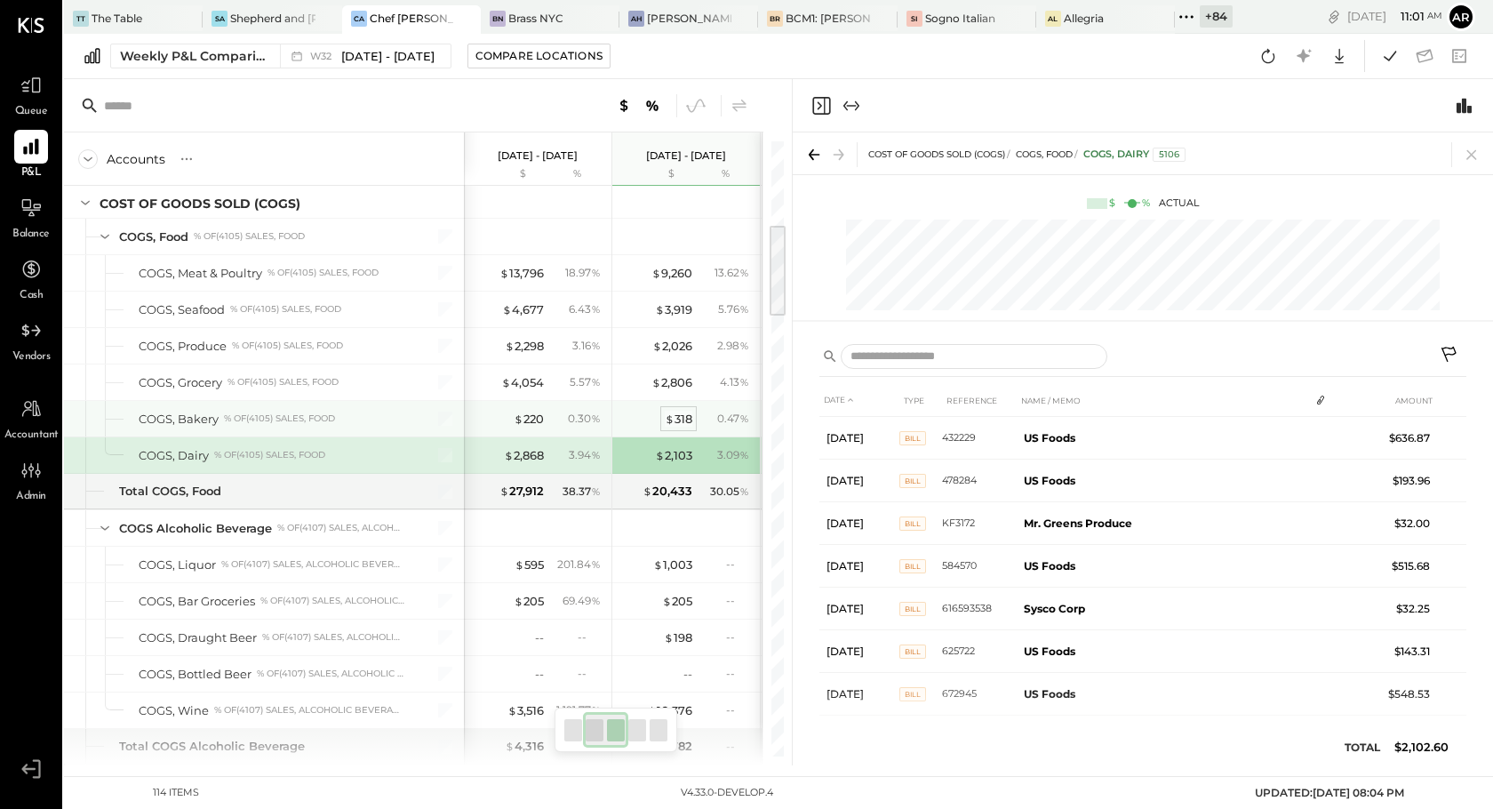
click at [685, 411] on div "$ 318" at bounding box center [679, 419] width 28 height 17
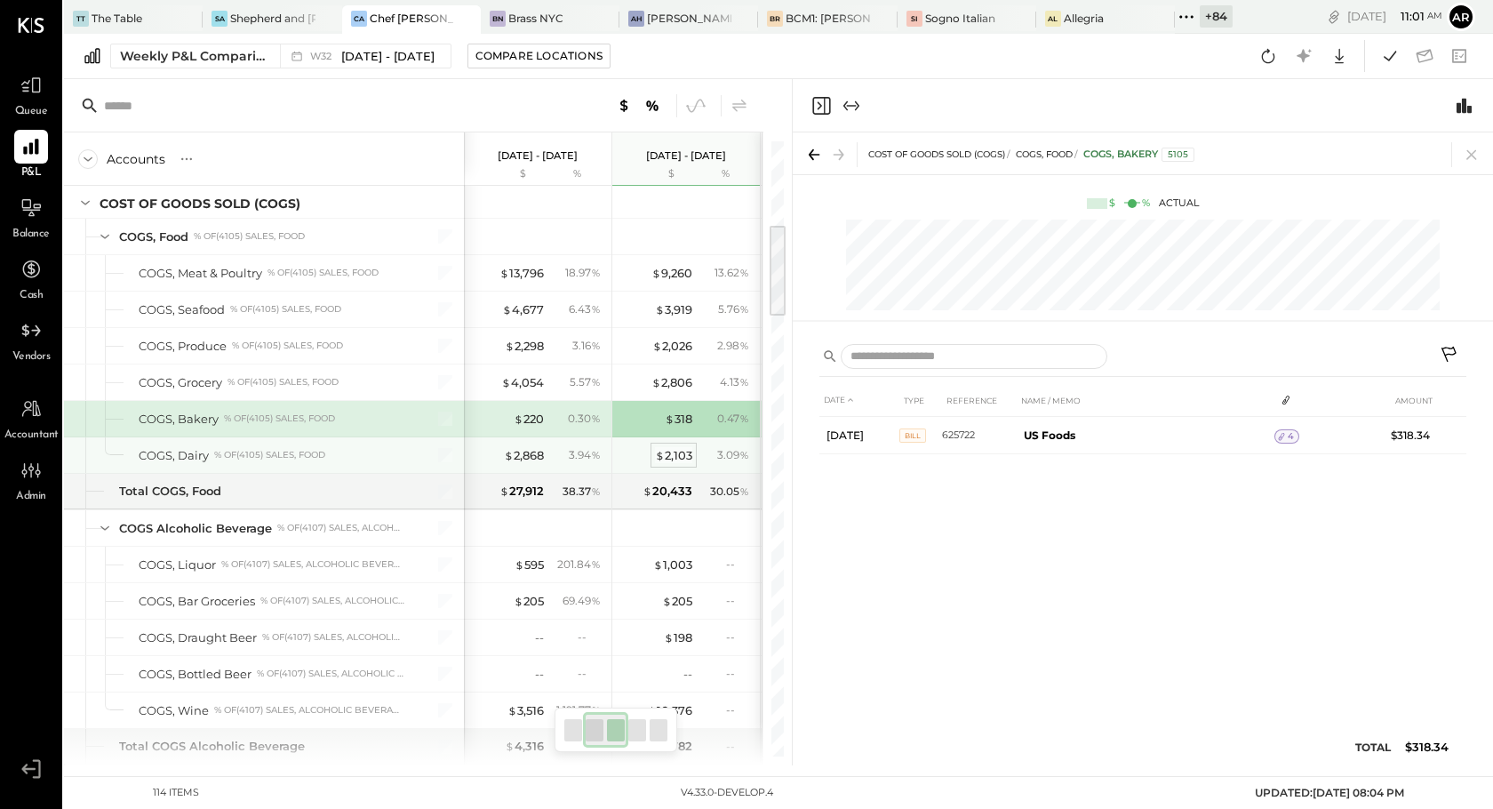
click at [675, 455] on div "$ 2,103" at bounding box center [673, 455] width 37 height 17
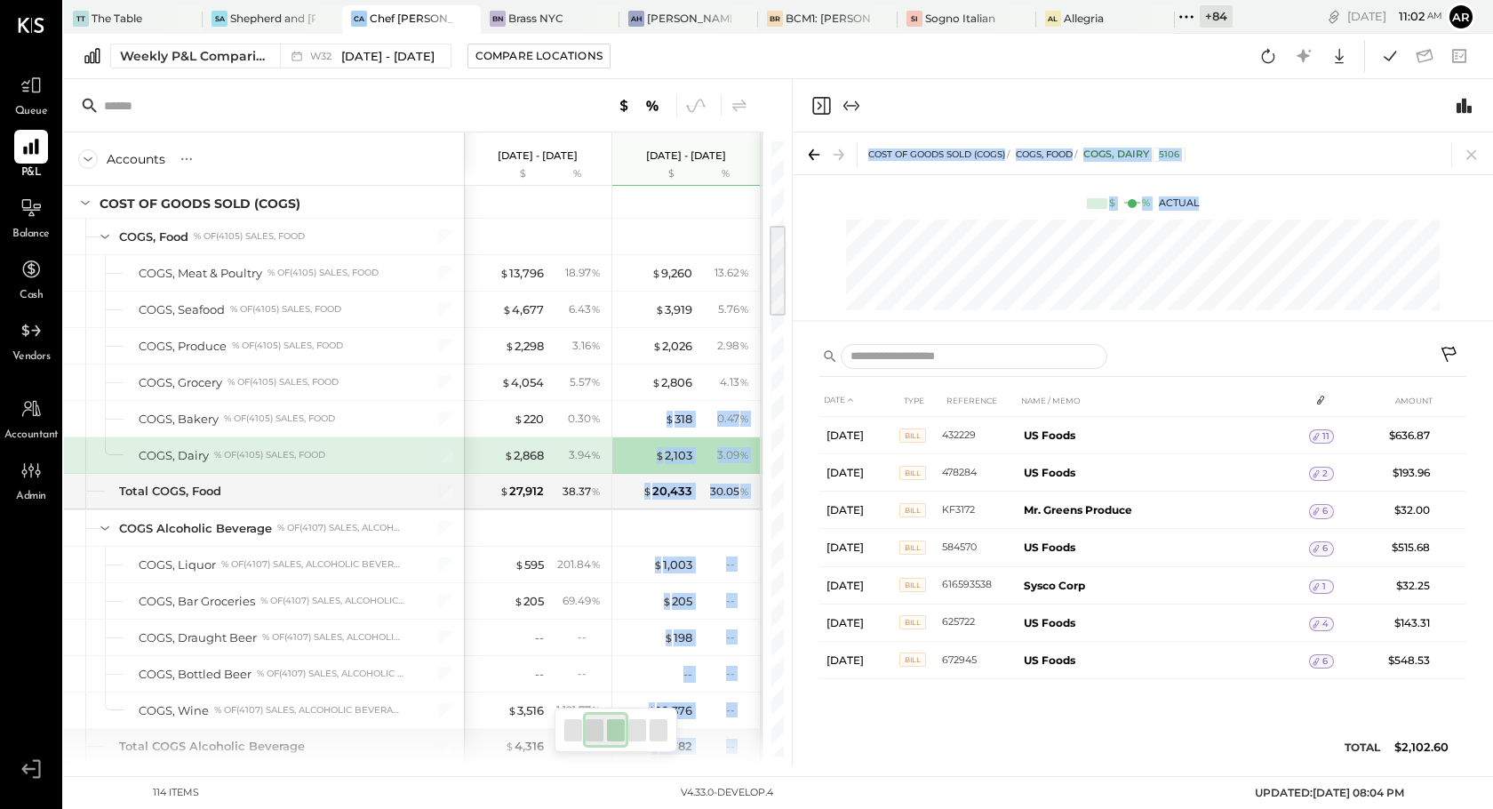
drag, startPoint x: 756, startPoint y: 377, endPoint x: 868, endPoint y: 377, distance: 112.0
click at [868, 377] on div "Accounts S % GL [DATE] - [DATE] $ % [DATE] - [DATE] $ % [DATE] - [DATE] $ % [DA…" at bounding box center [778, 422] width 1429 height 686
click at [36, 81] on icon at bounding box center [31, 85] width 23 height 23
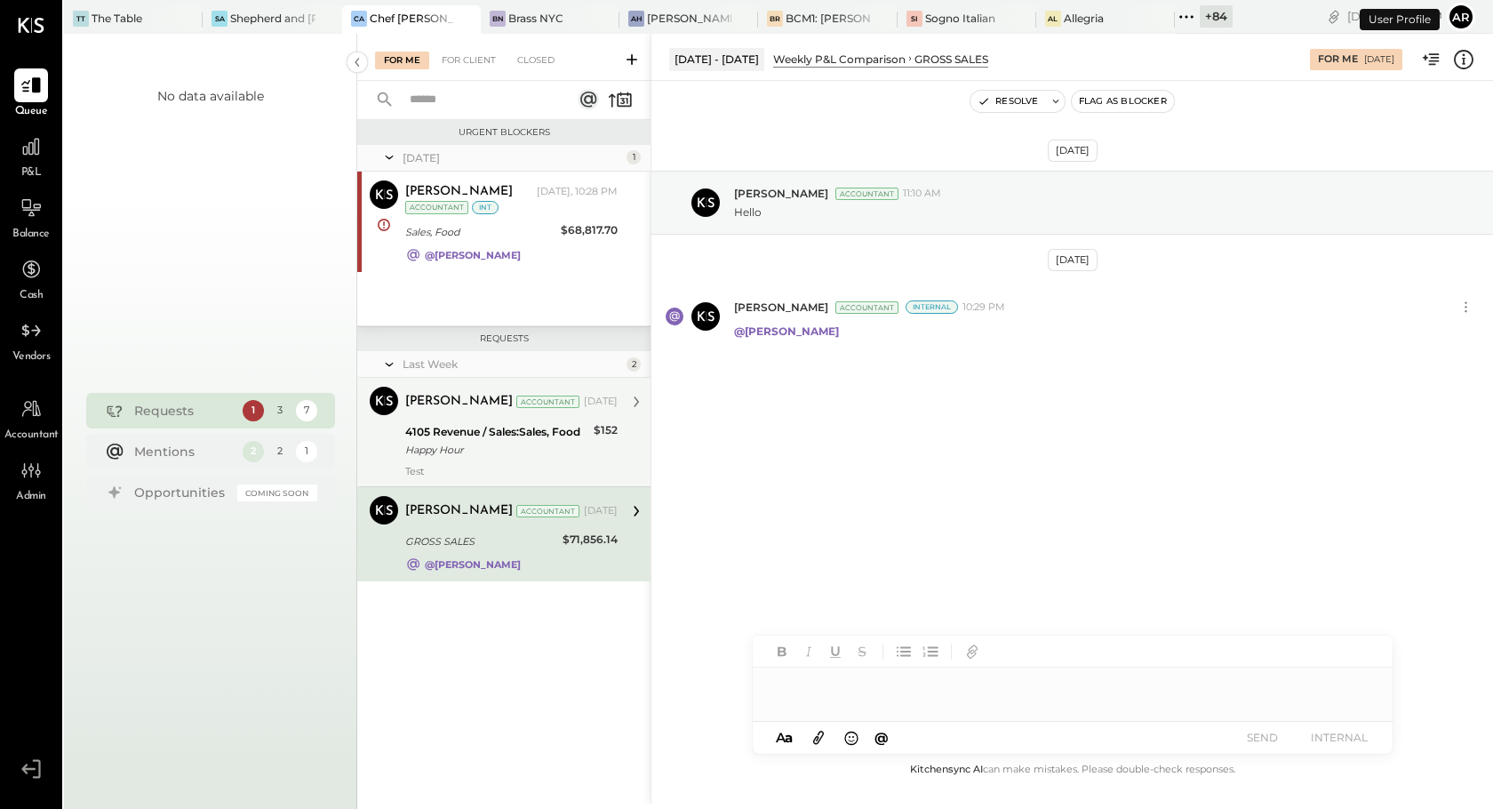
click at [480, 435] on div "4105 Revenue / Sales:Sales, Food" at bounding box center [496, 432] width 183 height 18
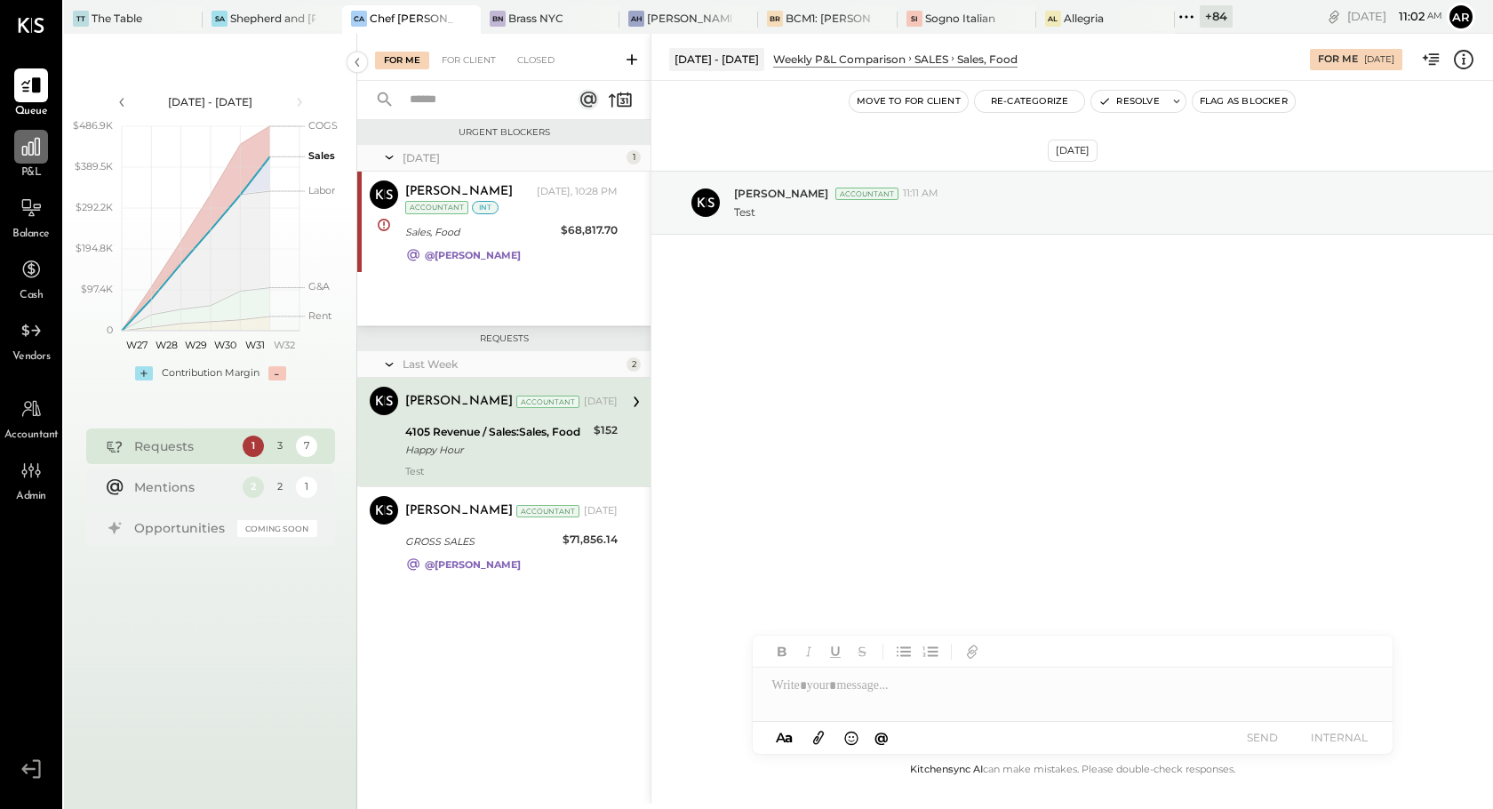
click at [26, 150] on icon at bounding box center [31, 146] width 23 height 23
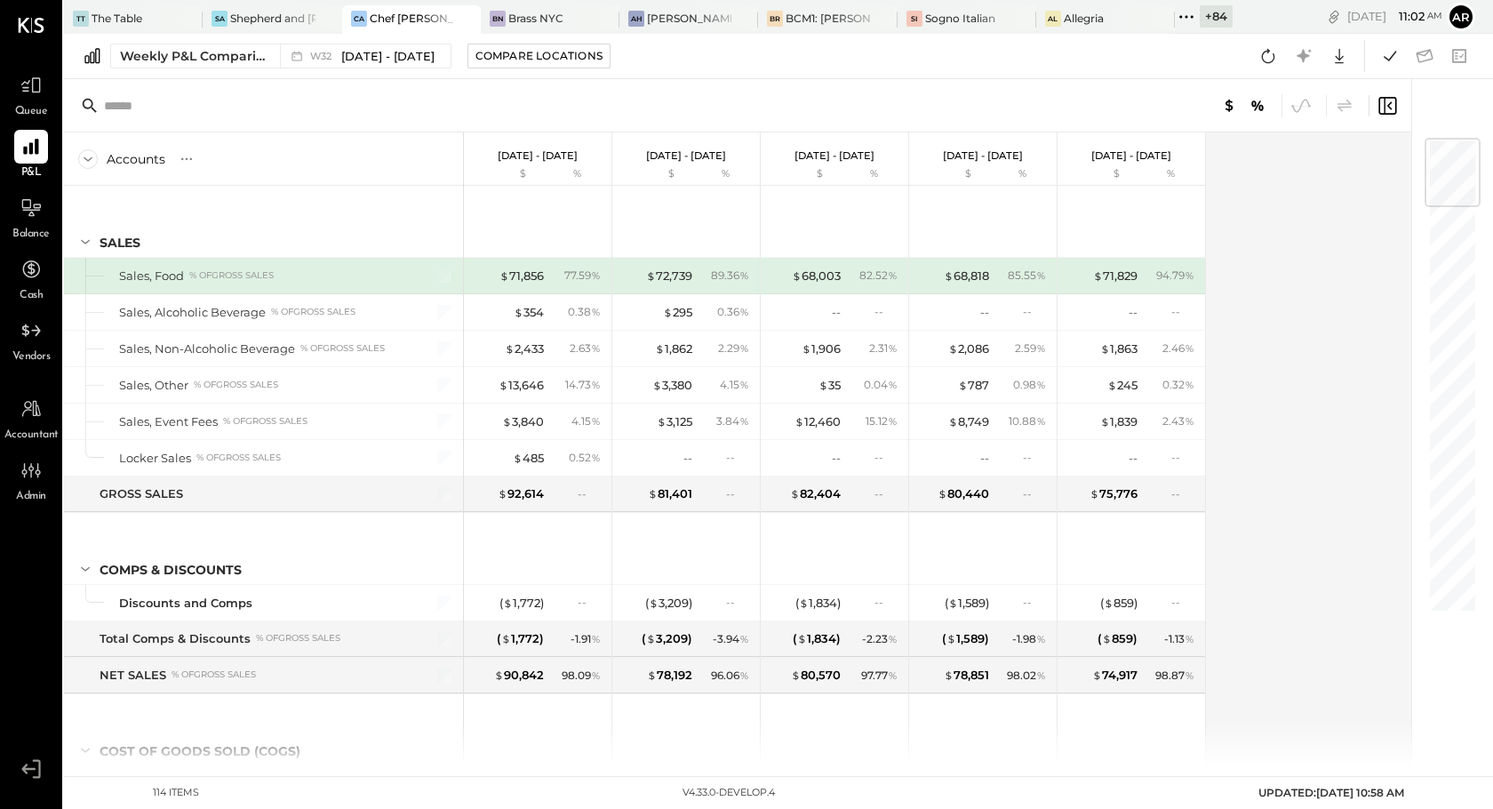
click at [56, 93] on div "Queue" at bounding box center [31, 94] width 52 height 52
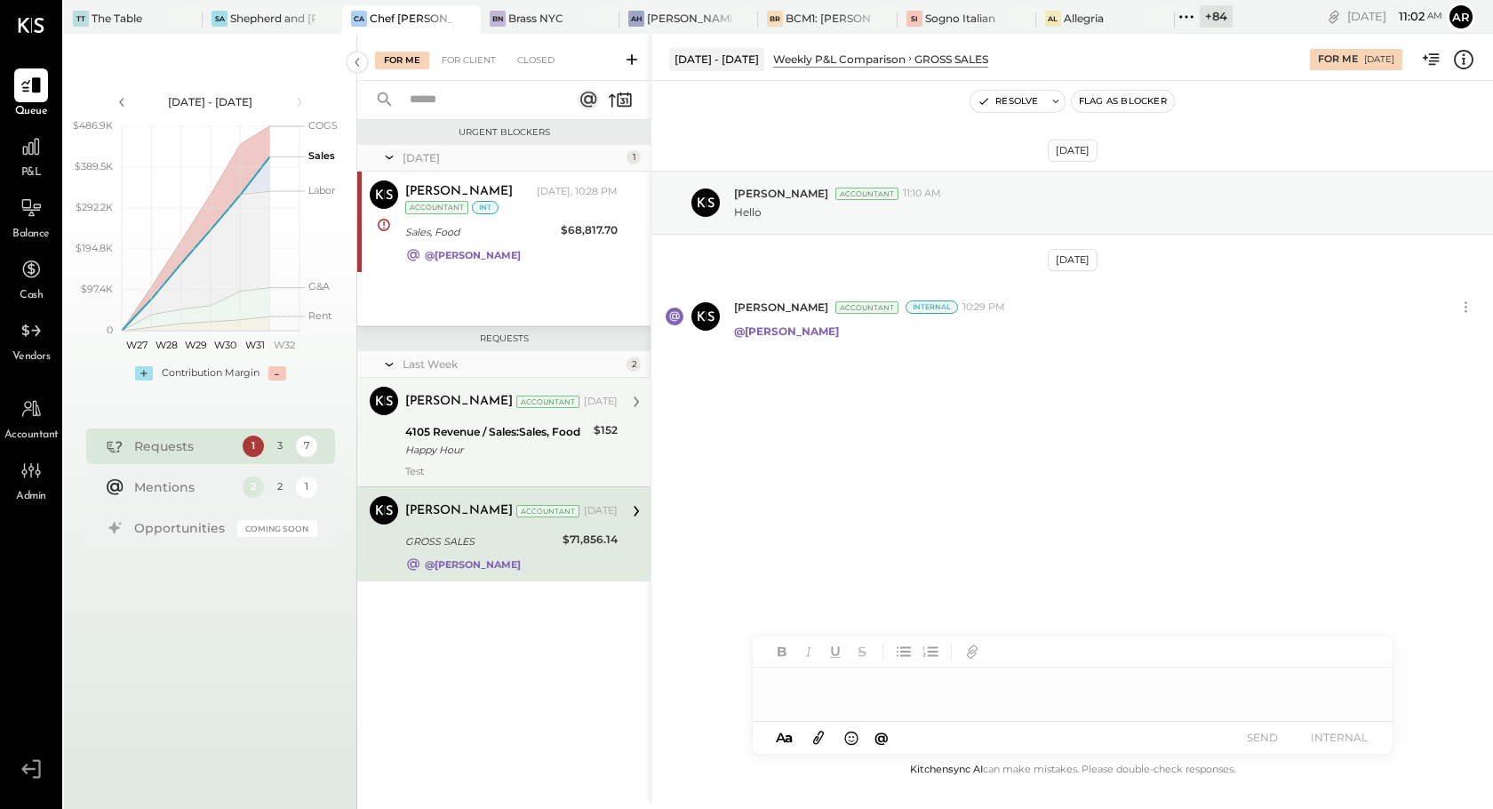
click at [453, 447] on div "Happy Hour" at bounding box center [496, 450] width 183 height 18
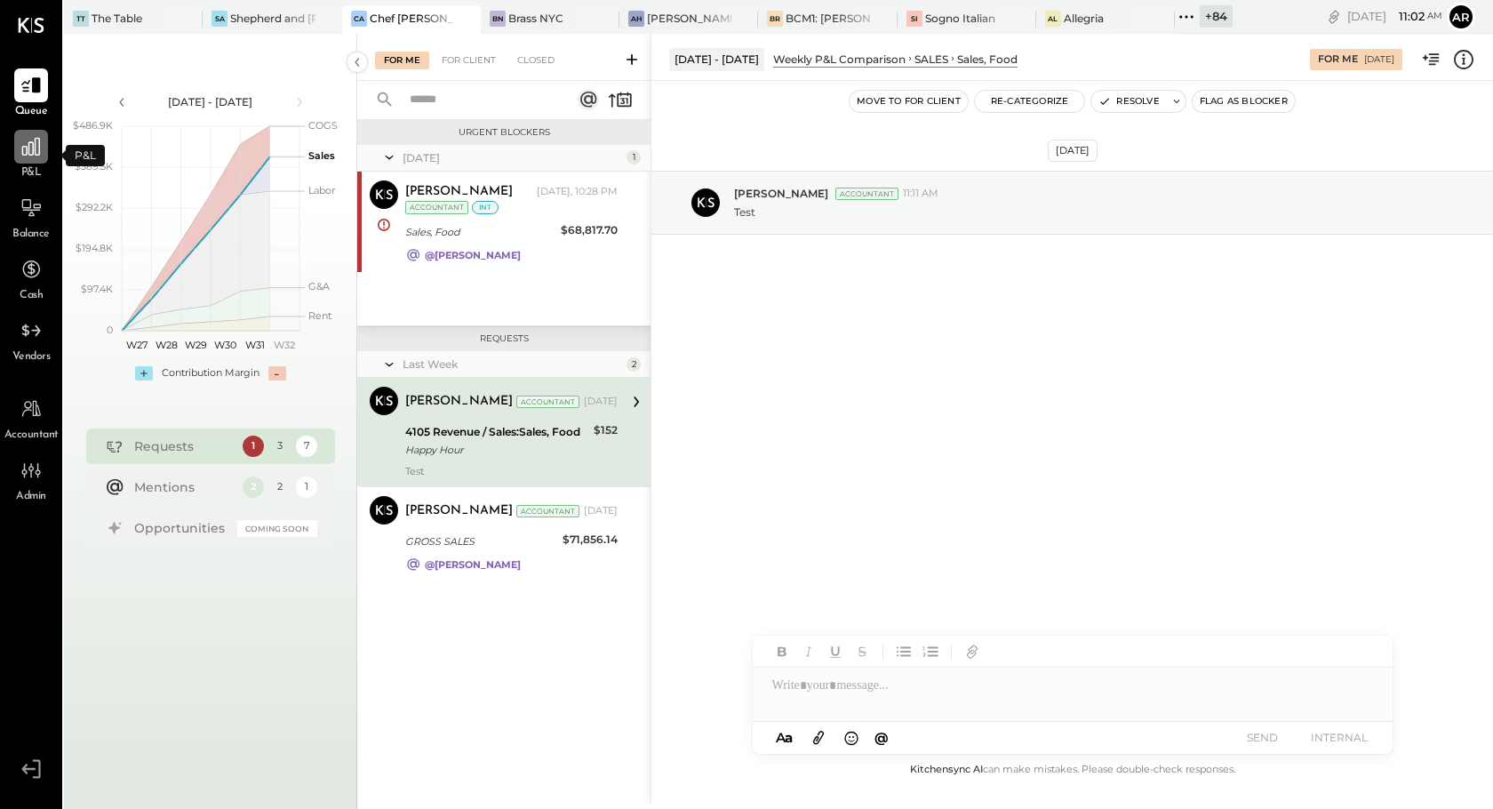
click at [20, 149] on icon at bounding box center [31, 146] width 23 height 23
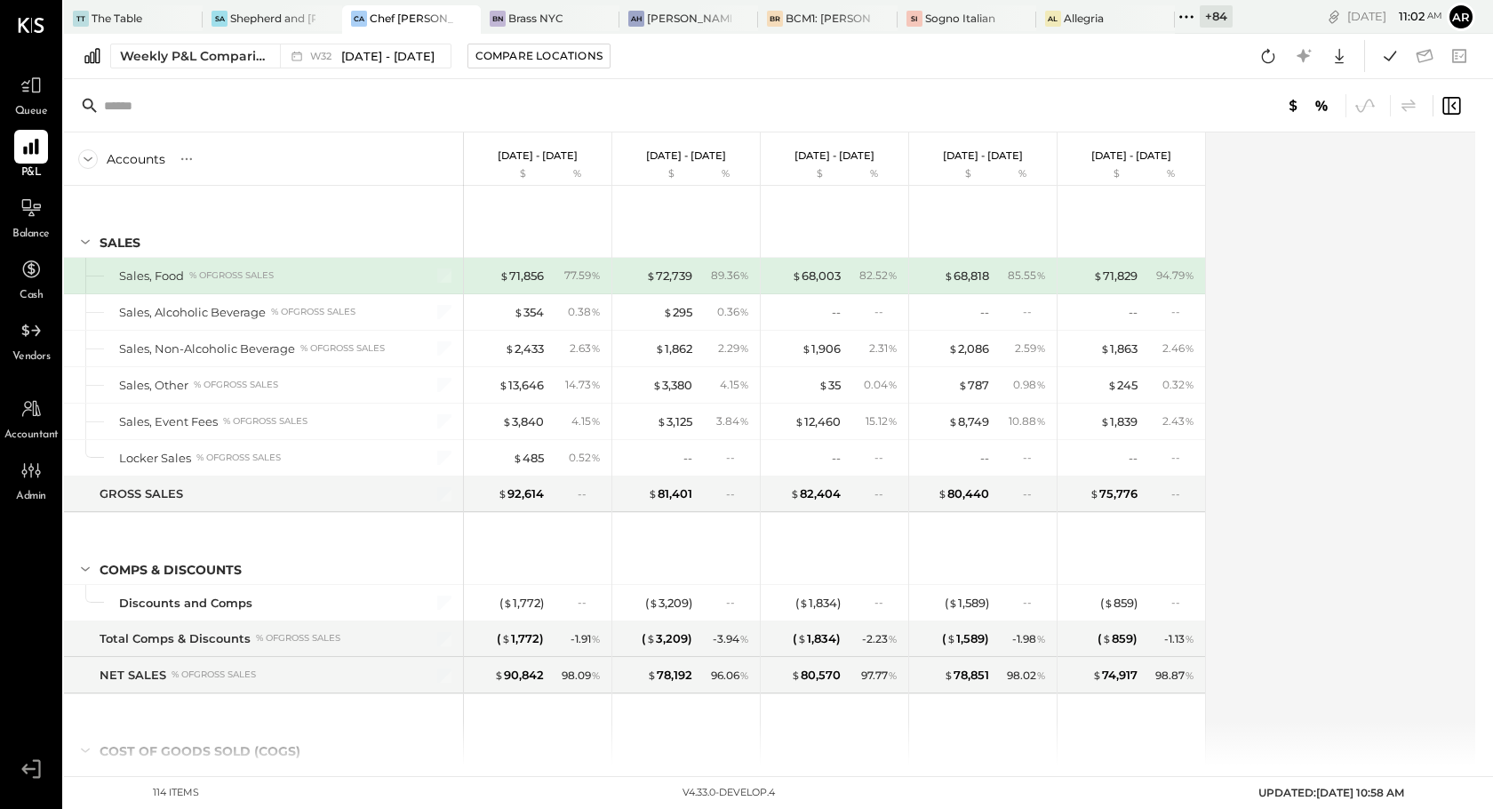
click at [522, 283] on div "$ 71,856 77.59 %" at bounding box center [539, 276] width 133 height 36
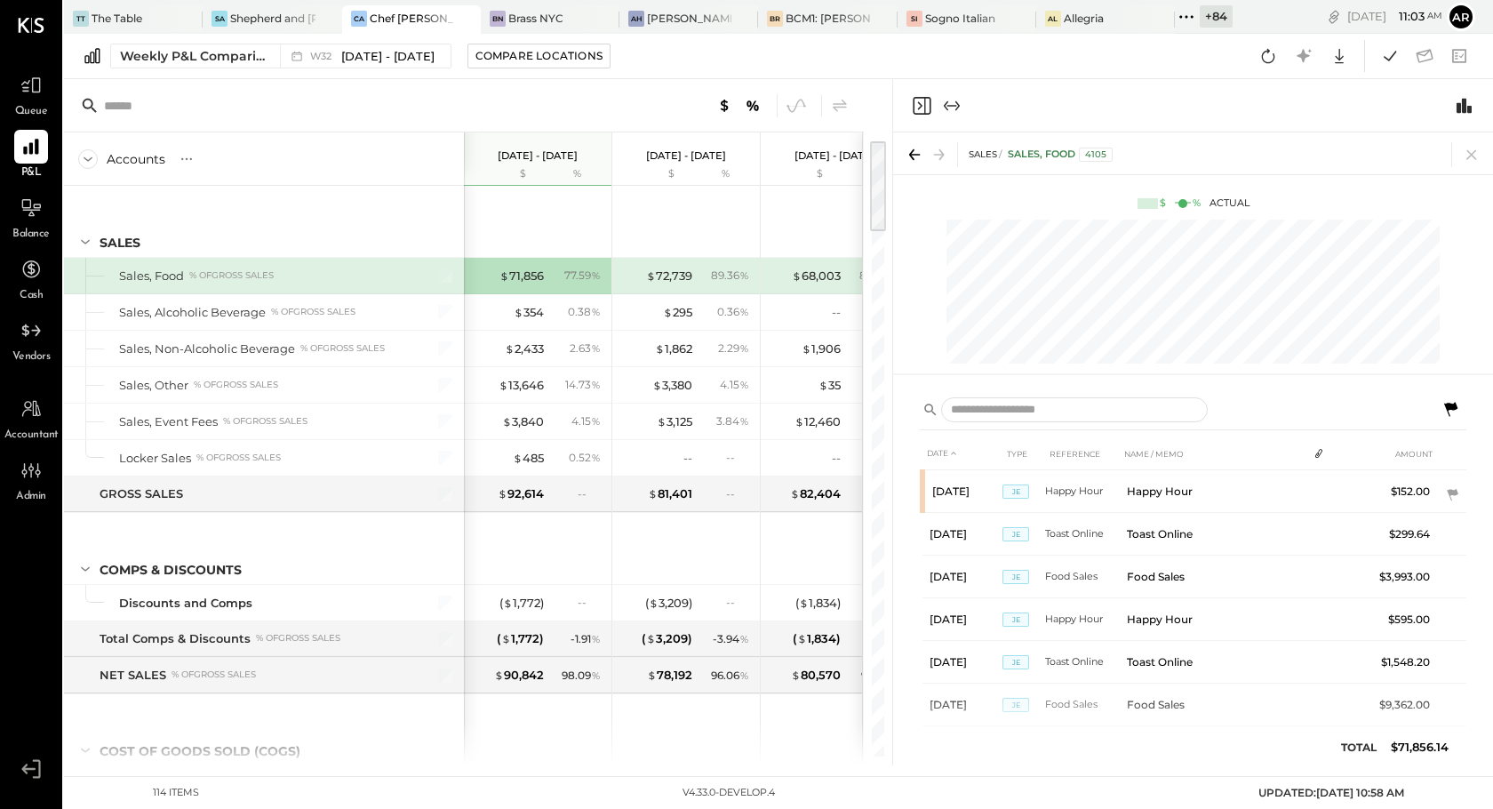
click at [1452, 404] on icon at bounding box center [1450, 409] width 13 height 14
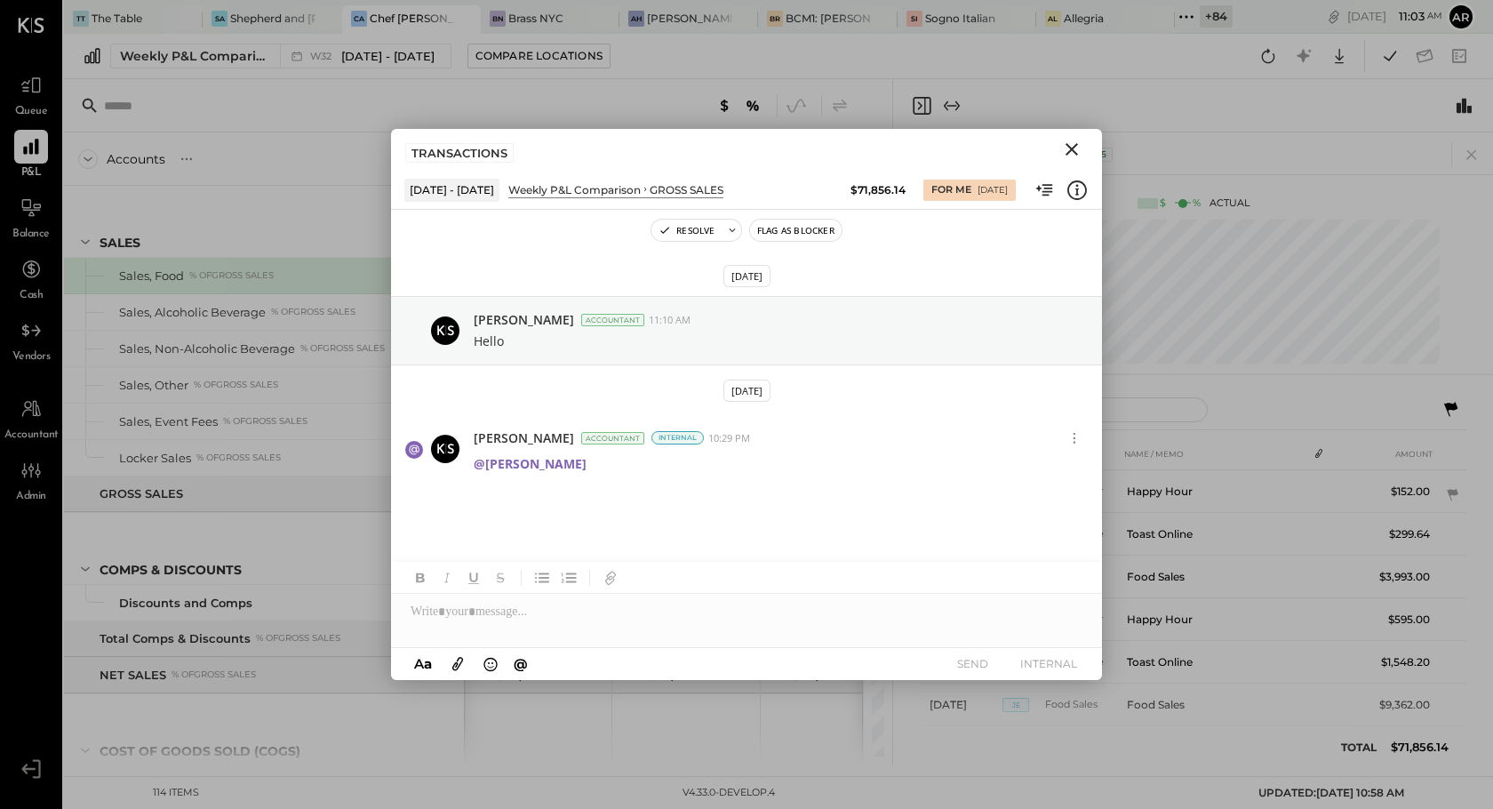
click at [1085, 143] on button "Close" at bounding box center [1072, 149] width 32 height 23
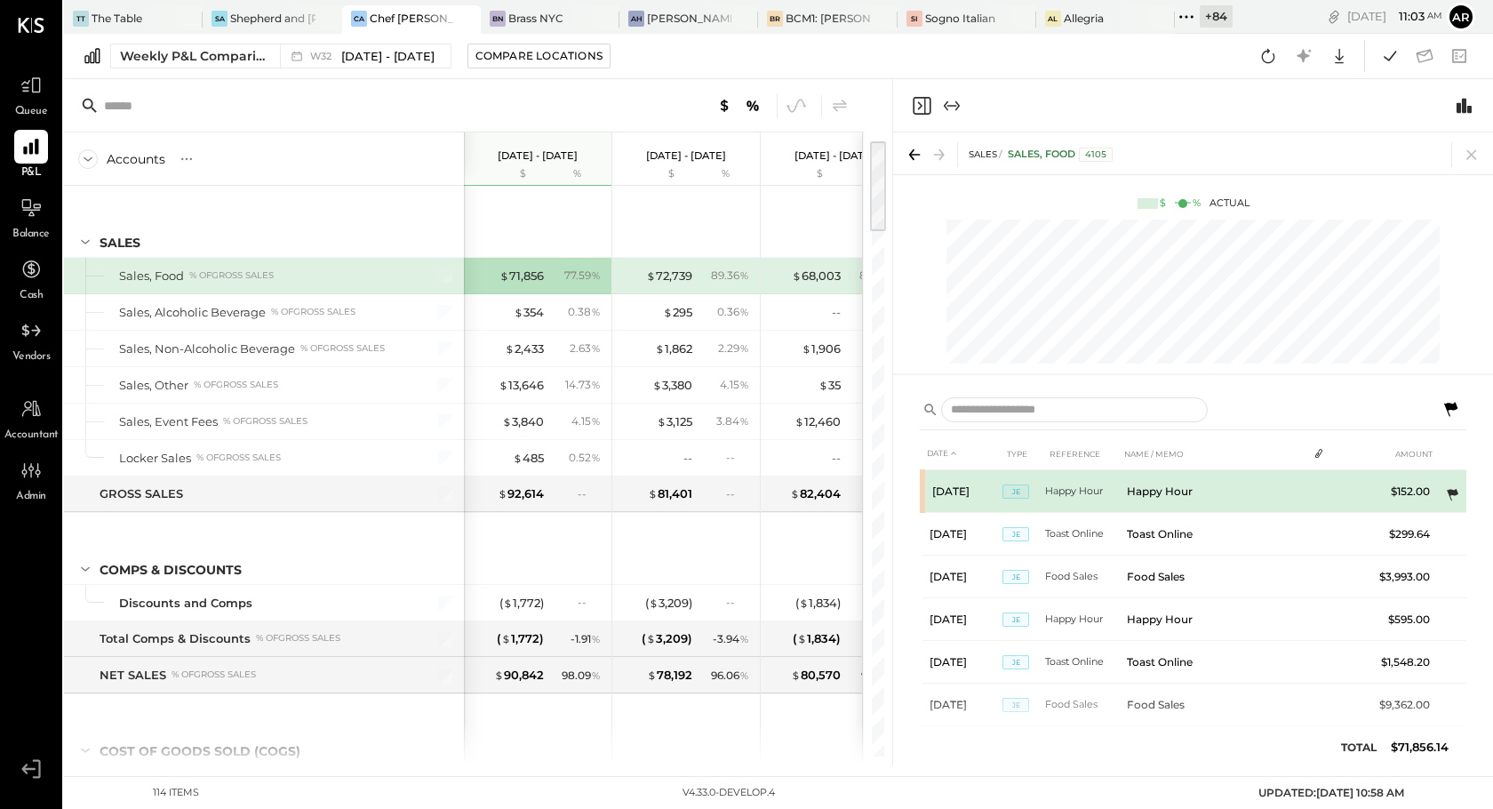
click at [1446, 499] on icon at bounding box center [1452, 495] width 18 height 18
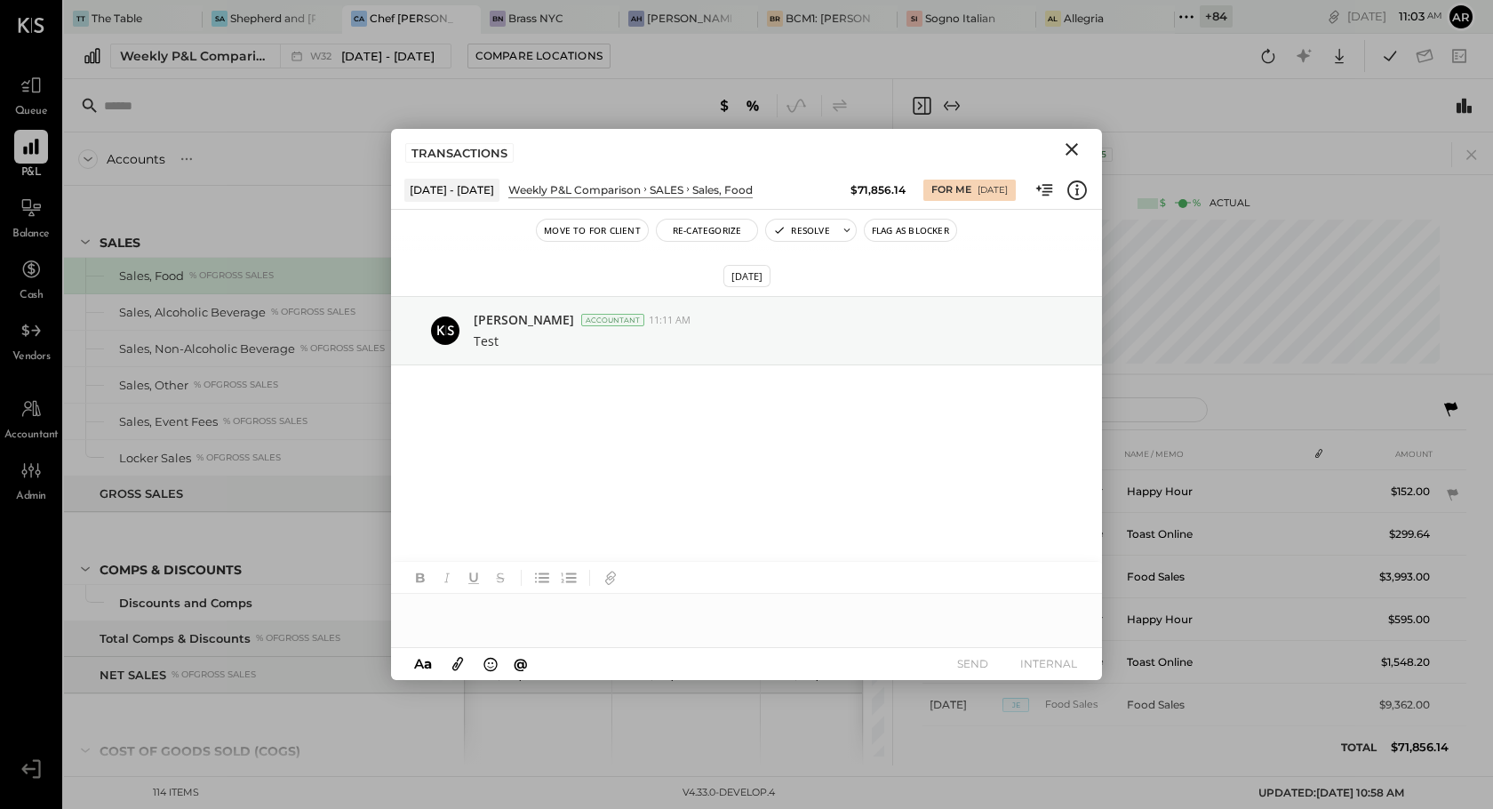
click at [1070, 148] on icon "Close" at bounding box center [1072, 149] width 12 height 12
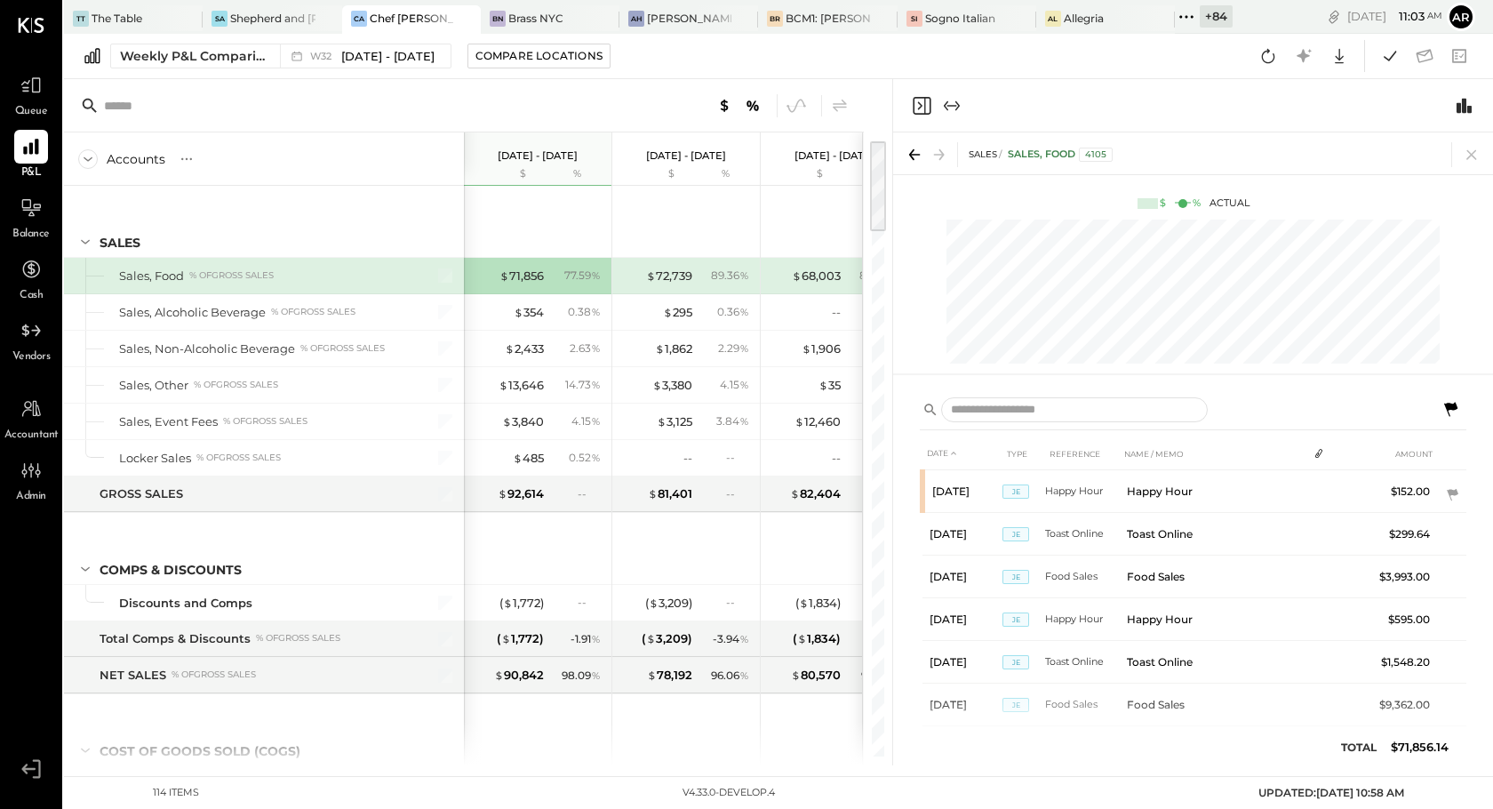
click at [1443, 403] on icon at bounding box center [1450, 409] width 21 height 21
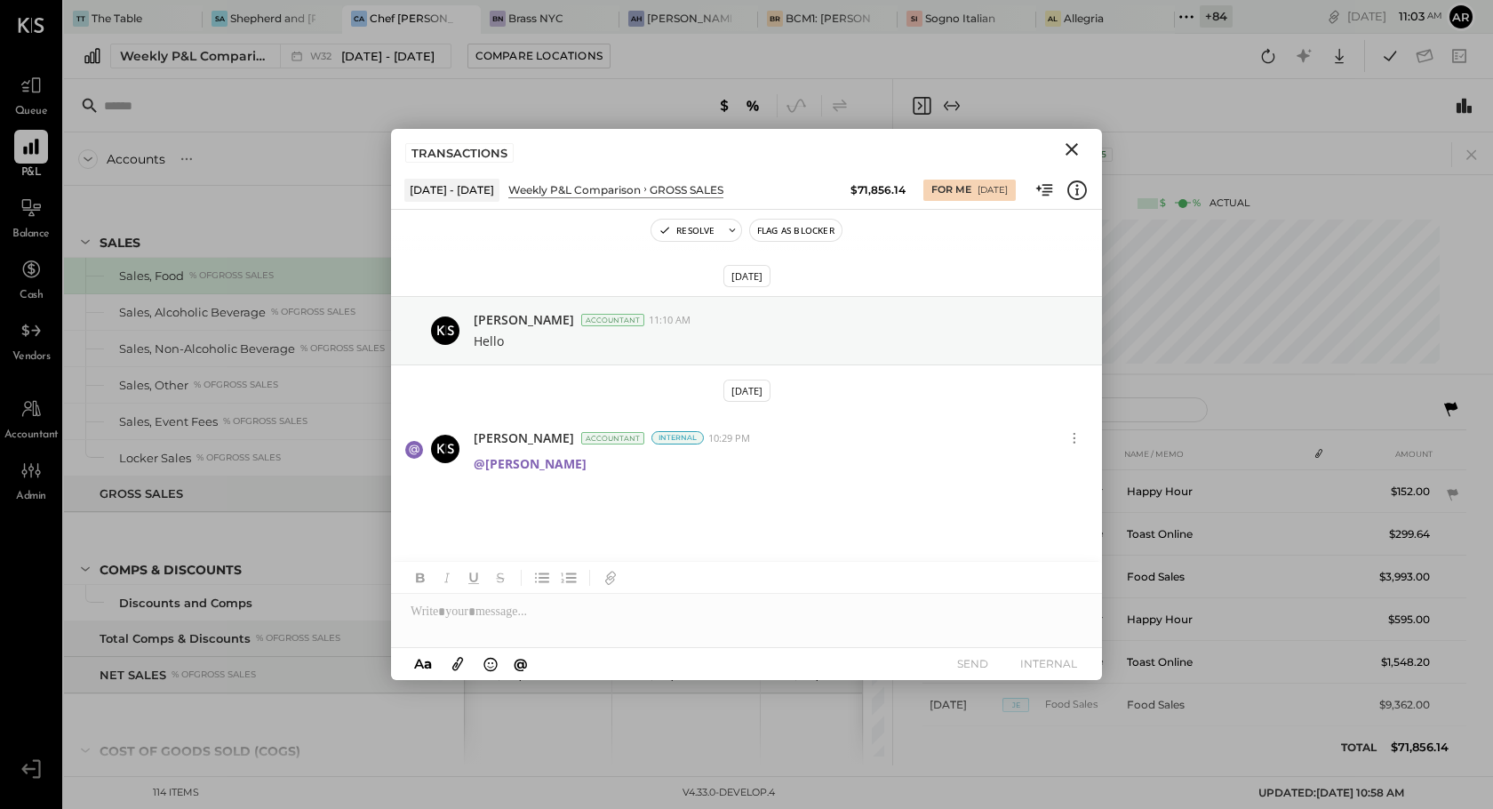
click at [1075, 142] on icon "Close" at bounding box center [1071, 149] width 21 height 21
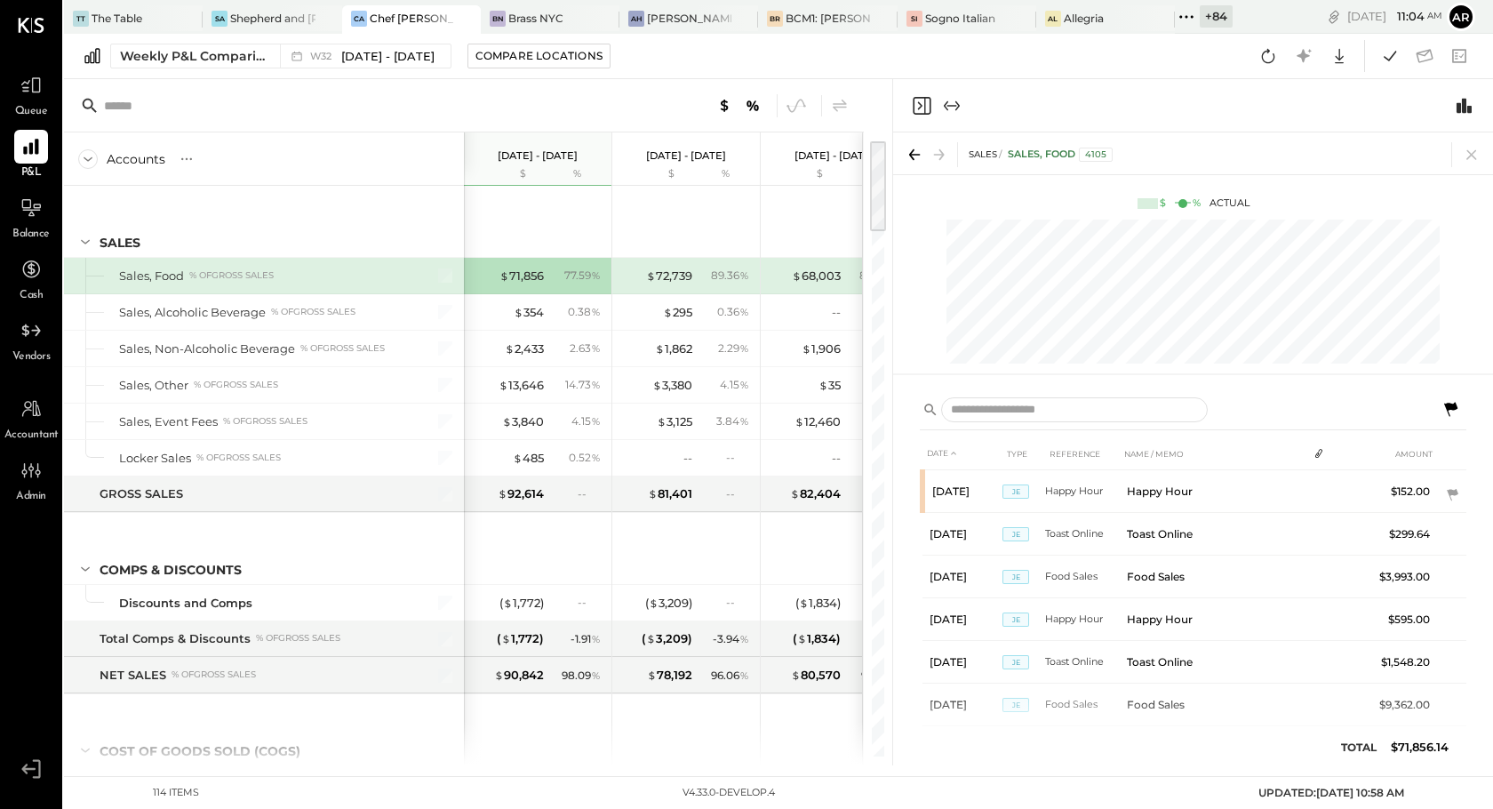
click at [1444, 403] on icon at bounding box center [1450, 409] width 21 height 21
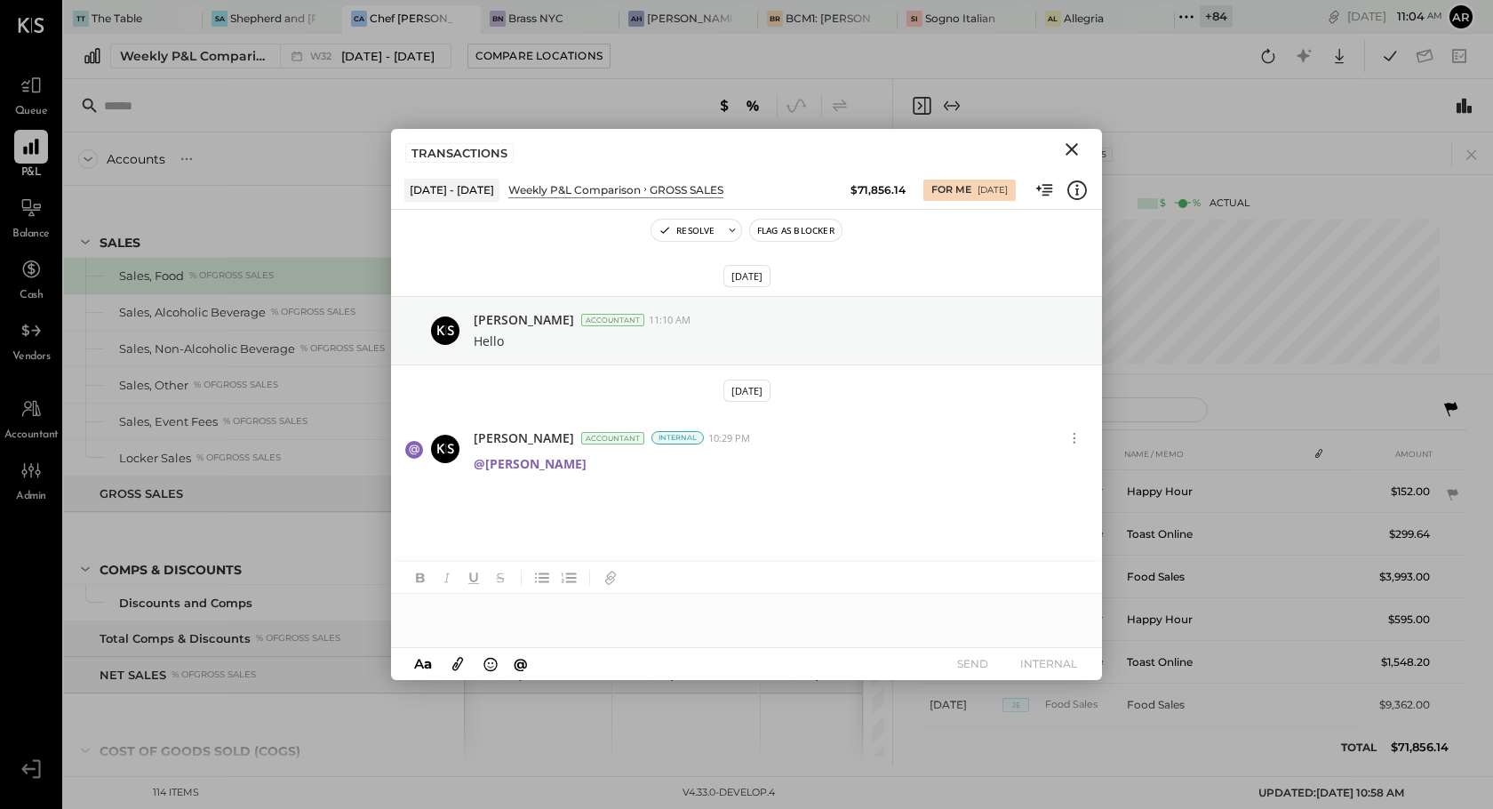
click at [1074, 147] on icon "Close" at bounding box center [1072, 149] width 12 height 12
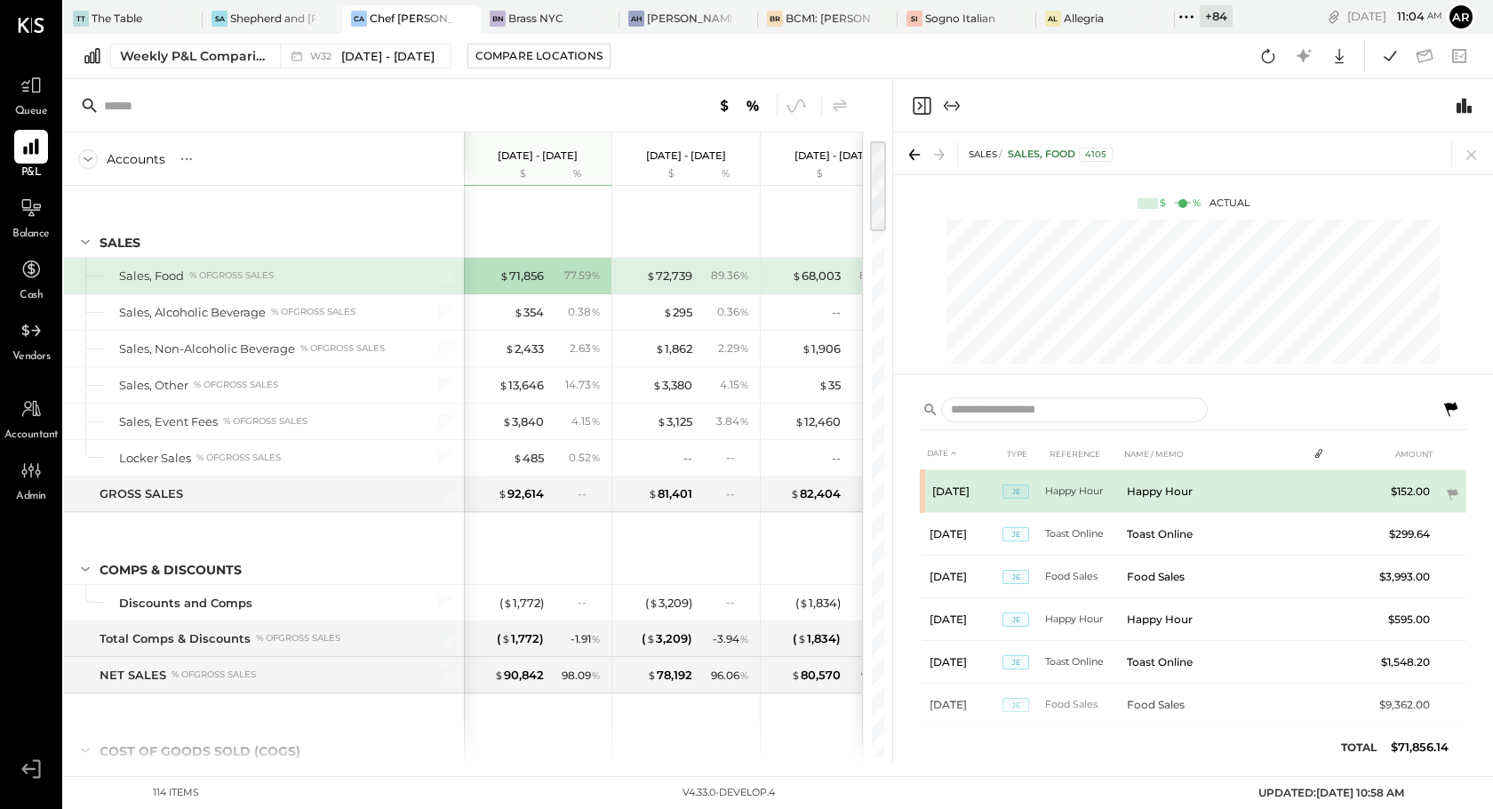
click at [1305, 491] on td "Happy Hour" at bounding box center [1214, 491] width 188 height 43
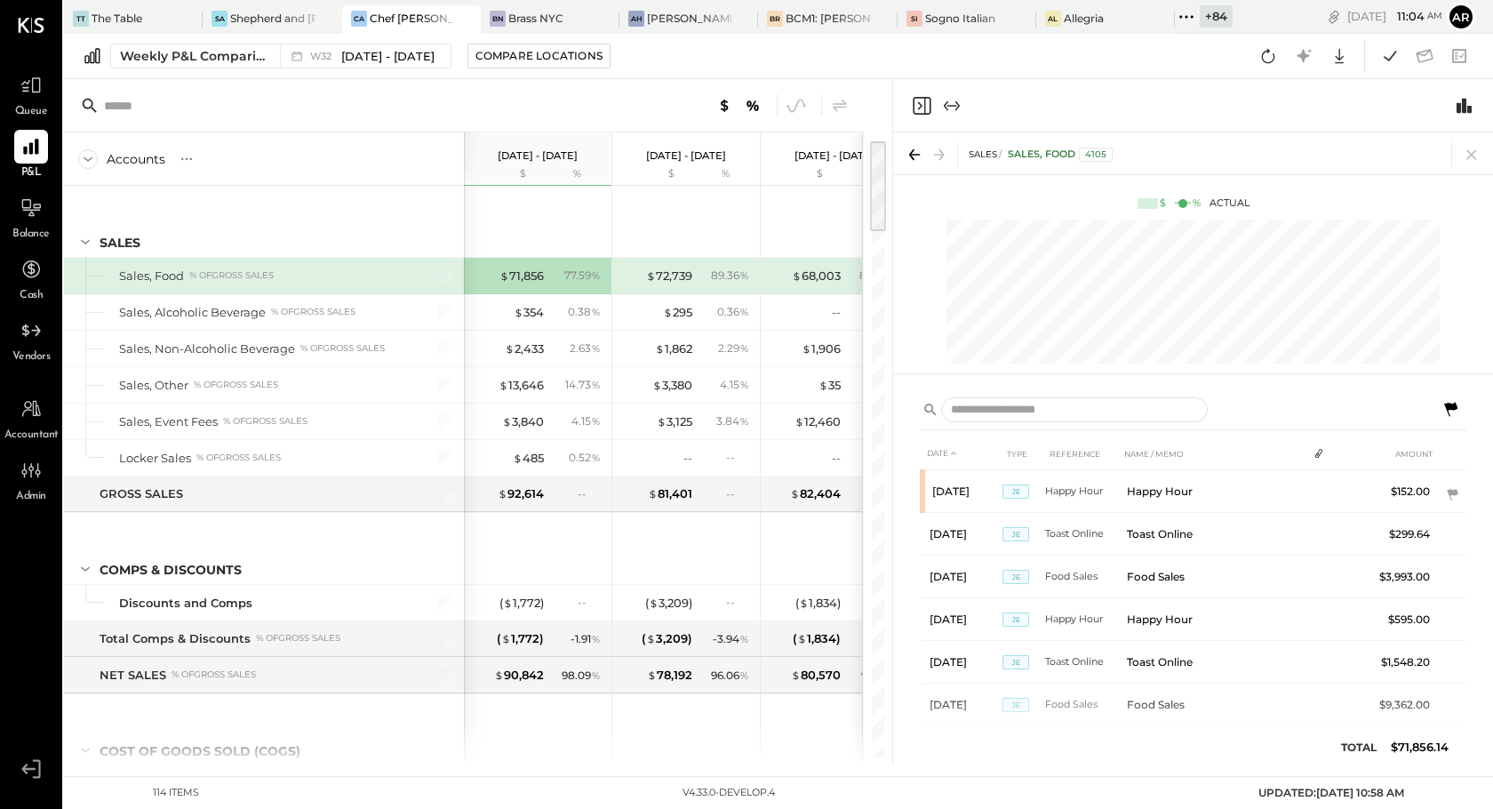
click at [1467, 491] on div "DATE TYPE REFERENCE NAME / MEMO AMOUNT [DATE] JE Happy Hour Happy Hour $152.00 …" at bounding box center [1193, 575] width 600 height 380
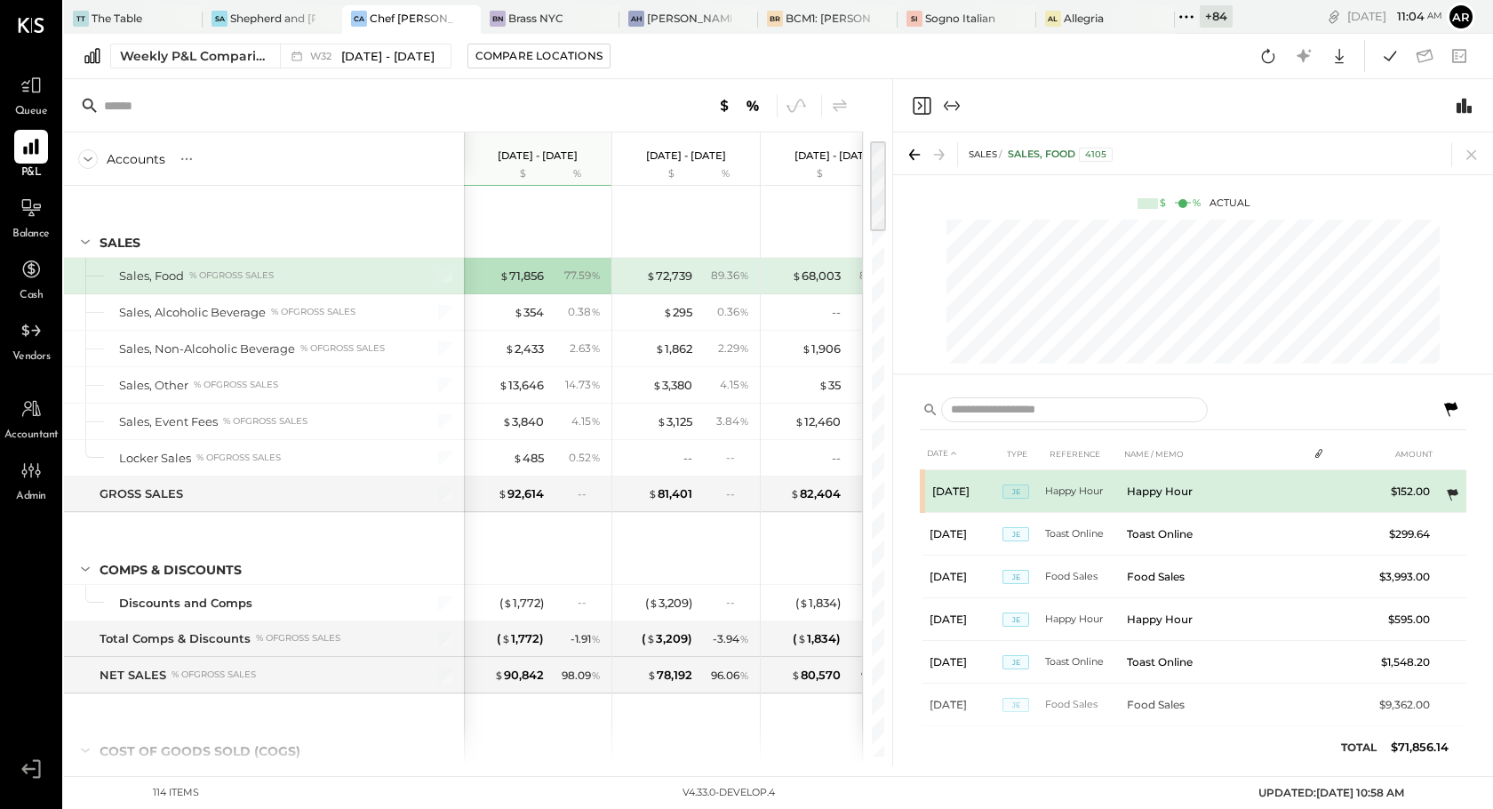
click at [1444, 494] on icon at bounding box center [1452, 495] width 18 height 18
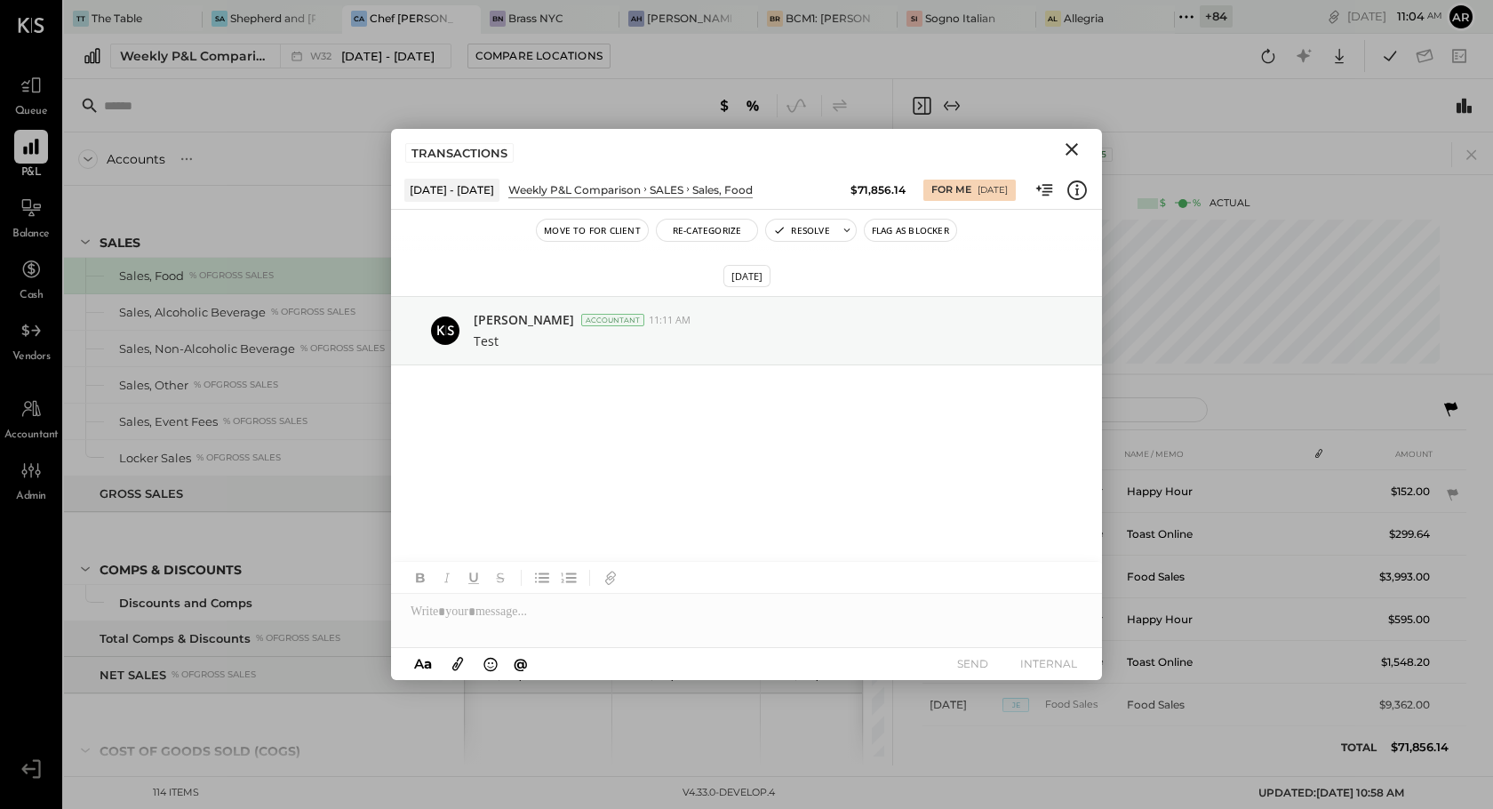
click at [1075, 151] on icon "Close" at bounding box center [1071, 149] width 21 height 21
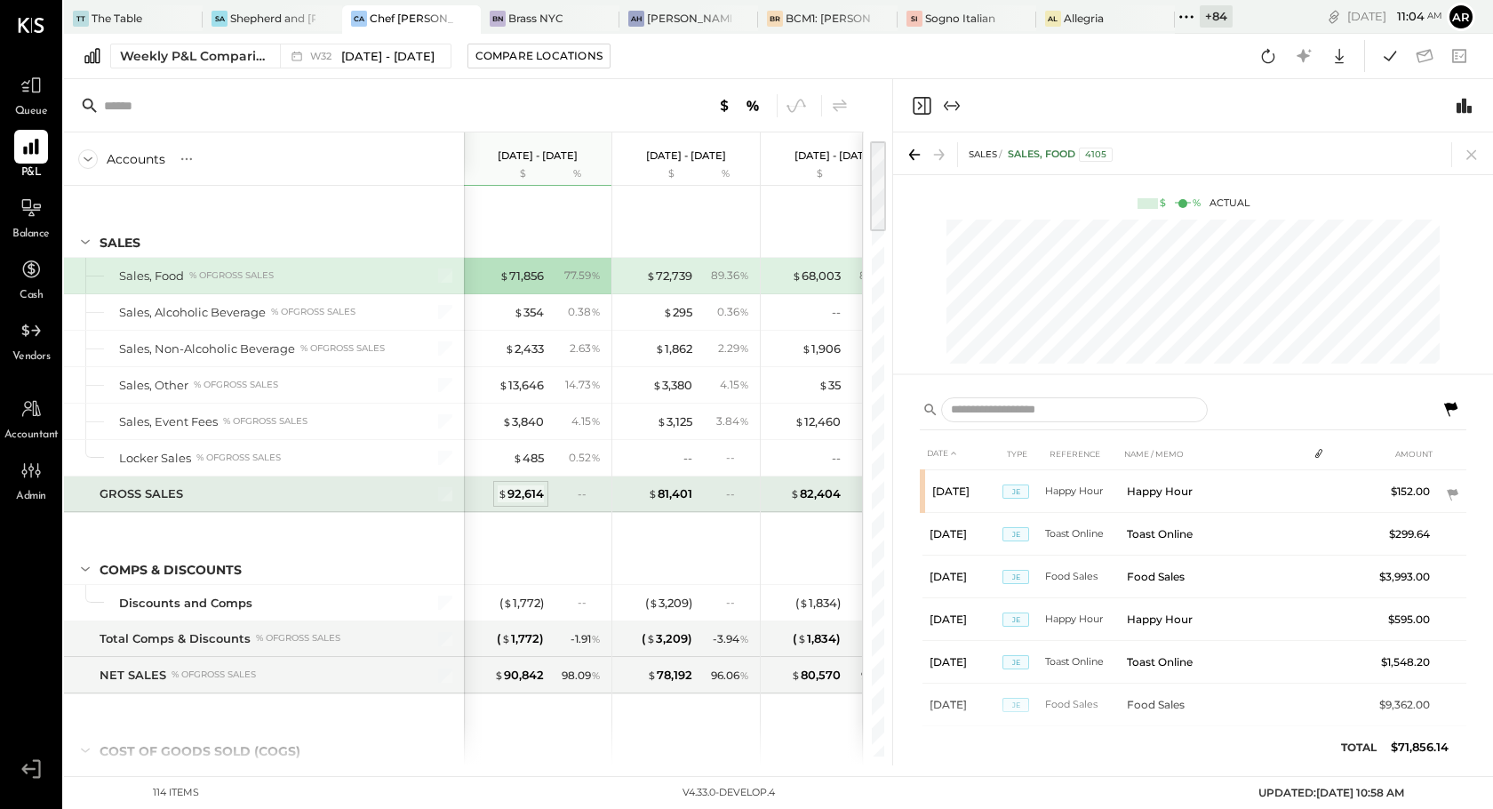
click at [513, 490] on div "$ 92,614" at bounding box center [521, 493] width 46 height 17
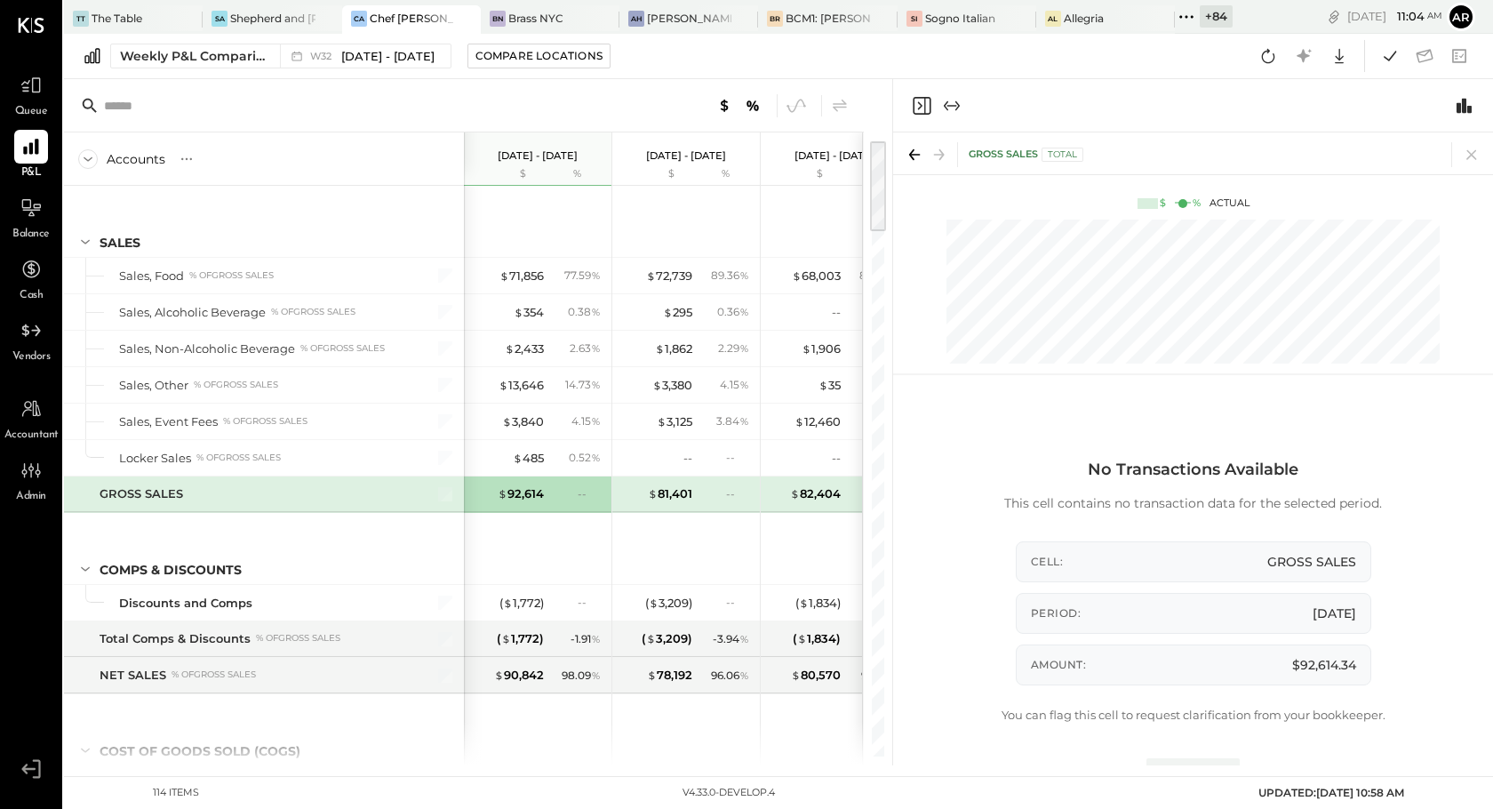
click at [944, 482] on div "No Transactions Available This cell contains no transaction data for the select…" at bounding box center [1193, 612] width 547 height 380
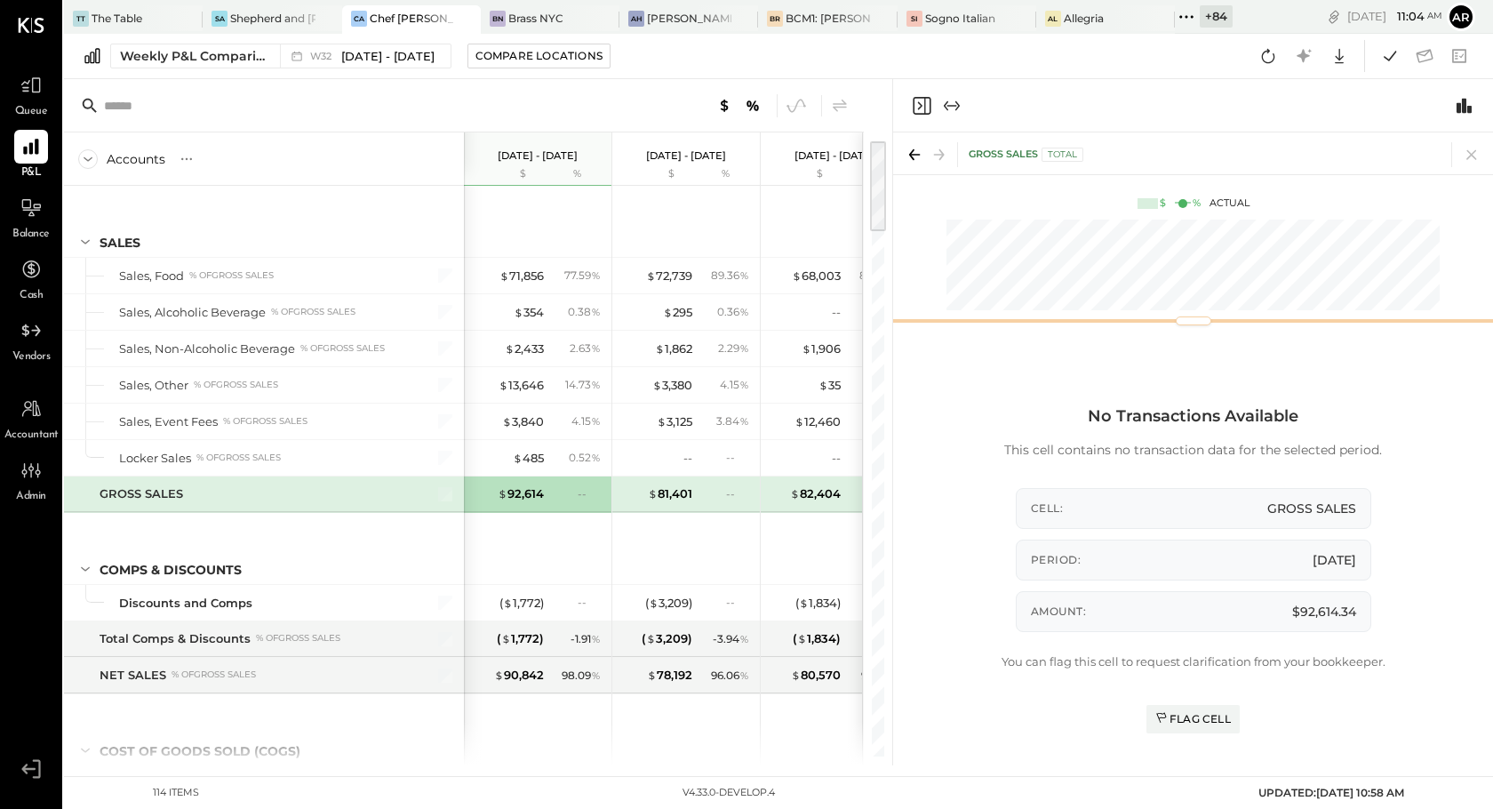
click at [1055, 225] on div "GROSS SALES Total $ % Actual" at bounding box center [1193, 231] width 600 height 199
click at [1200, 711] on div "Flag Cell" at bounding box center [1193, 718] width 76 height 15
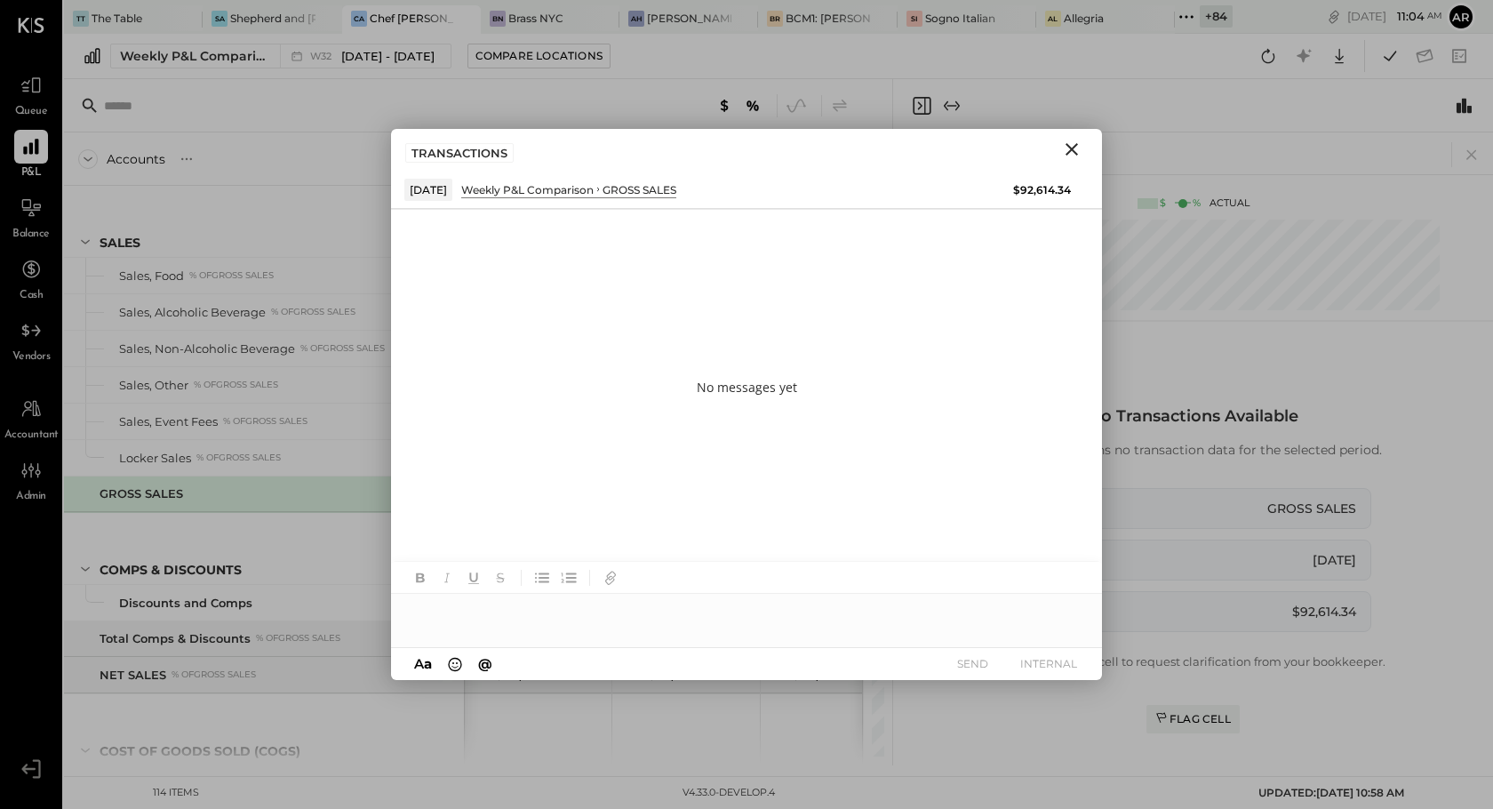
click at [1074, 151] on icon "Close" at bounding box center [1072, 149] width 12 height 12
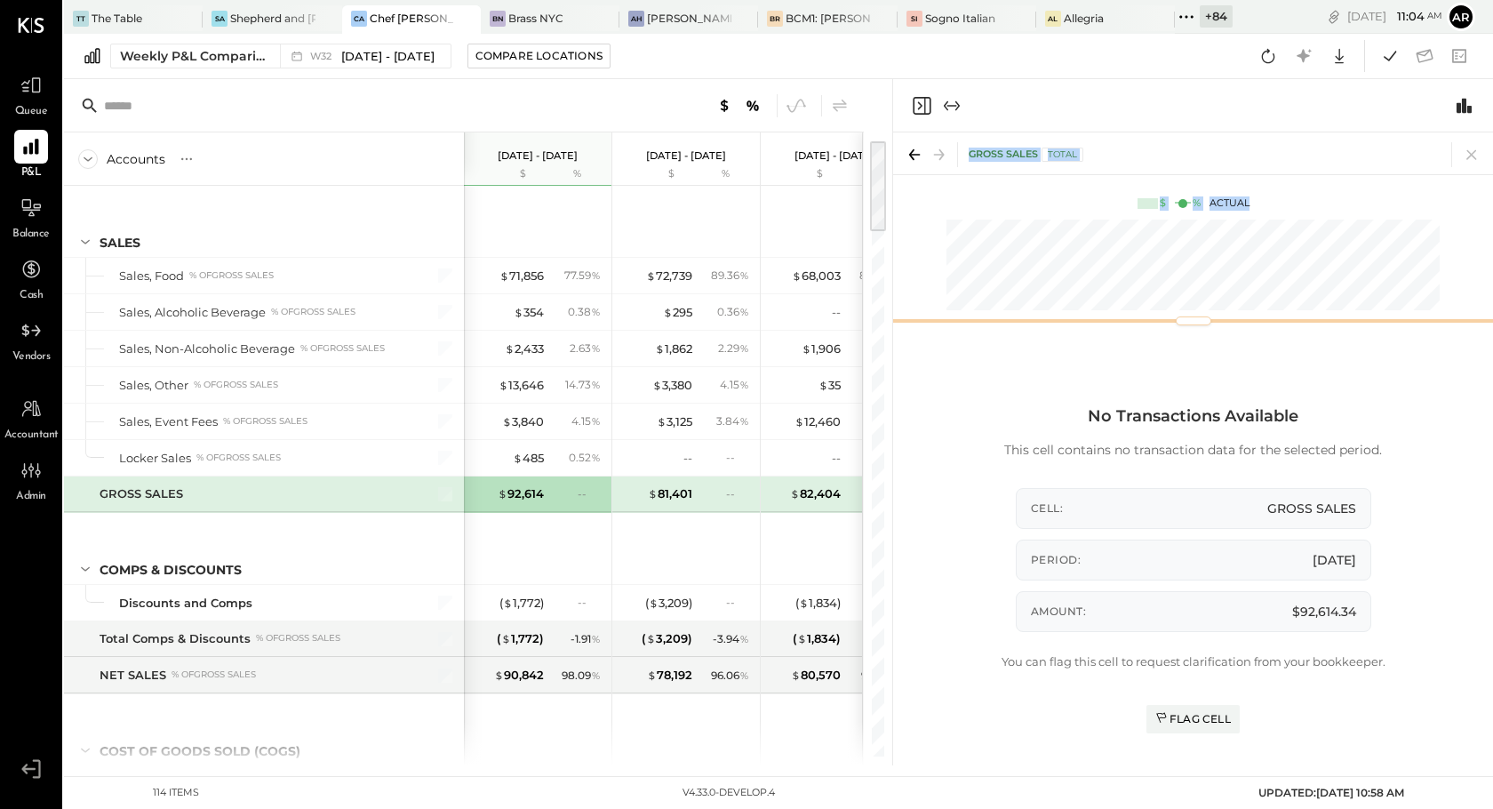
drag, startPoint x: 1073, startPoint y: 320, endPoint x: 1079, endPoint y: 137, distance: 183.2
click at [1079, 137] on div "GROSS SALES Total $ % Actual" at bounding box center [1193, 231] width 600 height 199
click at [668, 491] on div "$ 81,401" at bounding box center [670, 493] width 44 height 17
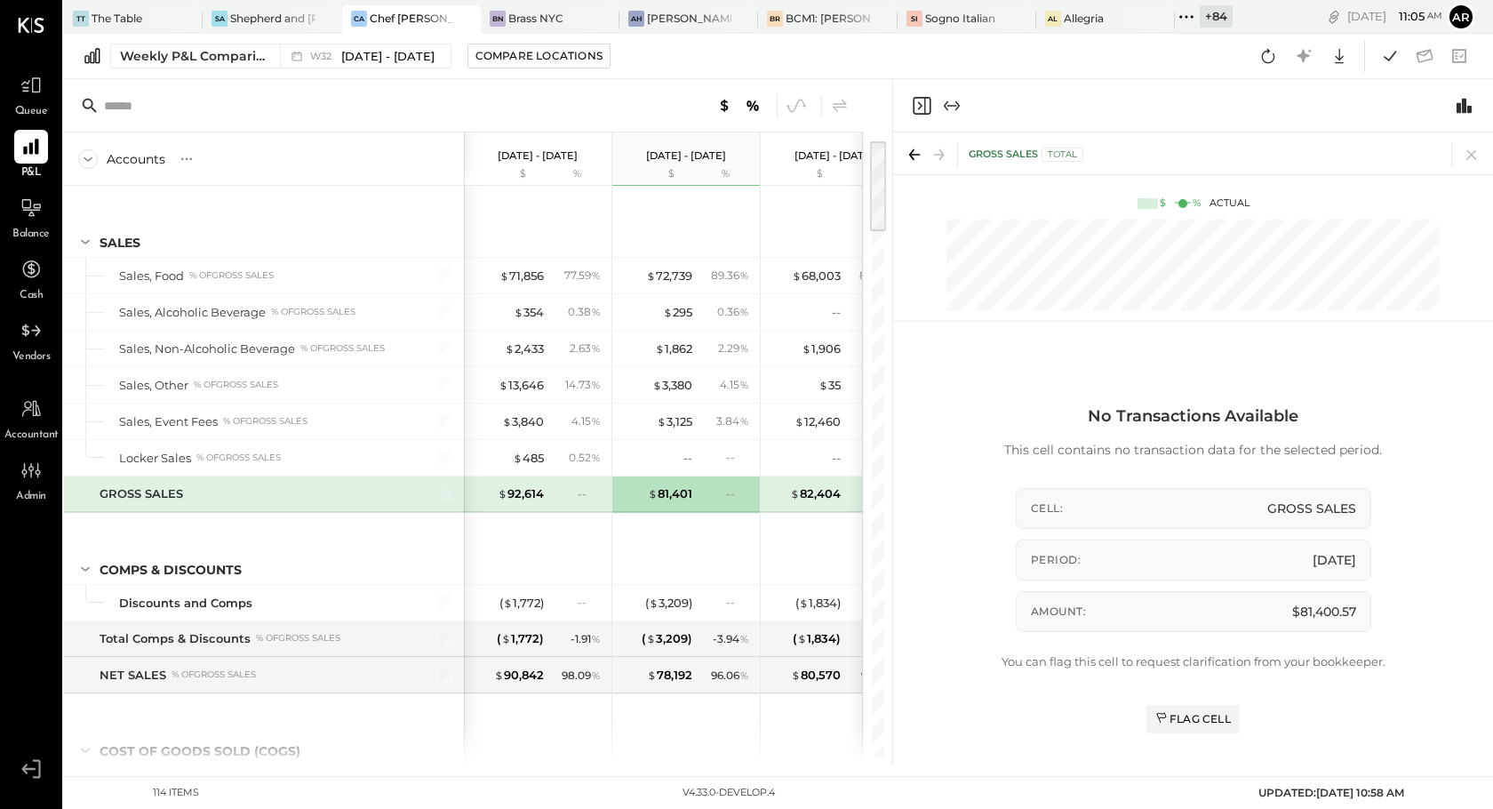
click at [550, 489] on div "--" at bounding box center [577, 493] width 58 height 15
click at [25, 100] on div at bounding box center [31, 85] width 34 height 34
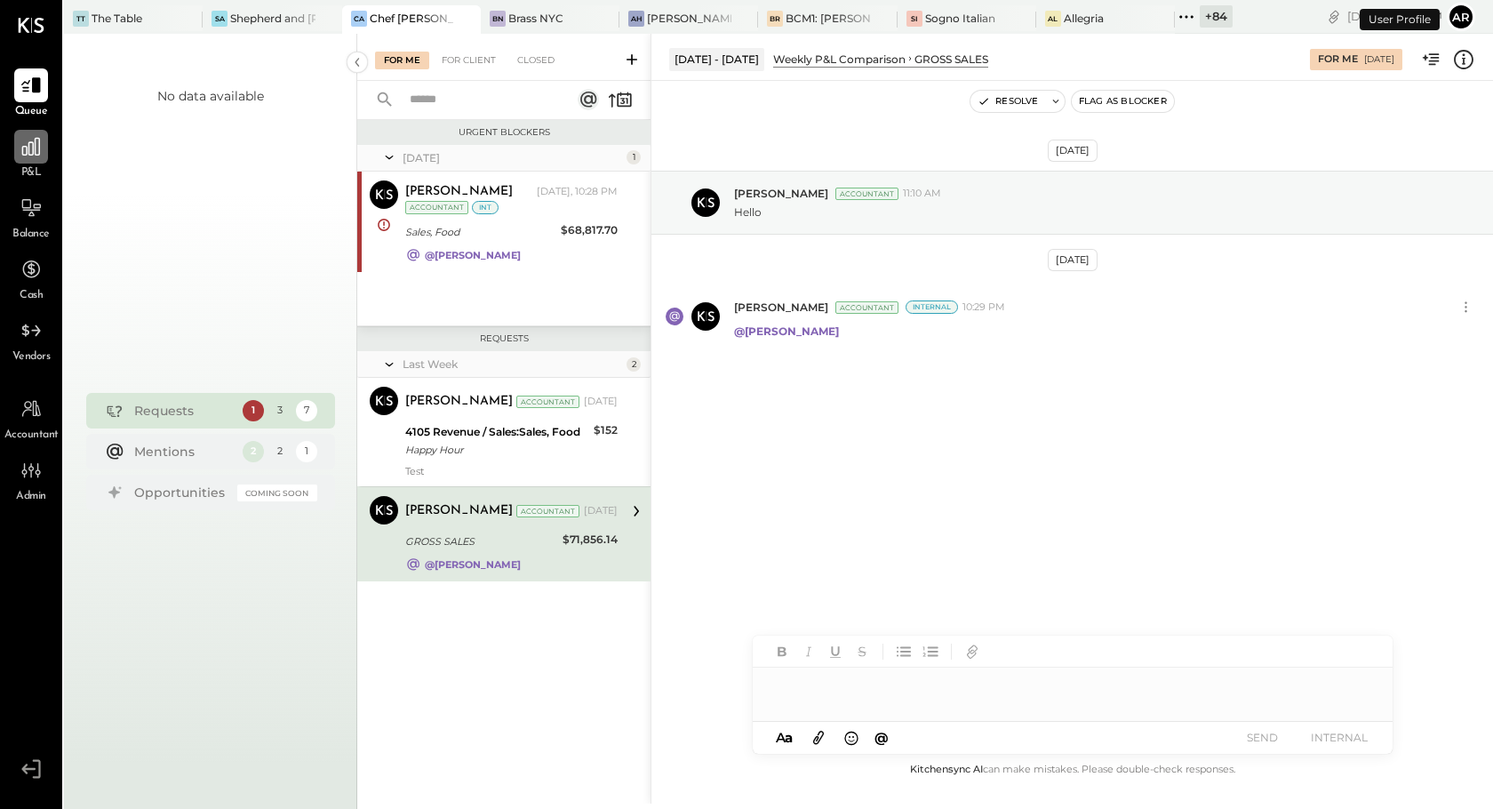
click at [25, 148] on icon at bounding box center [31, 146] width 23 height 23
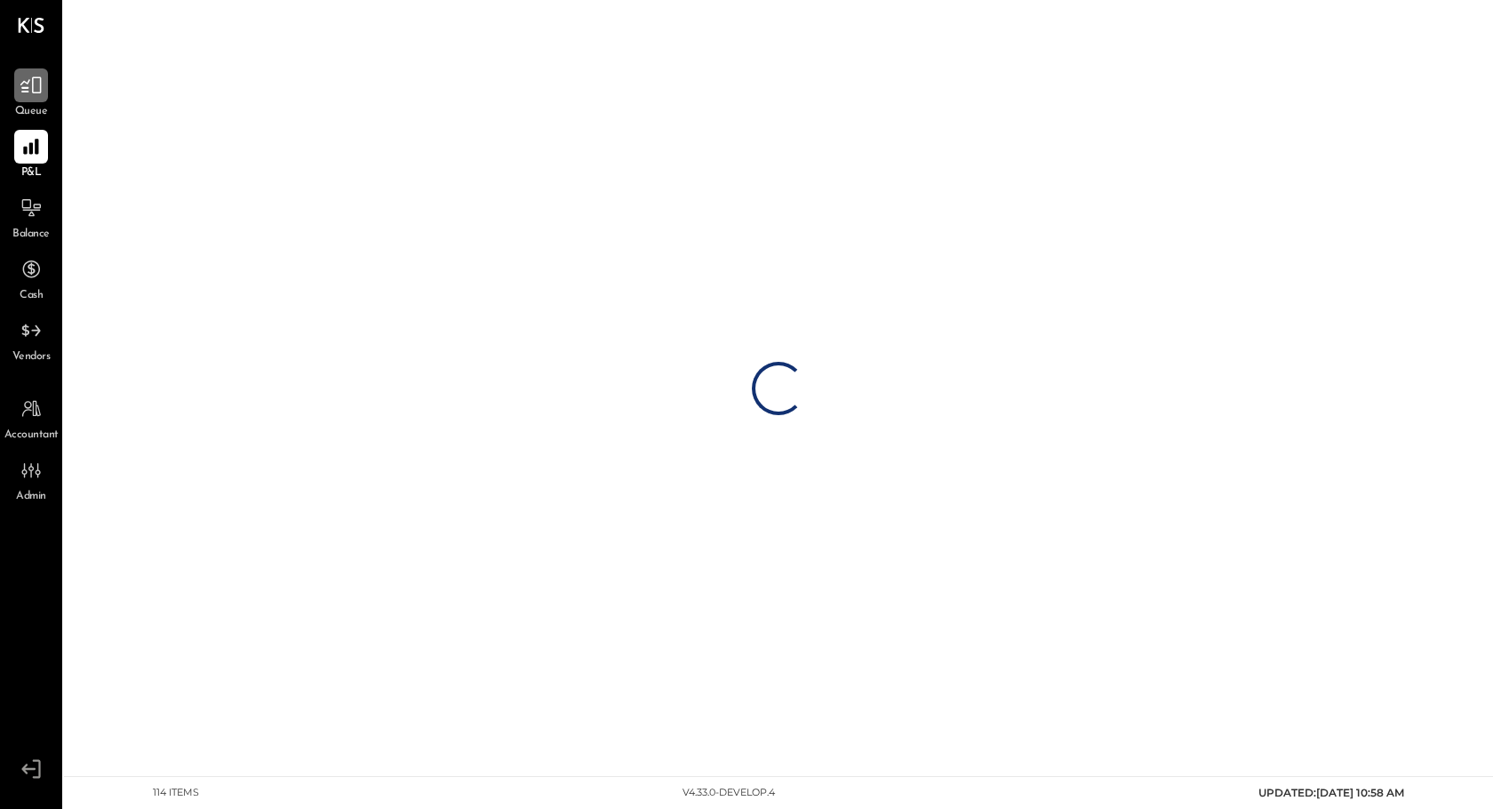
click at [38, 98] on div at bounding box center [31, 85] width 34 height 34
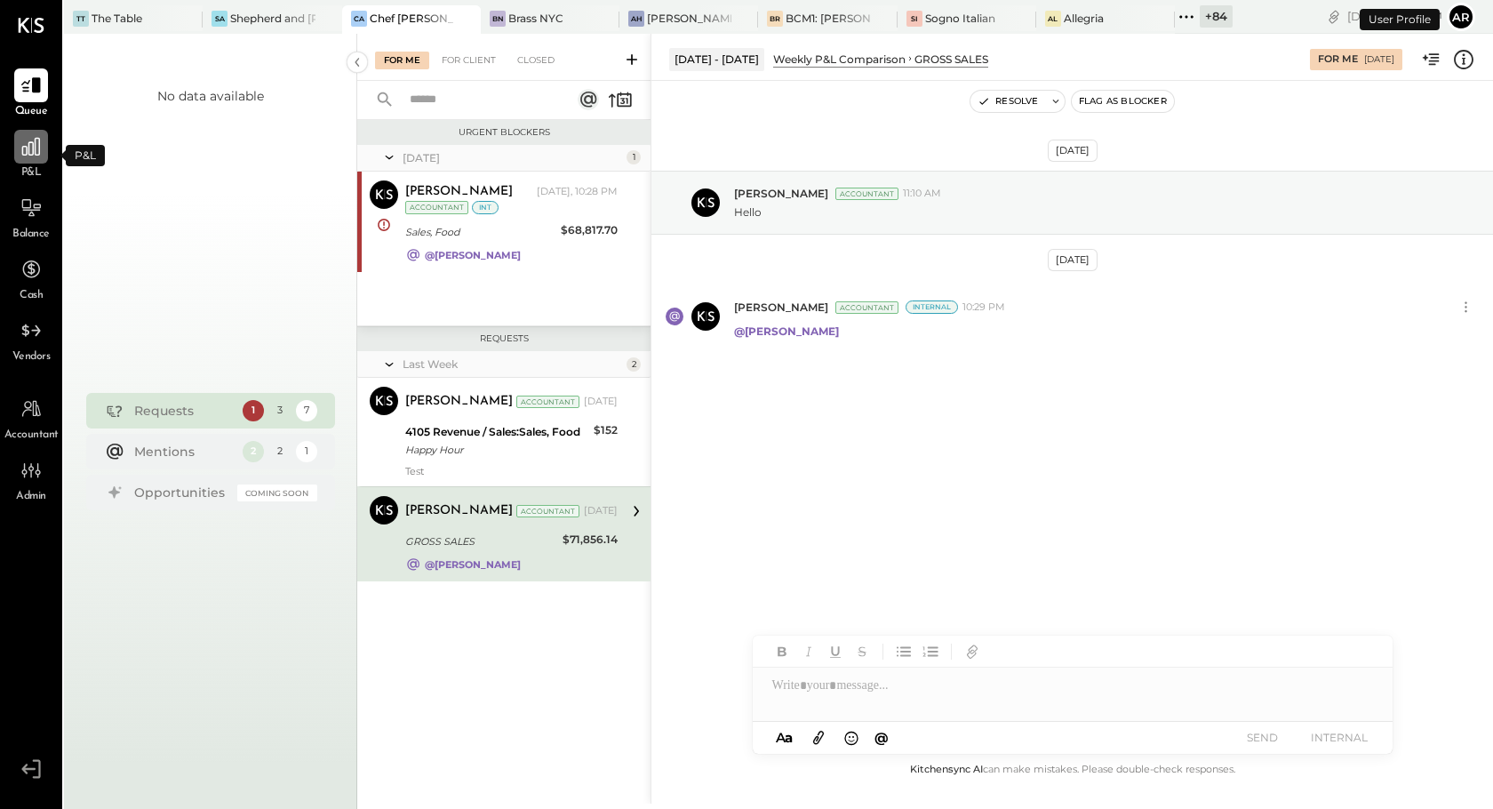
click at [26, 152] on icon at bounding box center [31, 147] width 18 height 18
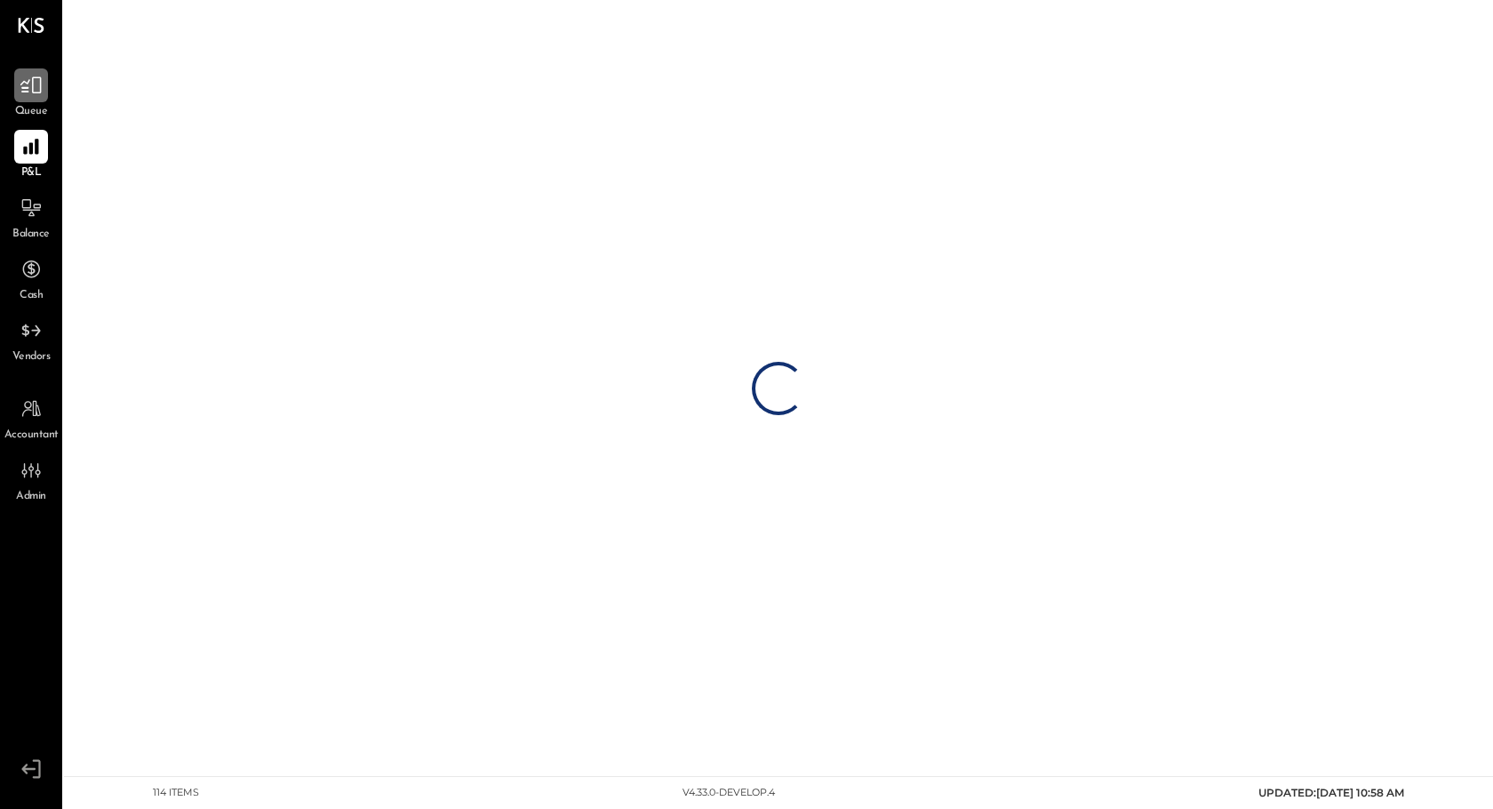
click at [31, 84] on icon at bounding box center [31, 85] width 23 height 23
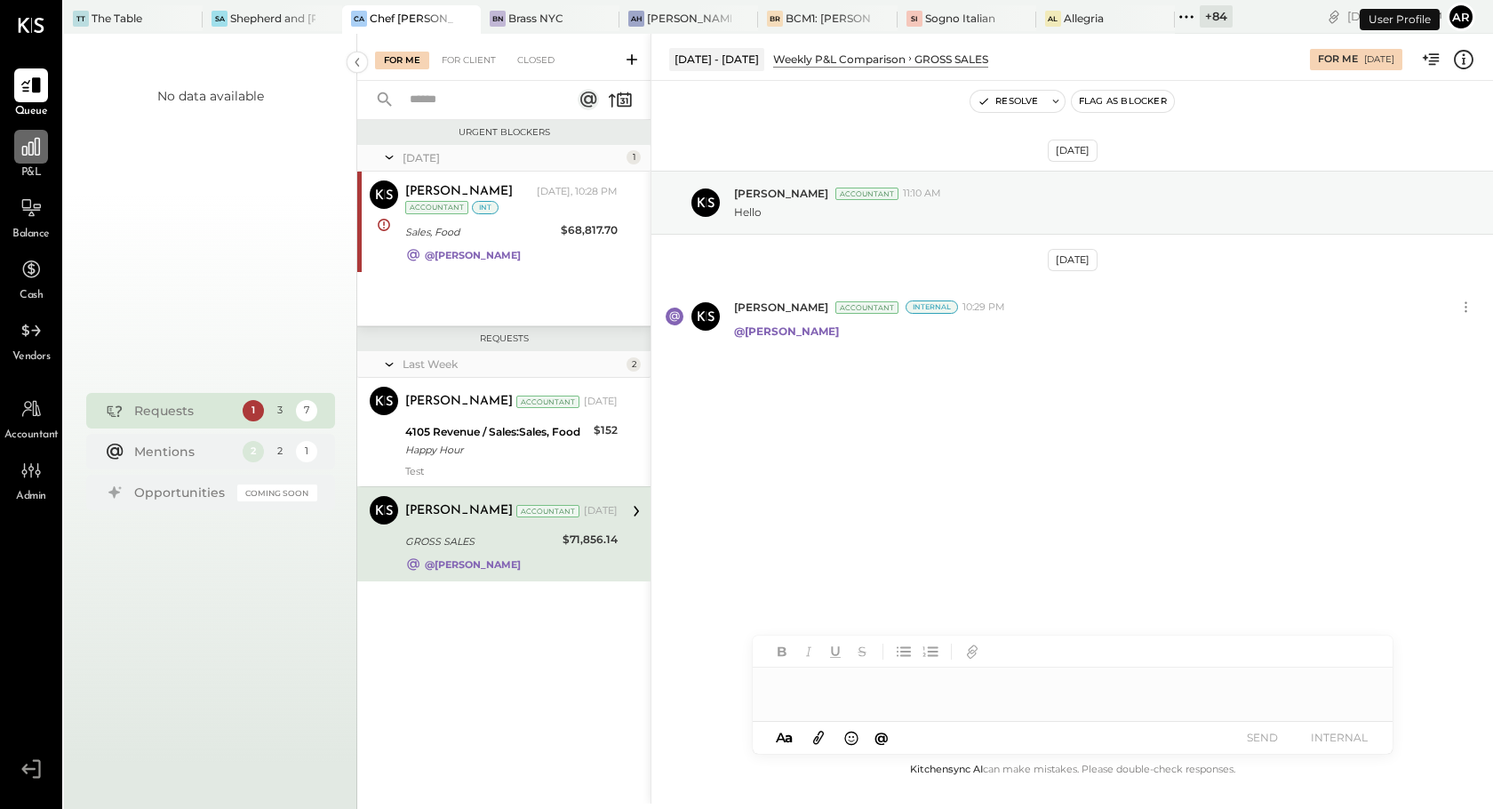
click at [34, 150] on icon at bounding box center [31, 146] width 23 height 23
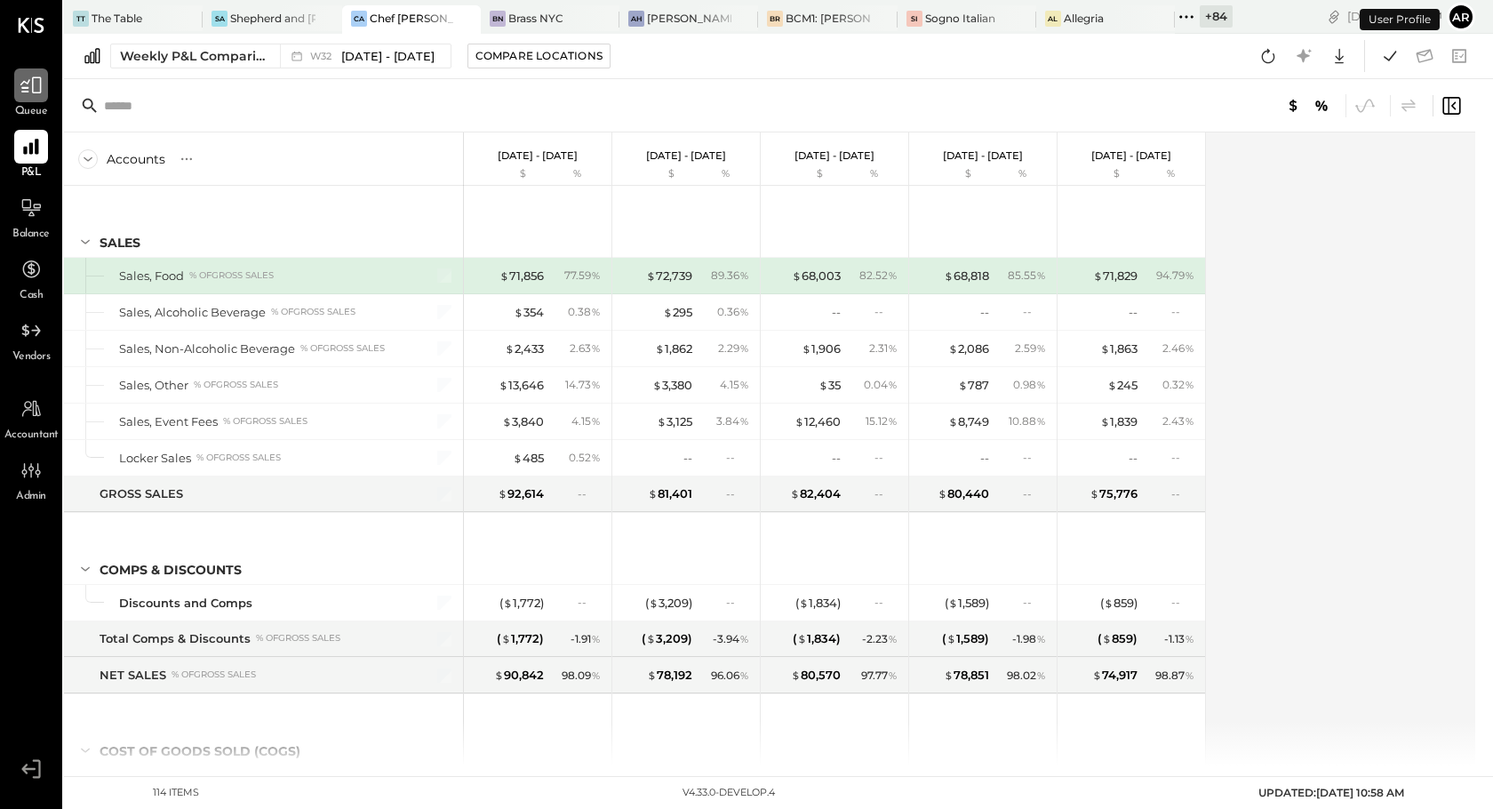
click at [22, 81] on icon at bounding box center [31, 85] width 23 height 23
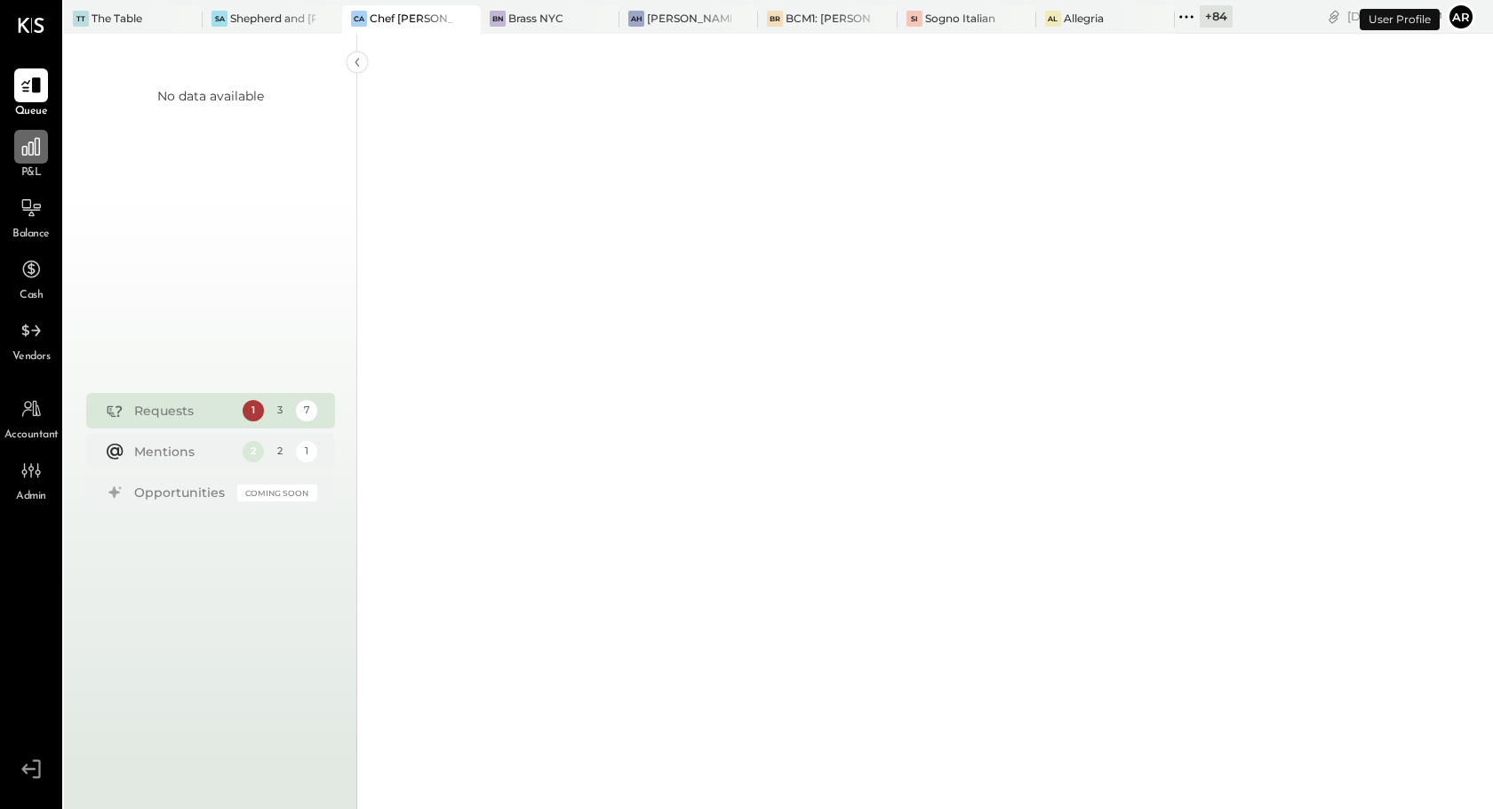
click at [24, 140] on icon at bounding box center [31, 146] width 23 height 23
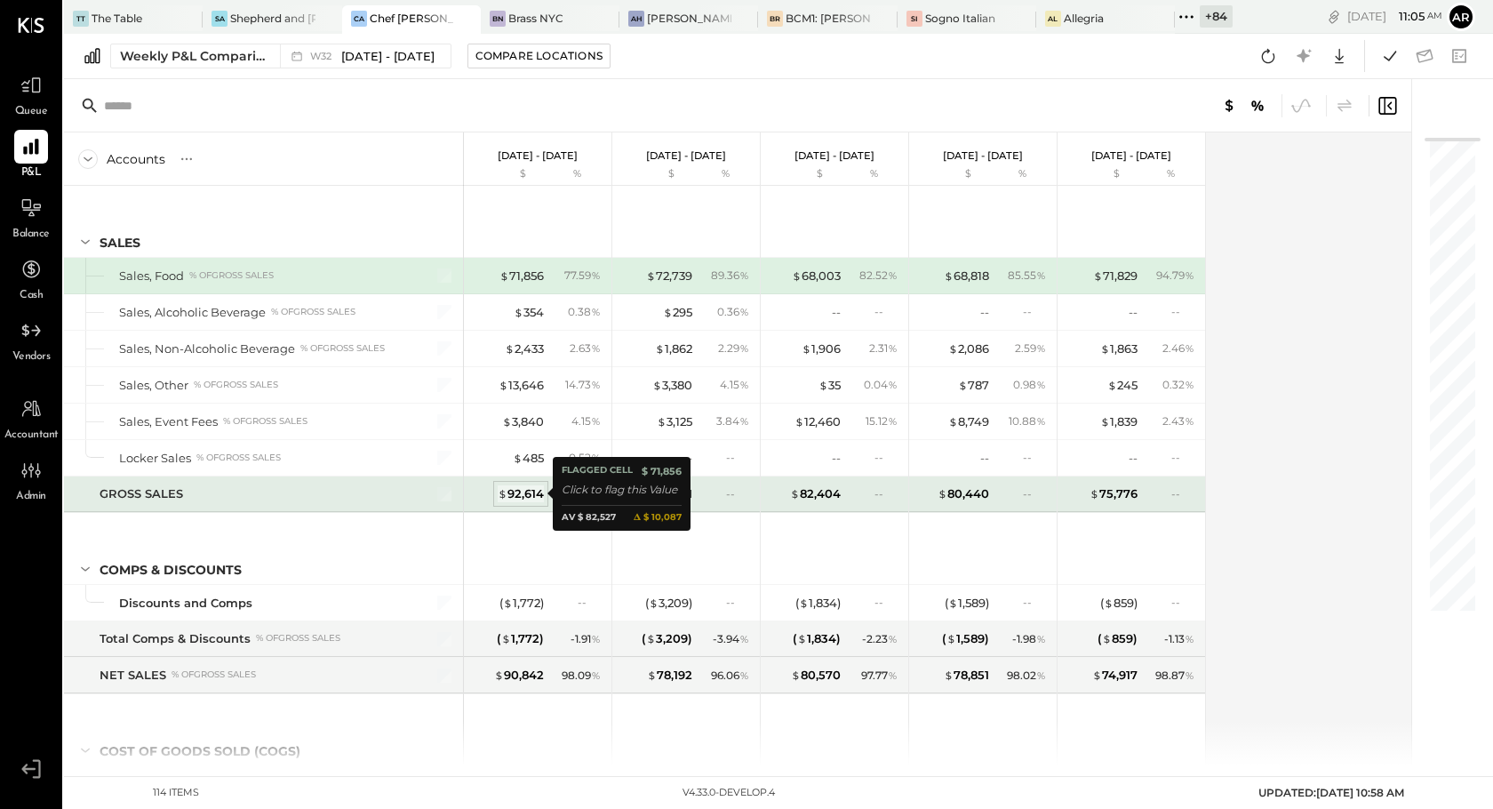
click at [521, 495] on div "$ 92,614" at bounding box center [521, 493] width 46 height 17
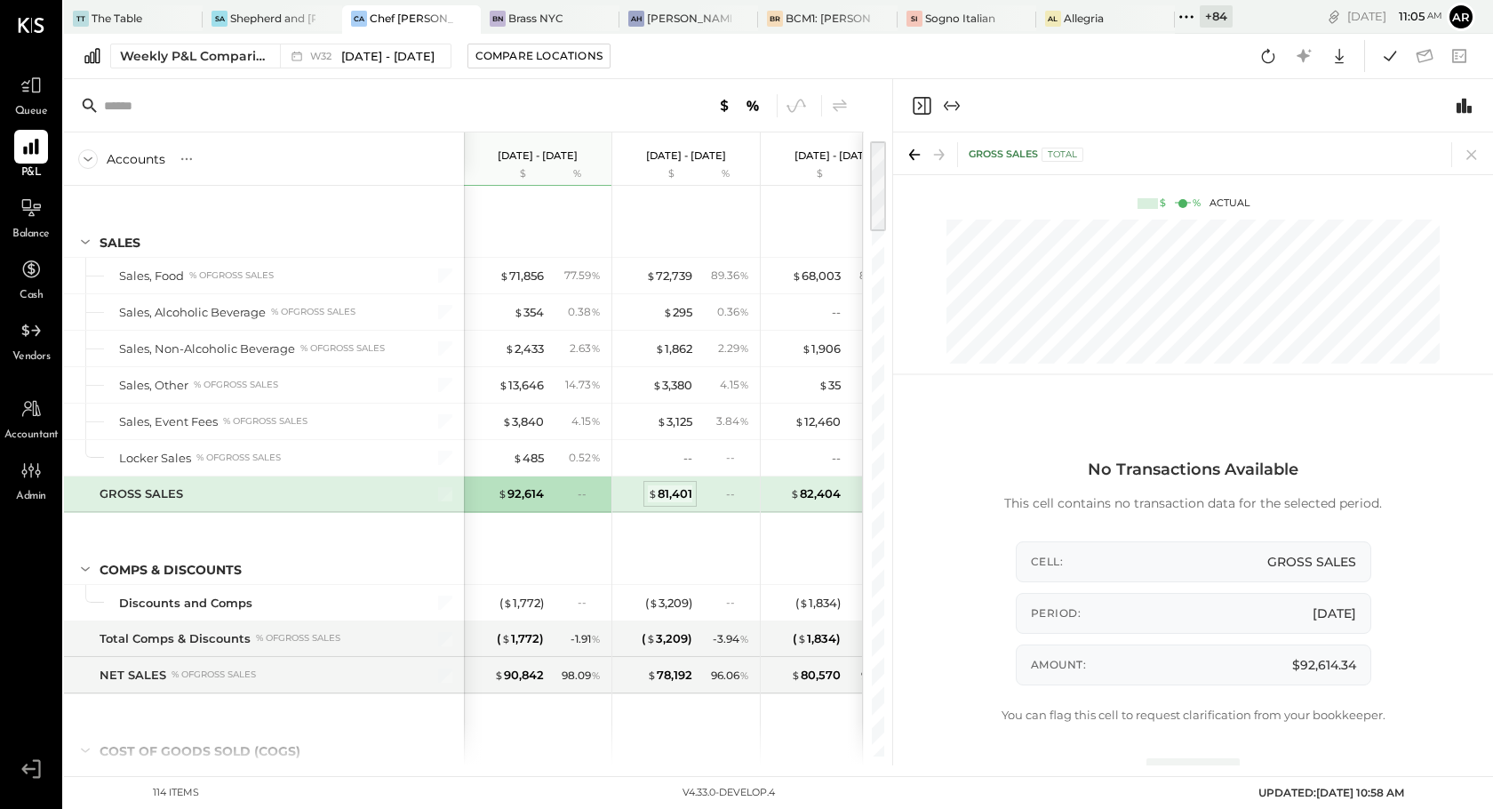
click at [671, 488] on div "$ 81,401" at bounding box center [670, 493] width 44 height 17
click at [823, 494] on div "$ 82,404" at bounding box center [815, 493] width 51 height 17
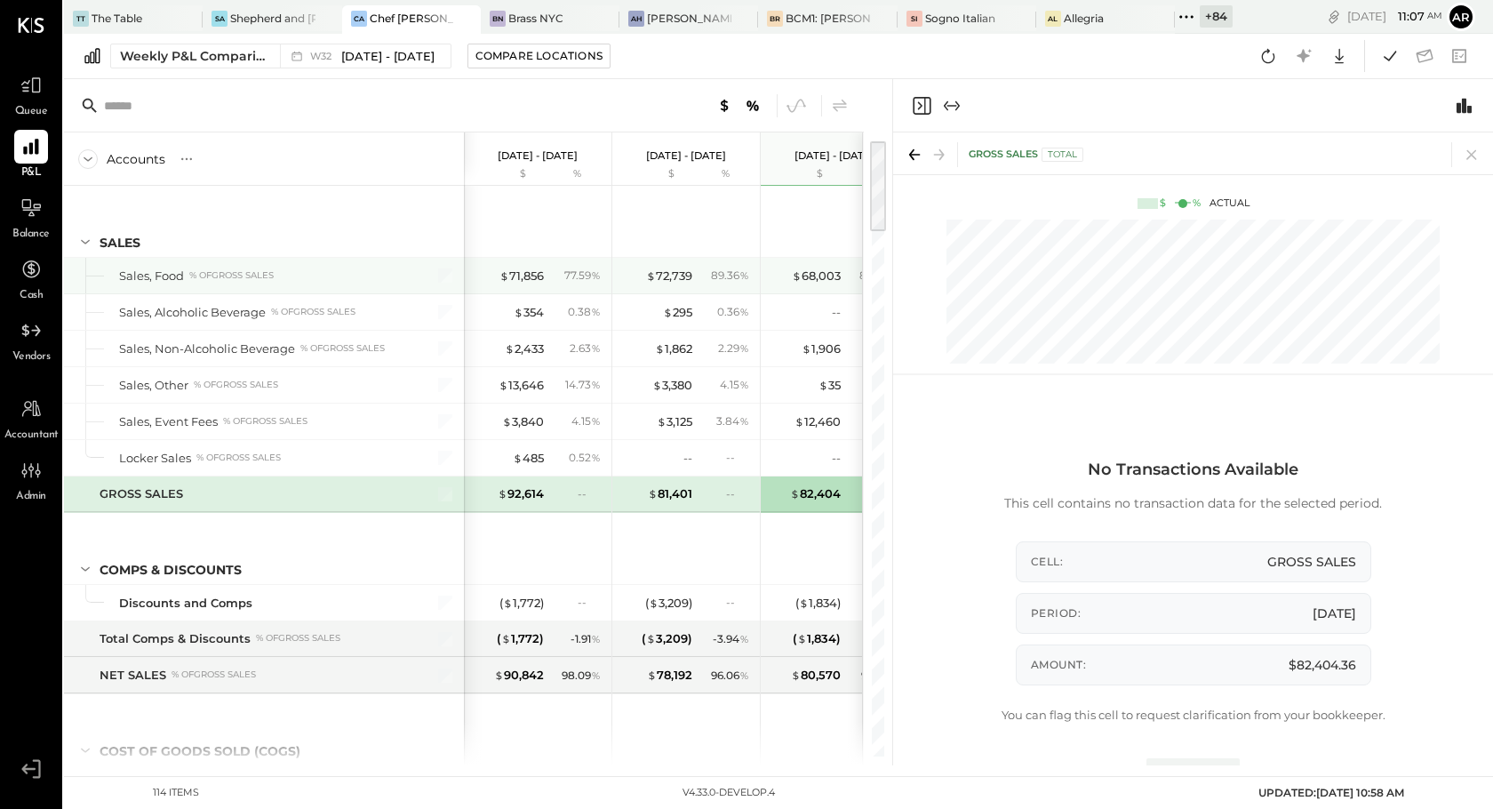
click at [530, 264] on div "$ 71,856 77.59 %" at bounding box center [539, 276] width 133 height 36
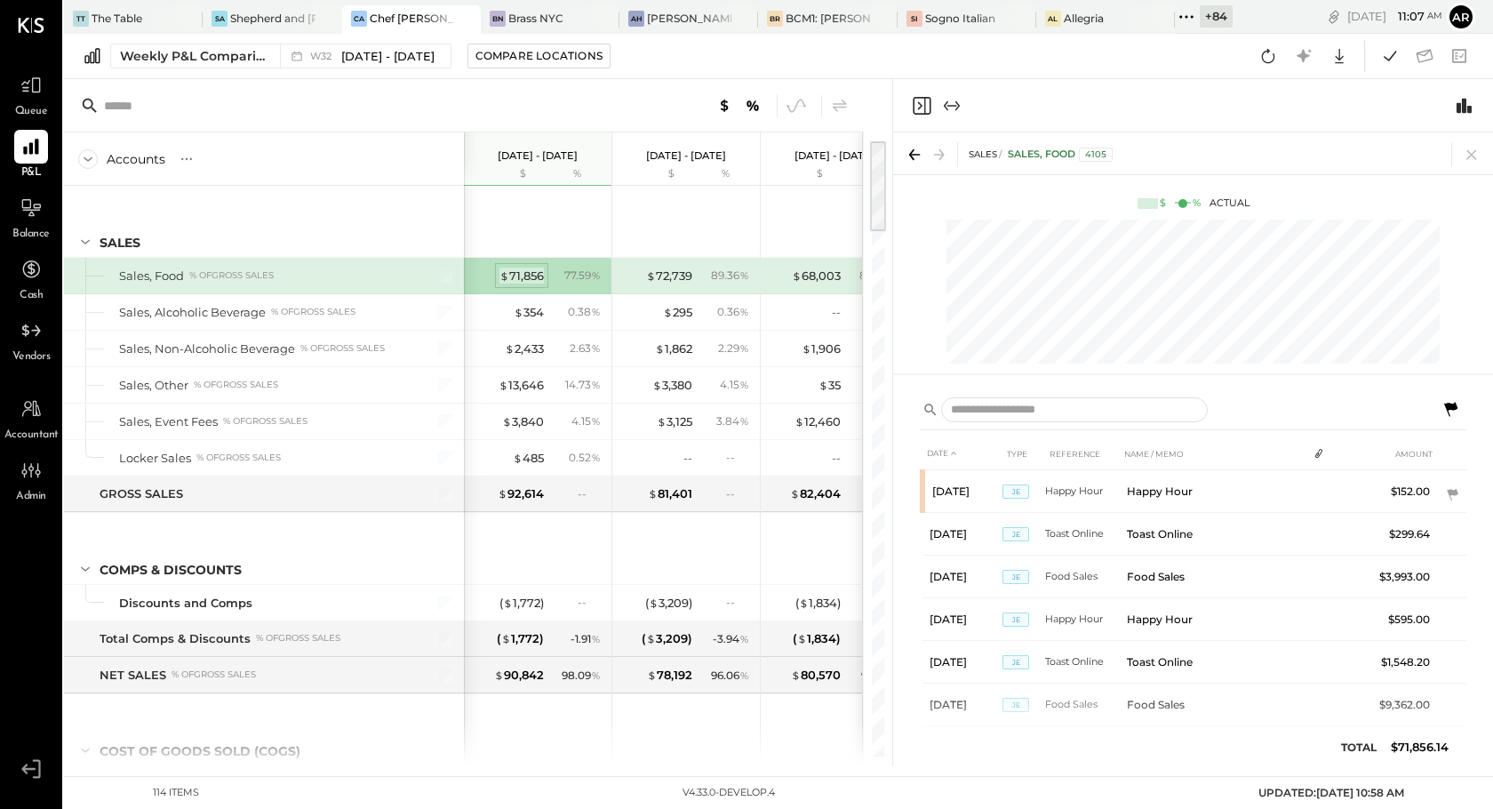
click at [530, 267] on div "$ 71,856" at bounding box center [521, 275] width 44 height 17
click at [978, 411] on input "text" at bounding box center [1074, 410] width 267 height 26
type input "*"
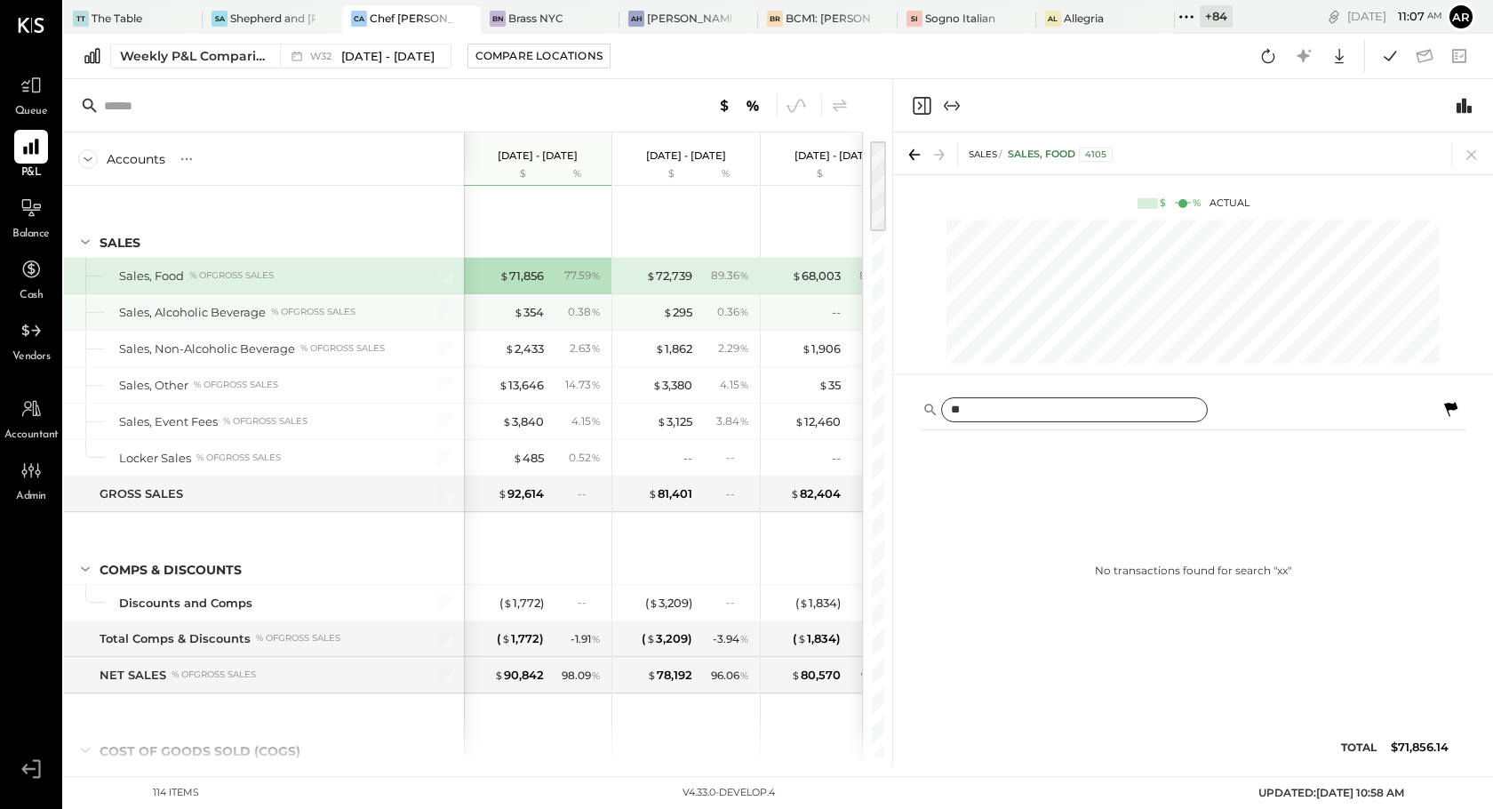
type input "**"
click at [548, 312] on div "0.38 %" at bounding box center [577, 312] width 58 height 16
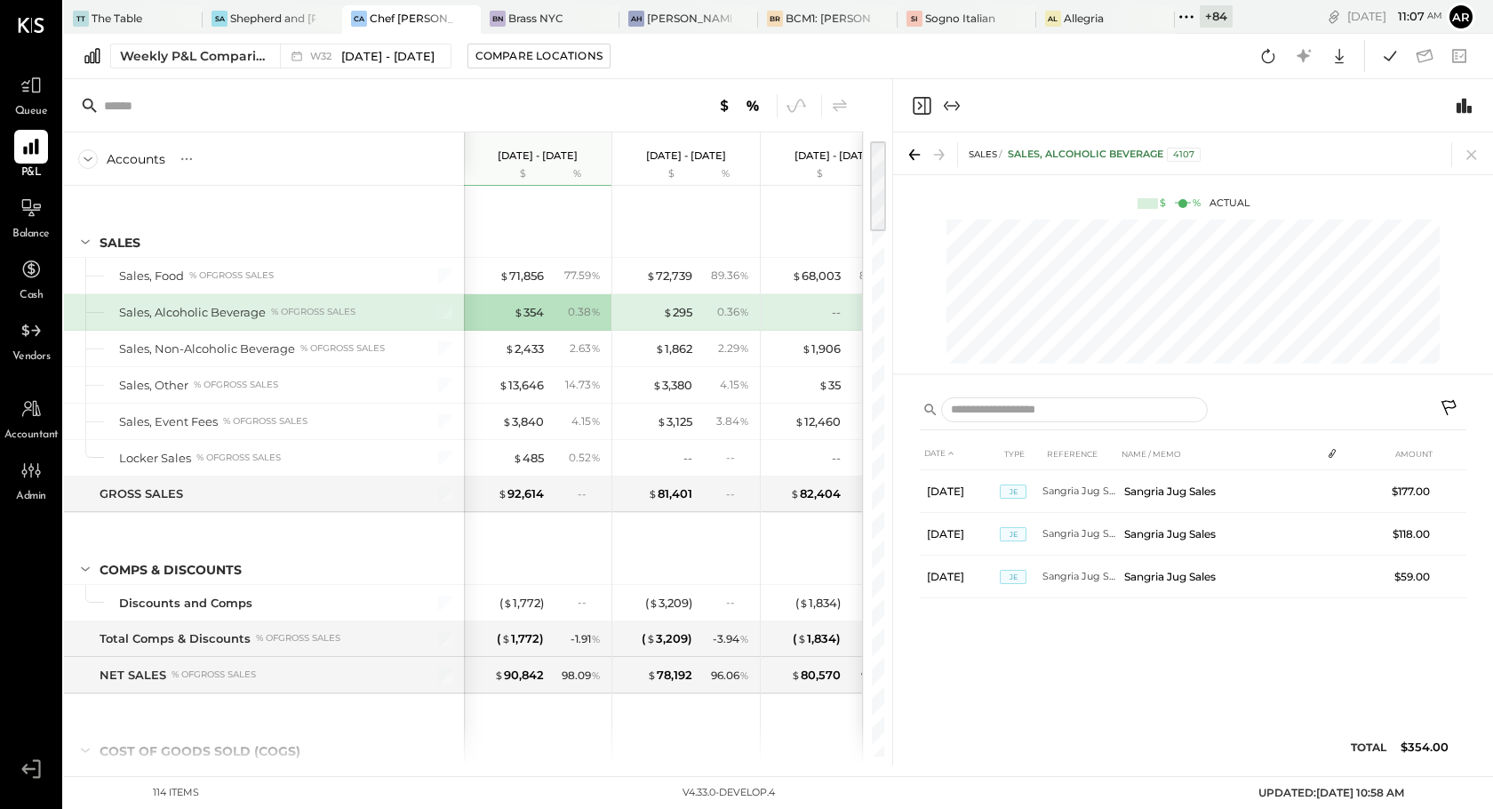
click at [659, 308] on div "$ 295" at bounding box center [656, 312] width 71 height 17
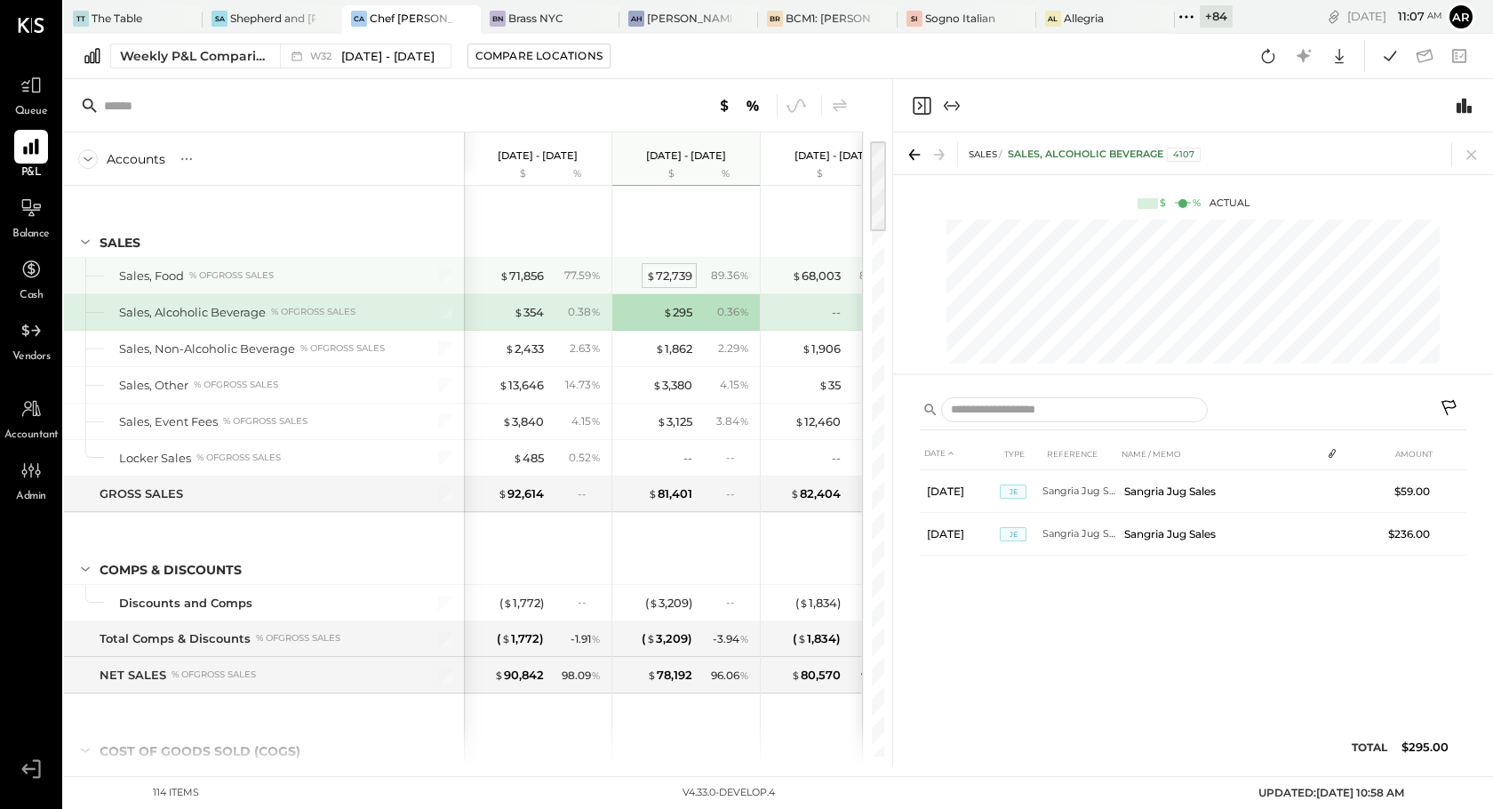
click at [666, 272] on div "$ 72,739" at bounding box center [669, 275] width 46 height 17
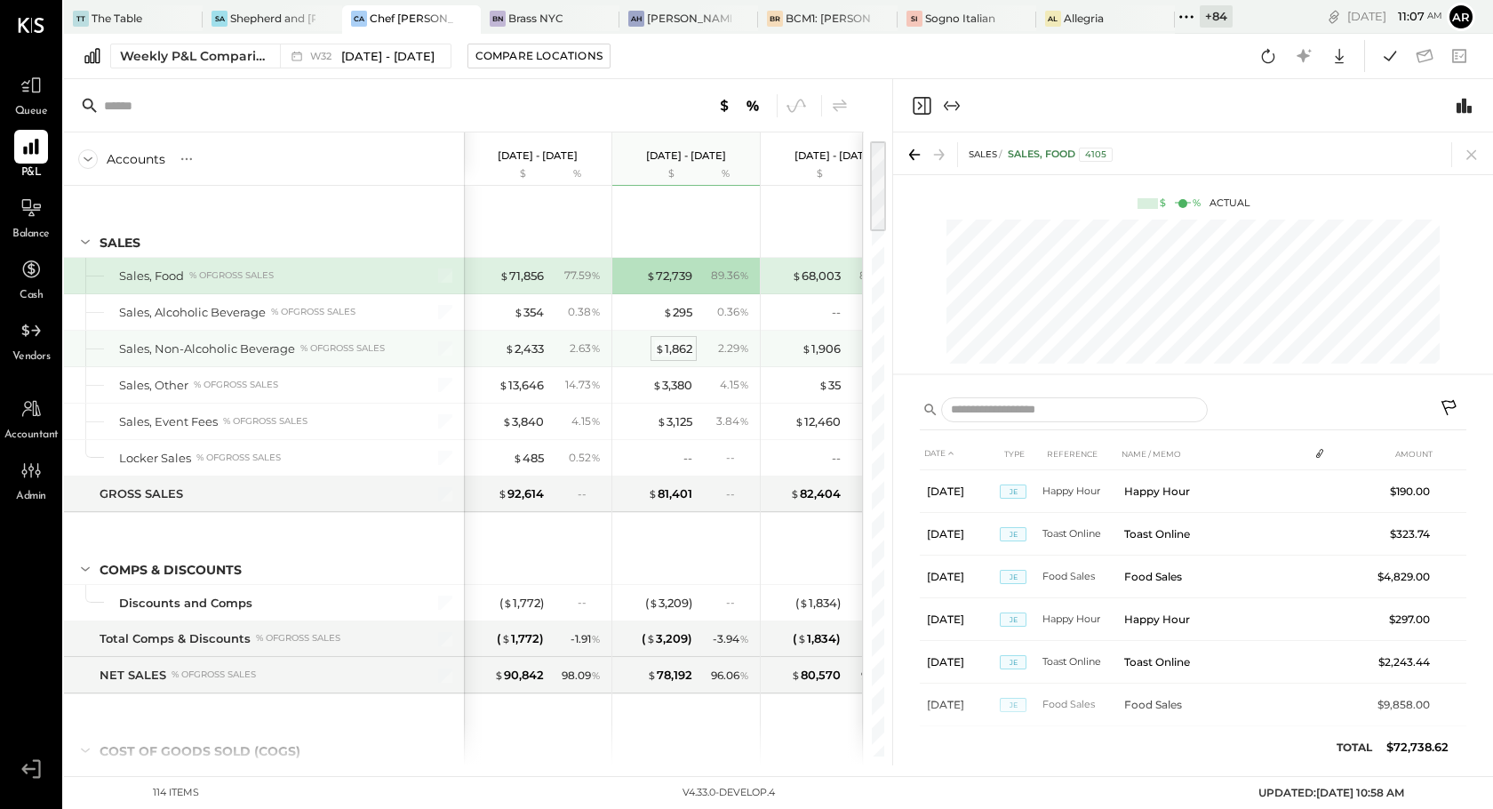
click at [682, 355] on div "$ 1,862" at bounding box center [673, 348] width 37 height 17
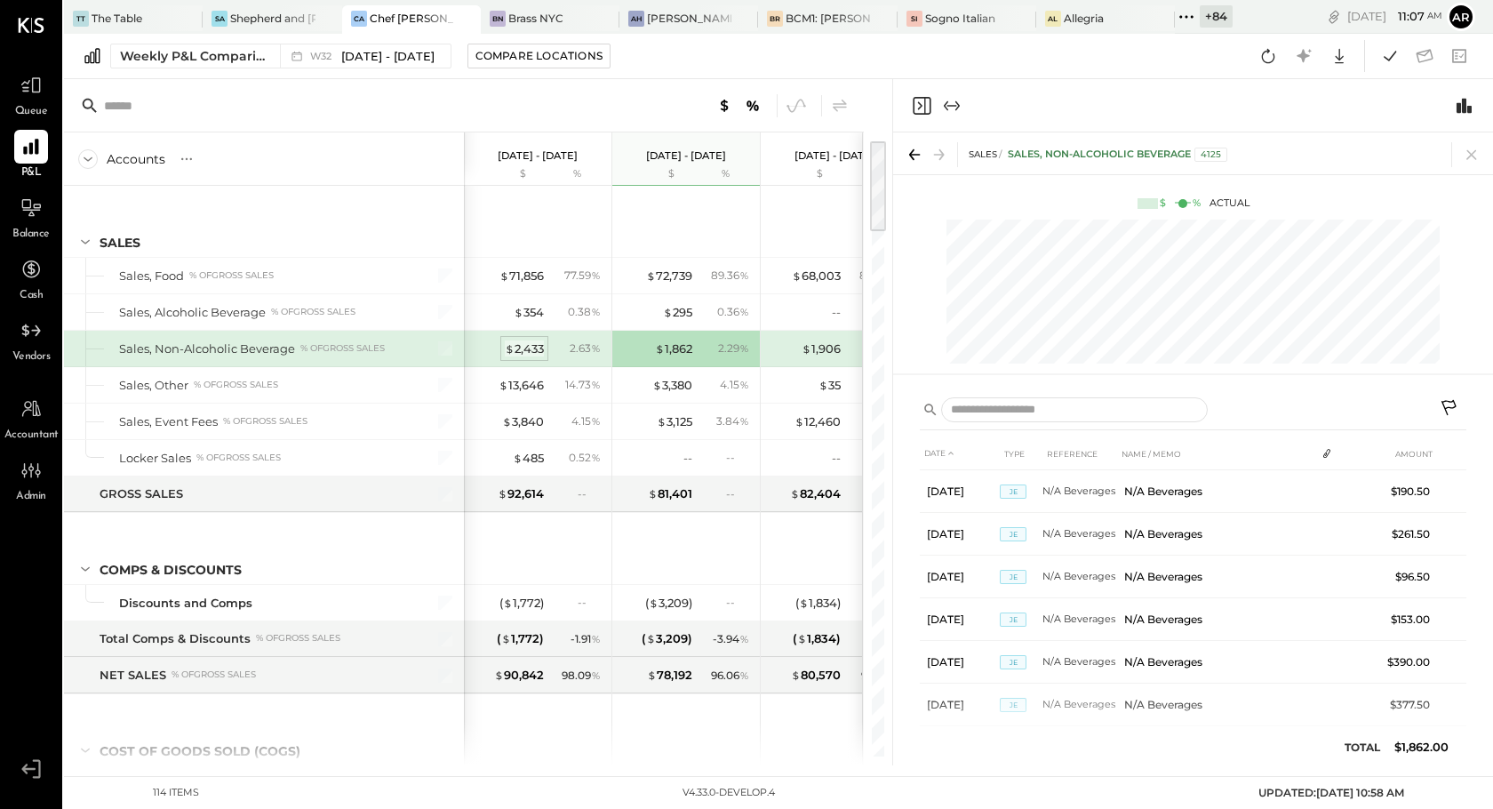
click at [507, 352] on span "$" at bounding box center [510, 348] width 10 height 14
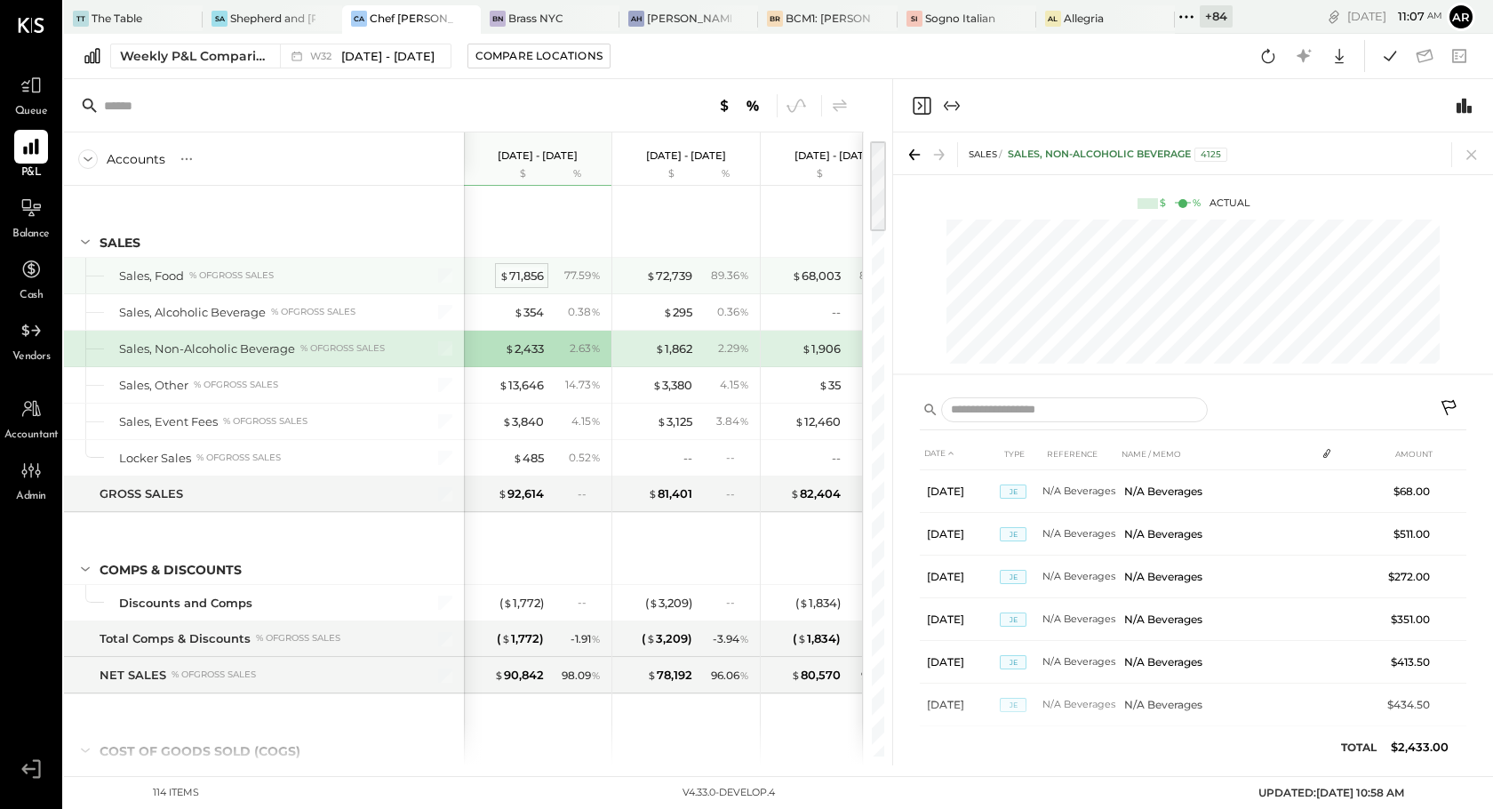
click at [524, 278] on div "$ 71,856" at bounding box center [521, 275] width 44 height 17
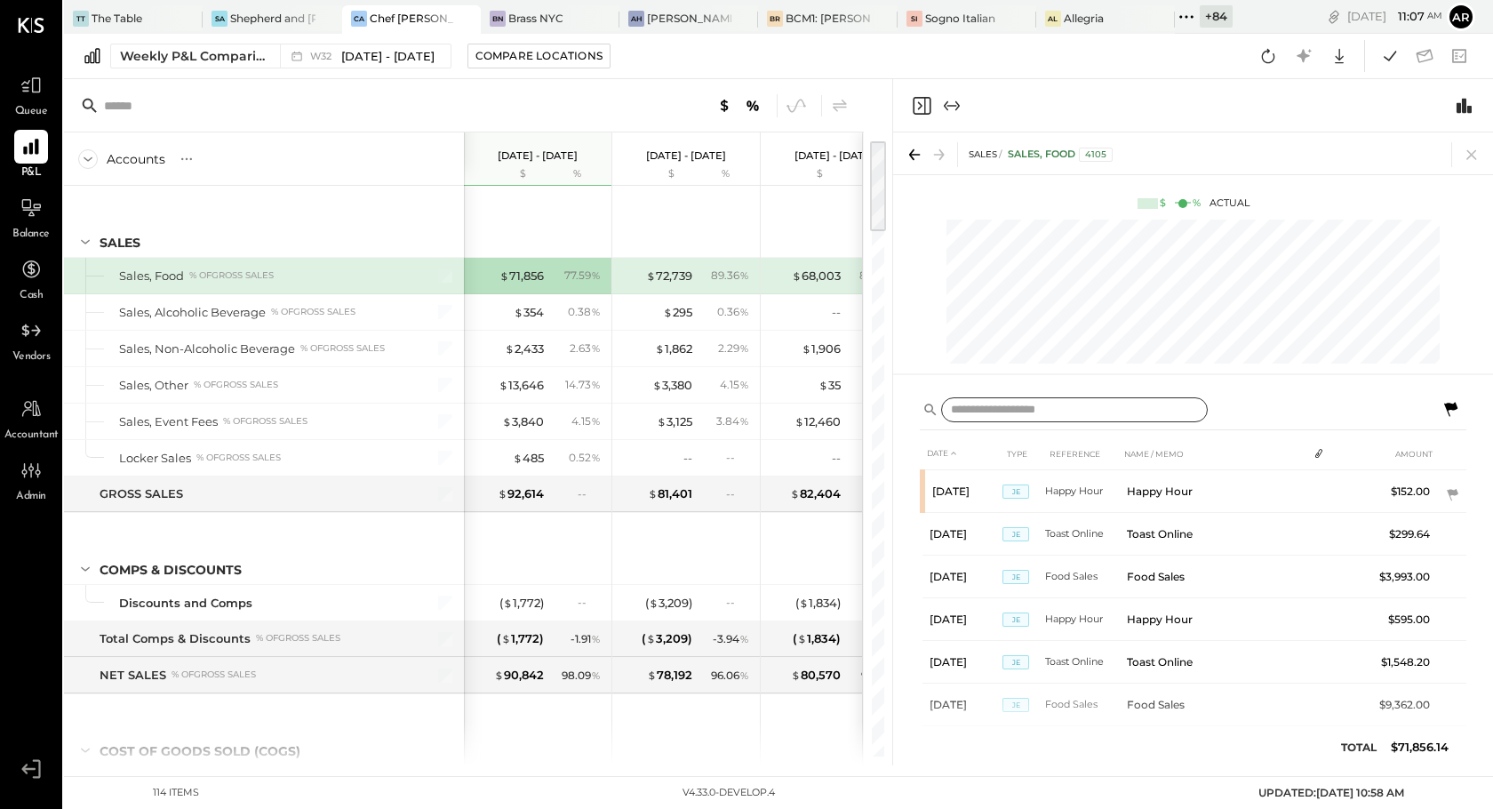
click at [1019, 411] on input "text" at bounding box center [1074, 410] width 267 height 26
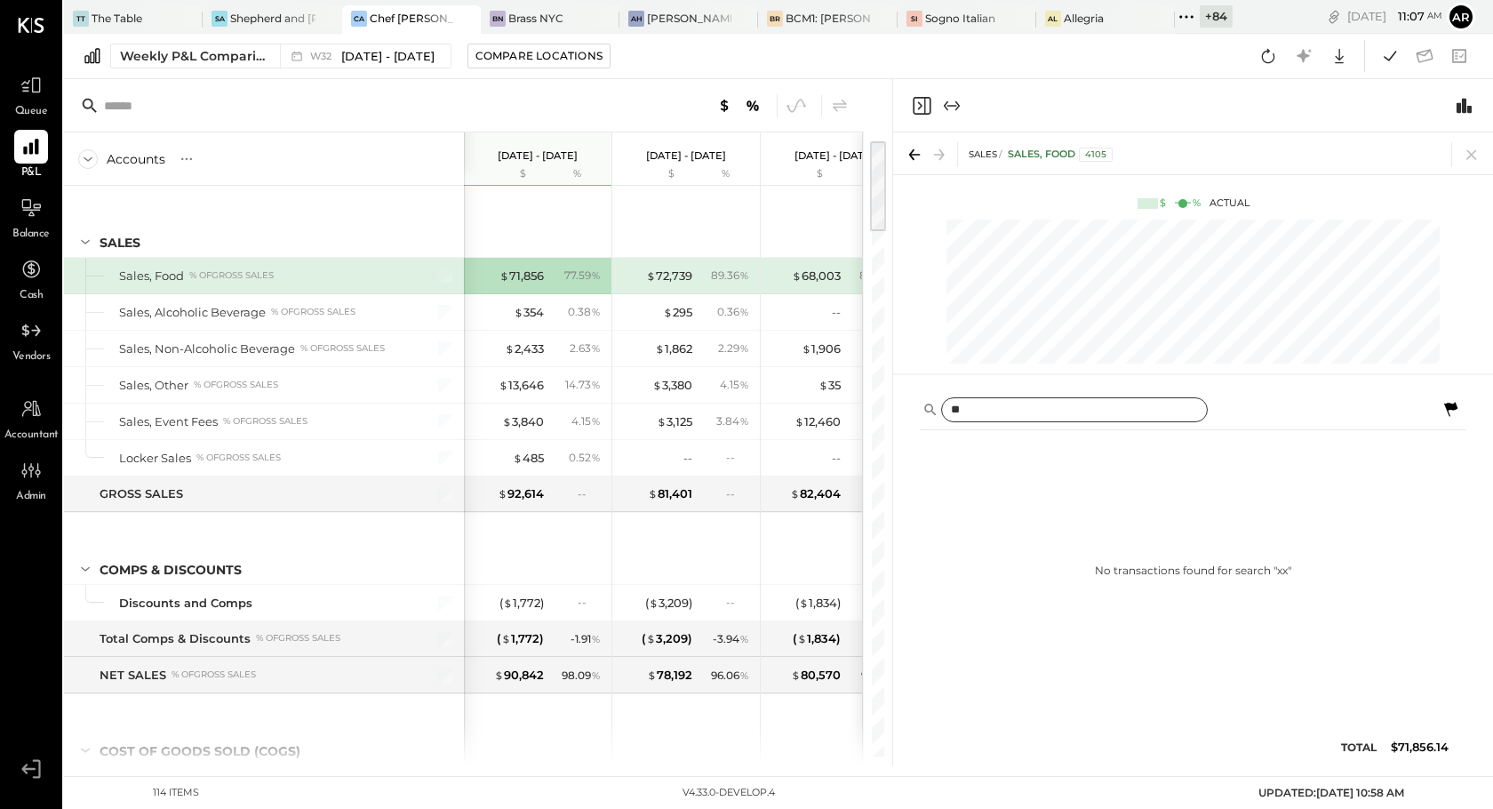
type input "*"
type input "**"
click at [668, 276] on div "$ 72,739" at bounding box center [669, 275] width 46 height 17
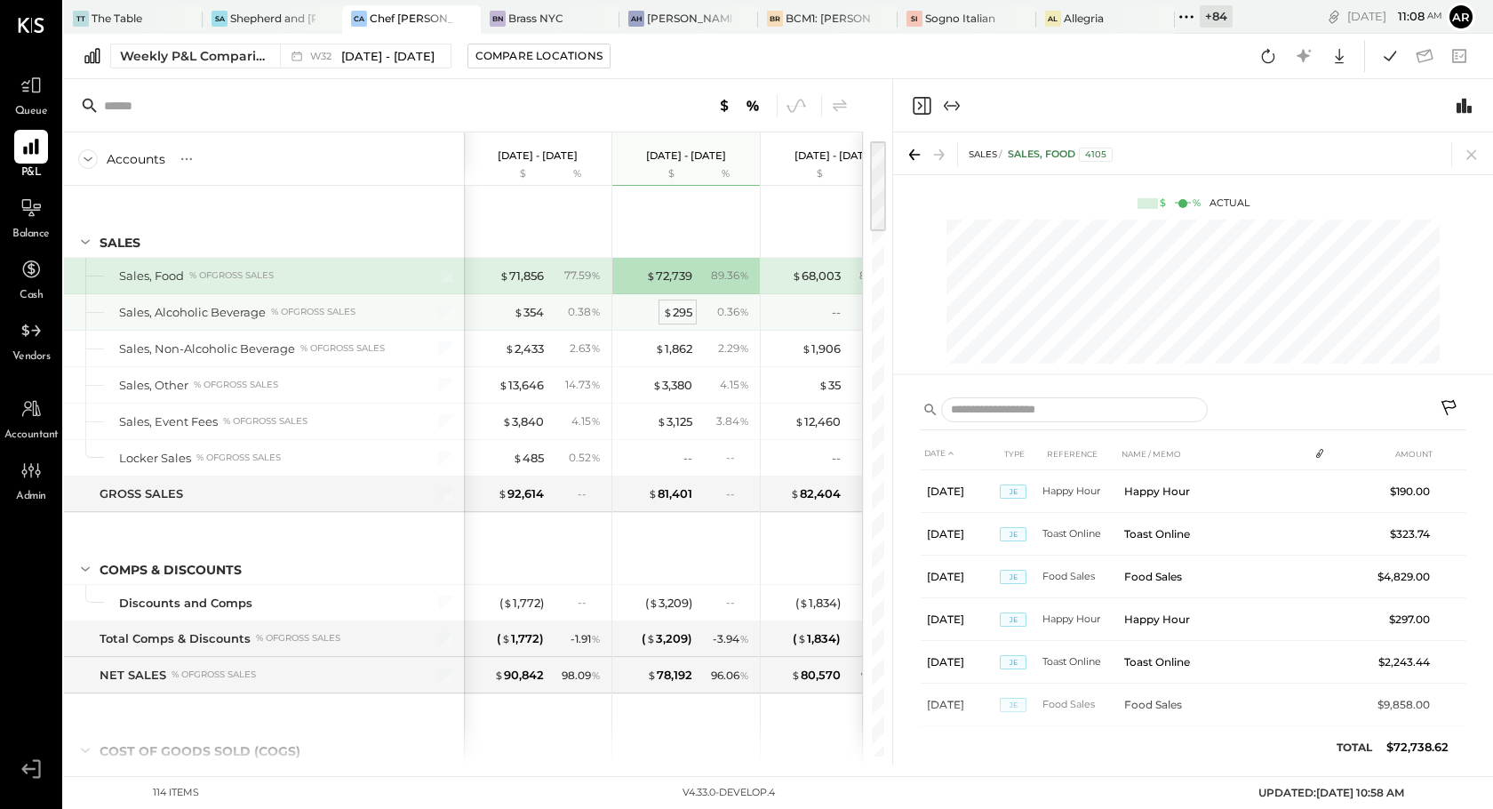
click at [674, 313] on div "$ 295" at bounding box center [677, 312] width 29 height 17
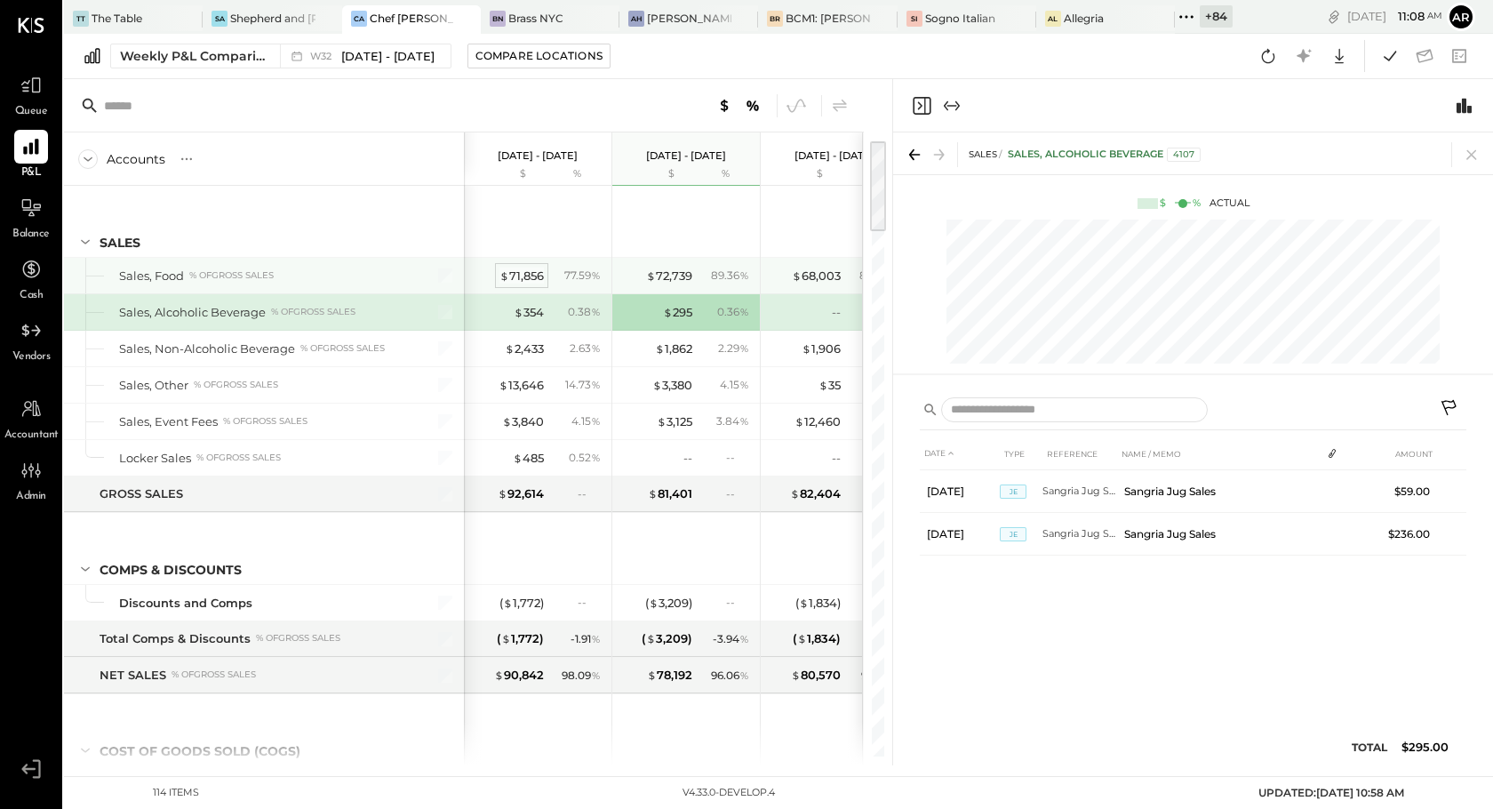
click at [536, 269] on div "$ 71,856" at bounding box center [521, 275] width 44 height 17
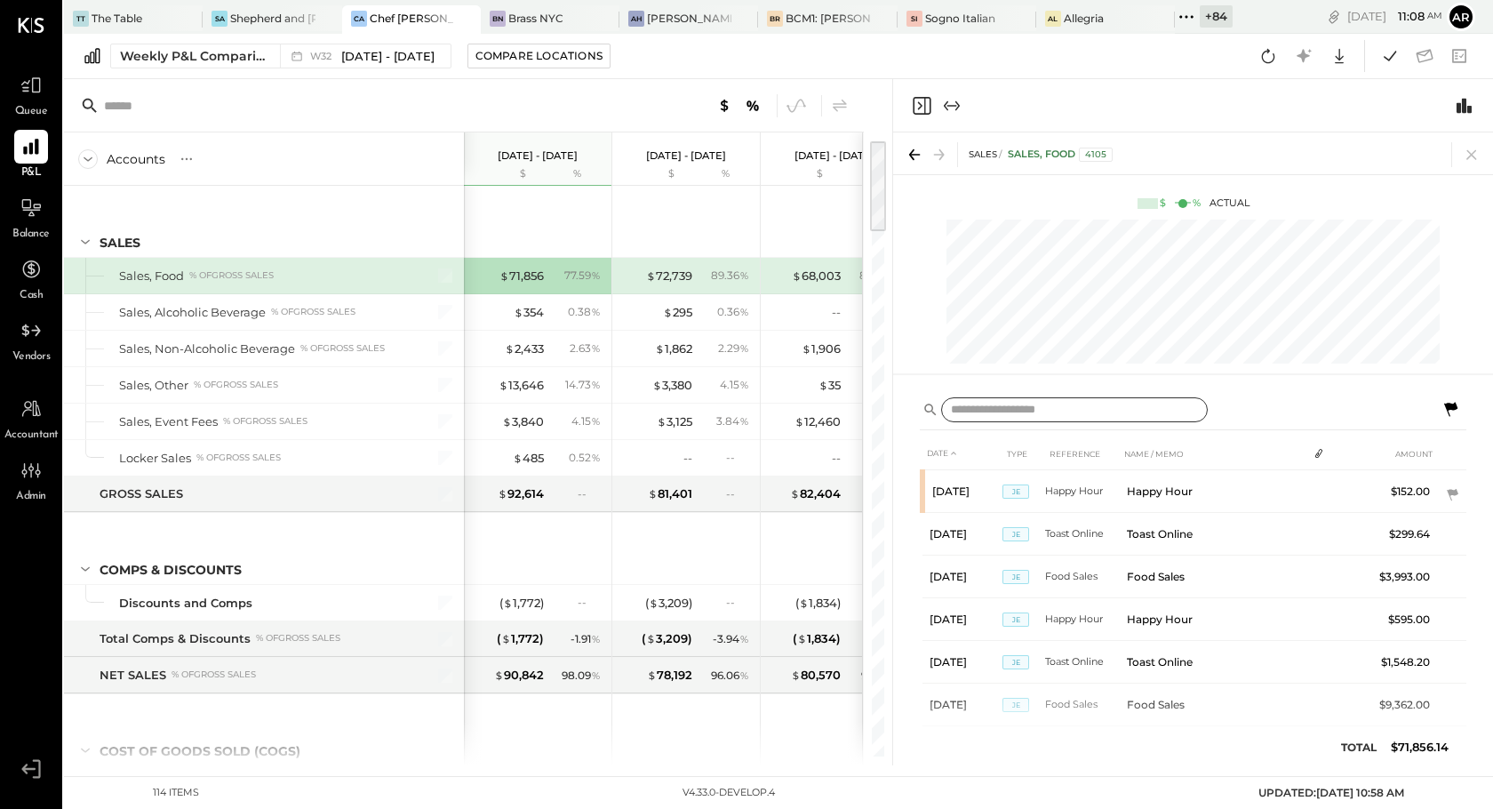
click at [988, 407] on input "text" at bounding box center [1074, 410] width 267 height 26
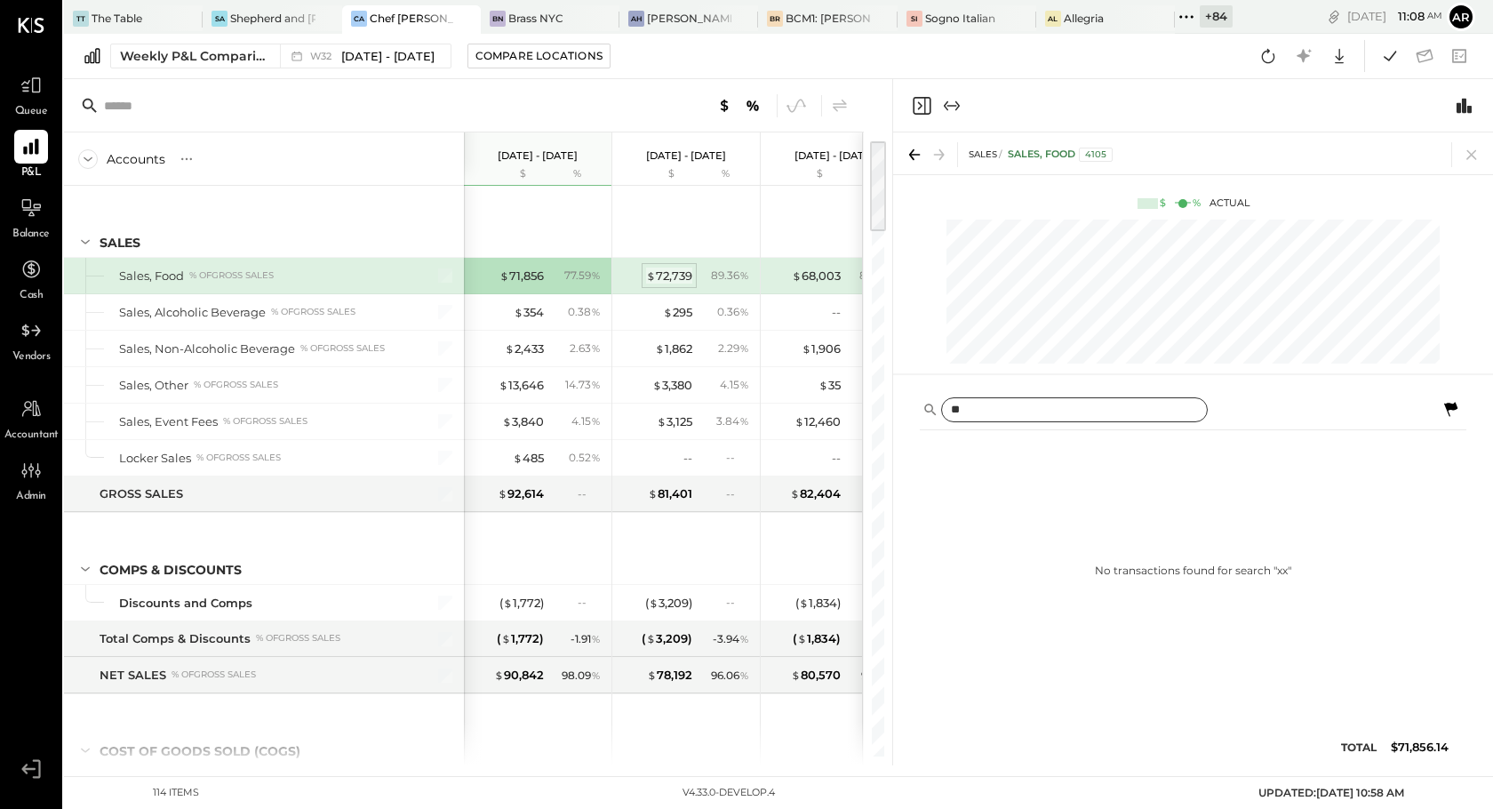
type input "**"
click at [680, 276] on div "$ 72,739" at bounding box center [669, 275] width 46 height 17
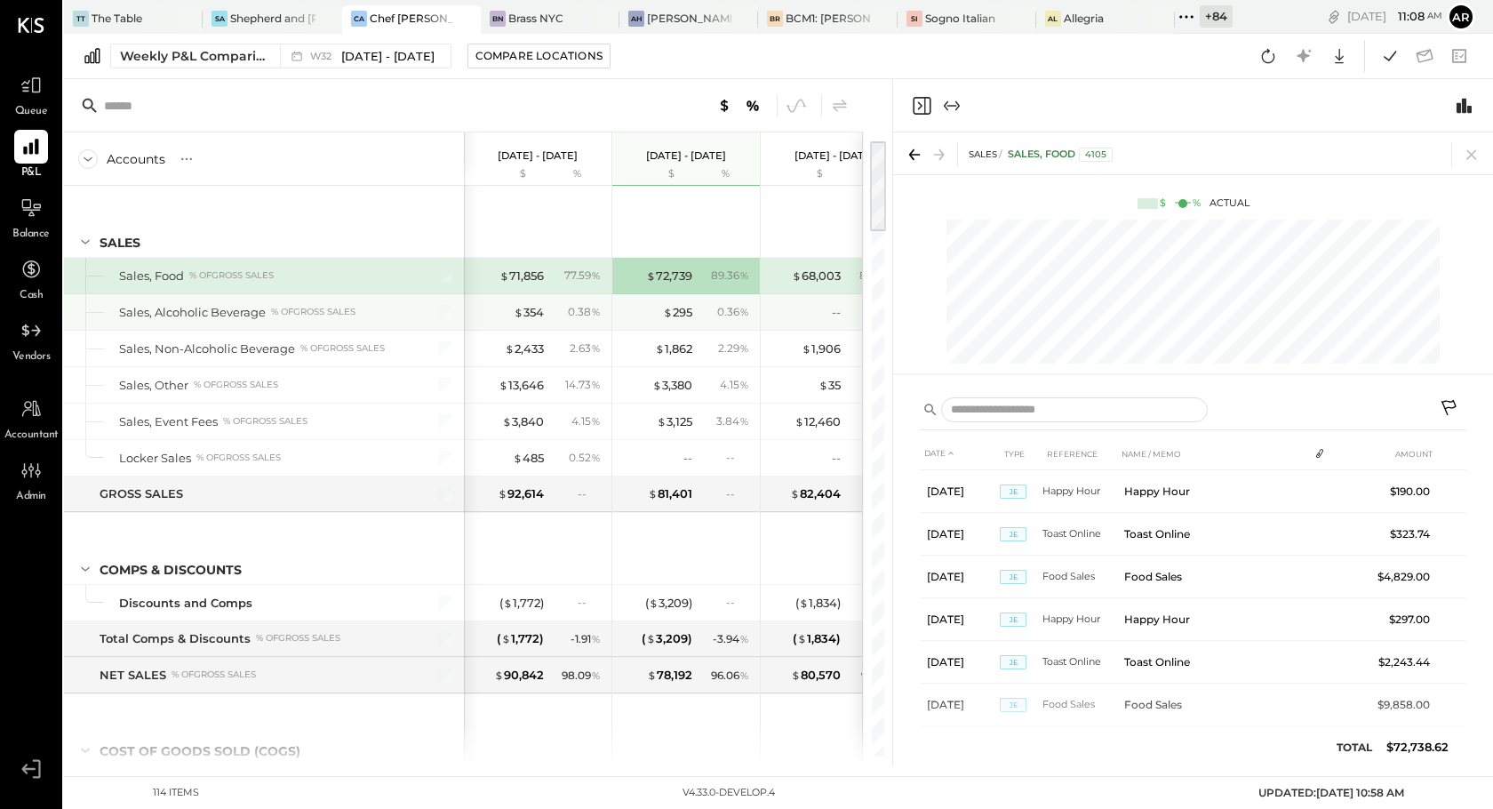
click at [683, 301] on div "$ 295 0.36 %" at bounding box center [687, 312] width 133 height 36
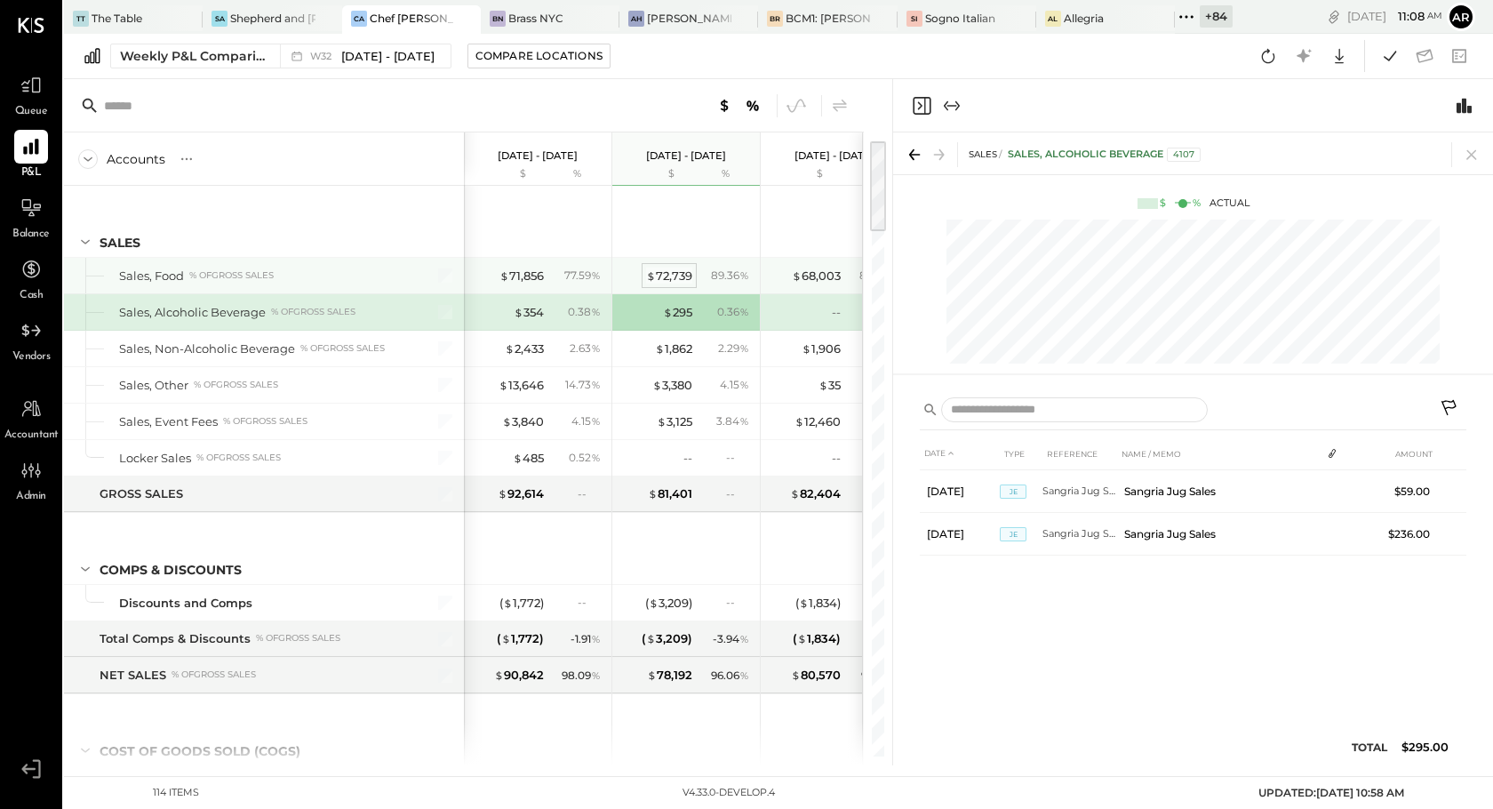
click at [672, 275] on div "$ 72,739" at bounding box center [669, 275] width 46 height 17
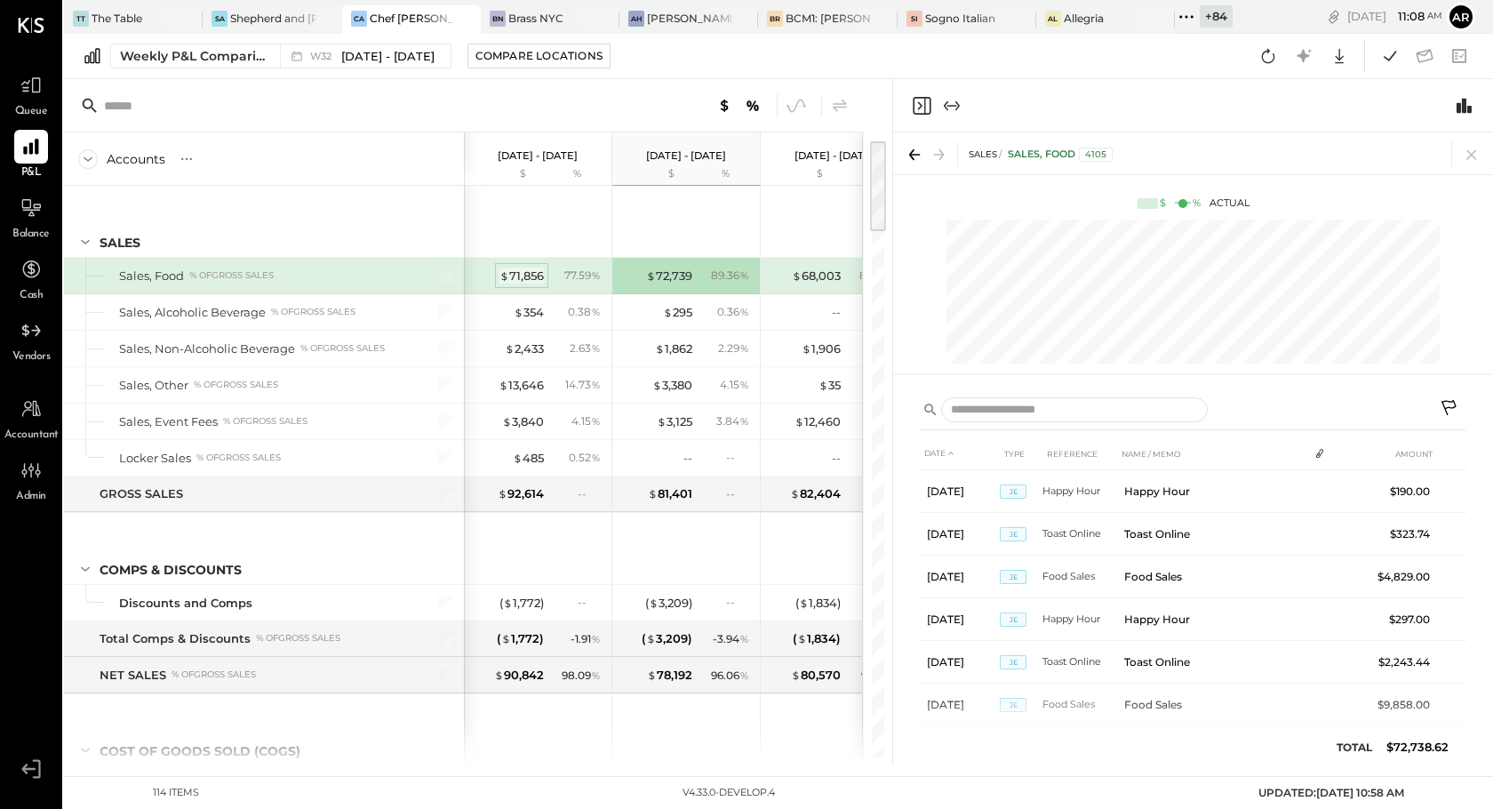
click at [502, 274] on span "$" at bounding box center [504, 275] width 10 height 14
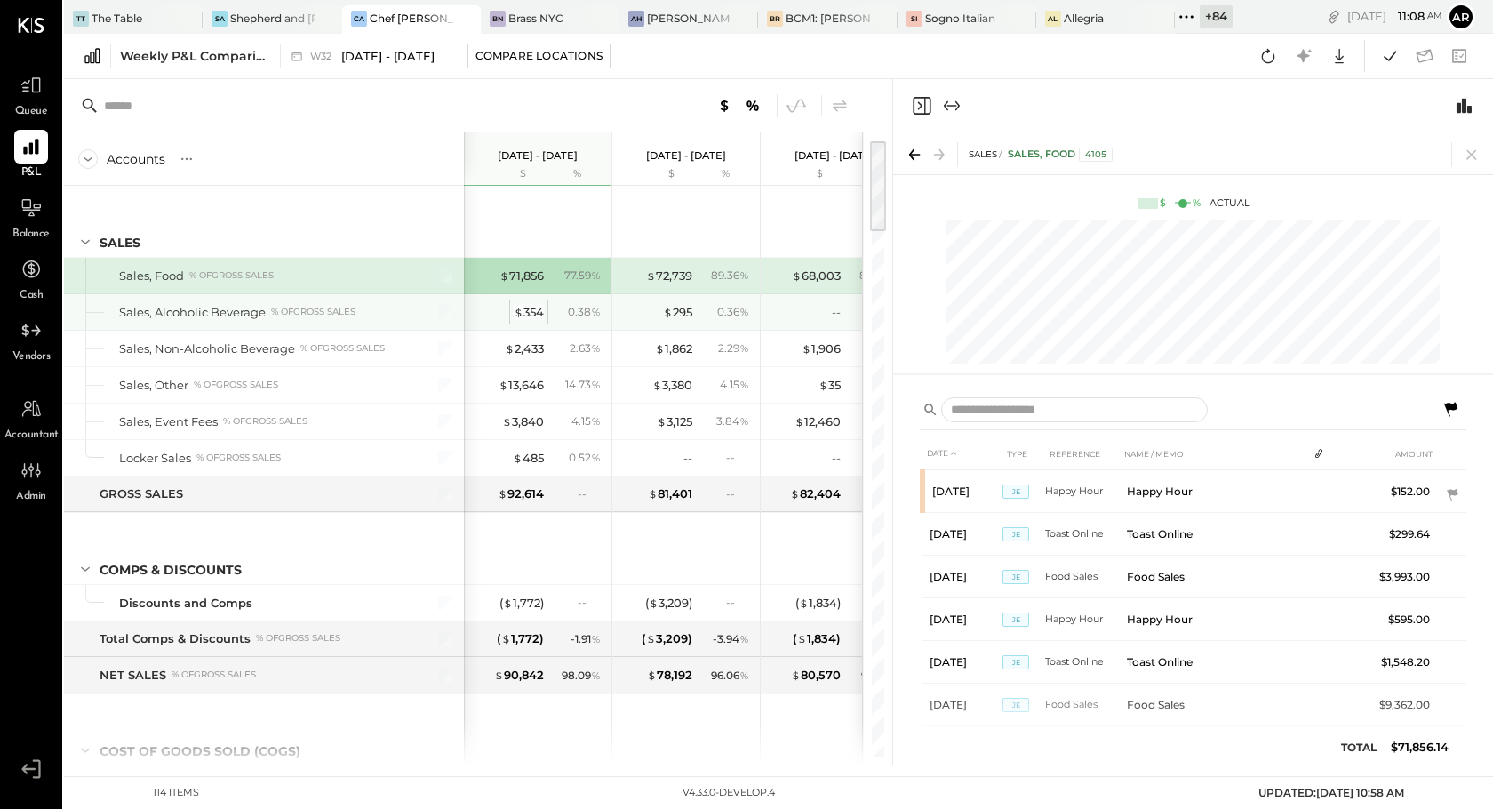
click at [530, 310] on div "$ 354" at bounding box center [529, 312] width 30 height 17
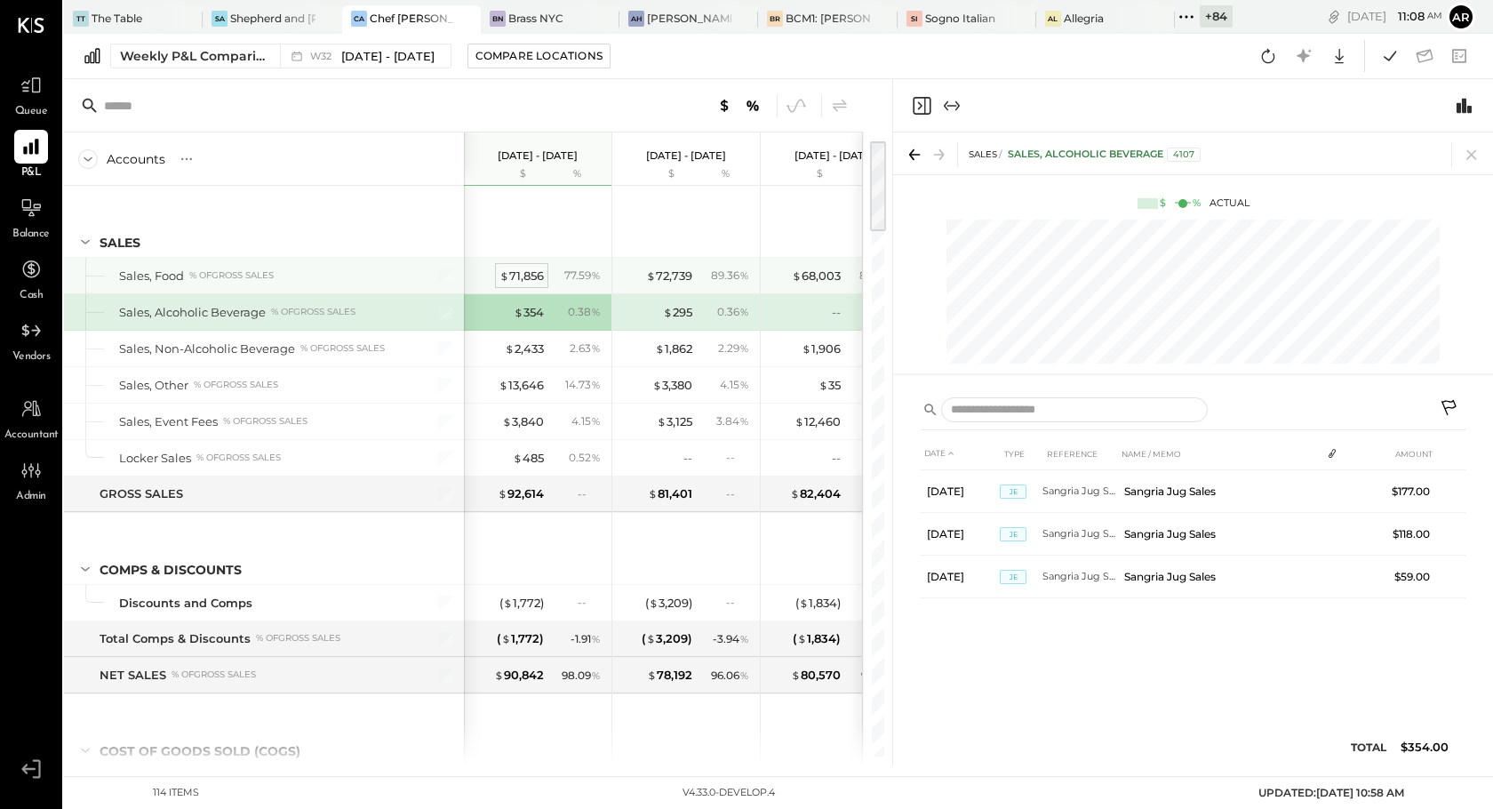
click at [526, 275] on div "$ 71,856" at bounding box center [521, 275] width 44 height 17
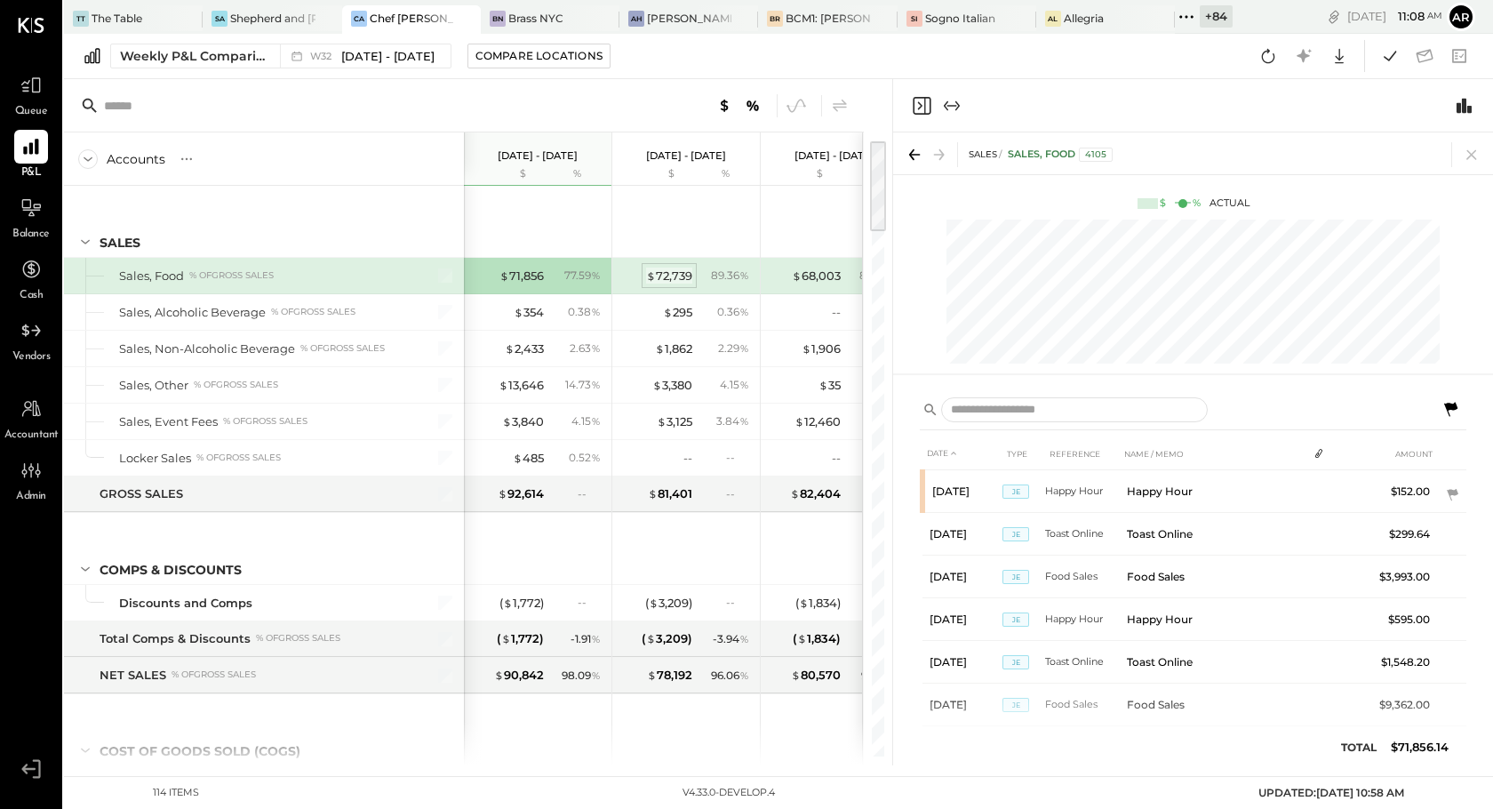
click at [690, 272] on div "$ 72,739" at bounding box center [669, 275] width 46 height 17
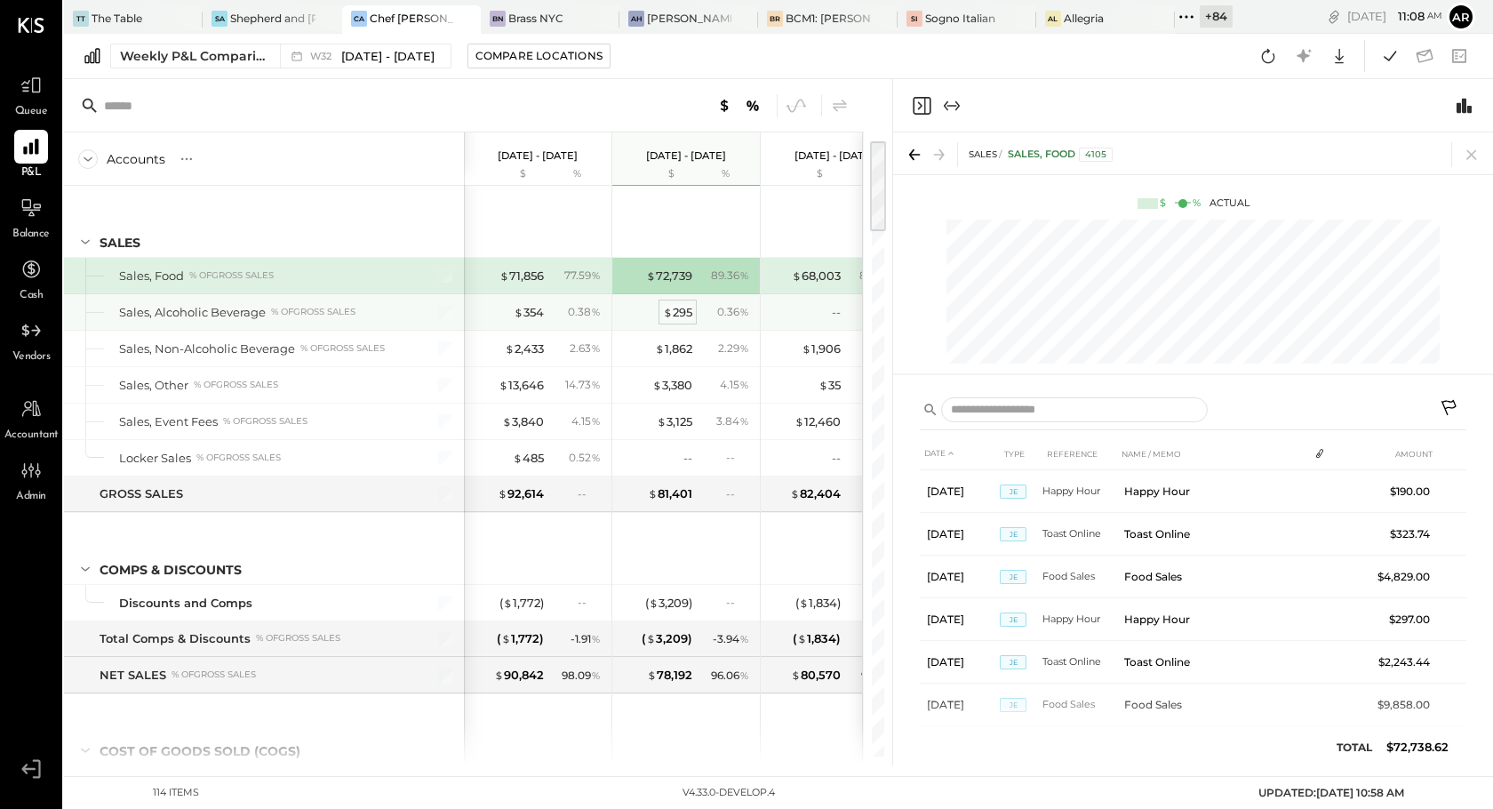
click at [674, 314] on div "$ 295" at bounding box center [677, 312] width 29 height 17
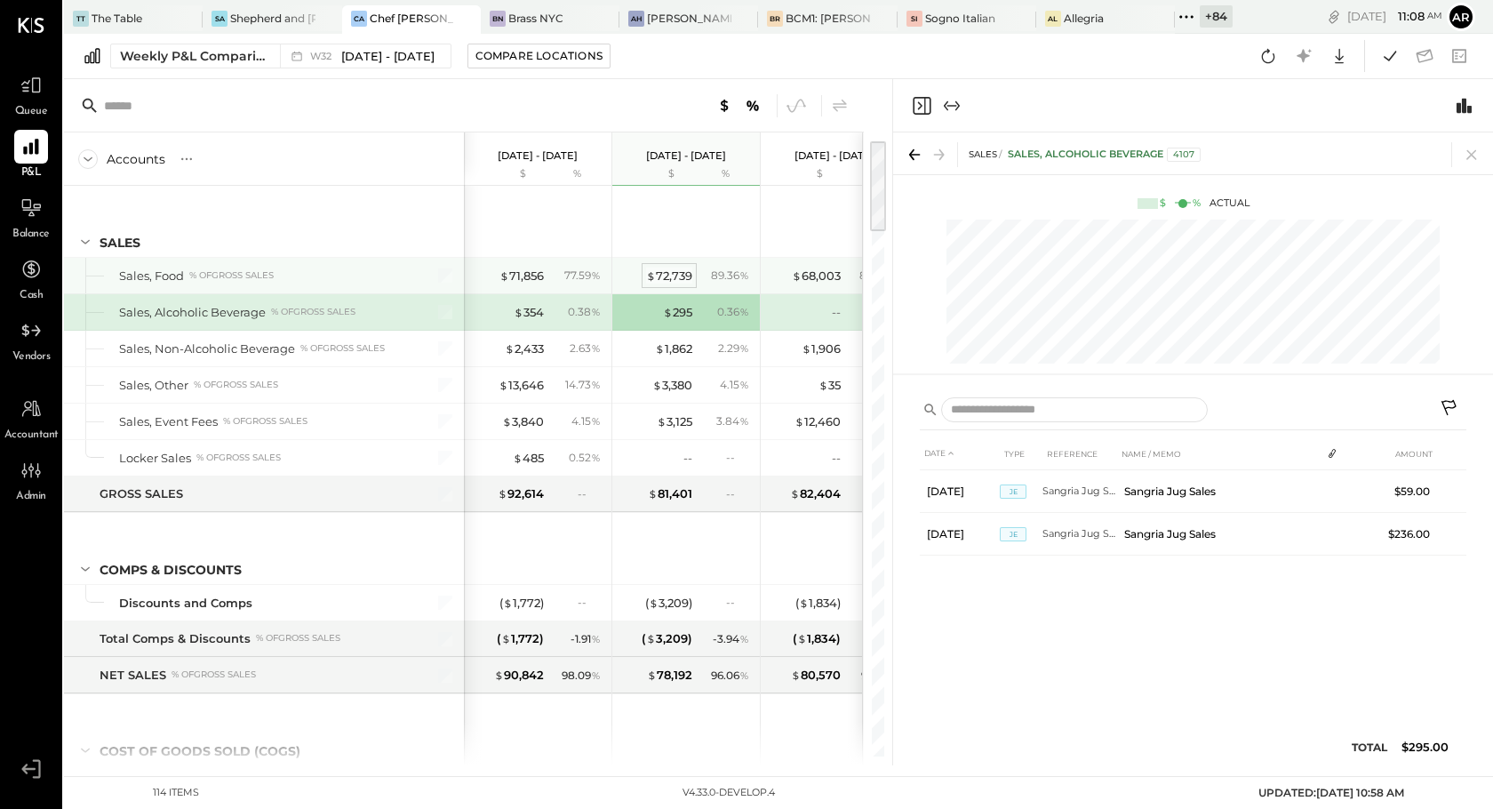
click at [674, 277] on div "$ 72,739" at bounding box center [669, 275] width 46 height 17
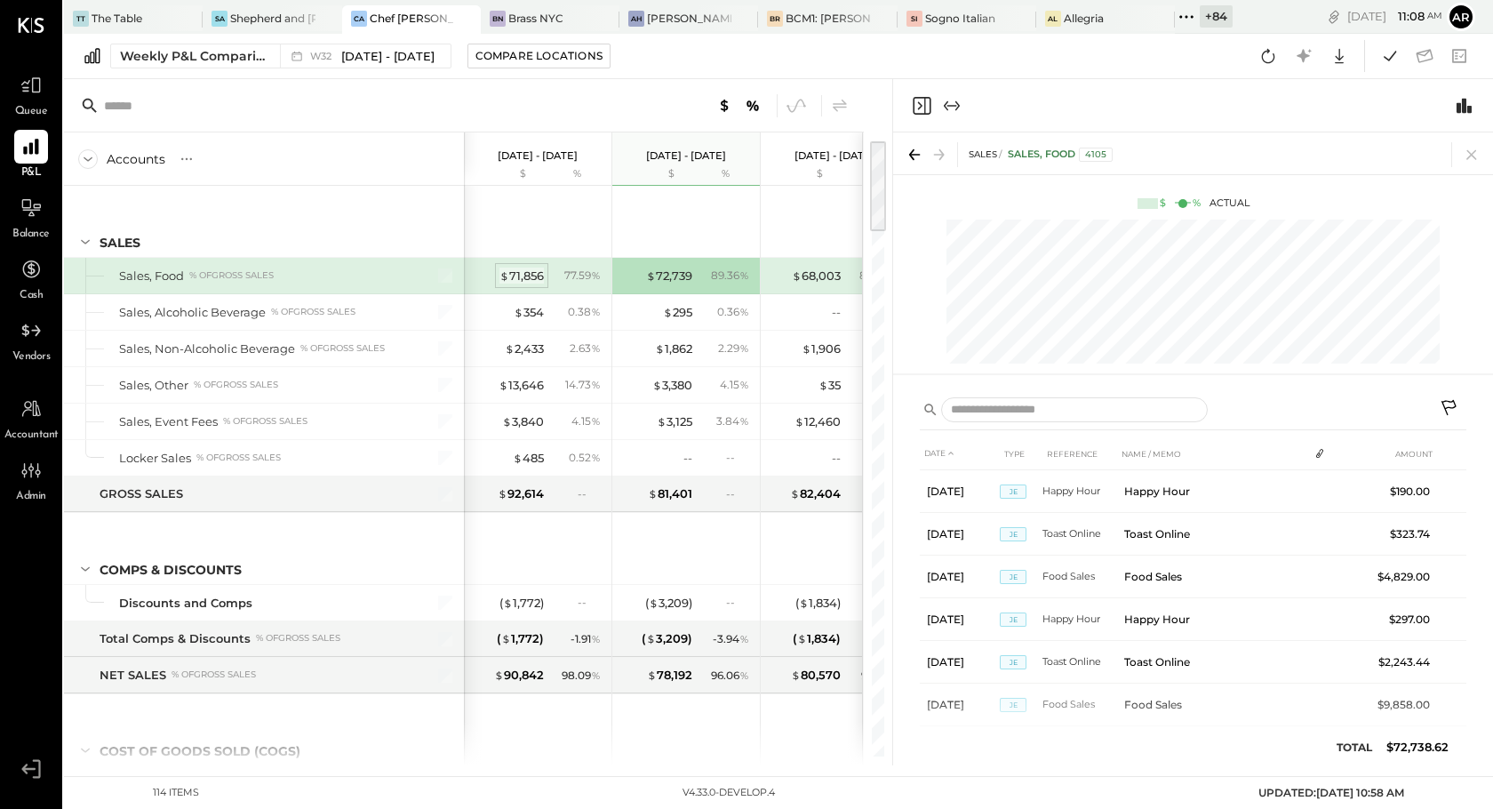
click at [522, 274] on div "$ 71,856" at bounding box center [521, 275] width 44 height 17
click at [1008, 407] on input "text" at bounding box center [1074, 410] width 267 height 26
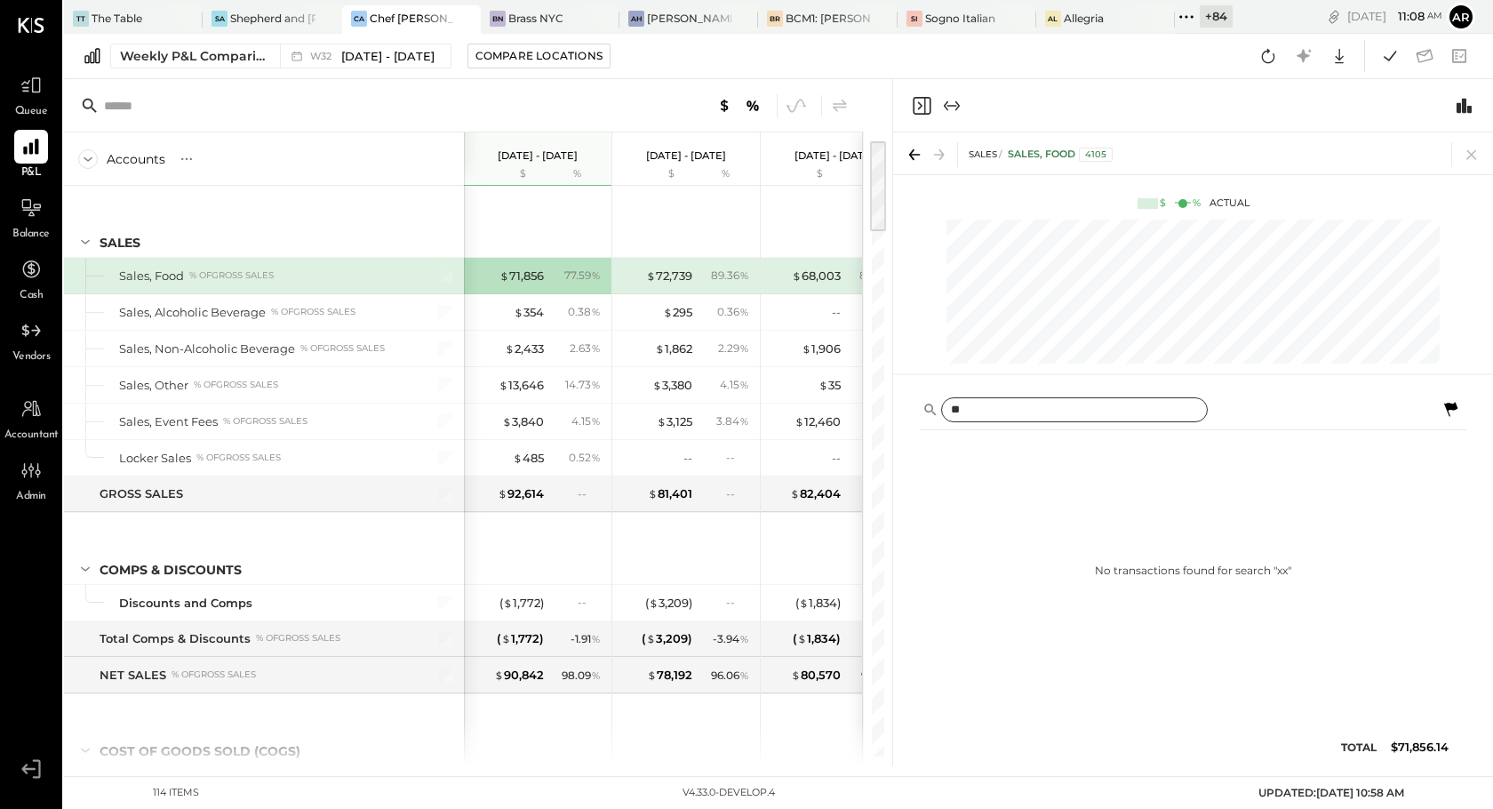
type input "*"
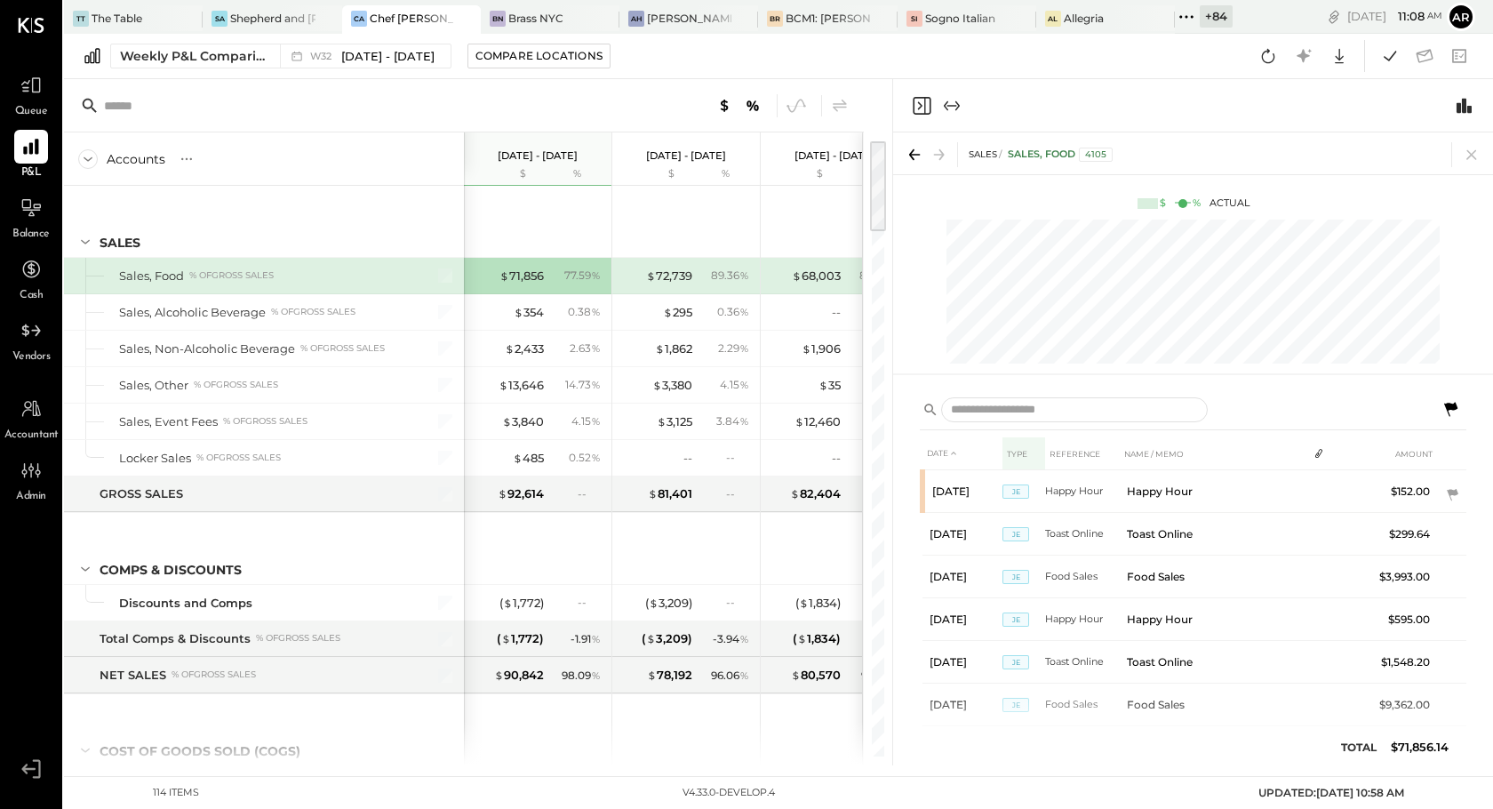
click at [1024, 451] on th "TYPE" at bounding box center [1023, 453] width 43 height 33
click at [1423, 452] on th "AMOUNT" at bounding box center [1401, 453] width 71 height 33
click at [1459, 451] on th at bounding box center [1451, 453] width 29 height 33
click at [1450, 451] on th at bounding box center [1451, 453] width 29 height 33
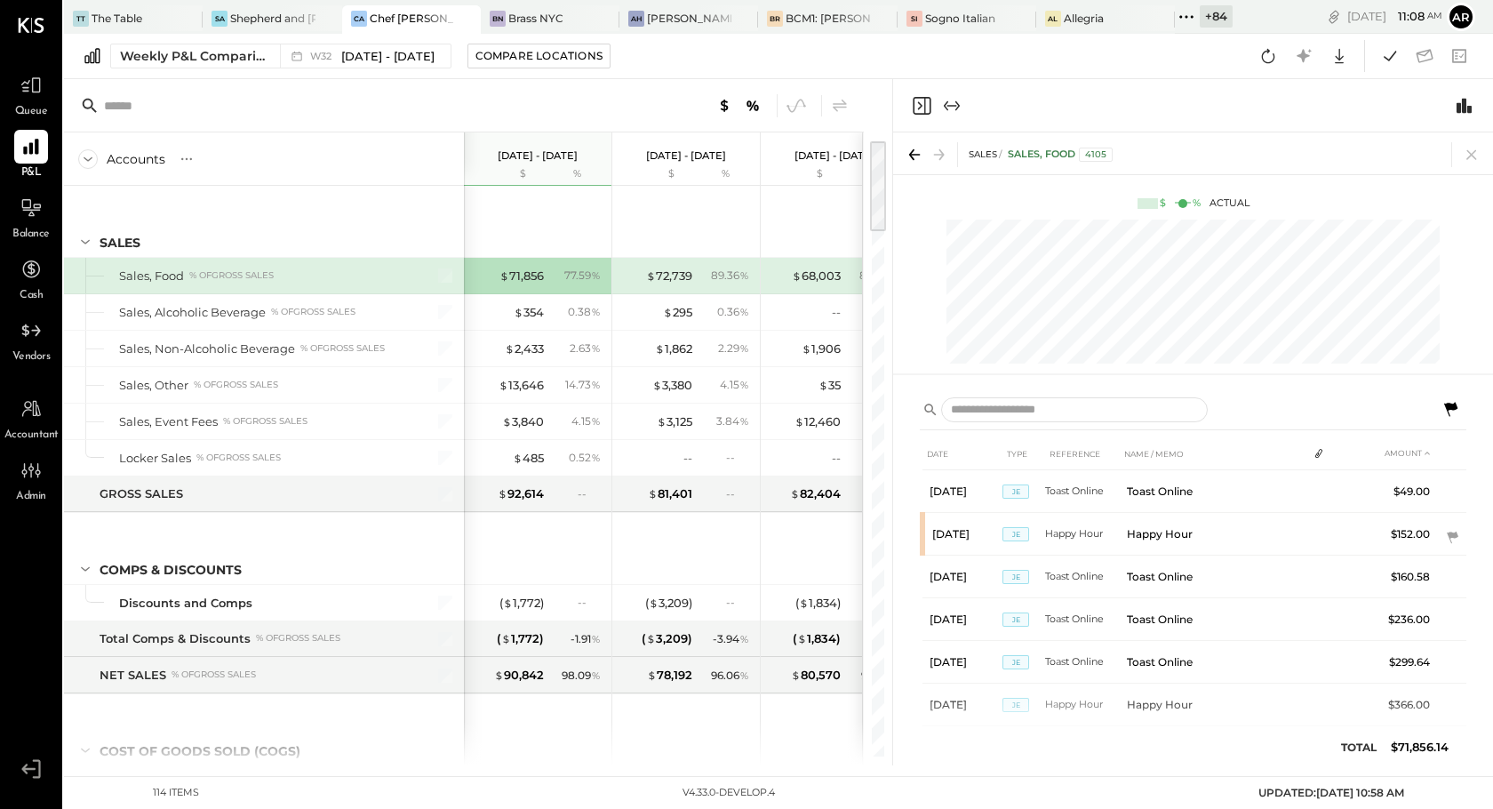
click at [1450, 451] on th at bounding box center [1451, 453] width 29 height 33
click at [1405, 451] on th "AMOUNT" at bounding box center [1401, 453] width 71 height 33
click at [949, 456] on th "DATE" at bounding box center [962, 453] width 80 height 33
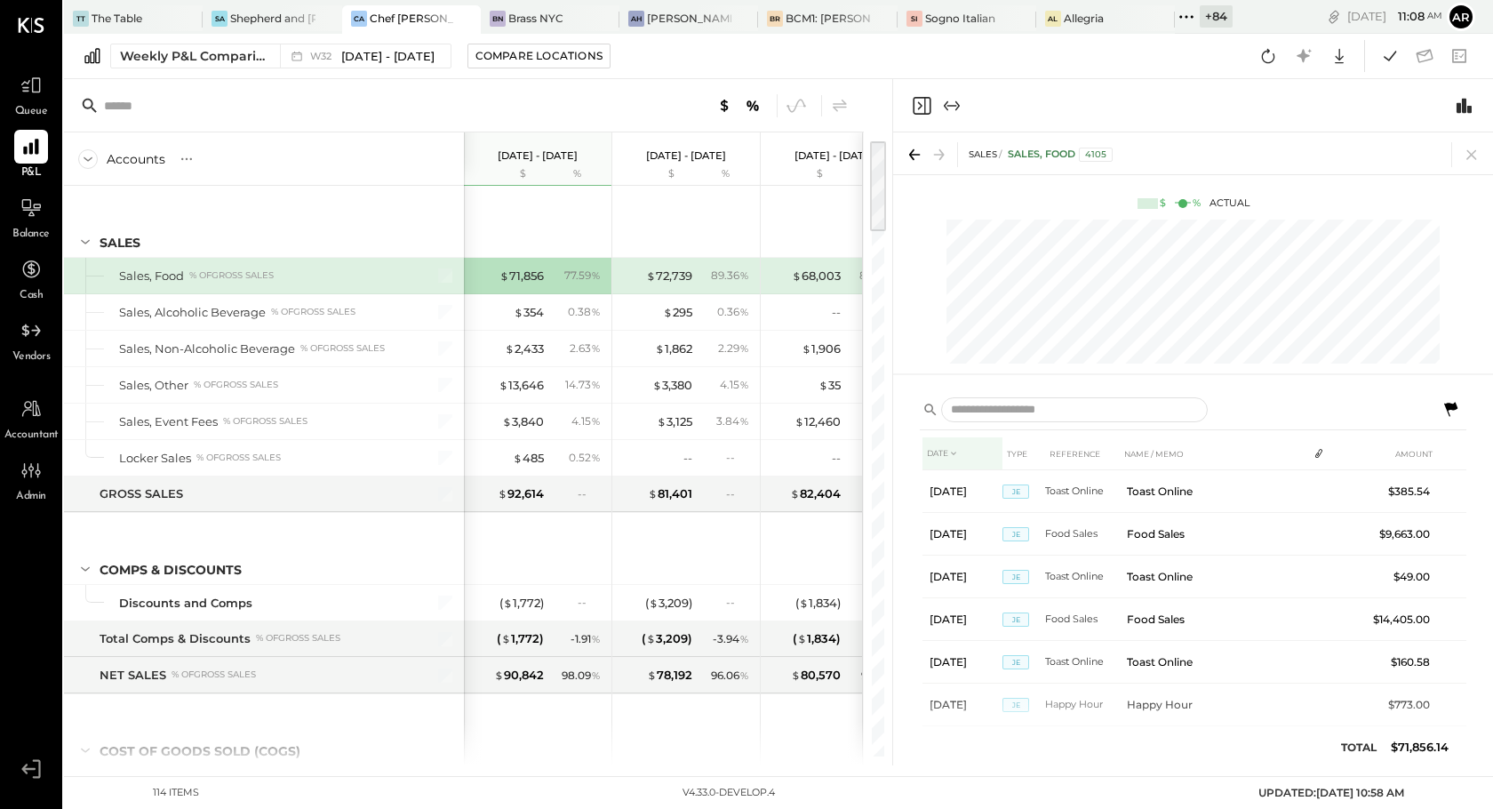
click at [978, 454] on th "DATE" at bounding box center [962, 453] width 80 height 33
click at [1065, 455] on th "REFERENCE" at bounding box center [1082, 453] width 75 height 33
click at [1169, 458] on th "NAME / MEMO" at bounding box center [1214, 453] width 188 height 33
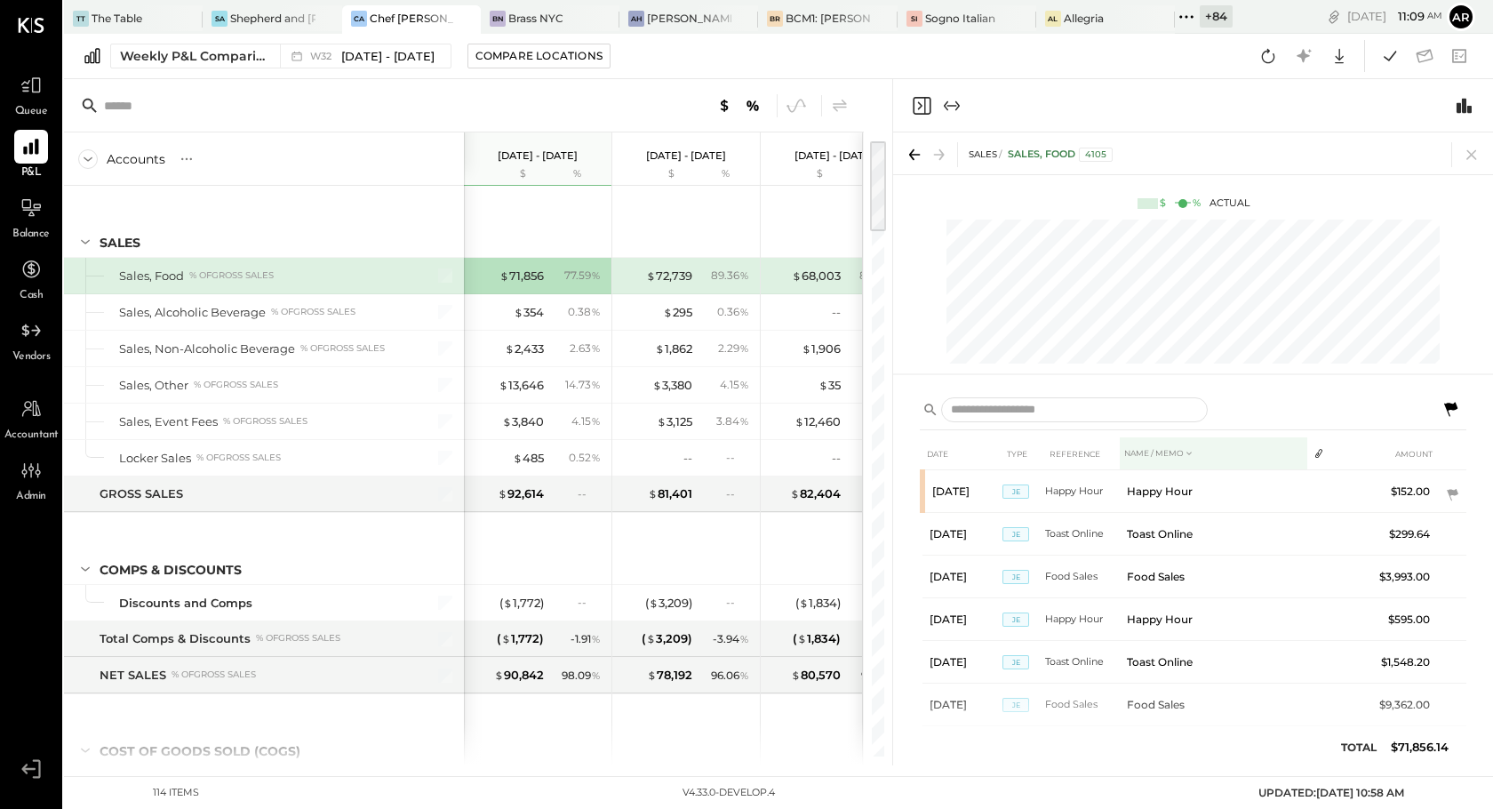
click at [1169, 458] on th "NAME / MEMO" at bounding box center [1214, 453] width 188 height 33
click at [1202, 438] on th "NAME / MEMO" at bounding box center [1214, 453] width 188 height 33
click at [1196, 448] on th "NAME / MEMO" at bounding box center [1214, 453] width 188 height 33
click at [1165, 456] on th "NAME / MEMO" at bounding box center [1214, 453] width 188 height 33
click at [1083, 462] on th "REFERENCE" at bounding box center [1082, 453] width 75 height 33
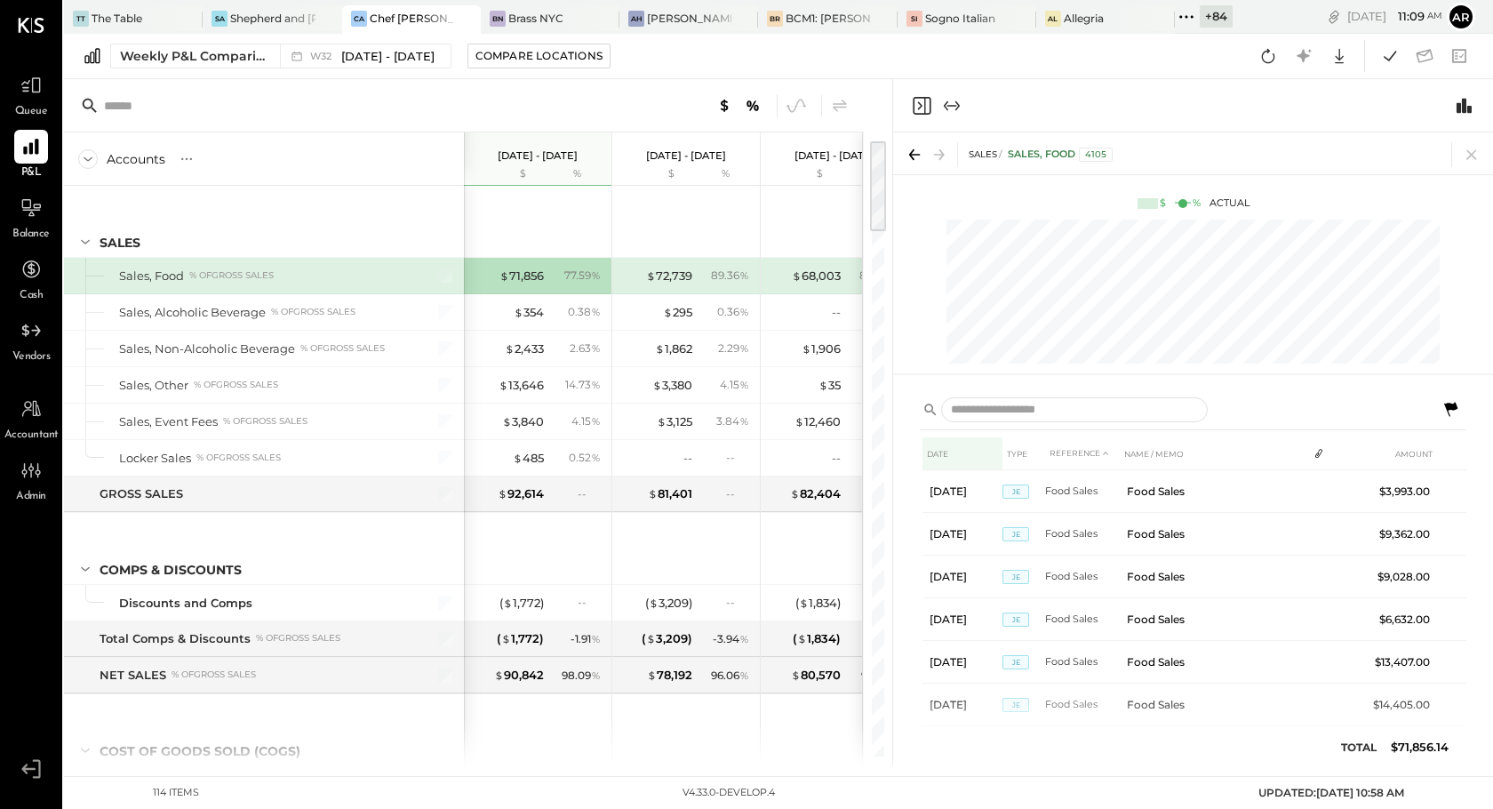
click at [1000, 451] on th "DATE" at bounding box center [962, 453] width 80 height 33
click at [1027, 455] on th "TYPE" at bounding box center [1023, 453] width 43 height 33
click at [1137, 464] on th "NAME / MEMO" at bounding box center [1214, 453] width 188 height 33
click at [1169, 453] on th "NAME / MEMO" at bounding box center [1214, 453] width 188 height 33
click at [1064, 452] on th "REFERENCE" at bounding box center [1082, 453] width 75 height 33
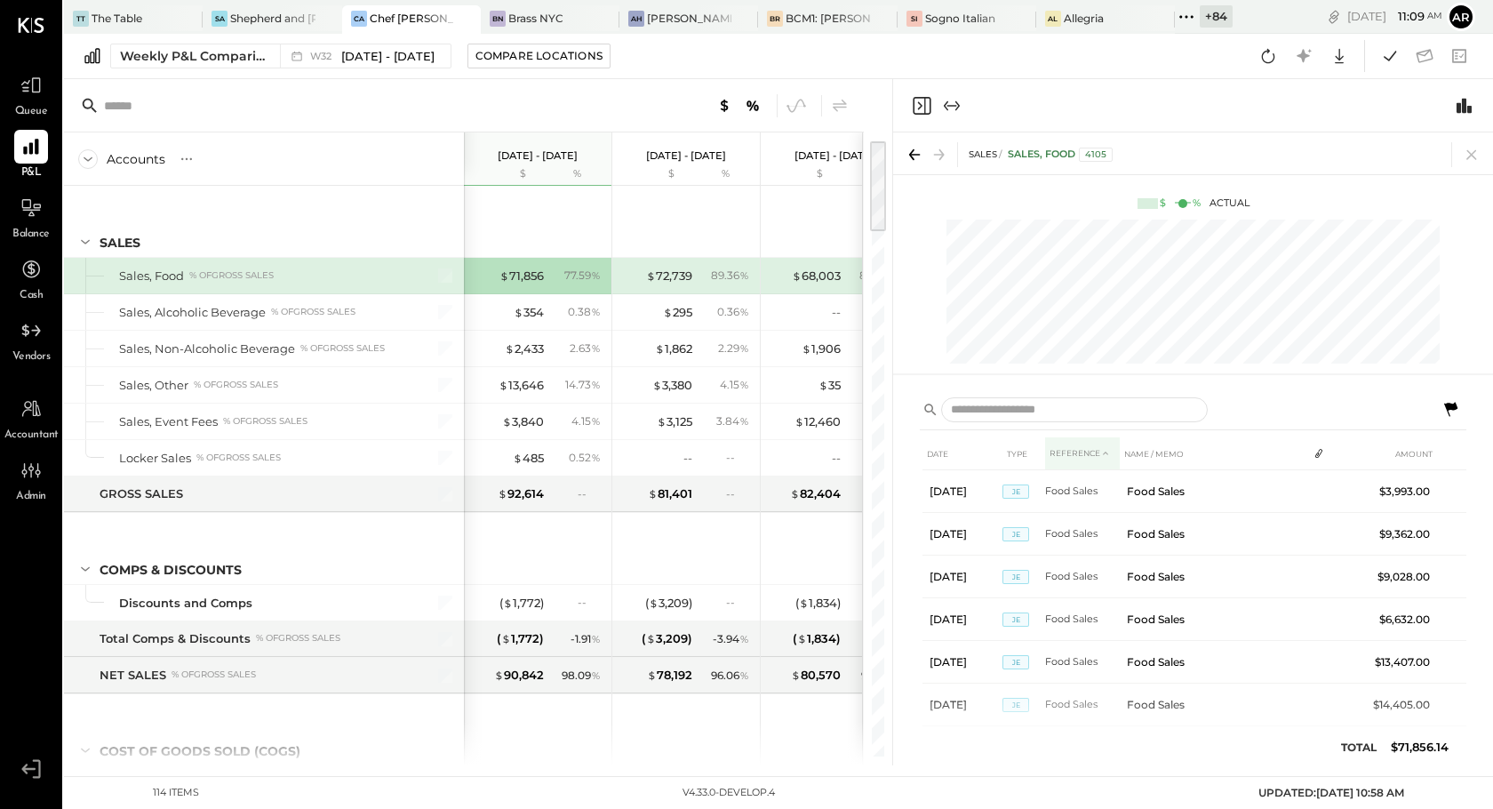
click at [1059, 452] on th "REFERENCE" at bounding box center [1082, 453] width 75 height 33
click at [1018, 452] on th "TYPE" at bounding box center [1023, 453] width 43 height 33
click at [961, 451] on th "DATE" at bounding box center [962, 453] width 80 height 33
click at [959, 451] on icon at bounding box center [953, 453] width 11 height 11
click at [959, 452] on icon at bounding box center [953, 453] width 11 height 11
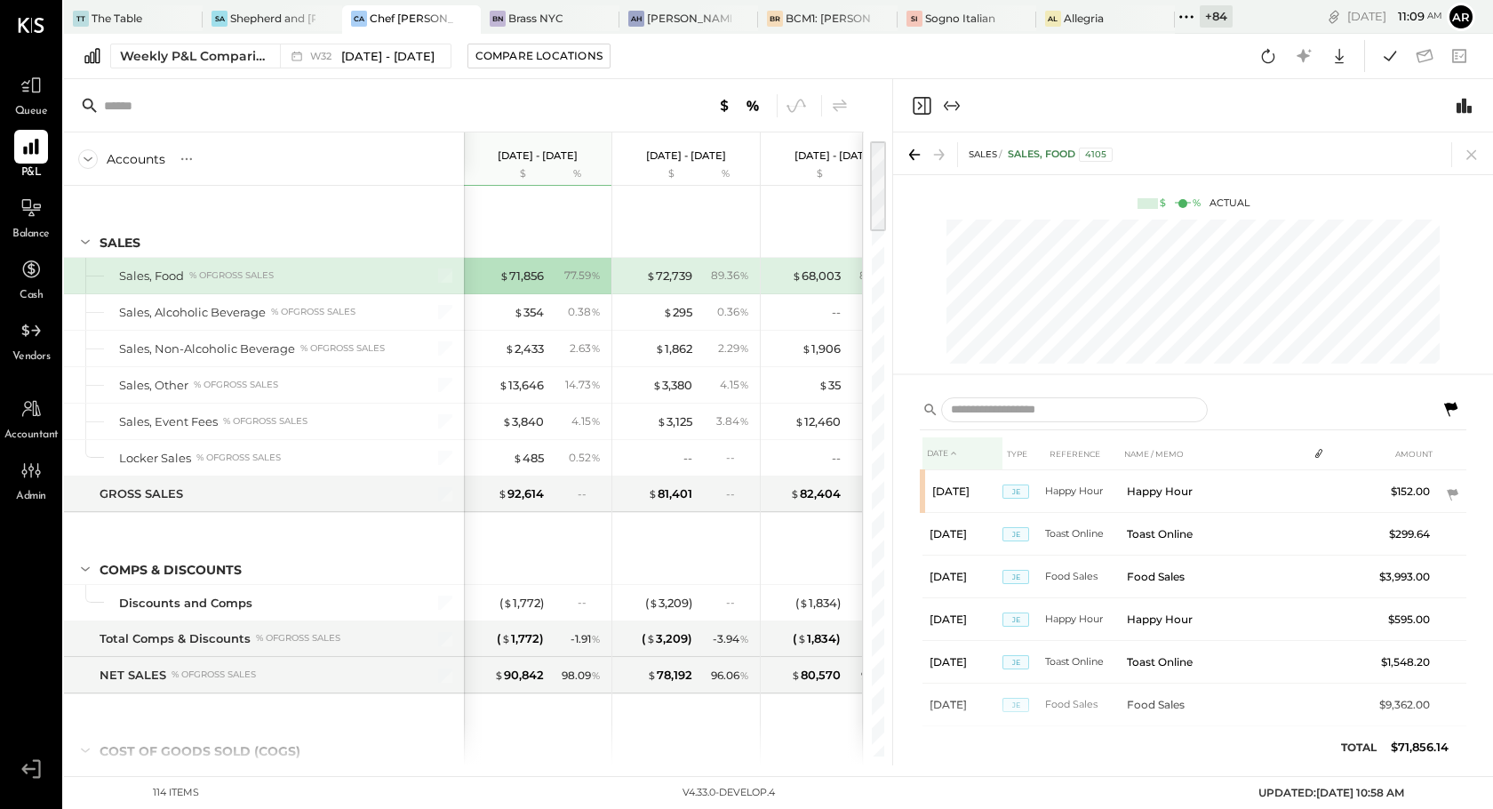
click at [1450, 459] on th at bounding box center [1451, 453] width 29 height 33
click at [1405, 454] on th "AMOUNT" at bounding box center [1401, 453] width 71 height 33
click at [1137, 446] on th "NAME / MEMO" at bounding box center [1214, 453] width 188 height 33
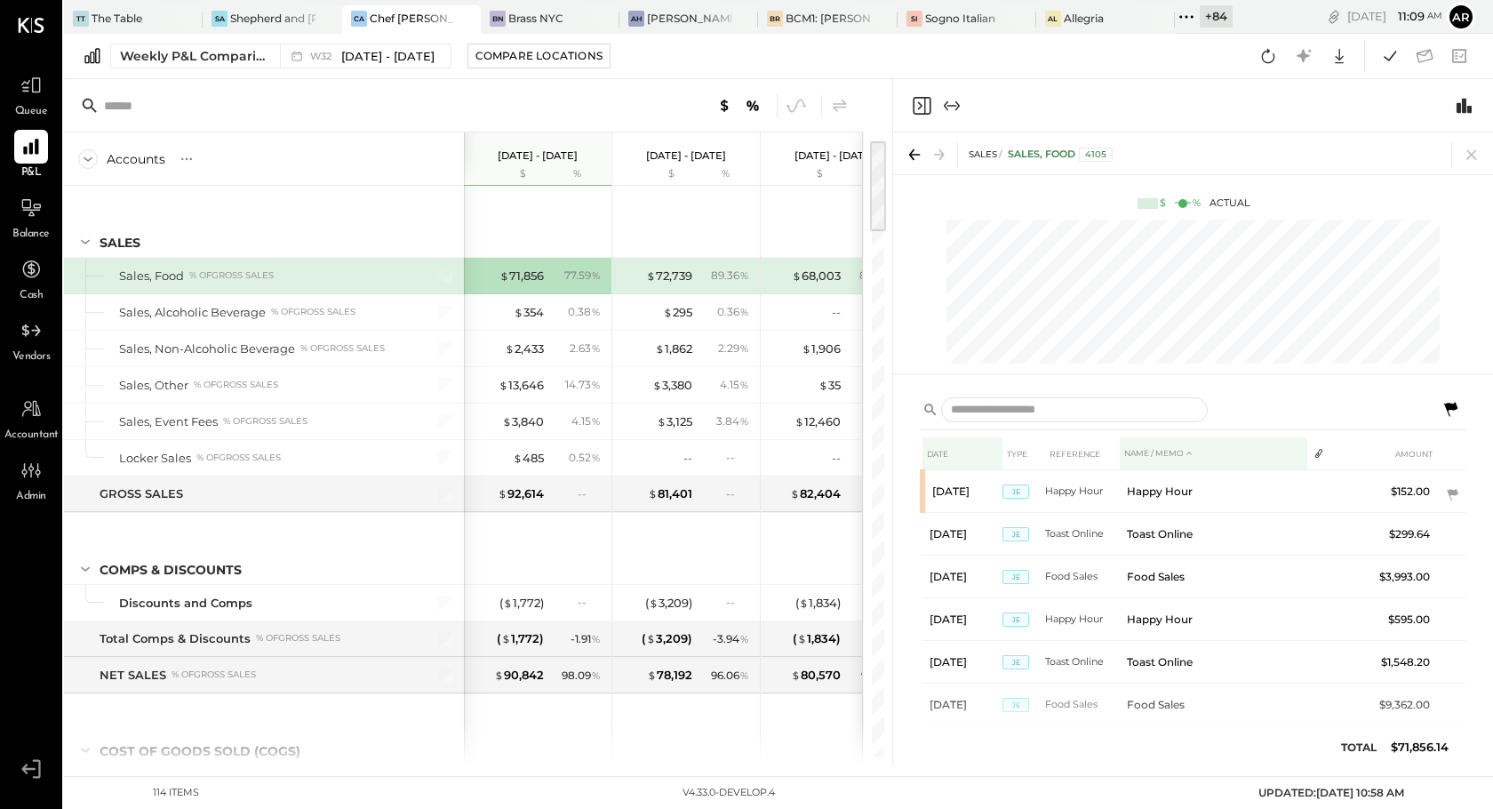
click at [1137, 446] on th "NAME / MEMO" at bounding box center [1214, 453] width 188 height 33
click at [1140, 449] on th "NAME / MEMO" at bounding box center [1214, 453] width 188 height 33
click at [1020, 453] on th "TYPE" at bounding box center [1023, 453] width 43 height 33
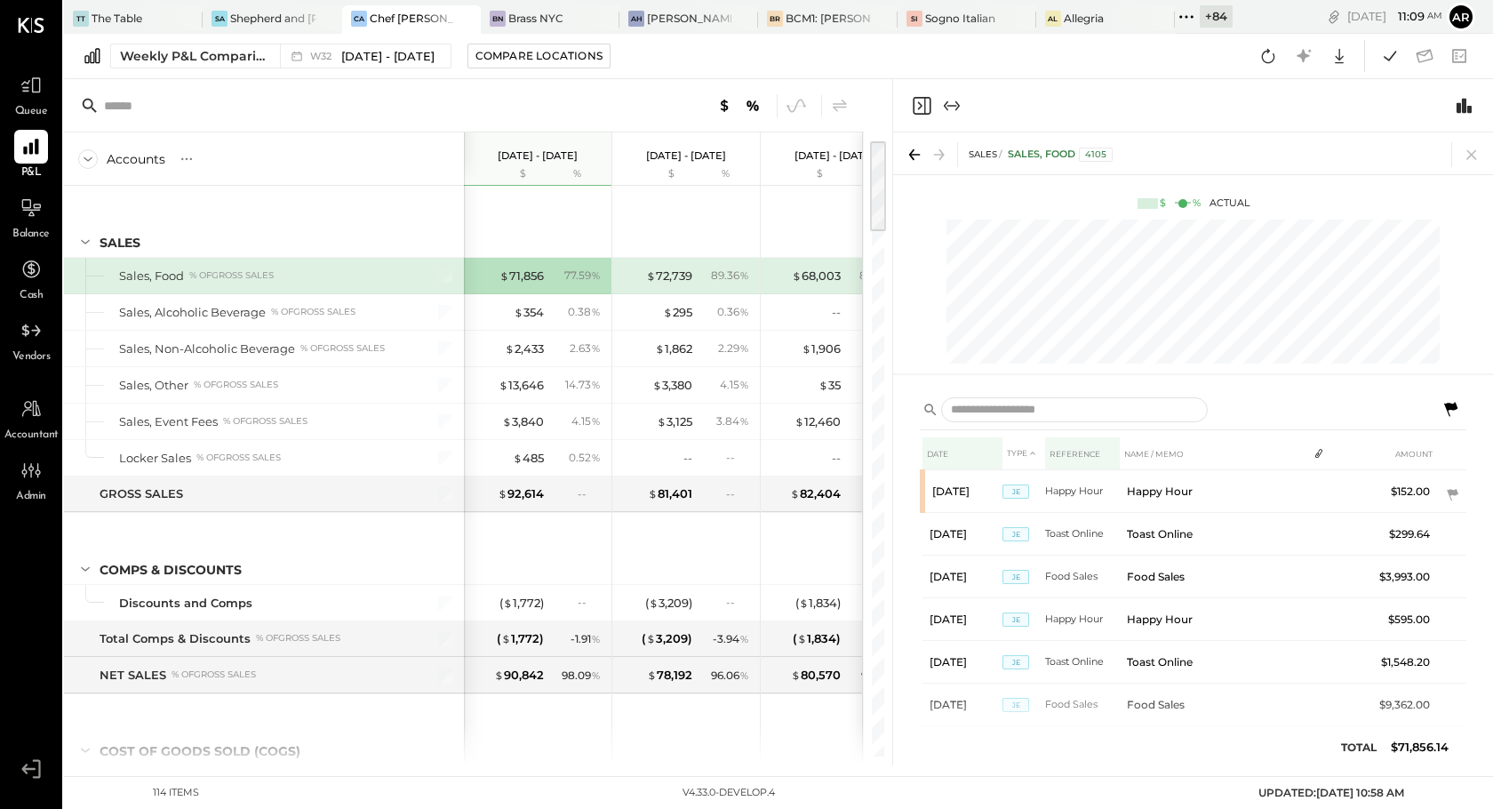
click at [1074, 453] on th "REFERENCE" at bounding box center [1082, 453] width 75 height 33
click at [934, 450] on th "DATE" at bounding box center [962, 453] width 80 height 33
click at [951, 454] on icon at bounding box center [953, 453] width 11 height 11
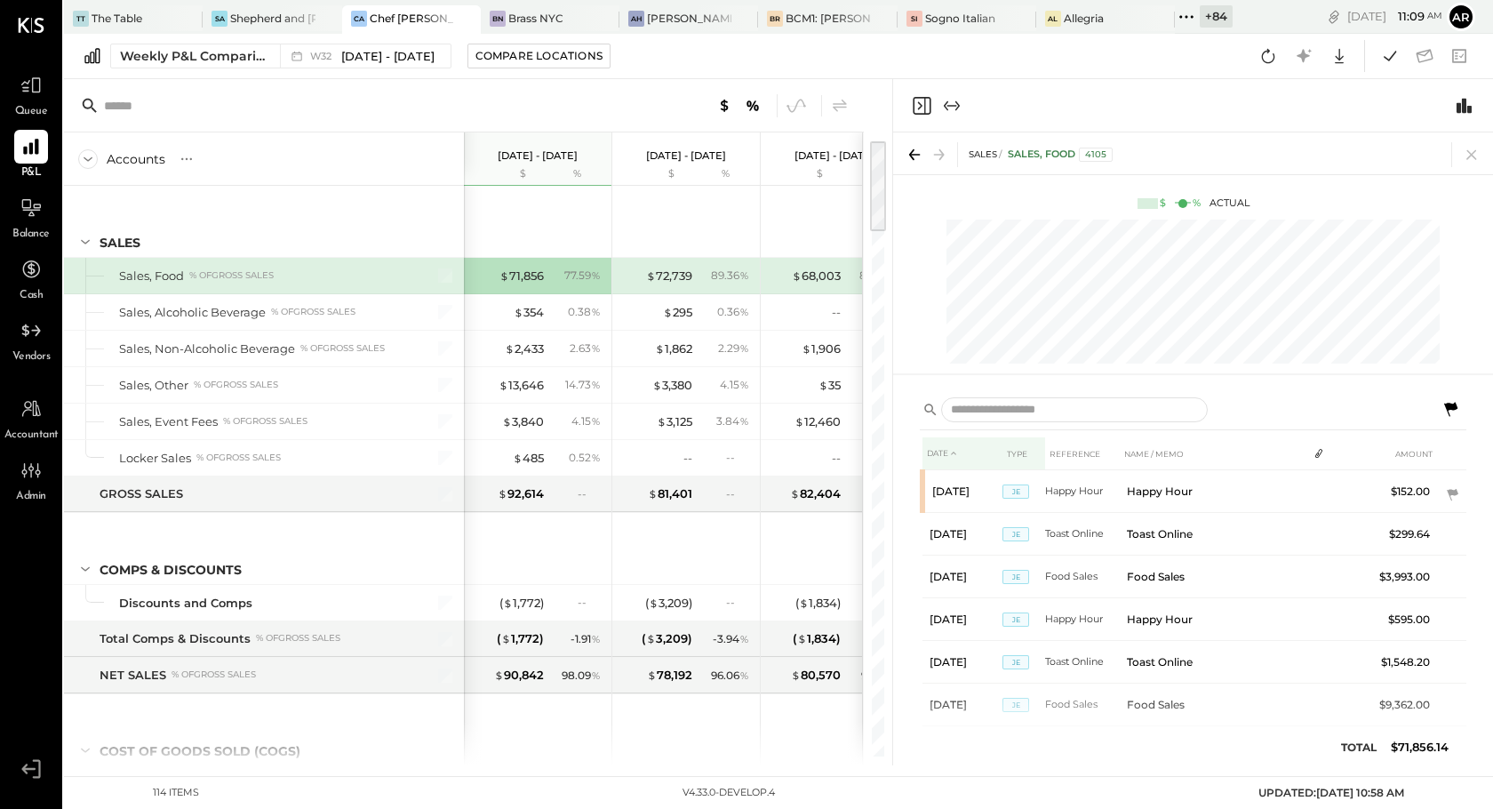
click at [1021, 458] on th "TYPE" at bounding box center [1023, 453] width 43 height 33
click at [938, 451] on th "DATE" at bounding box center [962, 453] width 80 height 33
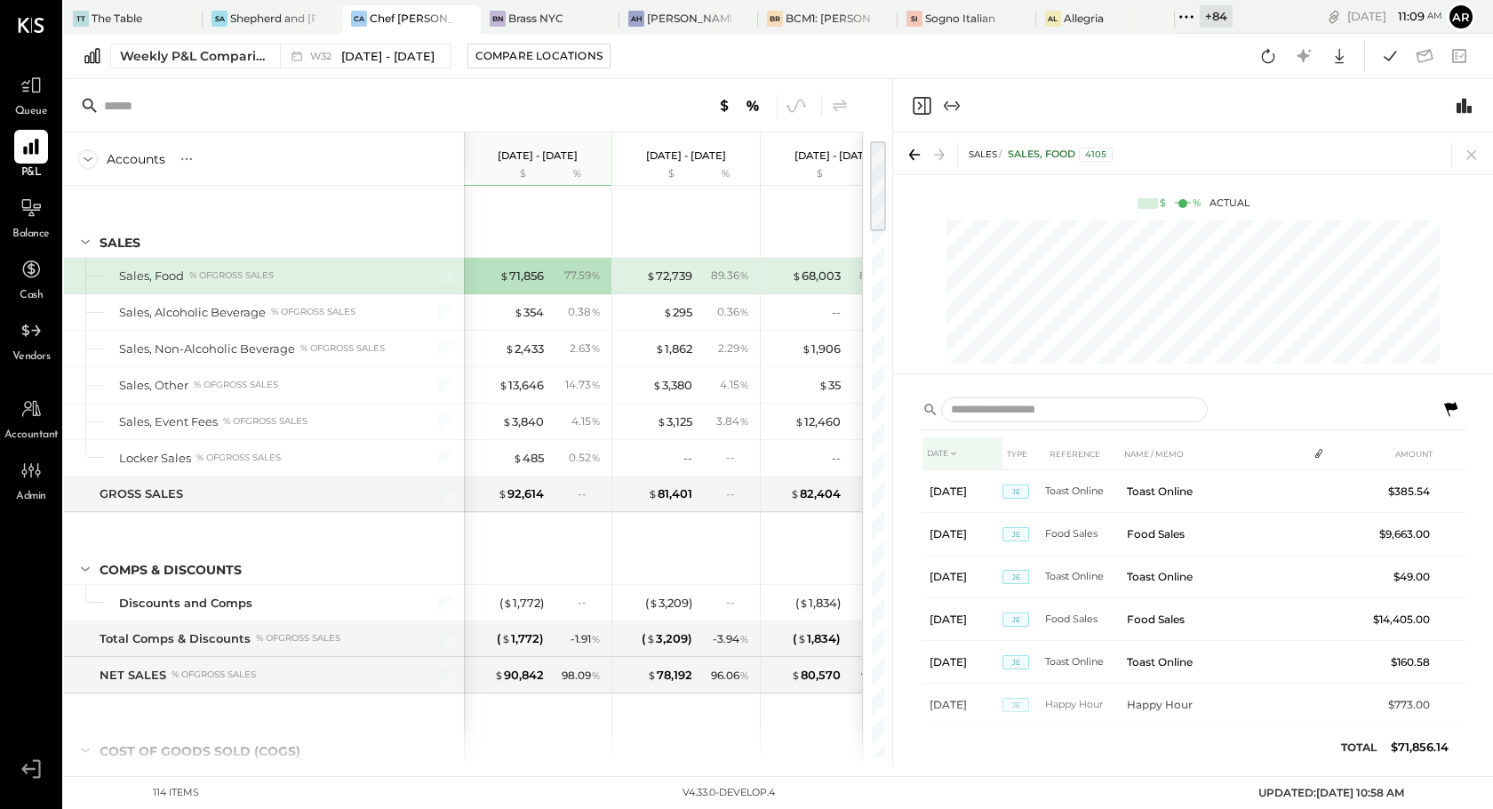
click at [938, 451] on th "DATE" at bounding box center [962, 453] width 80 height 33
click at [1011, 454] on th "TYPE" at bounding box center [1023, 453] width 43 height 33
click at [1013, 454] on th "TYPE" at bounding box center [1023, 453] width 43 height 33
click at [1053, 459] on th "REFERENCE" at bounding box center [1082, 453] width 75 height 33
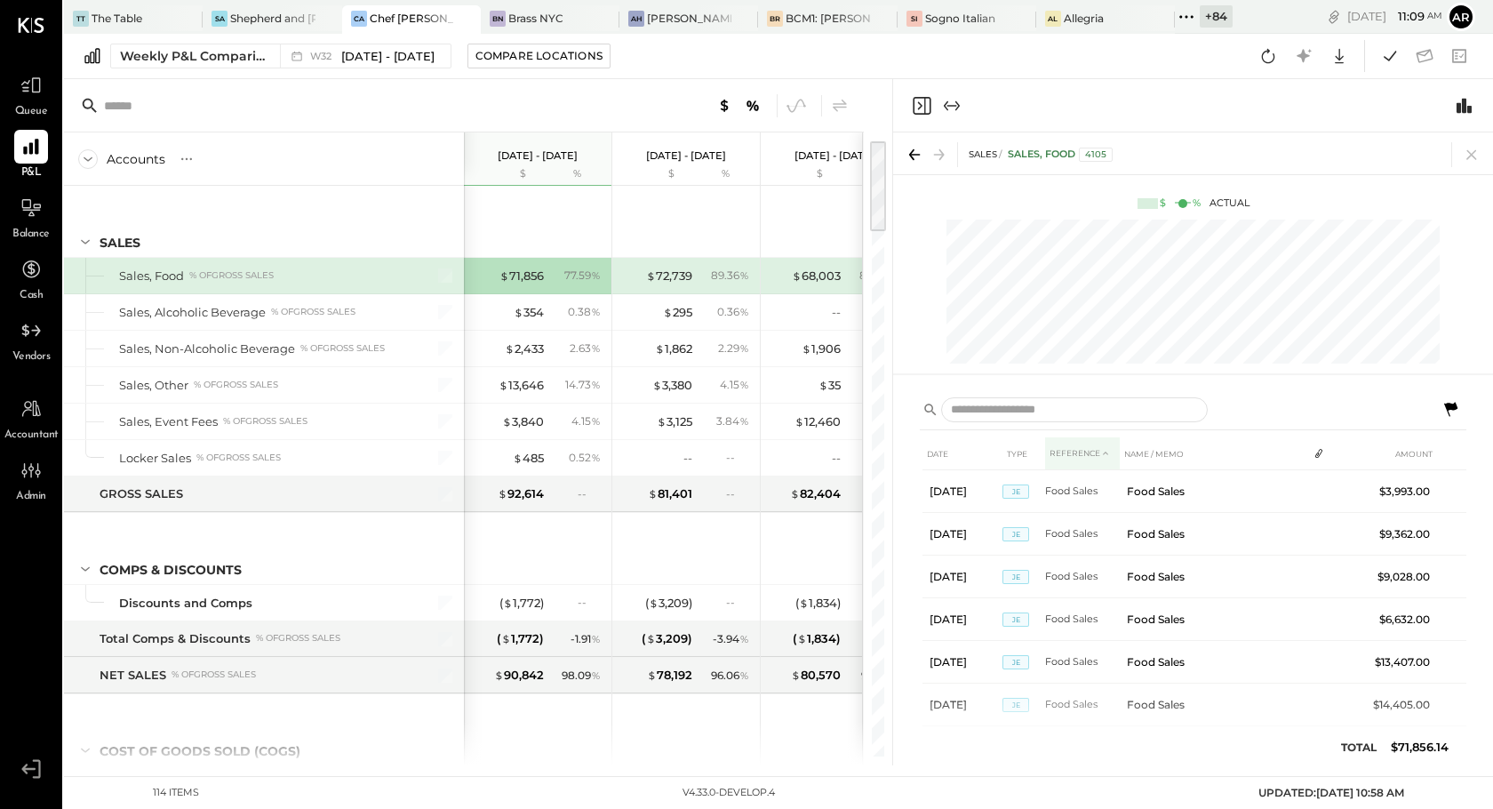
click at [1054, 459] on th "REFERENCE" at bounding box center [1082, 453] width 75 height 33
click at [1145, 459] on th "NAME / MEMO" at bounding box center [1214, 453] width 188 height 33
click at [1332, 453] on th at bounding box center [1336, 453] width 59 height 33
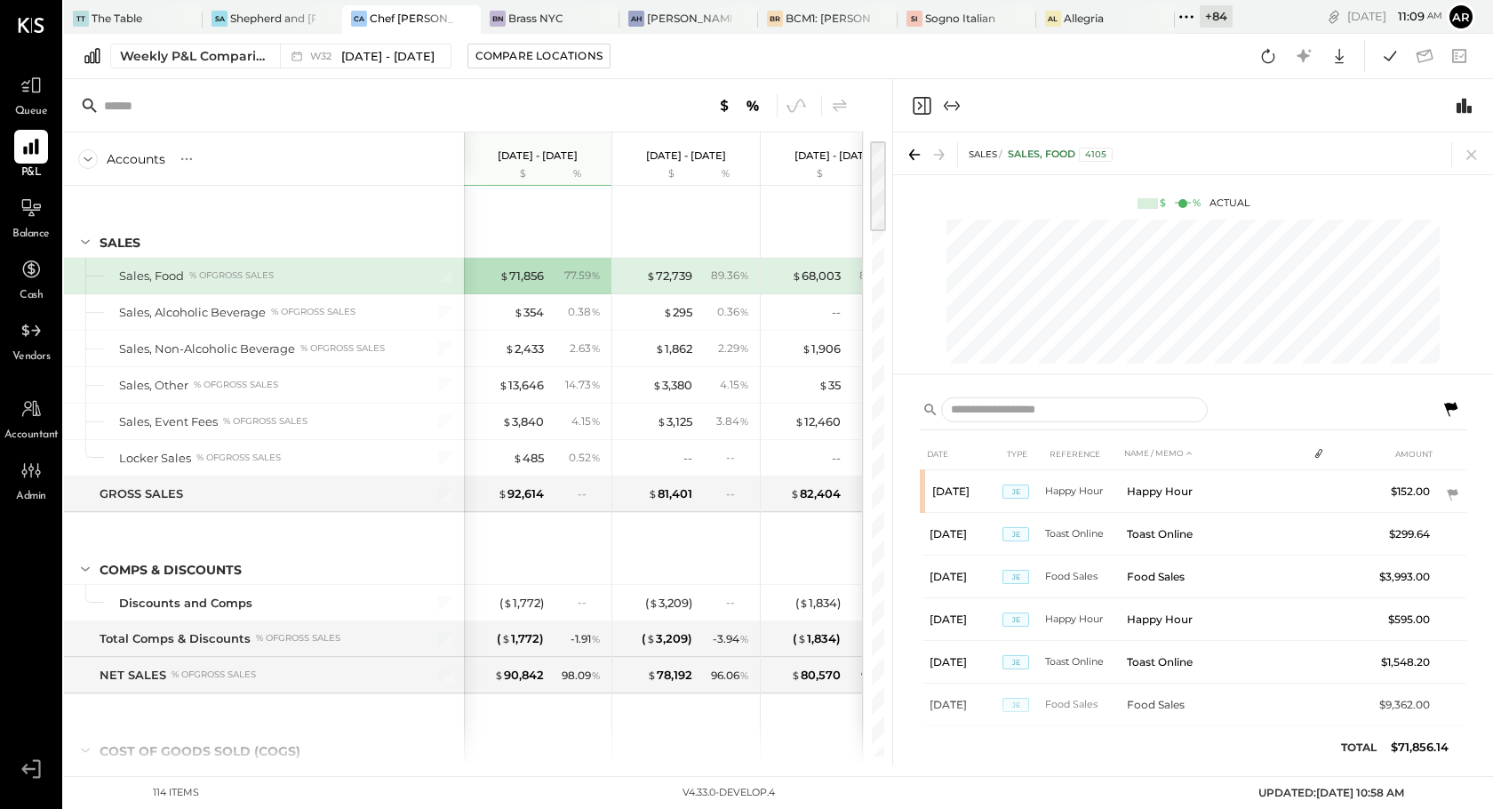
click at [1309, 455] on th at bounding box center [1336, 453] width 59 height 33
click at [1401, 460] on th "AMOUNT" at bounding box center [1401, 453] width 71 height 33
click at [944, 451] on th "DATE" at bounding box center [962, 453] width 80 height 33
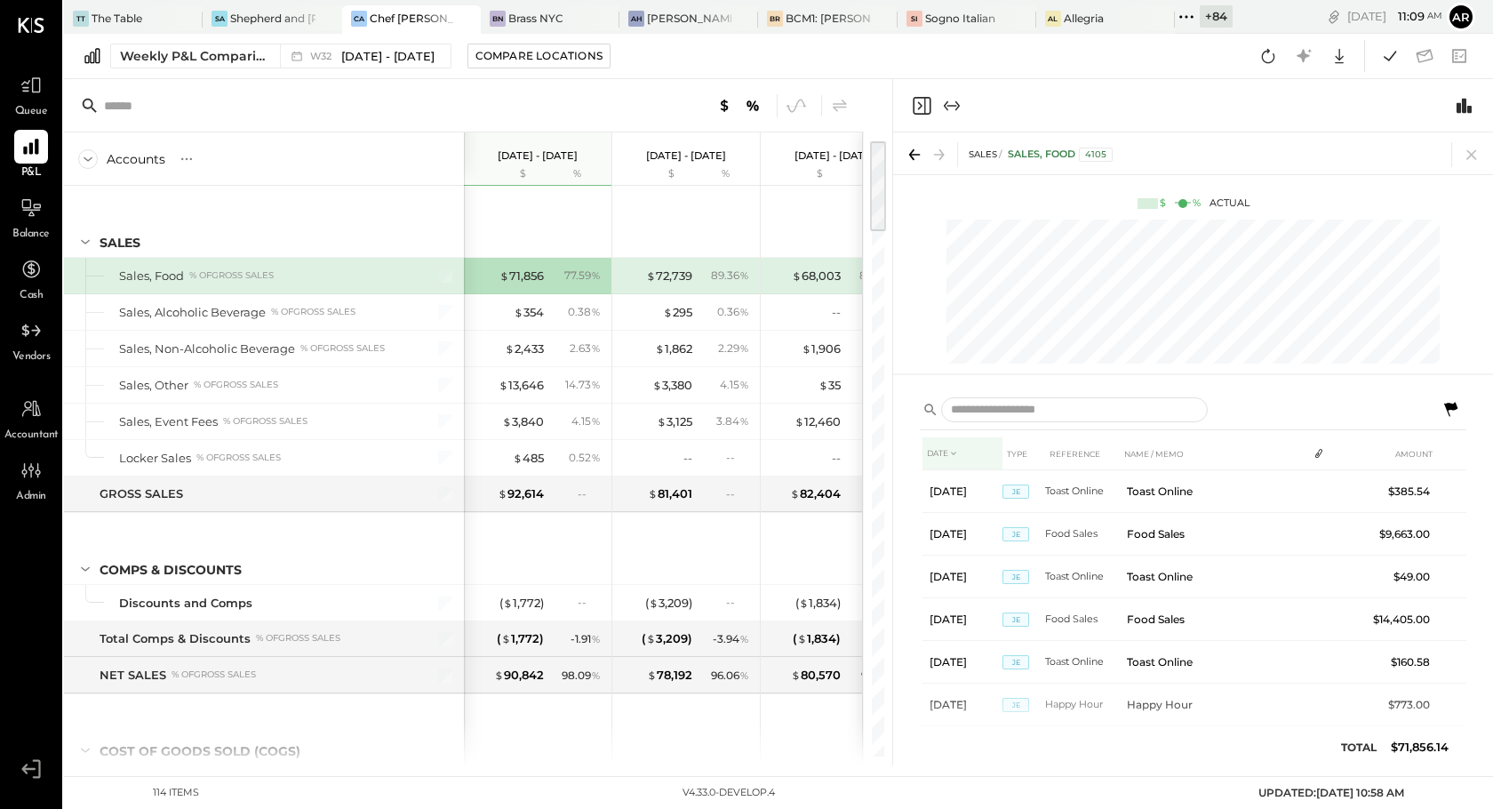
click at [944, 451] on th "DATE" at bounding box center [962, 453] width 80 height 33
click at [1489, 531] on div "DATE TYPE REFERENCE NAME / MEMO AMOUNT [DATE] JE Happy Hour Happy Hour $152.00 …" at bounding box center [1193, 575] width 600 height 380
click at [1172, 448] on th "NAME / MEMO" at bounding box center [1214, 453] width 188 height 33
click at [1173, 448] on th "NAME / MEMO" at bounding box center [1214, 453] width 188 height 33
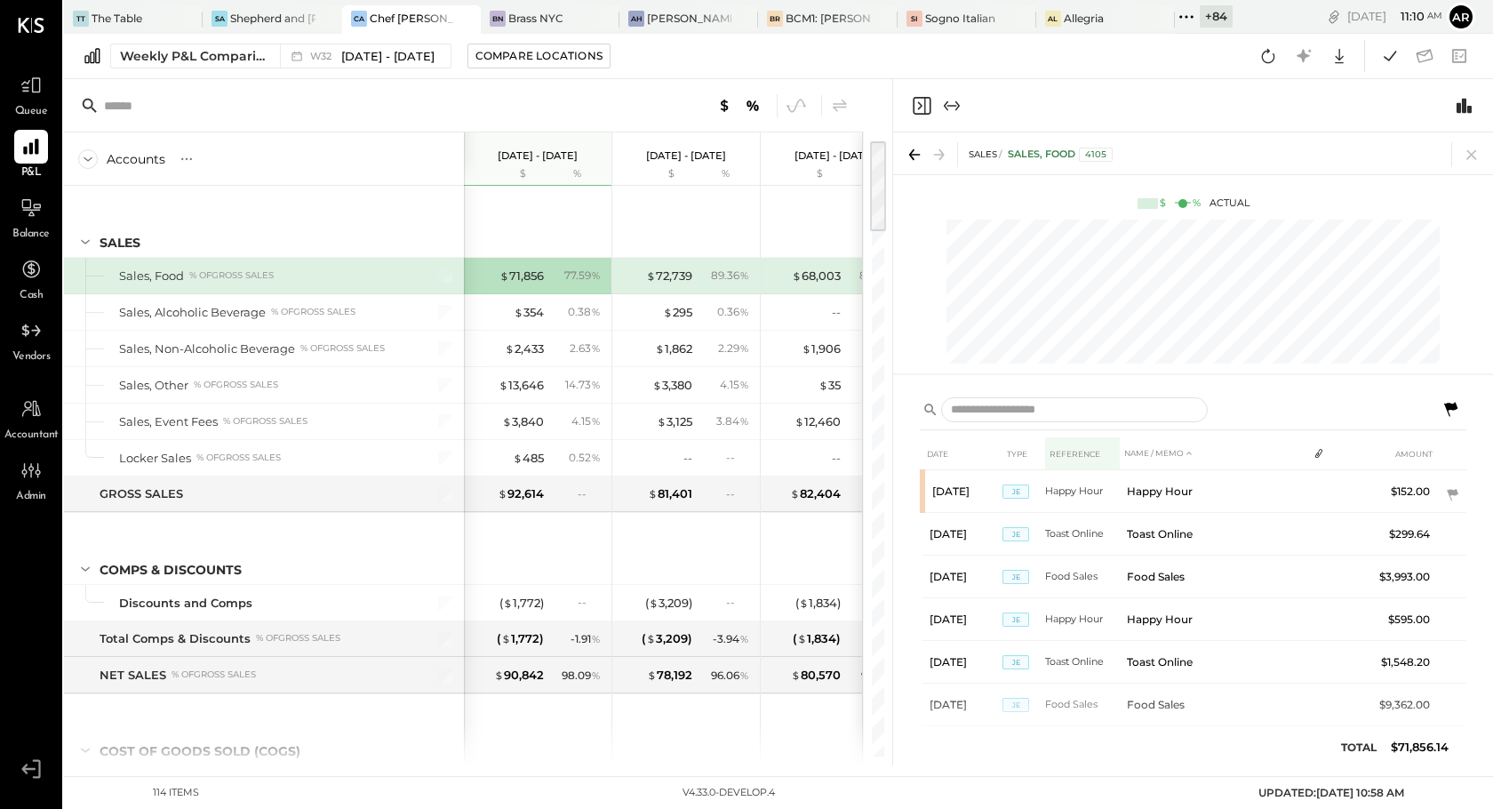
click at [1075, 453] on th "REFERENCE" at bounding box center [1082, 453] width 75 height 33
click at [1009, 451] on th "TYPE" at bounding box center [1023, 453] width 43 height 33
click at [952, 456] on th "DATE" at bounding box center [962, 453] width 80 height 33
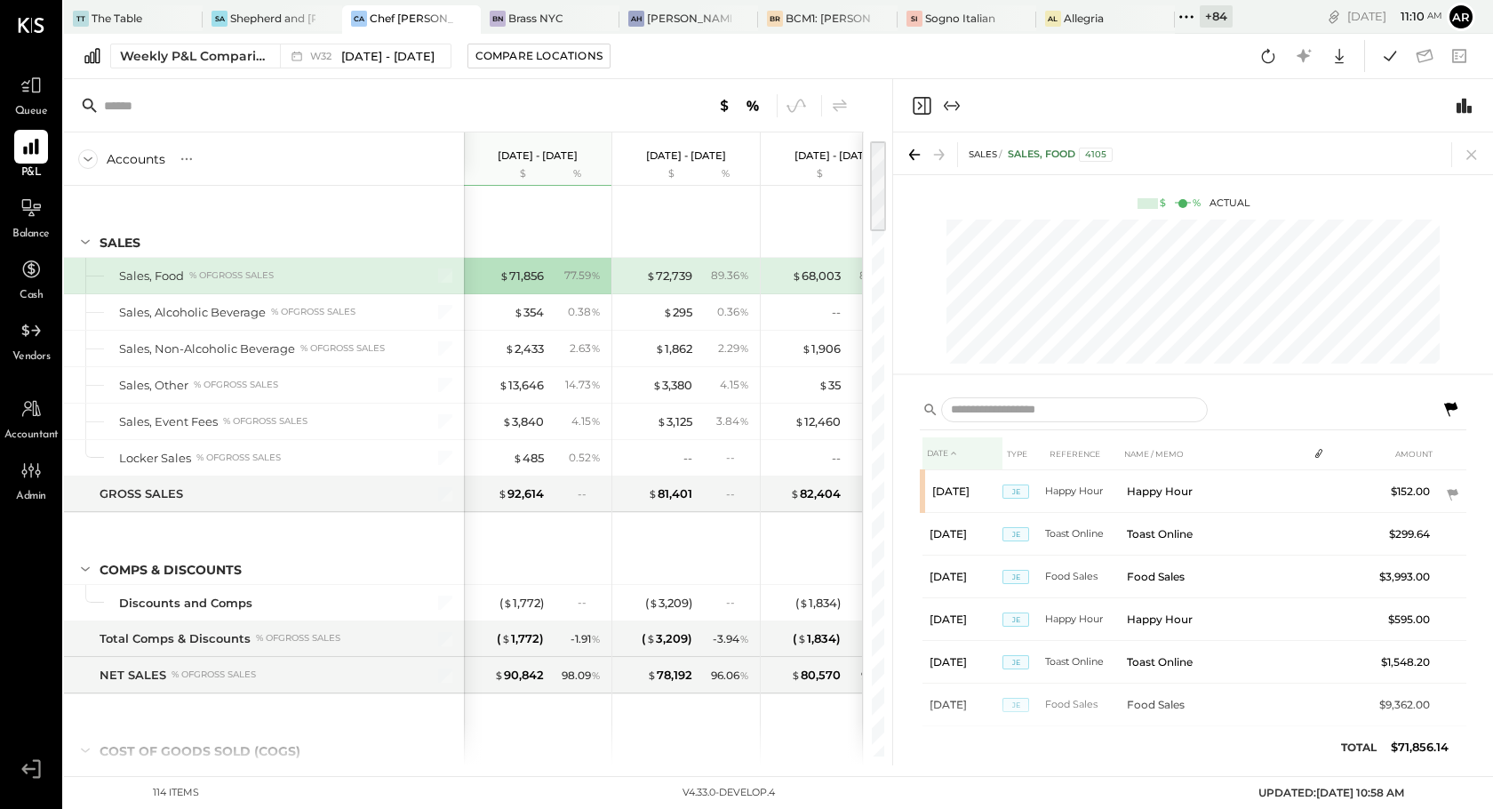
click at [952, 456] on icon at bounding box center [953, 453] width 11 height 11
click at [1177, 458] on th "NAME / MEMO" at bounding box center [1214, 453] width 188 height 33
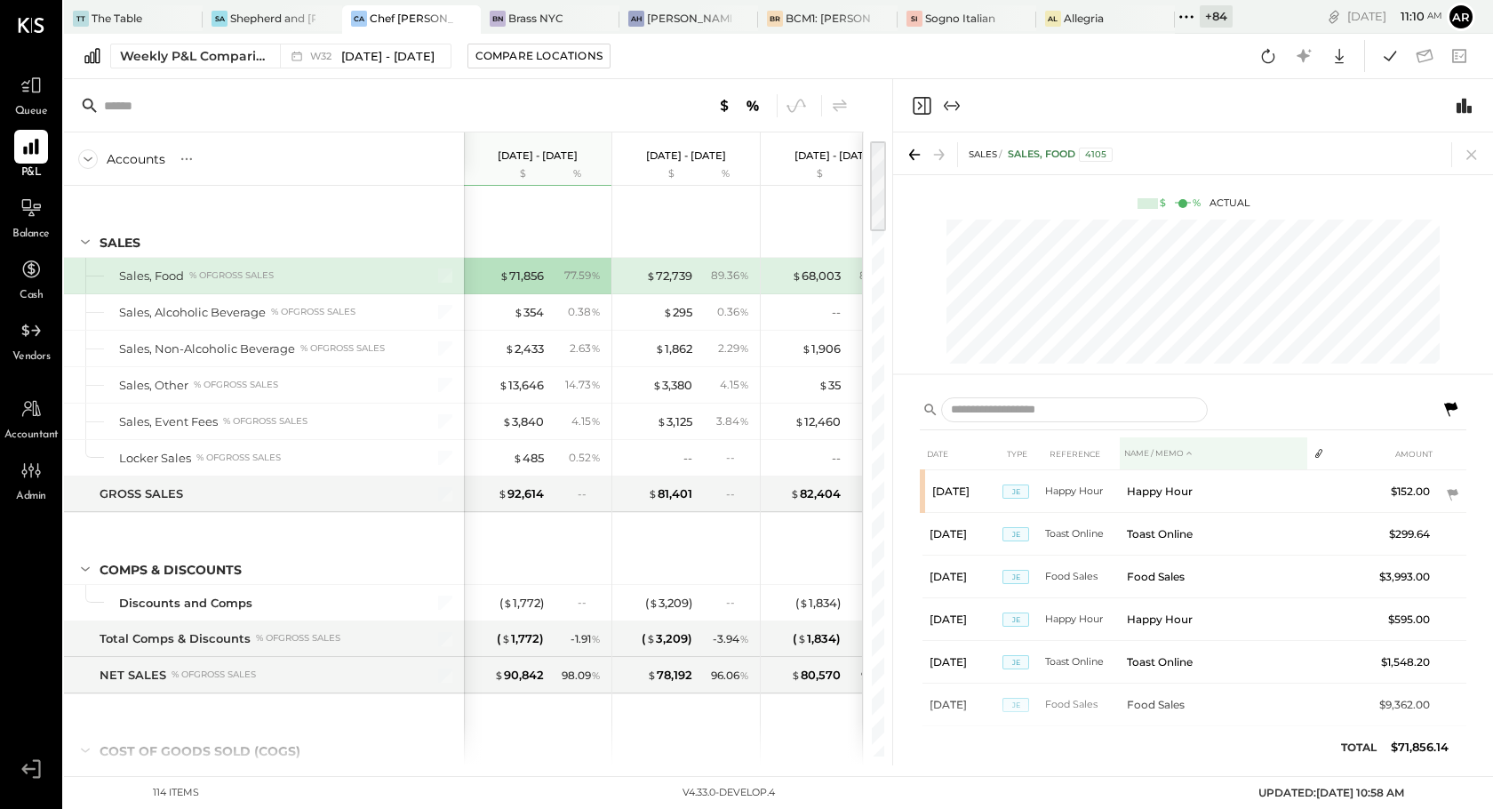
click at [1177, 458] on th "NAME / MEMO" at bounding box center [1214, 453] width 188 height 33
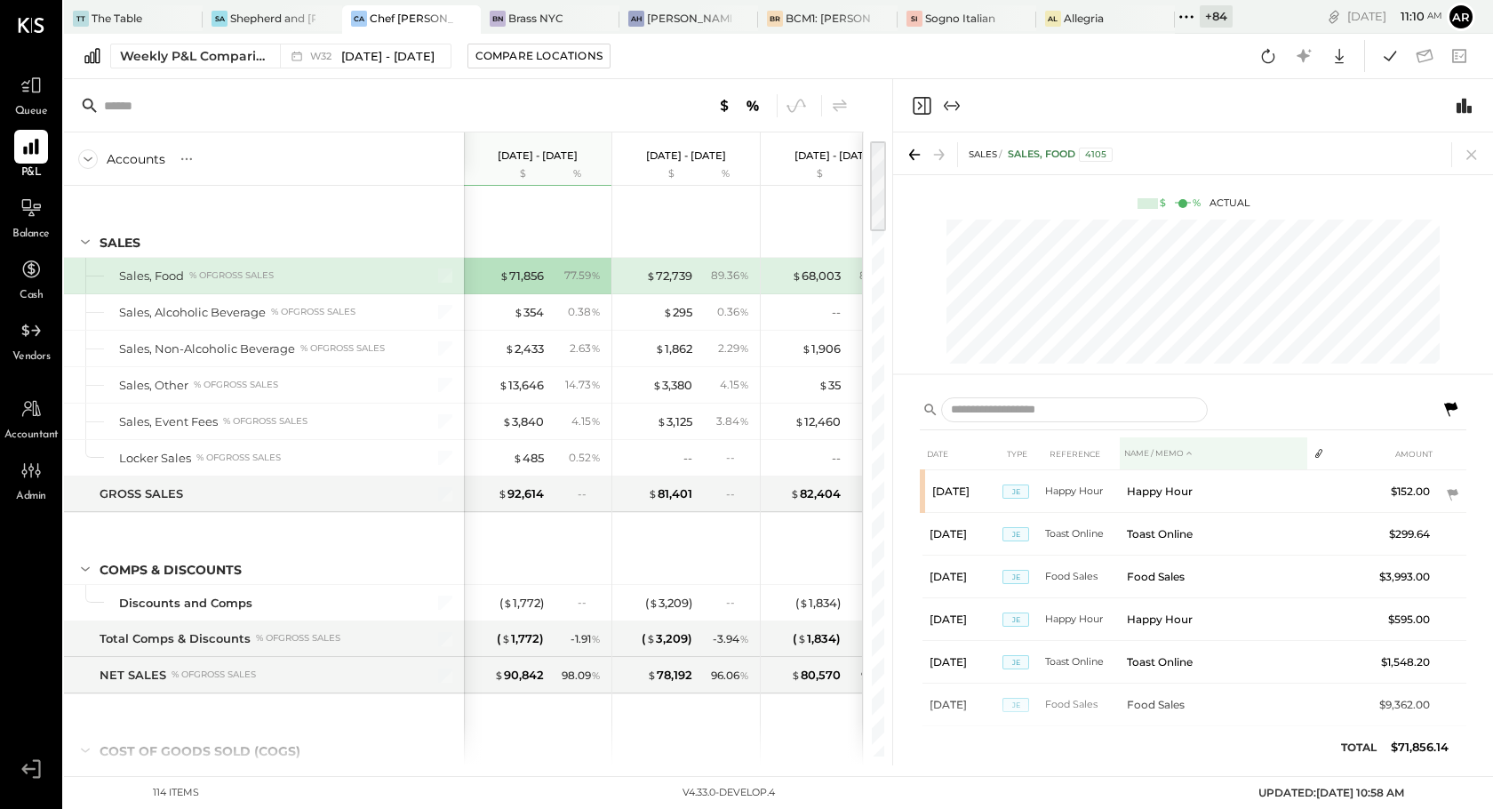
click at [1177, 458] on th "NAME / MEMO" at bounding box center [1214, 453] width 188 height 33
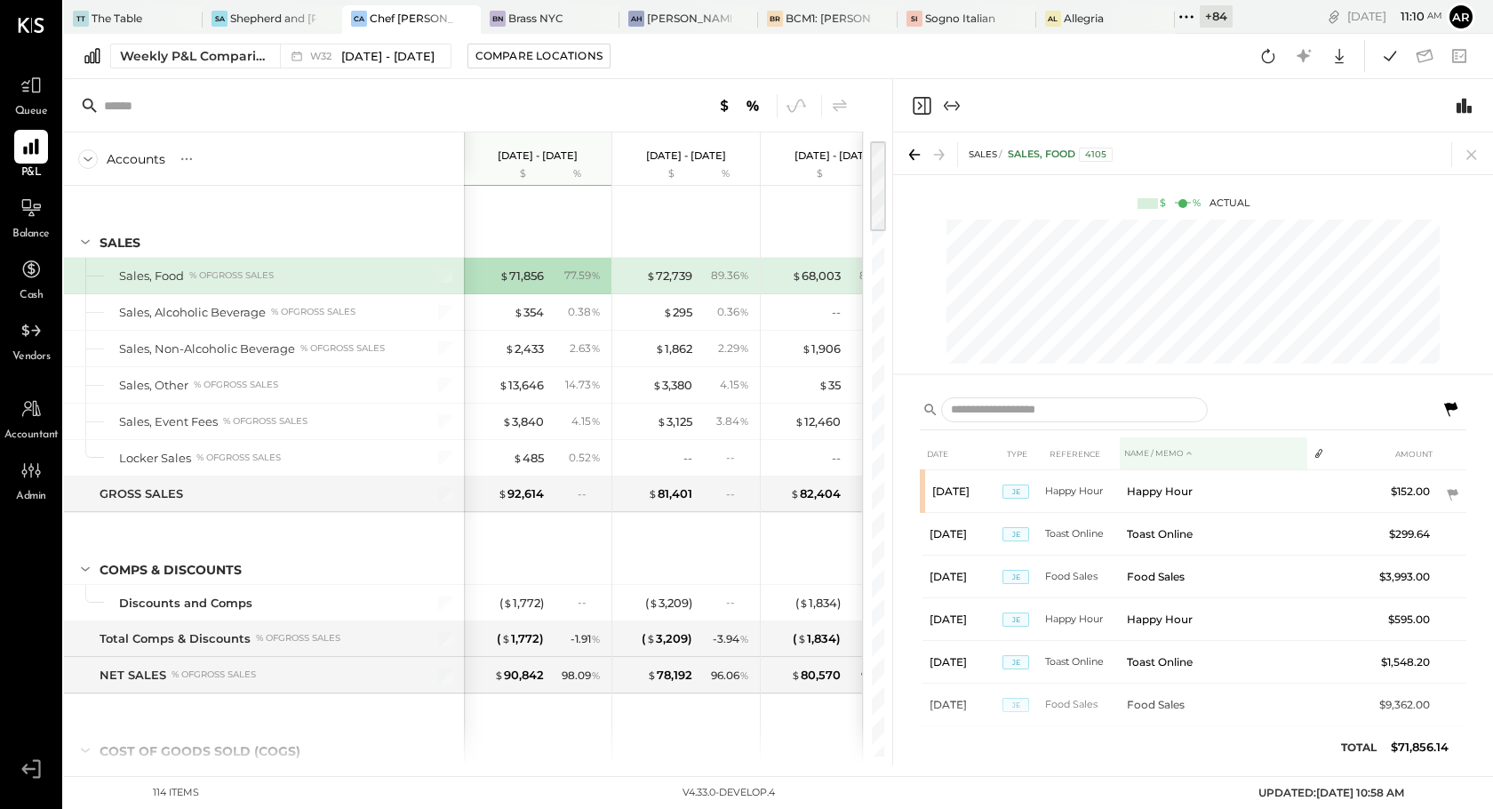
click at [1177, 458] on th "NAME / MEMO" at bounding box center [1214, 453] width 188 height 33
click at [1076, 447] on th "REFERENCE" at bounding box center [1082, 453] width 75 height 33
click at [1203, 454] on th "NAME / MEMO" at bounding box center [1214, 453] width 188 height 33
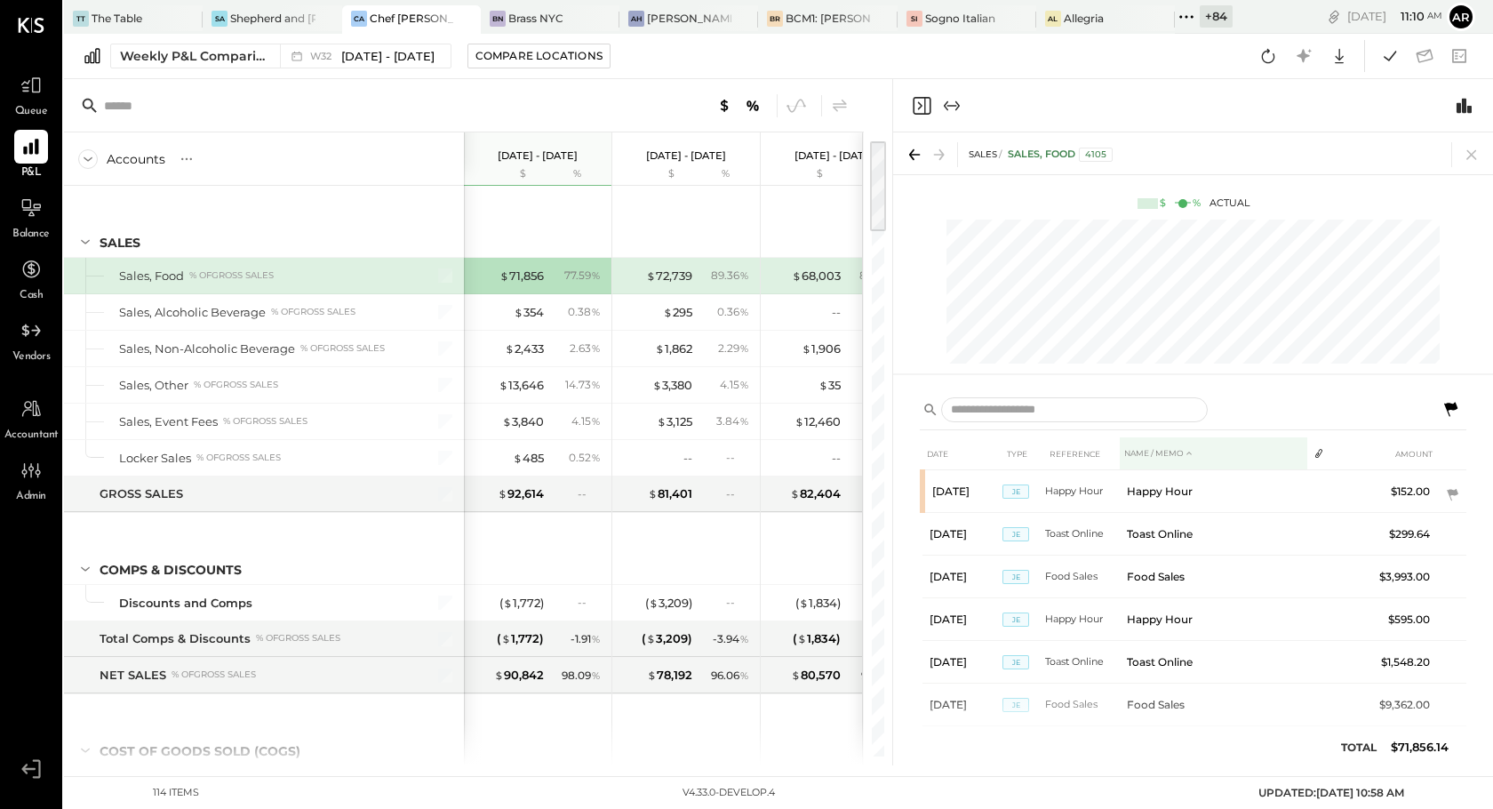
click at [1203, 454] on th "NAME / MEMO" at bounding box center [1214, 453] width 188 height 33
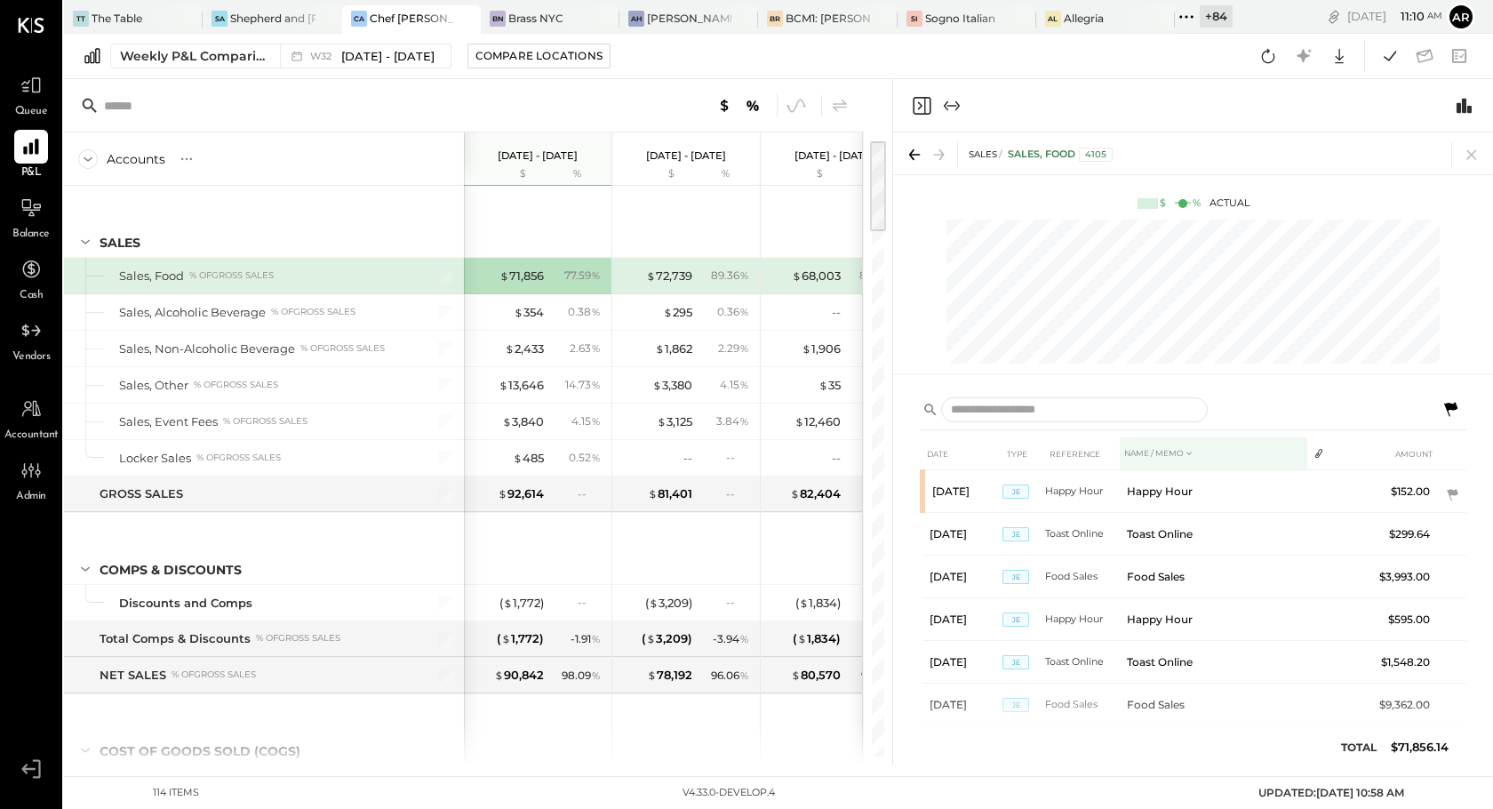
click at [1203, 454] on th "NAME / MEMO" at bounding box center [1214, 453] width 188 height 33
click at [1205, 454] on th "NAME / MEMO" at bounding box center [1214, 453] width 188 height 33
drag, startPoint x: 1140, startPoint y: 445, endPoint x: 1231, endPoint y: 453, distance: 91.0
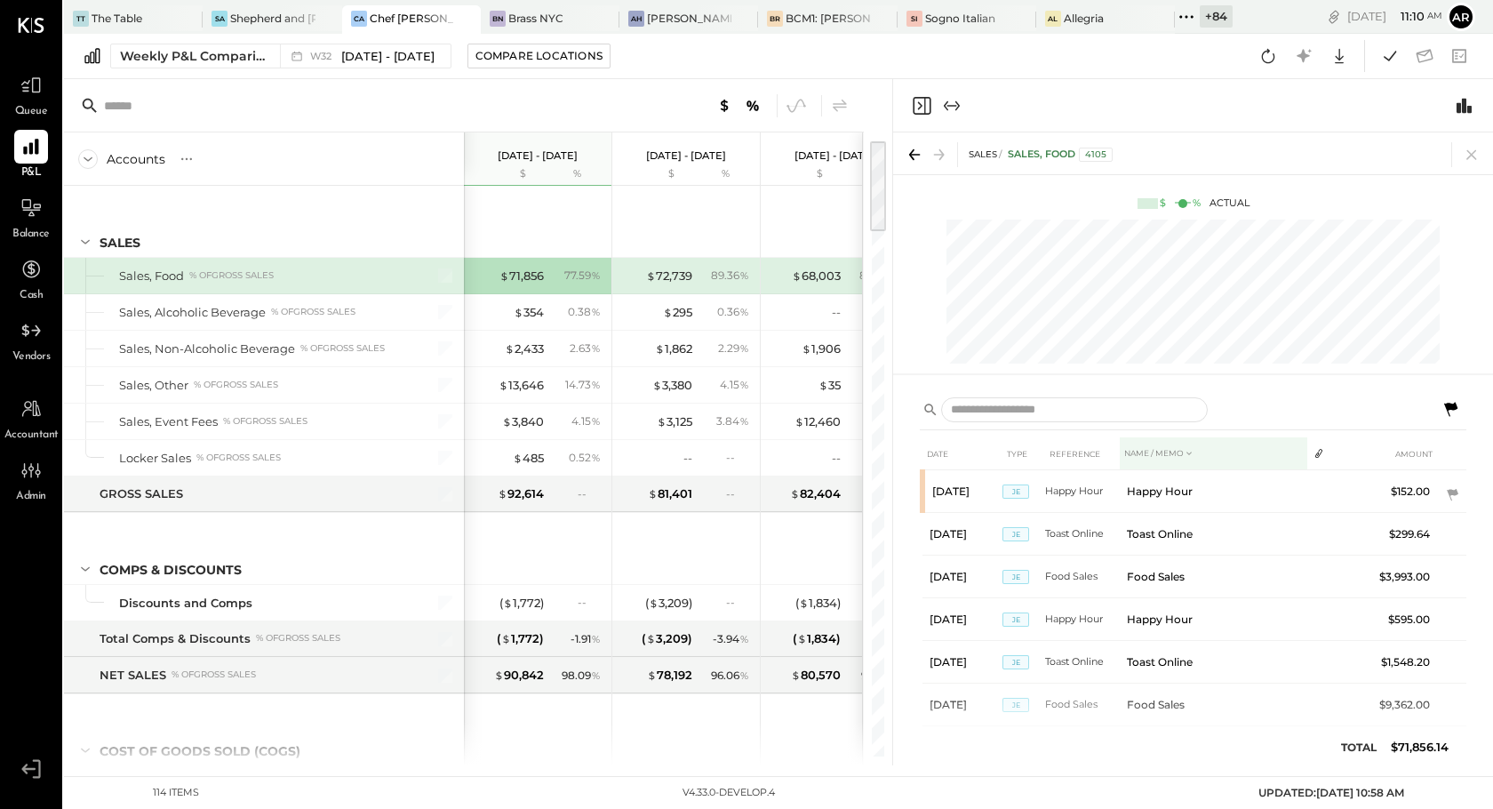
click at [1231, 453] on th "NAME / MEMO" at bounding box center [1214, 453] width 188 height 33
click at [1082, 456] on th "REFERENCE" at bounding box center [1082, 453] width 75 height 33
click at [1190, 451] on th "NAME / MEMO" at bounding box center [1214, 453] width 188 height 33
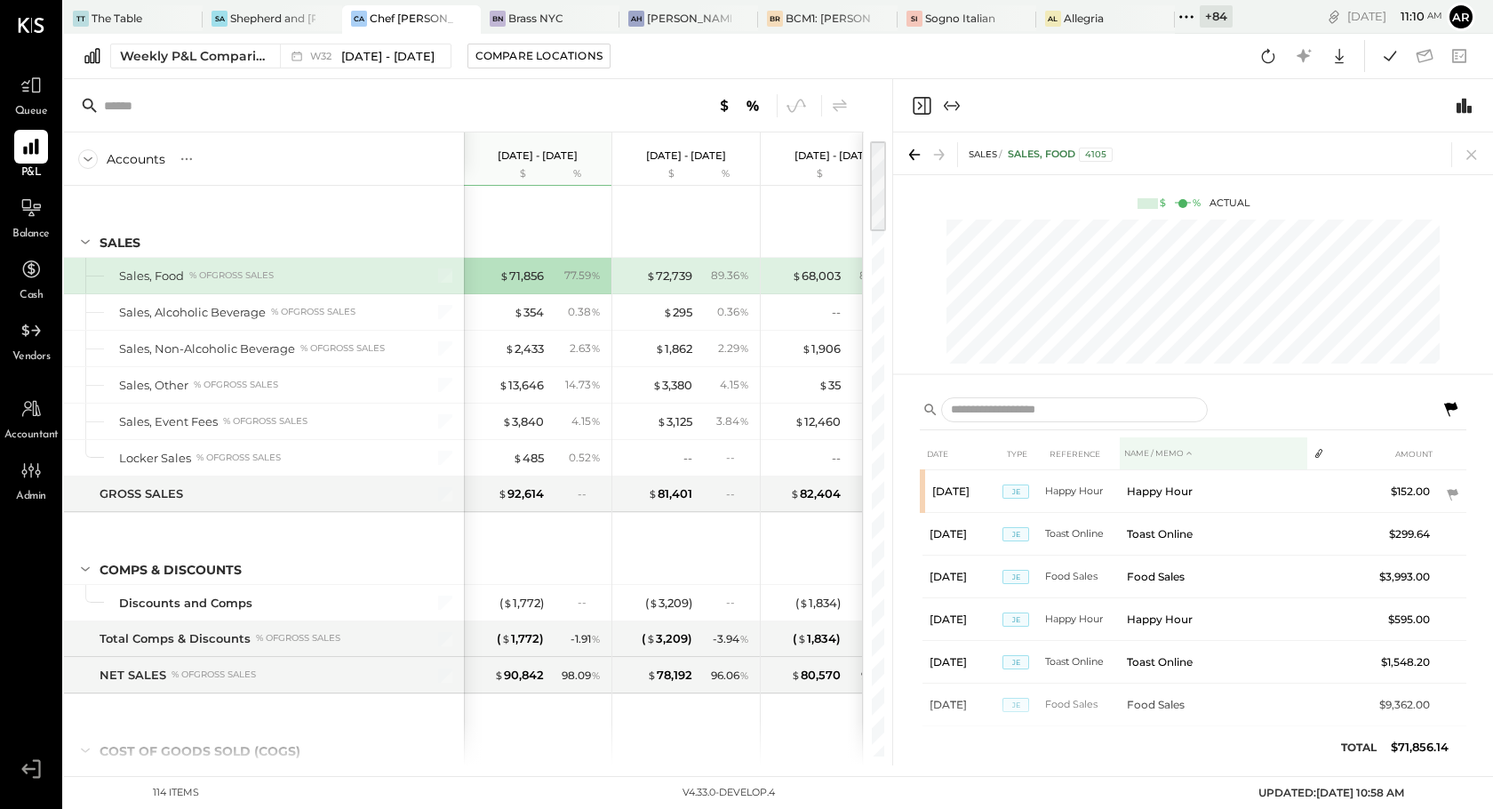
click at [1168, 453] on th "NAME / MEMO" at bounding box center [1214, 453] width 188 height 33
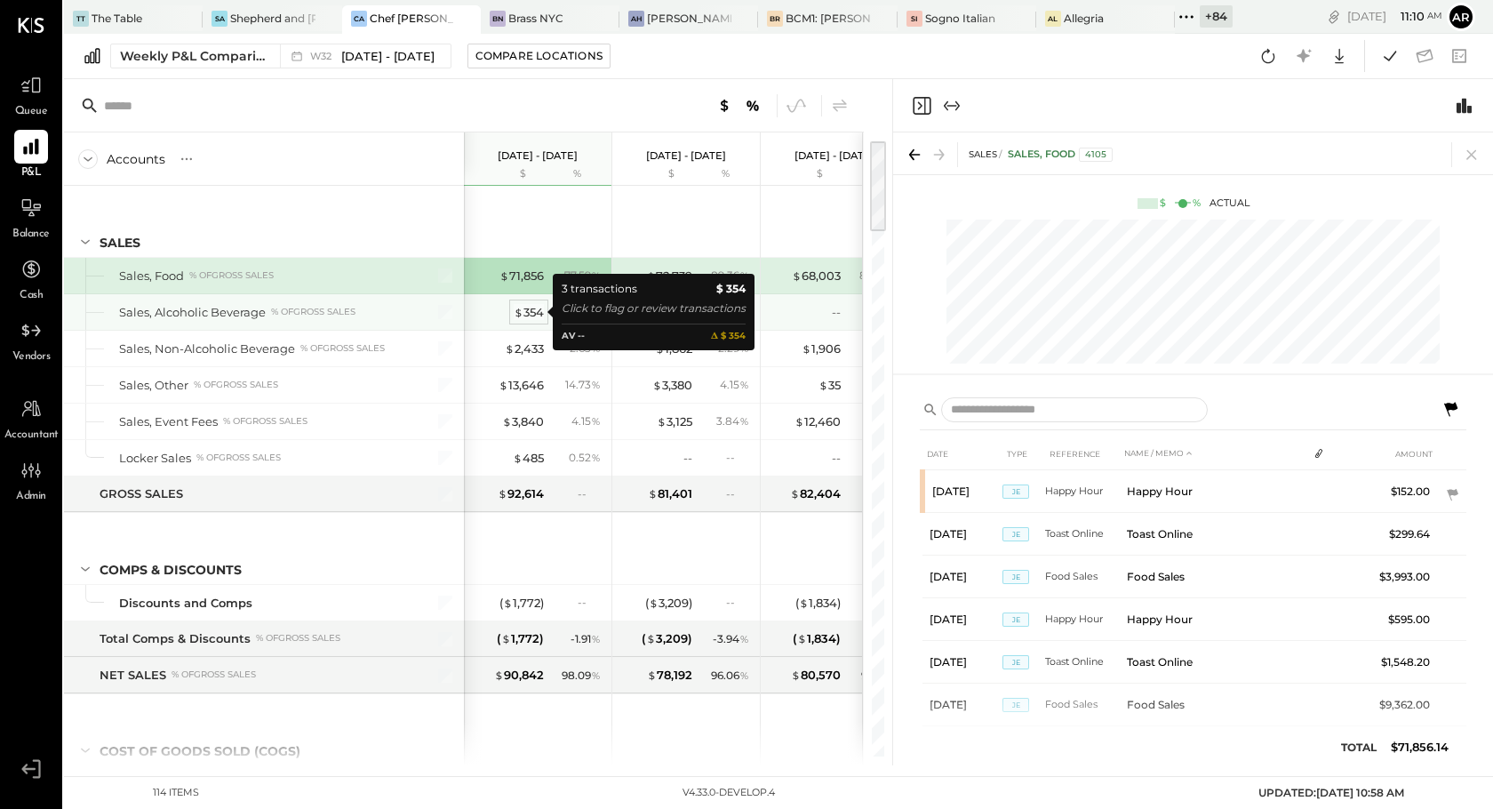
click at [540, 318] on div "$ 354" at bounding box center [529, 312] width 30 height 17
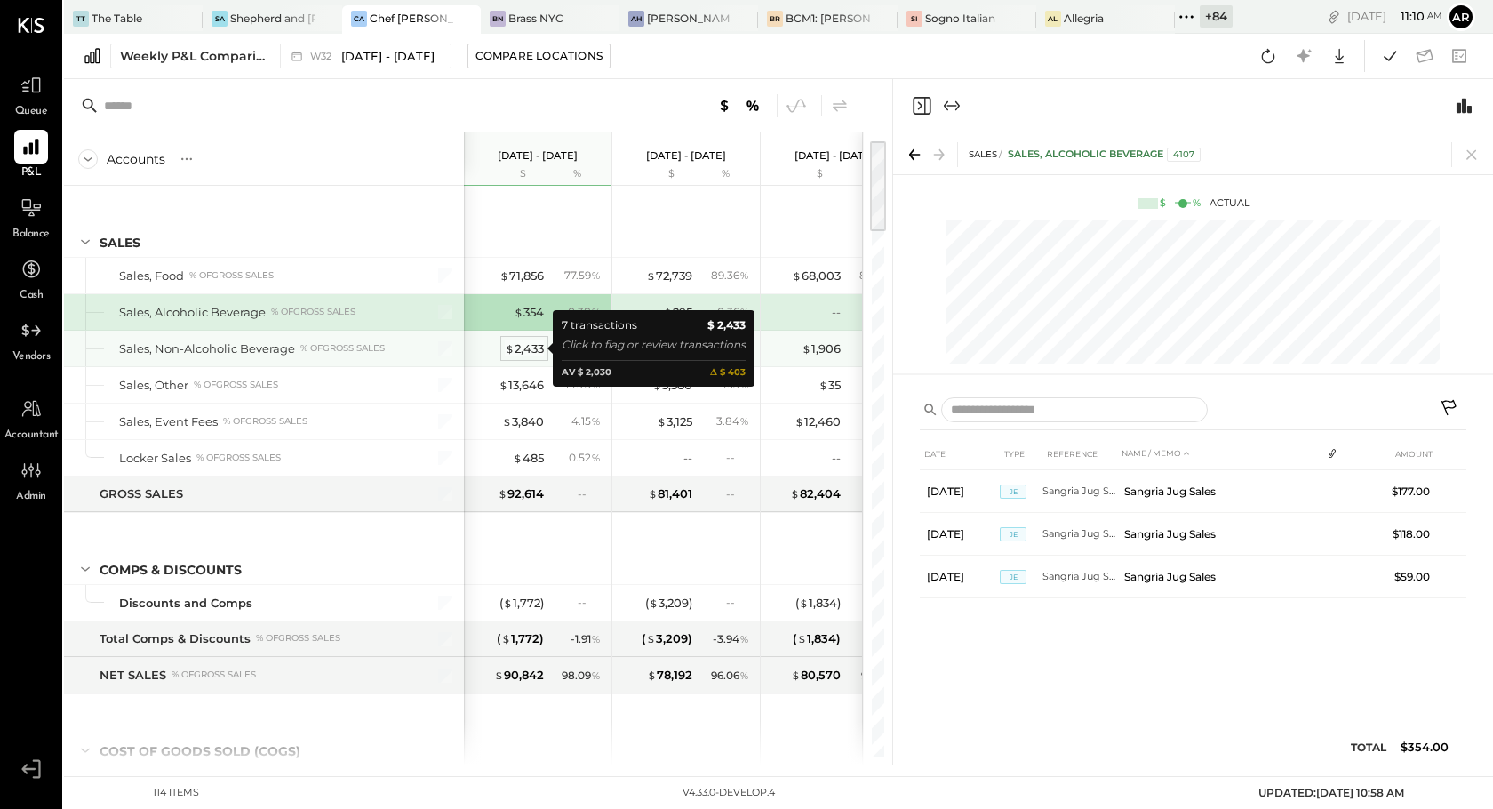
click at [523, 343] on div "$ 2,433" at bounding box center [524, 348] width 39 height 17
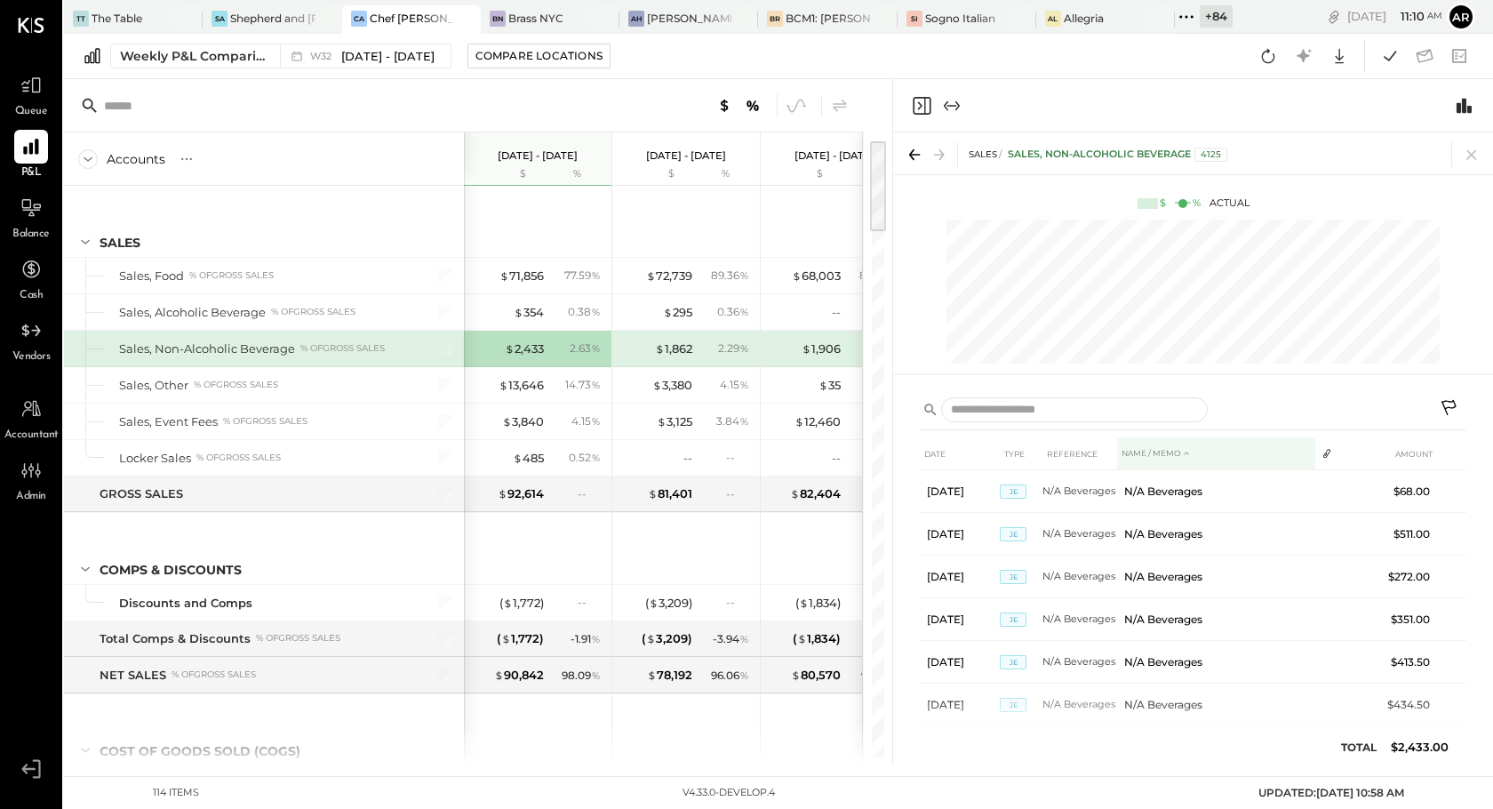
click at [1158, 462] on th "NAME / MEMO" at bounding box center [1216, 453] width 198 height 33
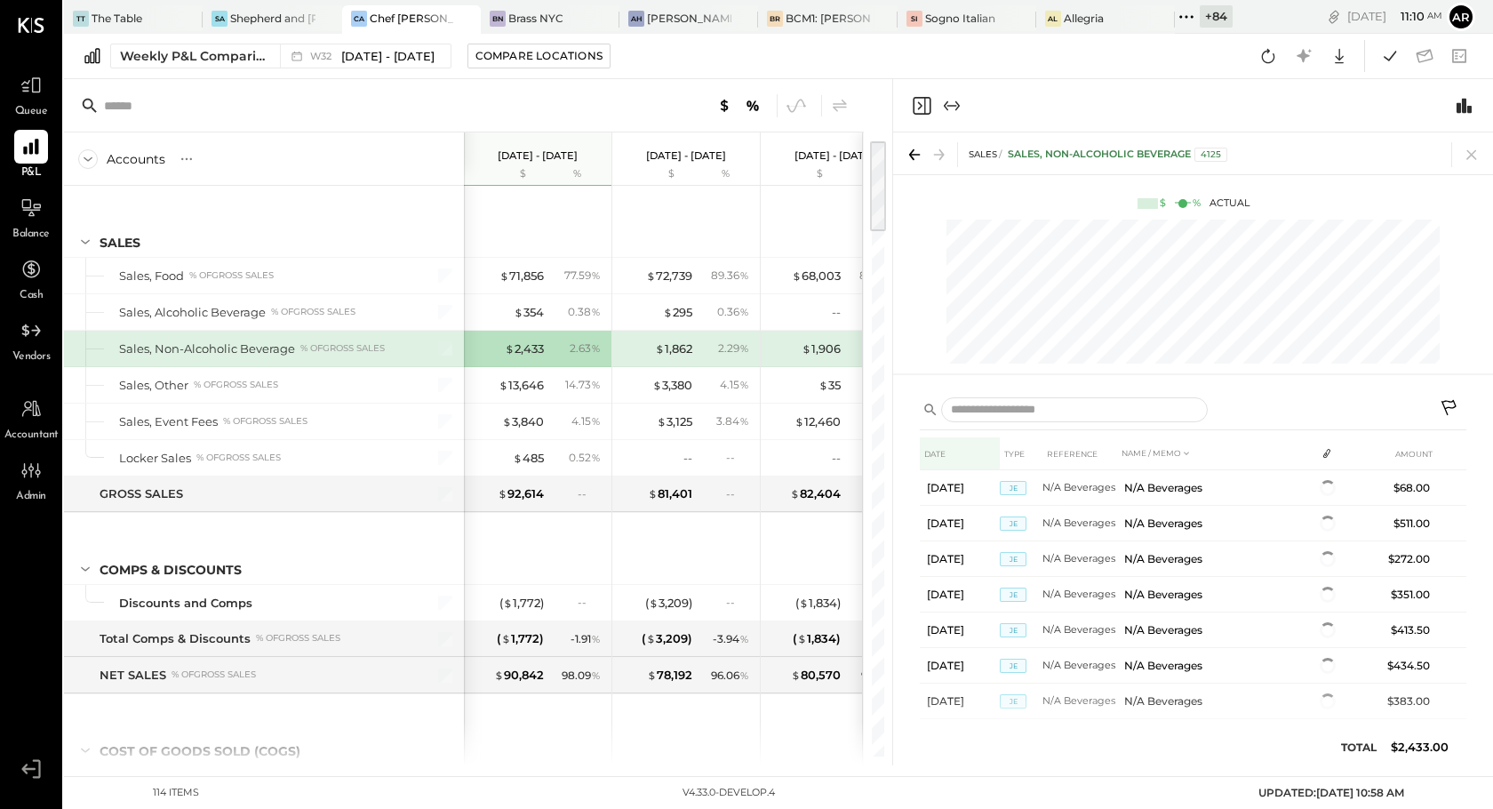
drag, startPoint x: 1158, startPoint y: 462, endPoint x: 947, endPoint y: 459, distance: 210.6
click at [947, 459] on tr "DATE TYPE REFERENCE NAME / MEMO AMOUNT" at bounding box center [1193, 453] width 547 height 33
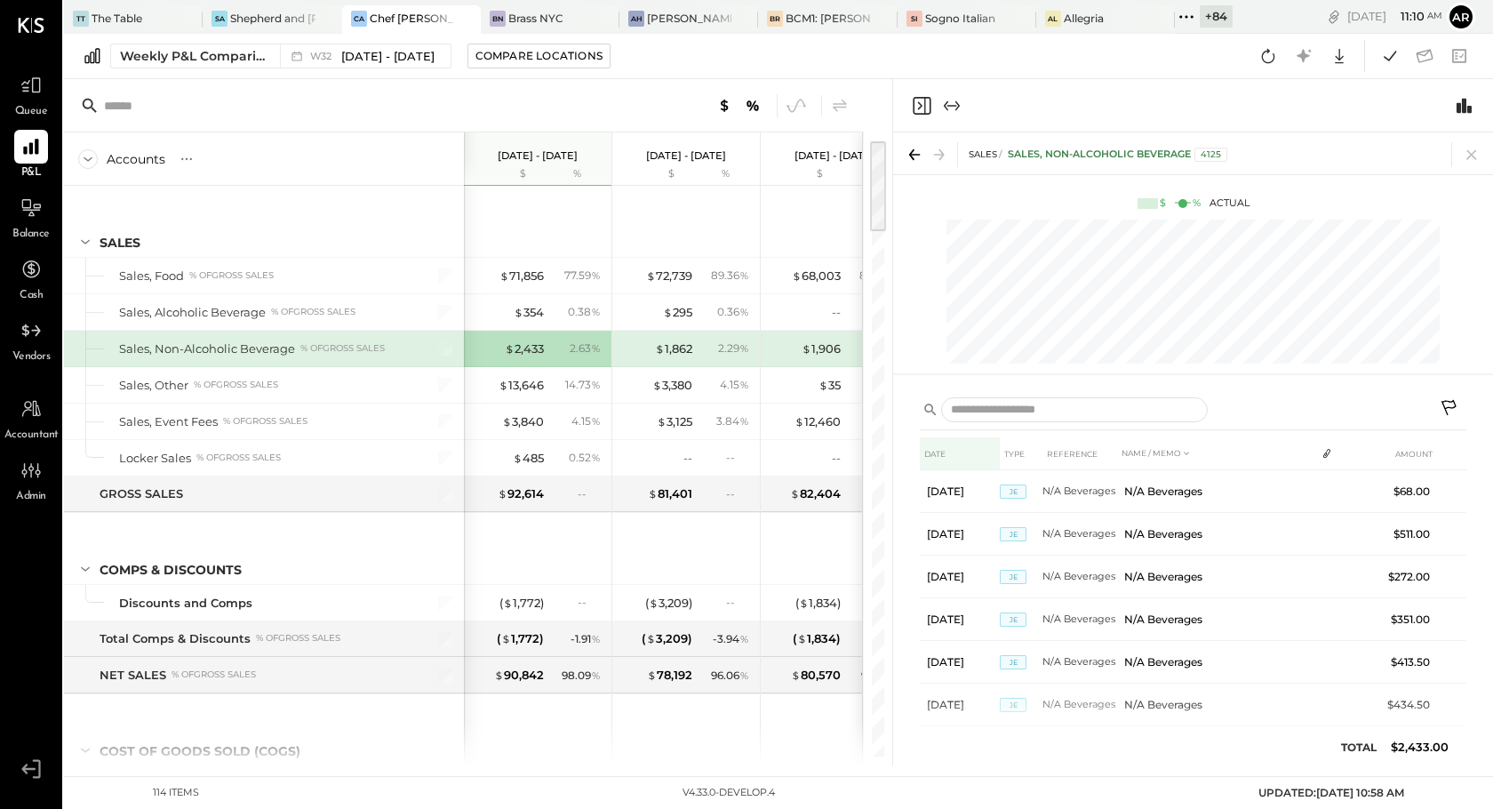
click at [952, 451] on th "DATE" at bounding box center [960, 453] width 80 height 33
click at [931, 453] on th "DATE" at bounding box center [960, 453] width 80 height 33
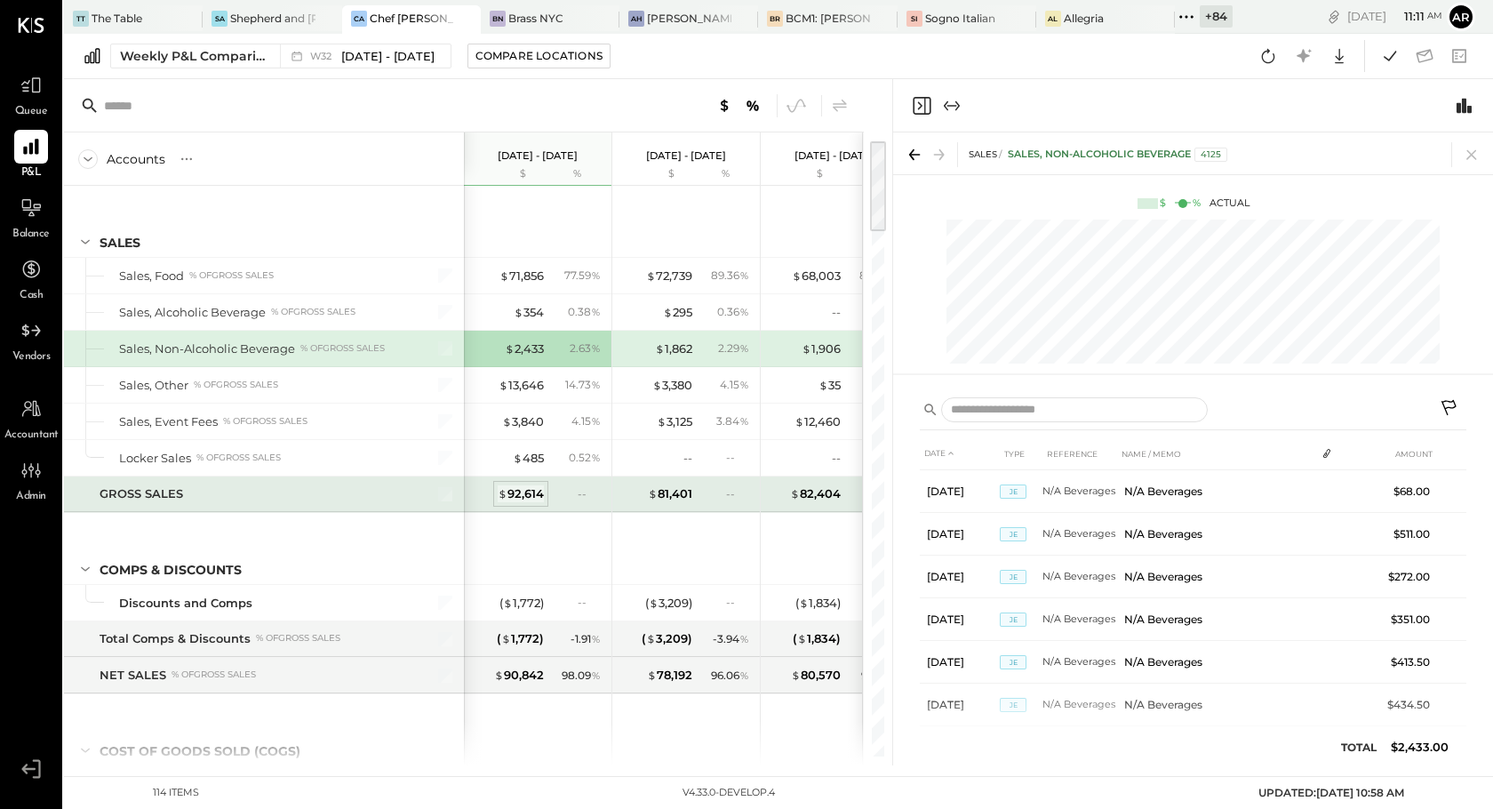
click at [540, 489] on div "$ 92,614" at bounding box center [521, 493] width 46 height 17
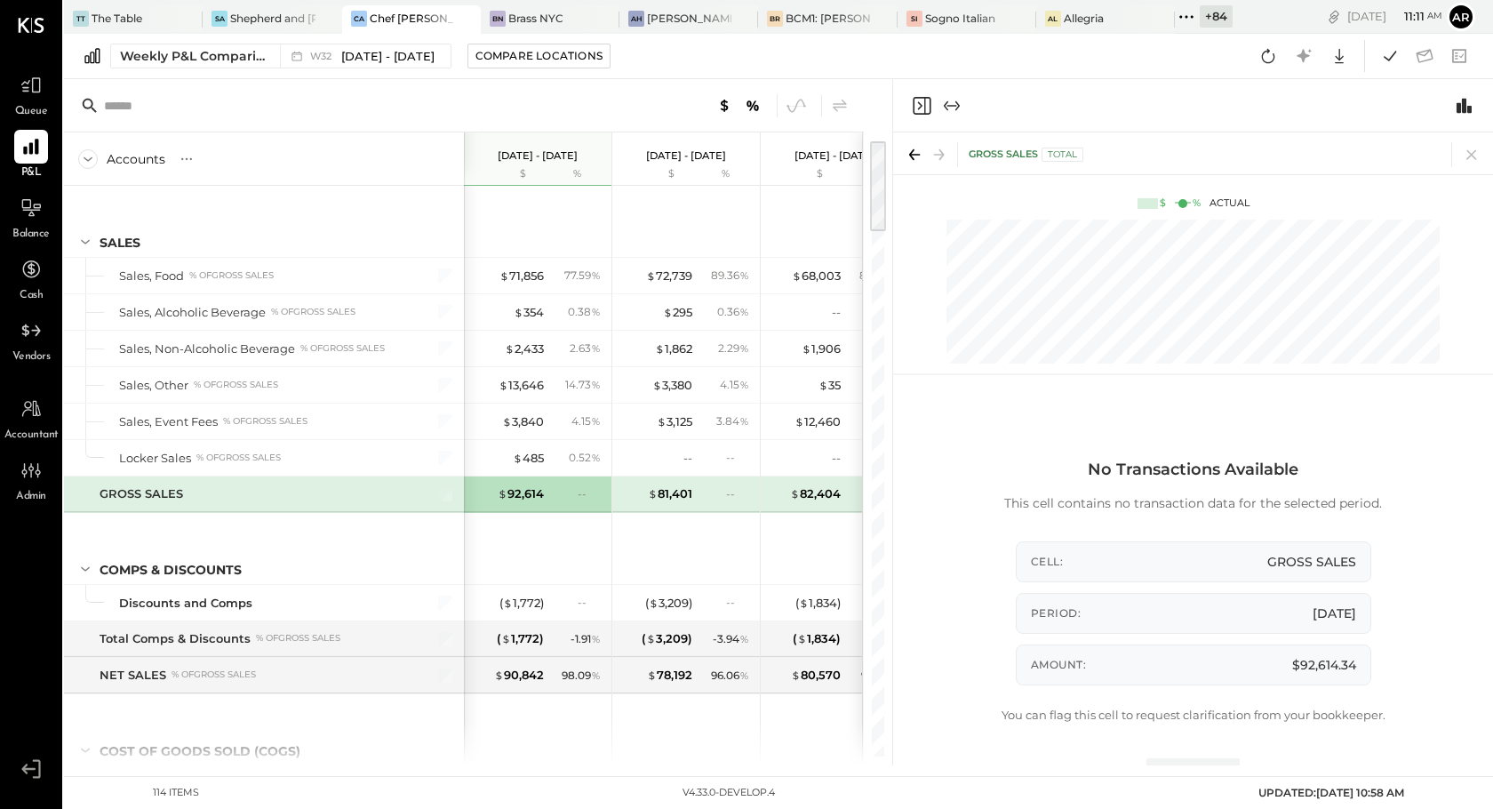
click at [22, 347] on div "Vendors" at bounding box center [31, 340] width 38 height 52
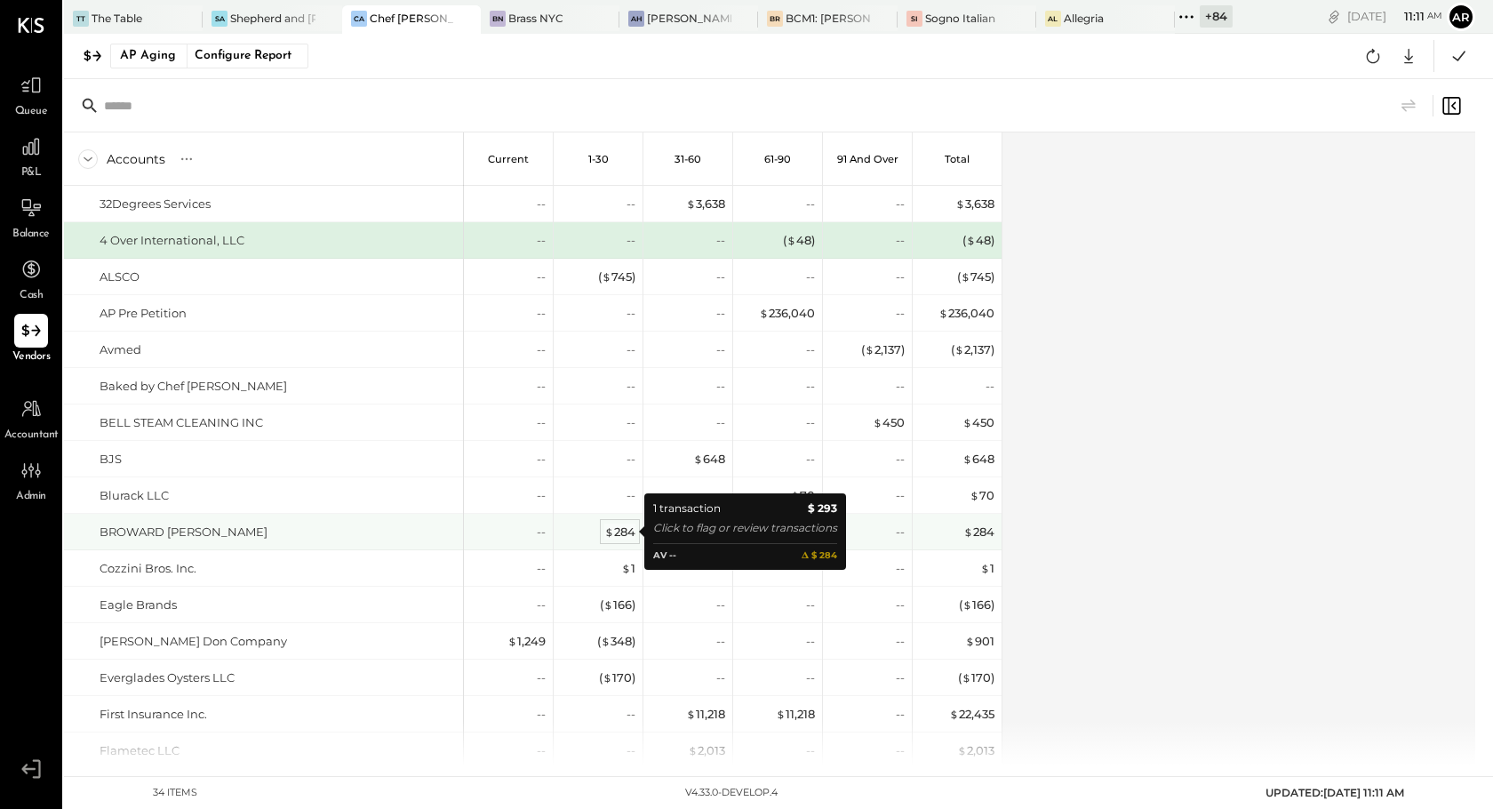
click at [616, 535] on div "$ 284" at bounding box center [619, 531] width 31 height 17
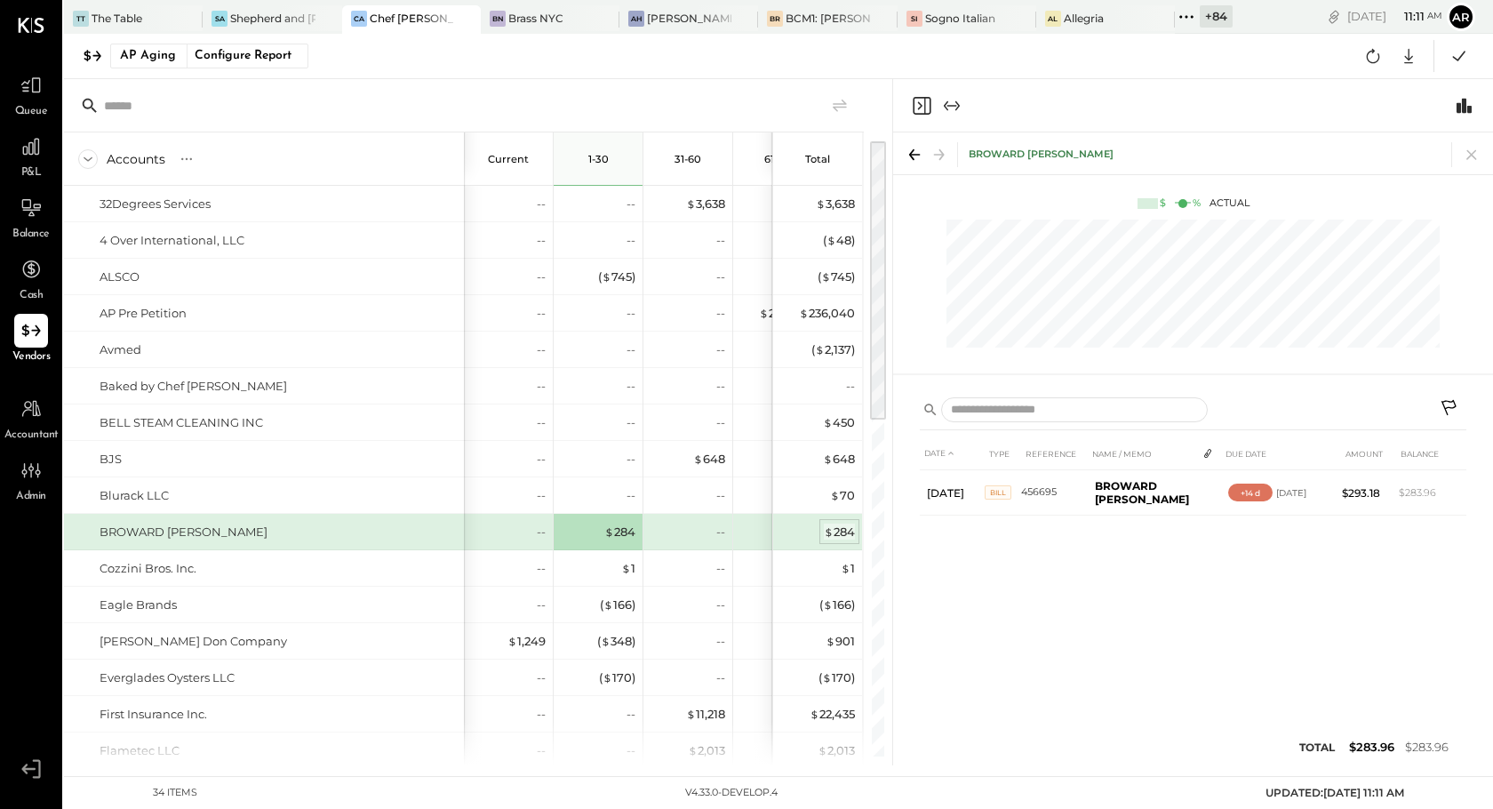
click at [832, 533] on span "$" at bounding box center [829, 531] width 10 height 14
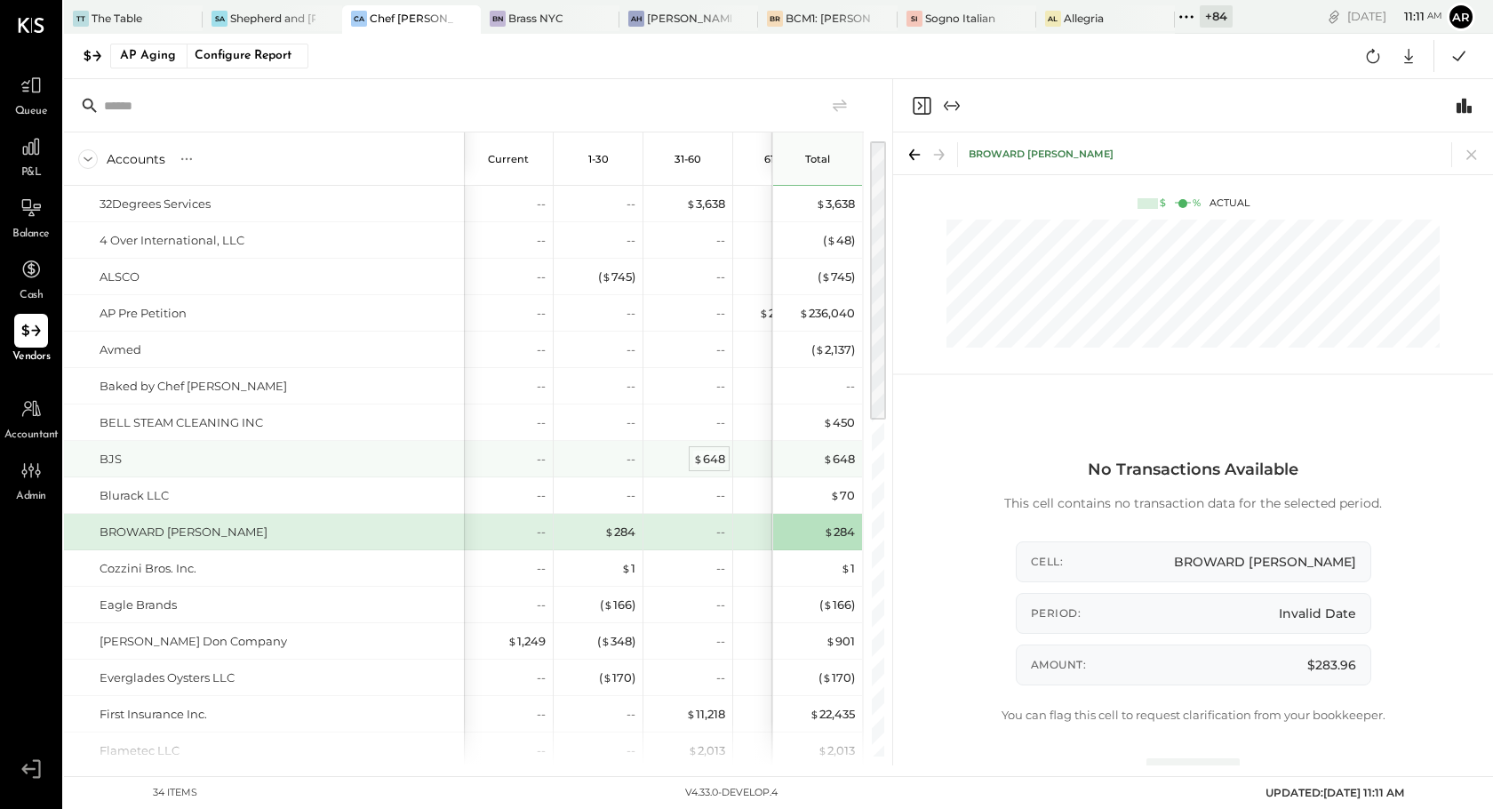
click at [705, 452] on div "$ 648" at bounding box center [709, 459] width 32 height 17
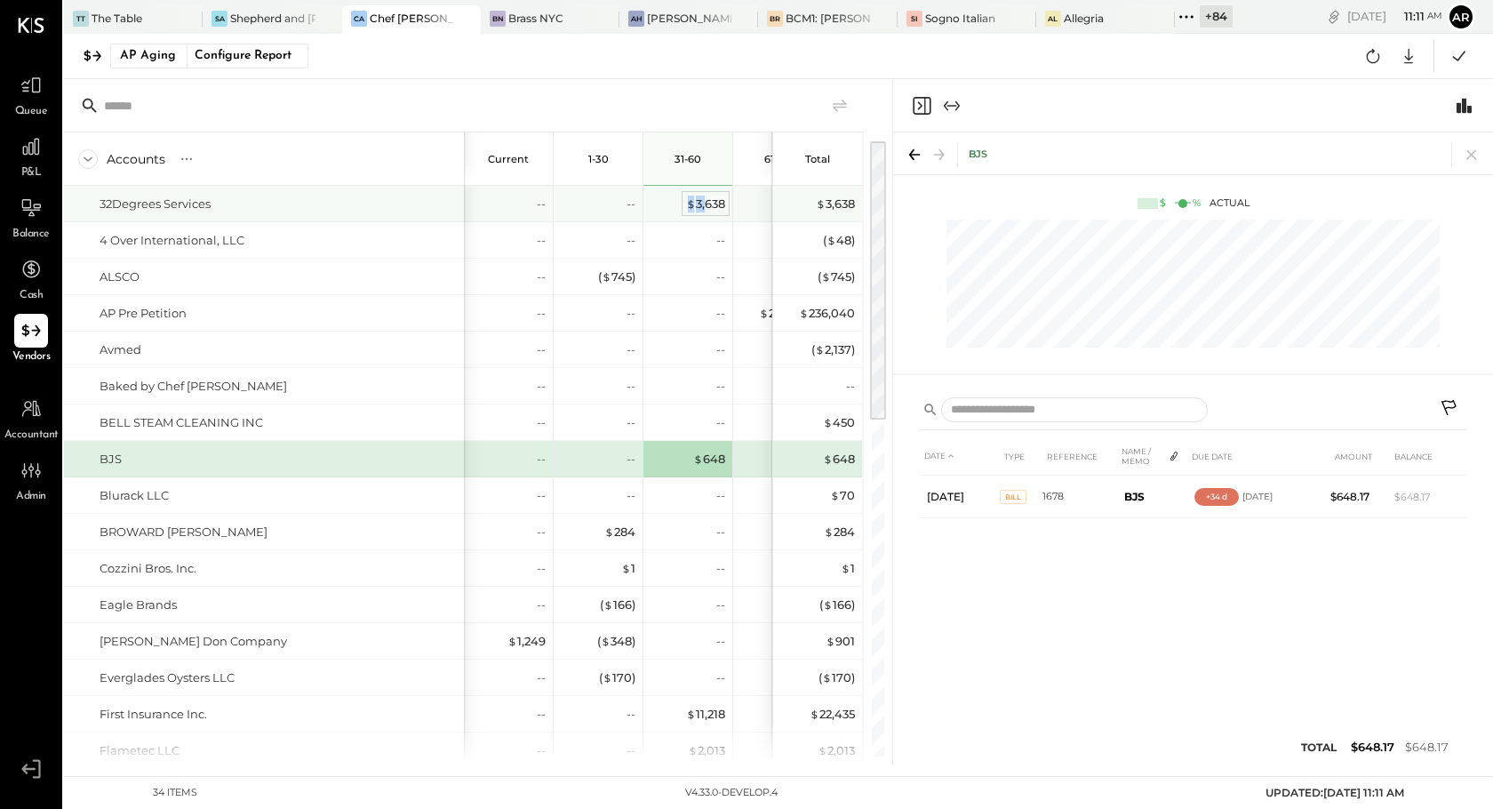
drag, startPoint x: 705, startPoint y: 194, endPoint x: 705, endPoint y: 204, distance: 9.8
click at [705, 204] on div "$ 3,638" at bounding box center [689, 204] width 71 height 36
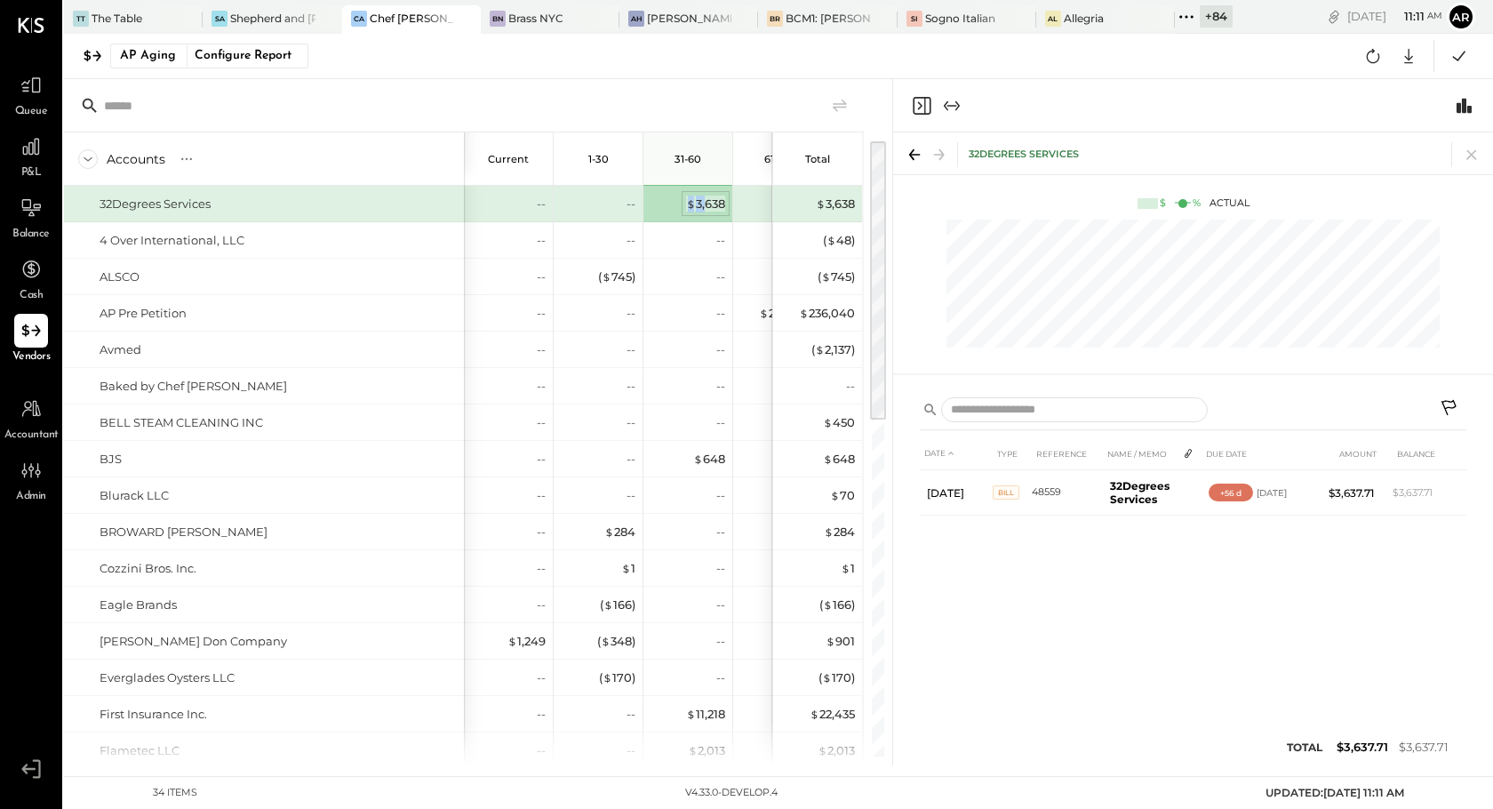
click at [705, 204] on div "$ 3,638" at bounding box center [705, 204] width 39 height 17
drag, startPoint x: 152, startPoint y: 57, endPoint x: 268, endPoint y: 170, distance: 162.1
click at [162, 94] on div "TT The Table [PERSON_NAME] and [PERSON_NAME] CA Chef [PERSON_NAME]'s Vineyard R…" at bounding box center [778, 382] width 1429 height 765
click at [172, 52] on div "AP Aging" at bounding box center [148, 56] width 56 height 28
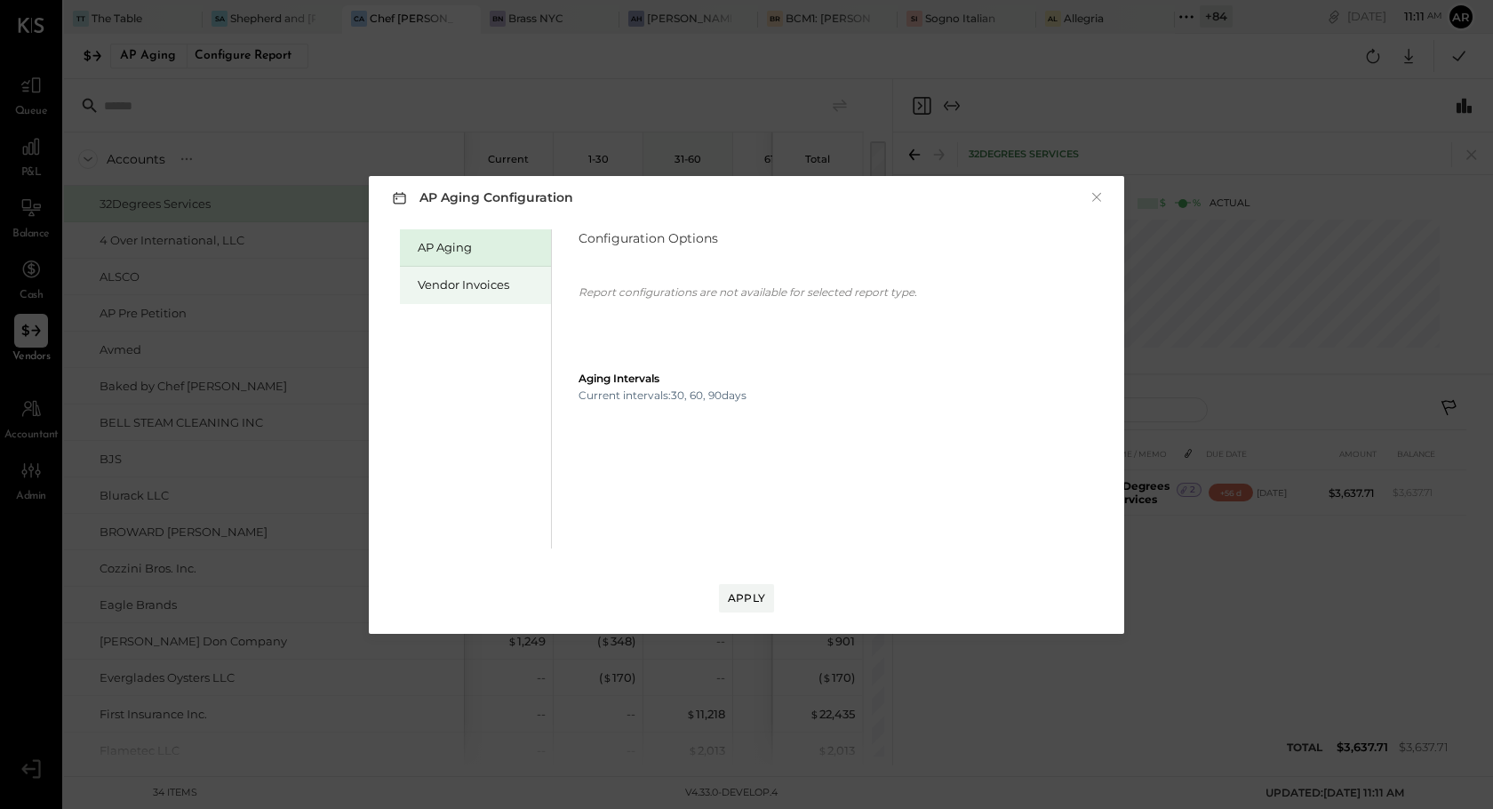
click at [421, 285] on div "Vendor Invoices" at bounding box center [480, 284] width 124 height 17
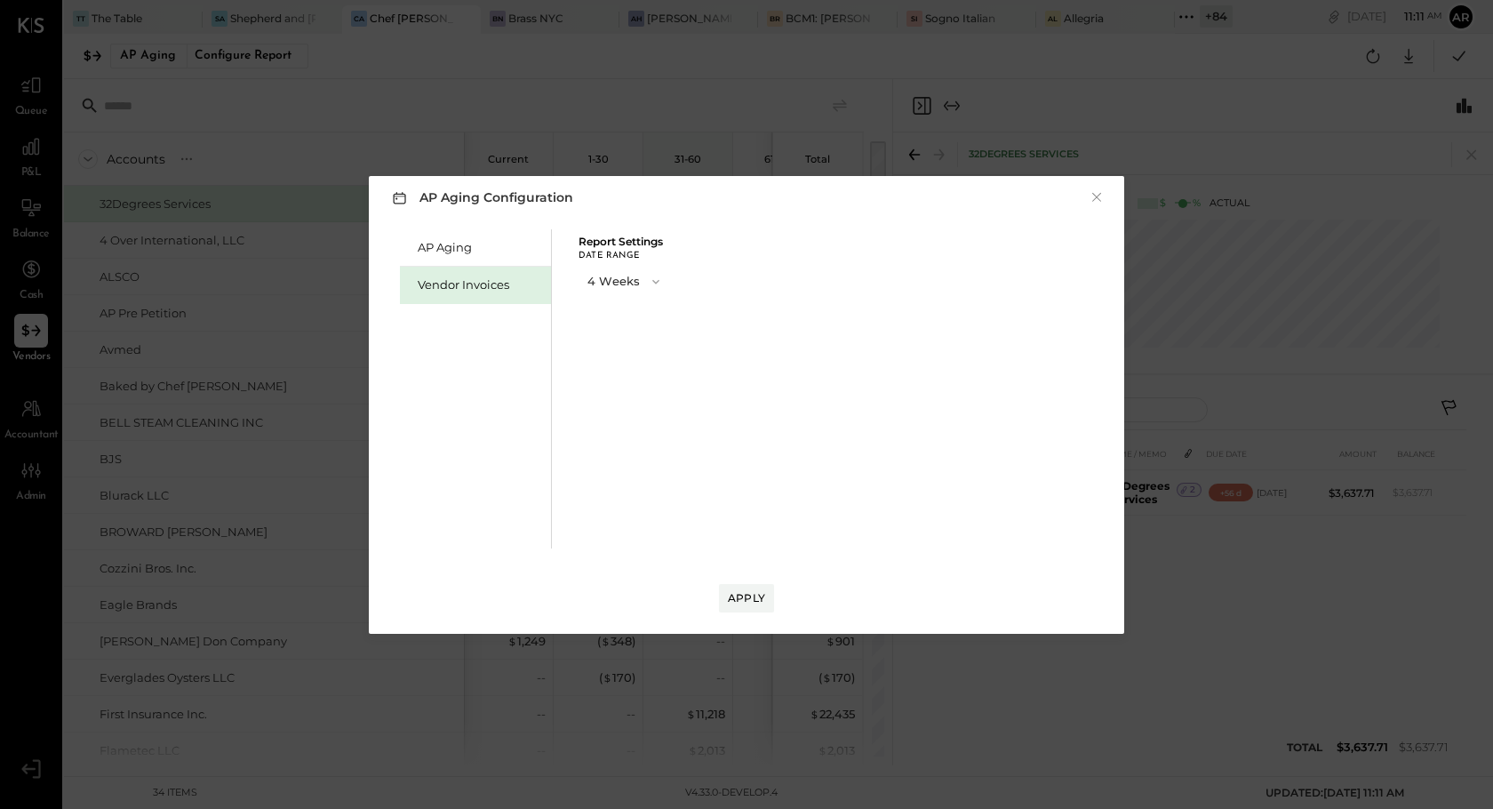
click at [614, 286] on button "4 Weeks" at bounding box center [625, 281] width 93 height 33
click at [615, 339] on div "13 Weeks" at bounding box center [625, 345] width 92 height 32
click at [755, 589] on button "Apply" at bounding box center [746, 598] width 55 height 28
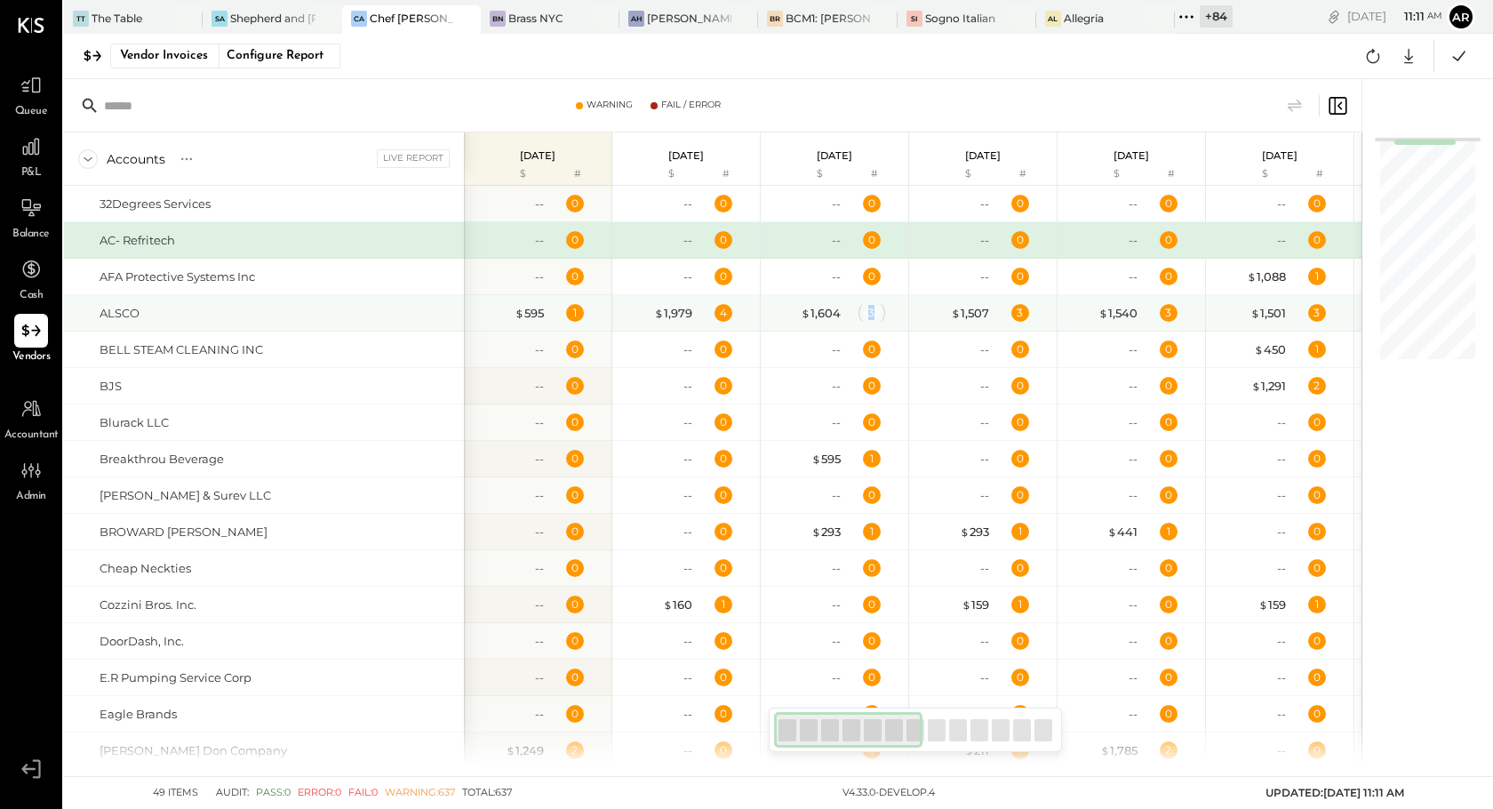
drag, startPoint x: 875, startPoint y: 310, endPoint x: 866, endPoint y: 311, distance: 9.8
click at [866, 311] on div "3" at bounding box center [872, 313] width 18 height 18
click at [817, 312] on div "$ 1,604" at bounding box center [821, 313] width 40 height 17
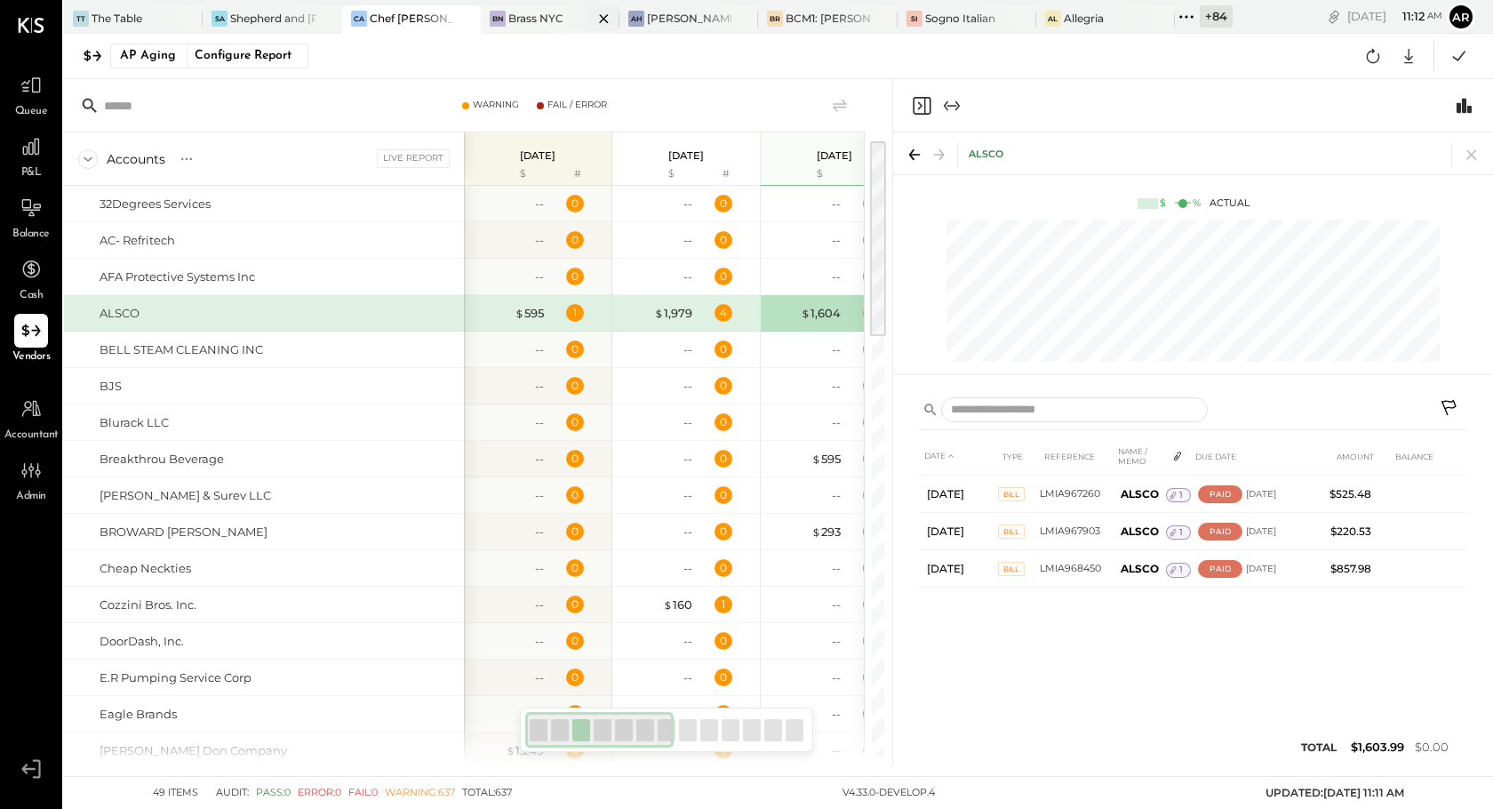
click at [536, 11] on div "Brass NYC" at bounding box center [535, 18] width 55 height 15
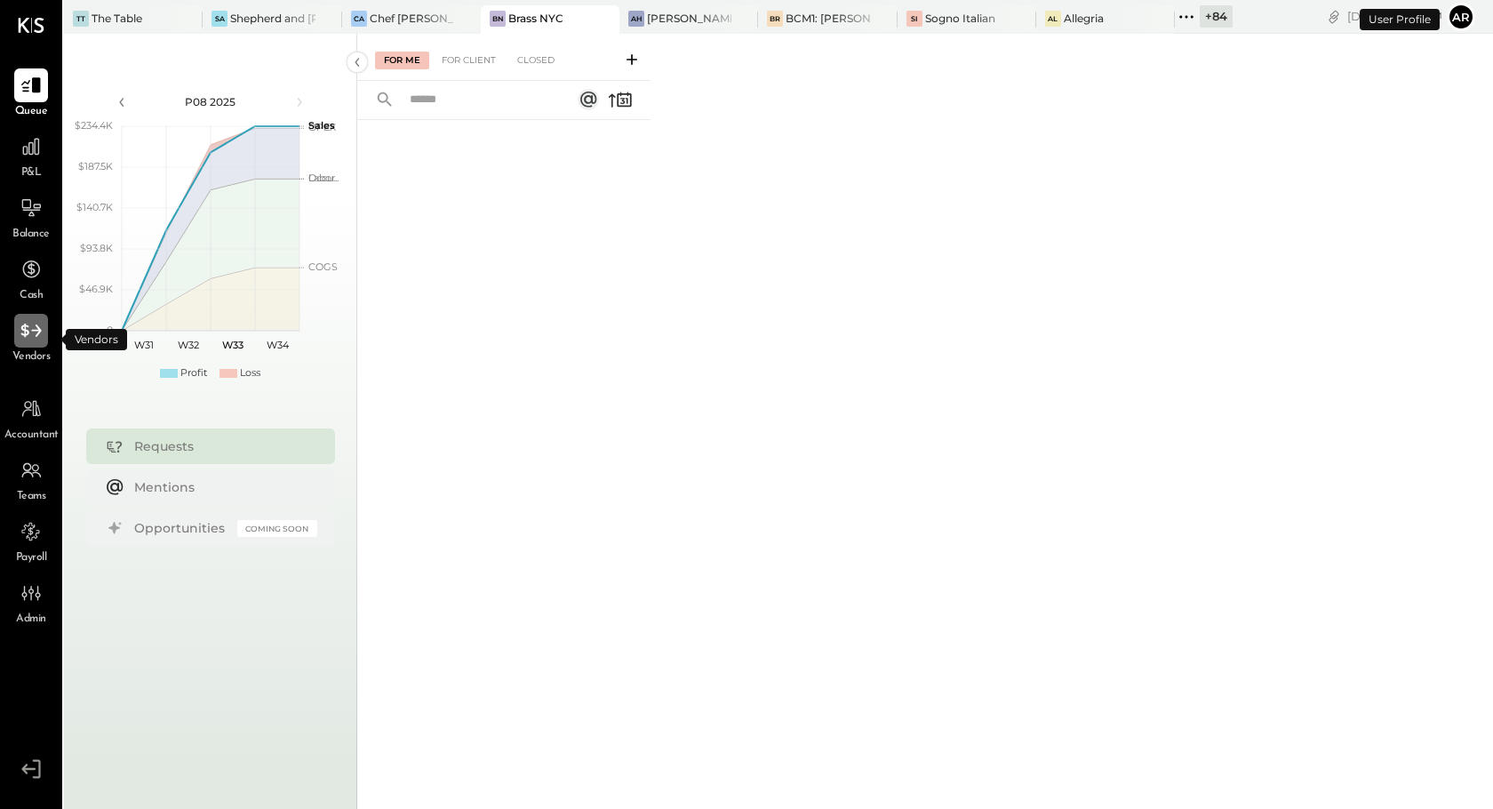
click at [36, 342] on div at bounding box center [31, 331] width 34 height 34
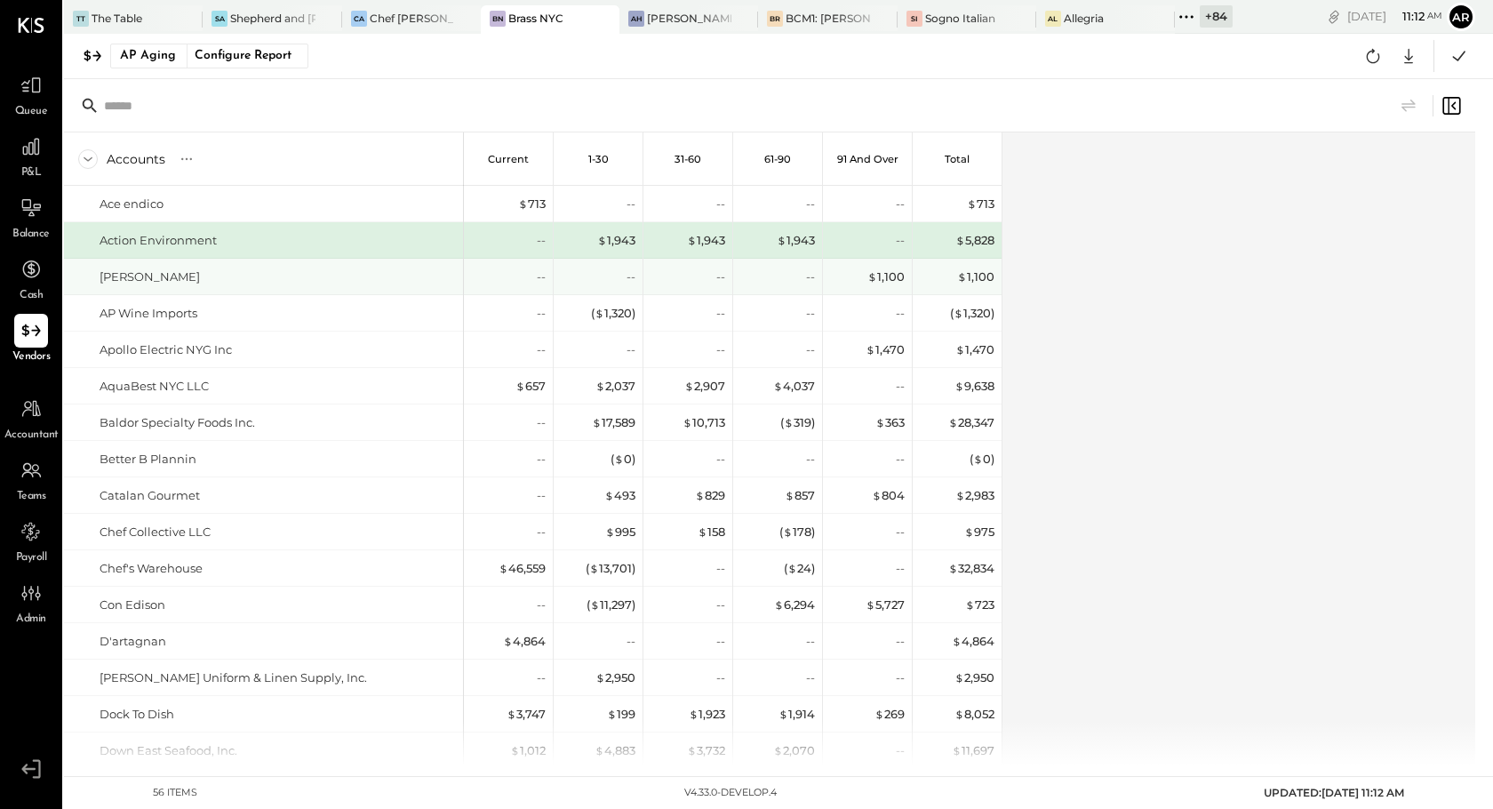
drag, startPoint x: 273, startPoint y: 208, endPoint x: 284, endPoint y: 171, distance: 39.1
click at [340, 244] on div "TT The Table [PERSON_NAME] and [PERSON_NAME] CA Chef [PERSON_NAME]'s Vineyard R…" at bounding box center [778, 382] width 1429 height 765
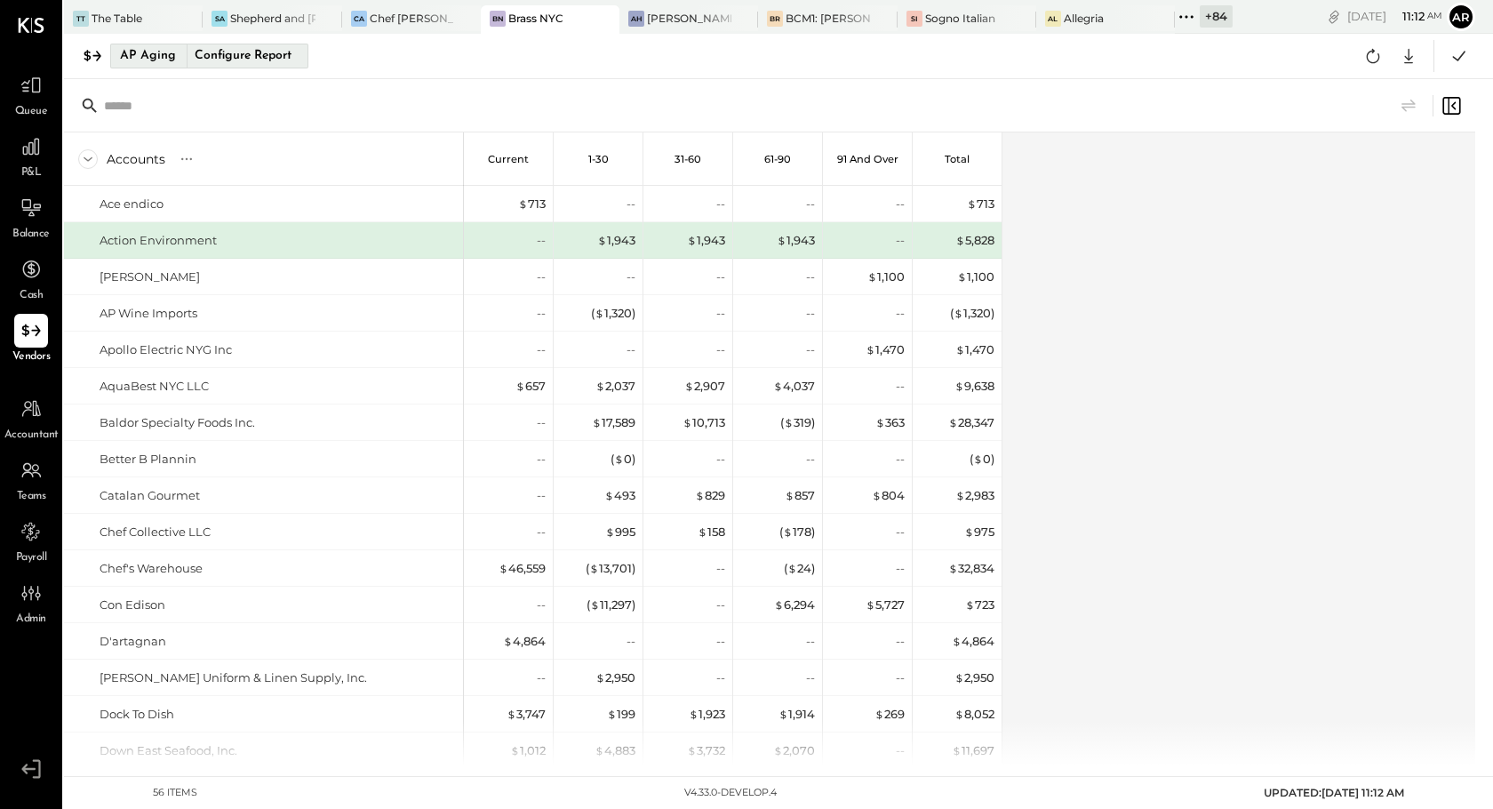
click at [256, 53] on div "Configure Report" at bounding box center [243, 55] width 112 height 23
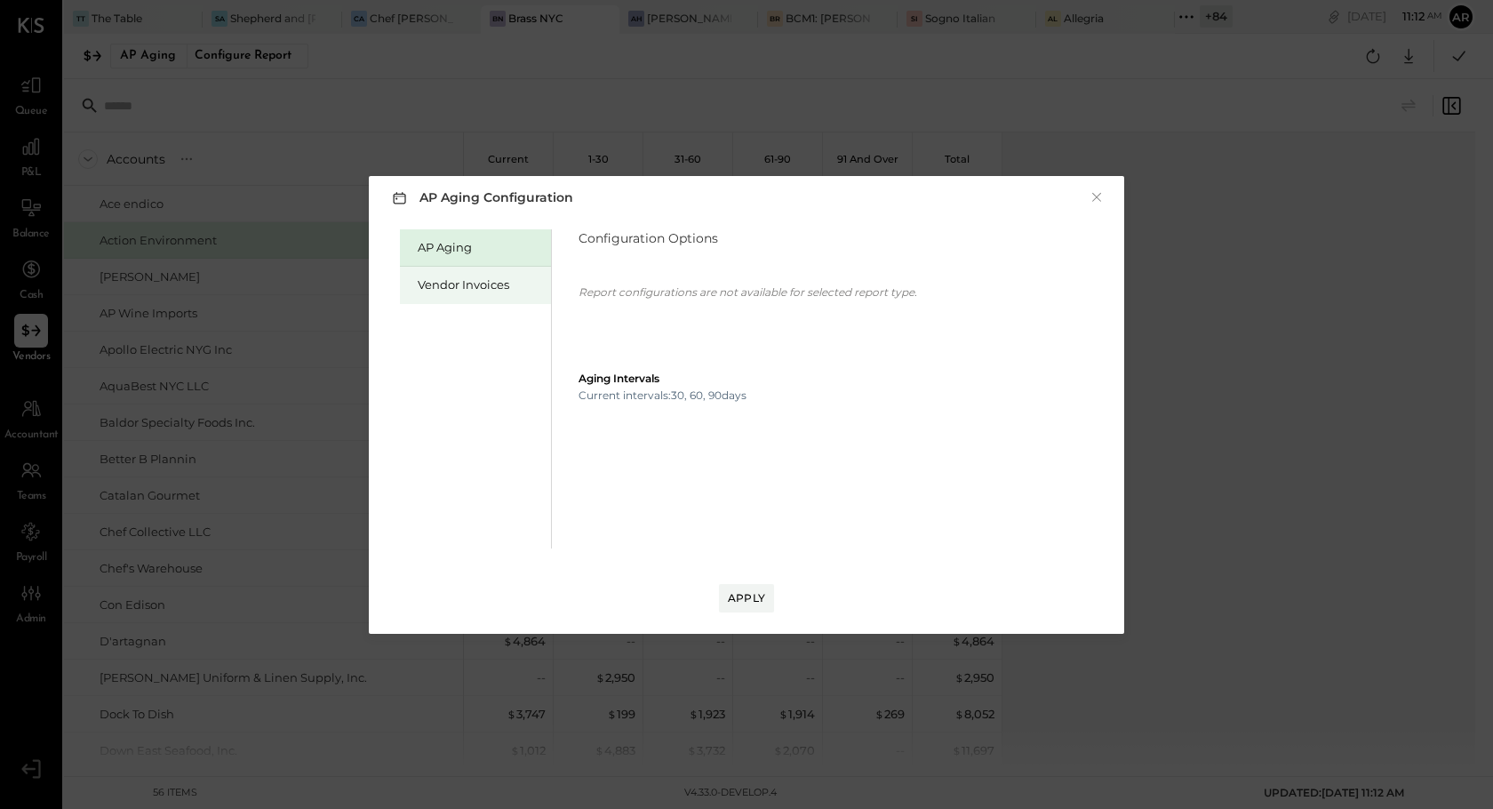
click at [456, 291] on div "Vendor Invoices" at bounding box center [480, 284] width 124 height 17
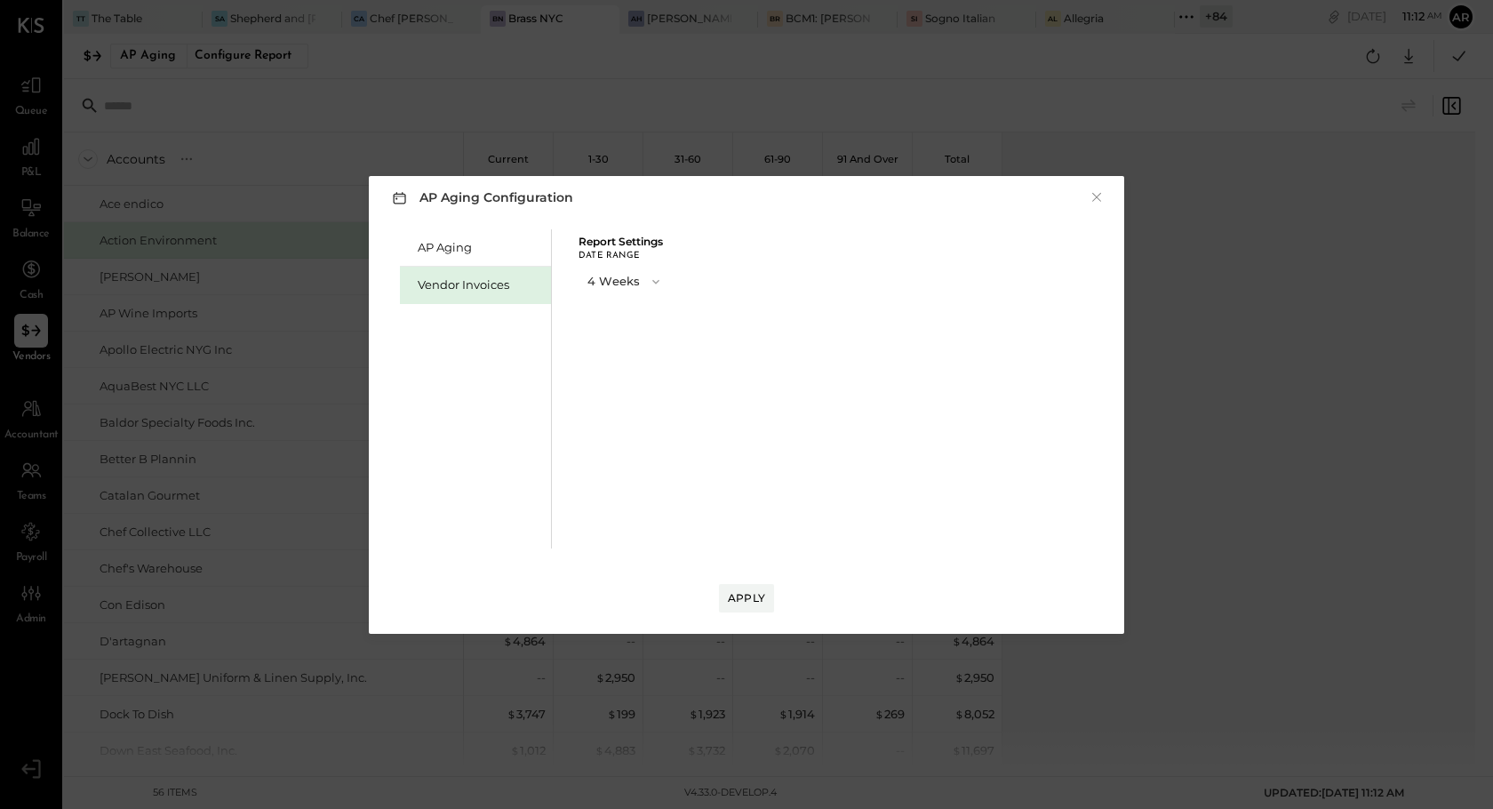
click at [600, 274] on button "4 Weeks" at bounding box center [625, 281] width 93 height 33
click at [601, 341] on span "13 Weeks" at bounding box center [615, 345] width 45 height 12
drag, startPoint x: 743, startPoint y: 598, endPoint x: 523, endPoint y: 476, distance: 251.0
click at [523, 476] on div "AP Aging Configuration × AP Aging Vendor Invoices Report Settings Date Range 13…" at bounding box center [746, 405] width 755 height 458
click at [746, 594] on div "Apply" at bounding box center [746, 597] width 37 height 15
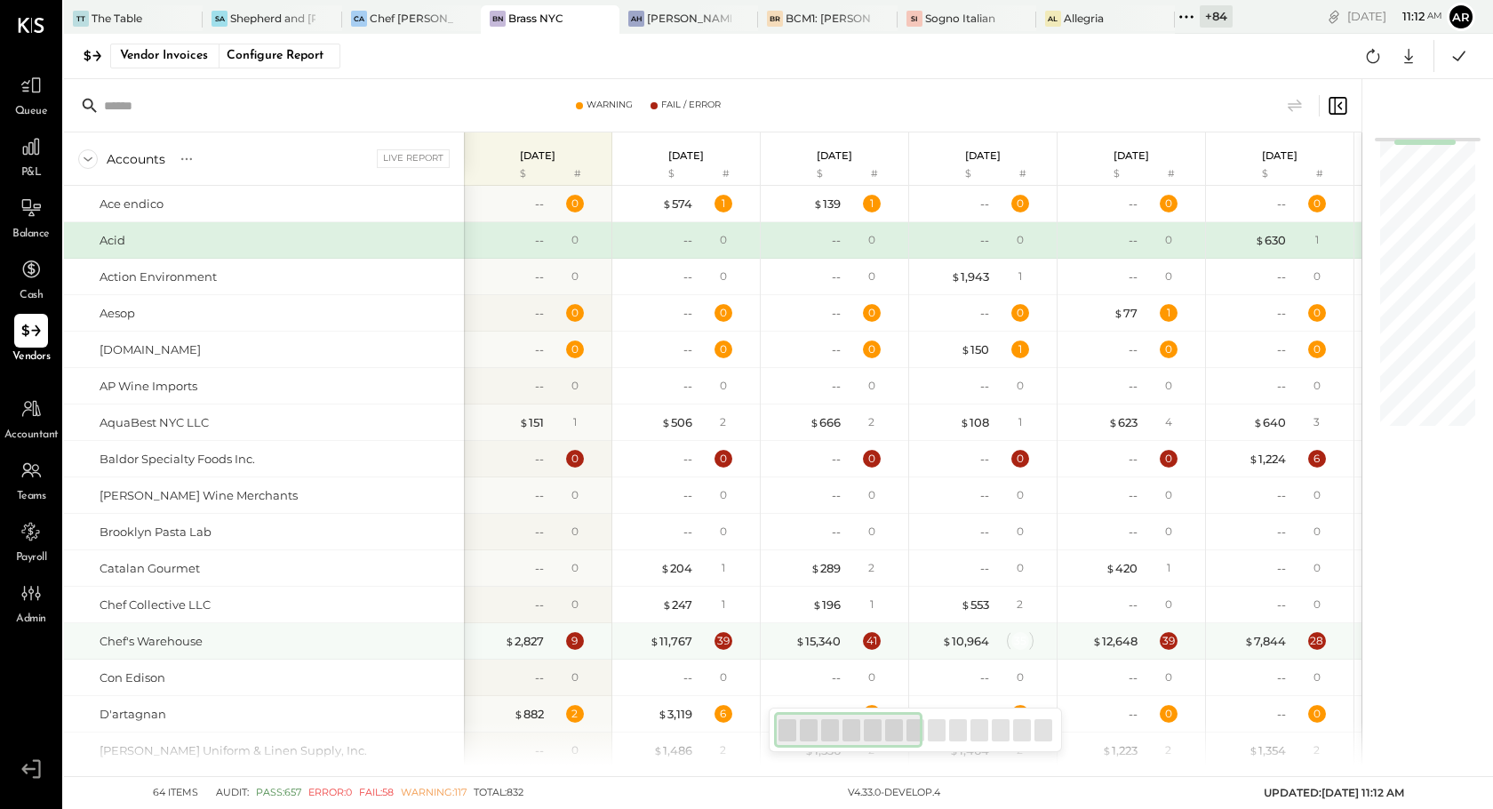
click at [1017, 644] on div "35" at bounding box center [1020, 641] width 18 height 18
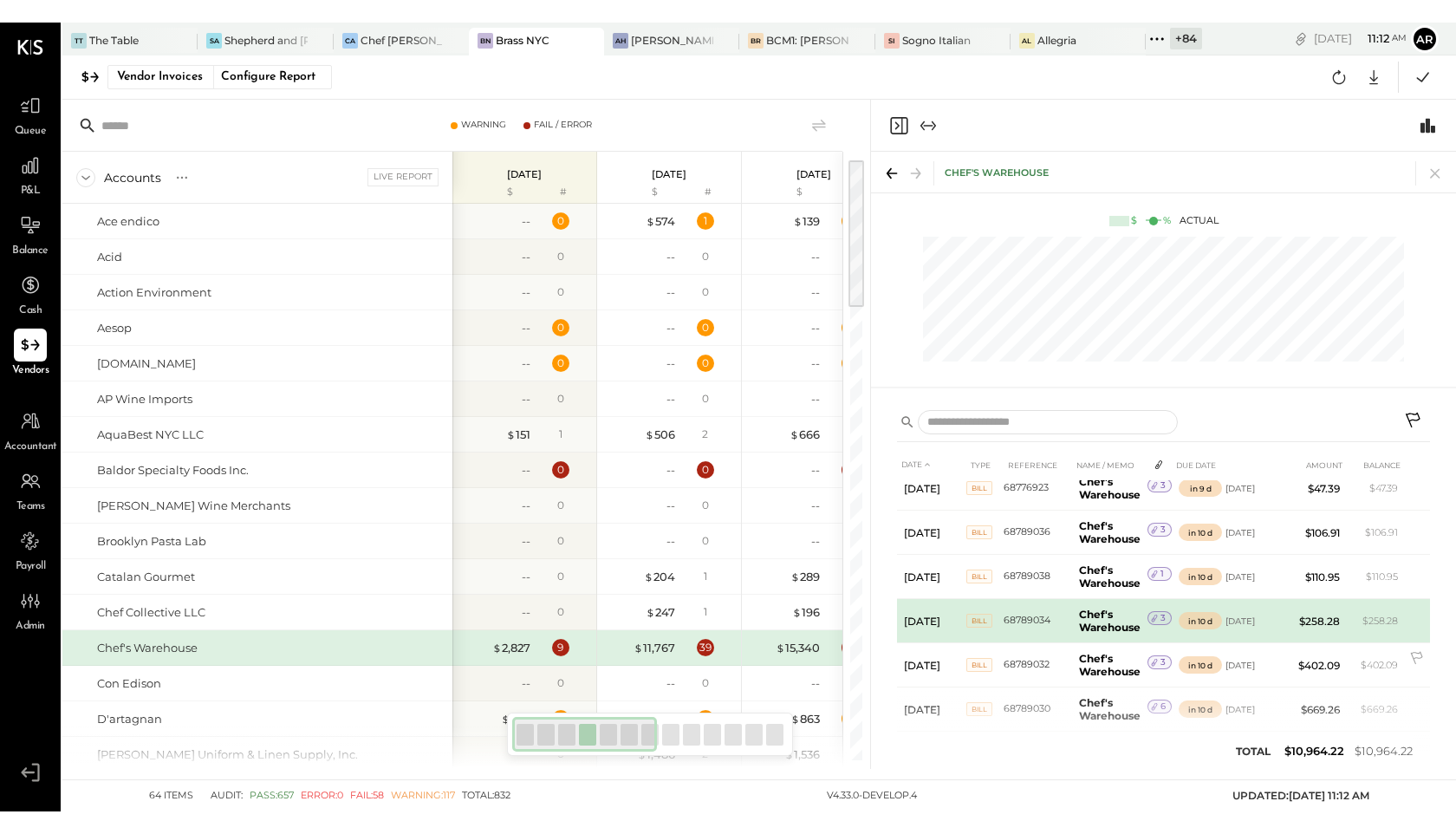
scroll to position [1132, 0]
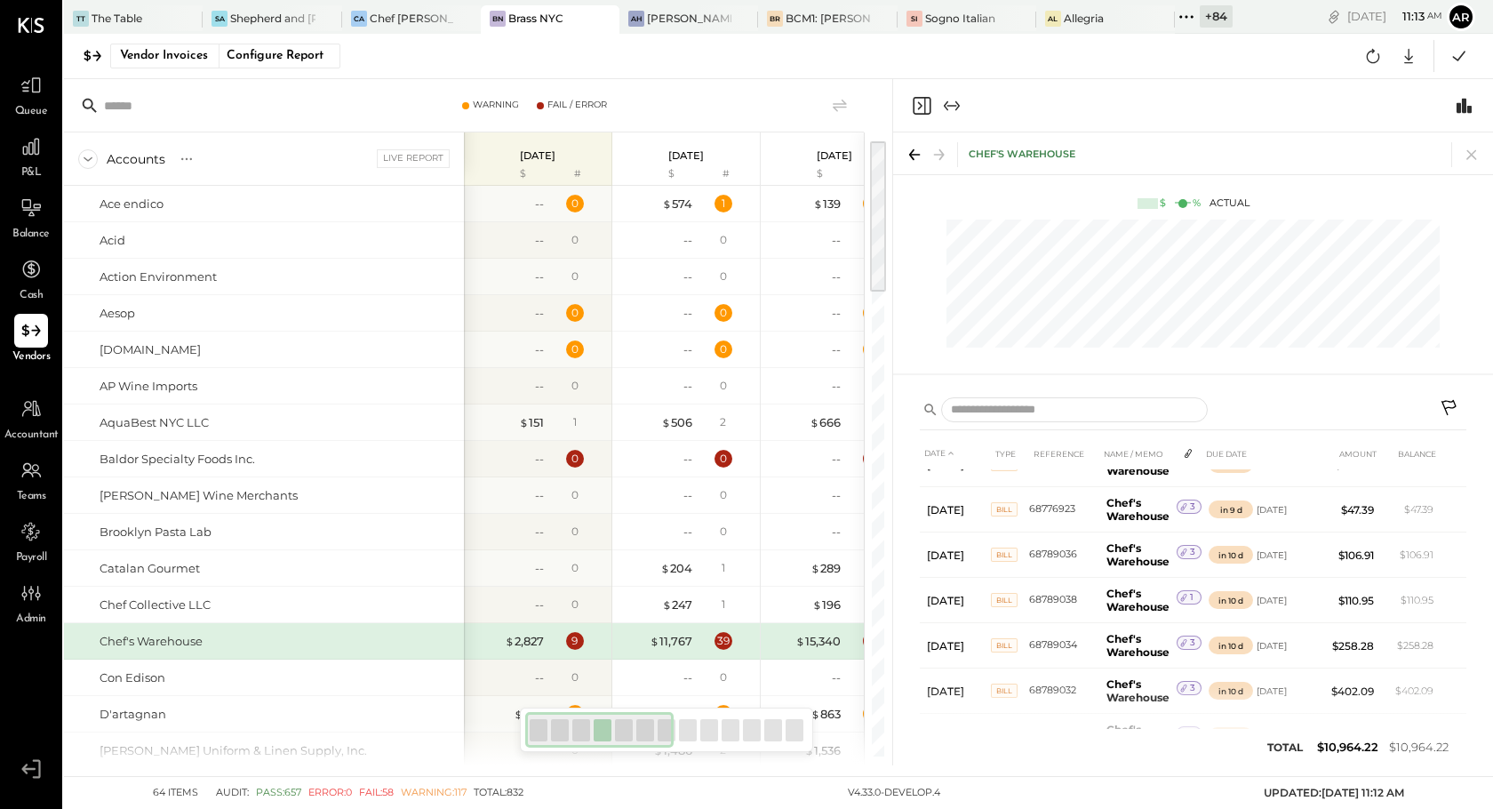
click at [1155, 759] on td "Chef's Warehouse" at bounding box center [1137, 781] width 77 height 45
click at [924, 105] on icon "Close panel" at bounding box center [921, 105] width 21 height 21
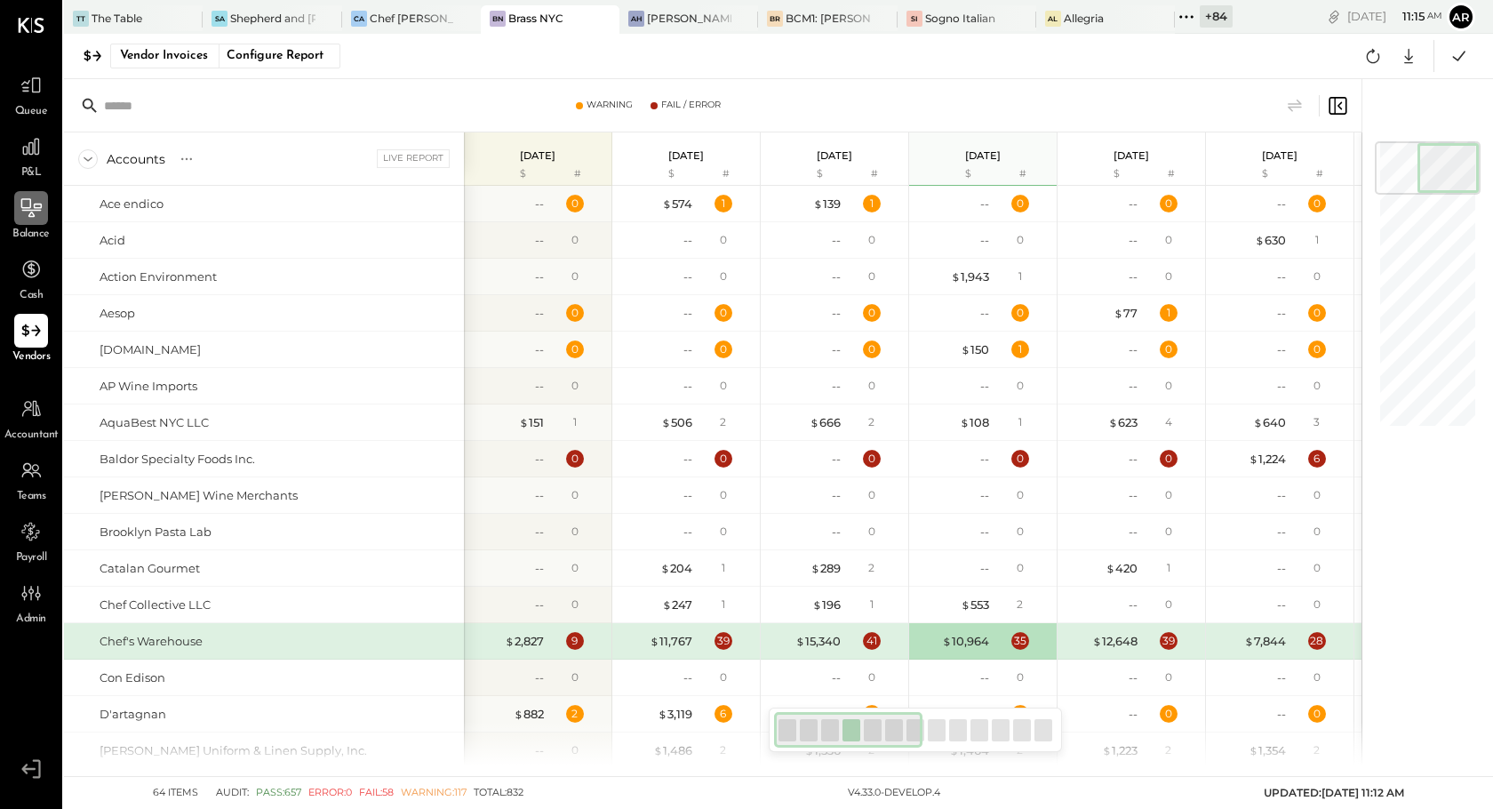
click at [34, 209] on icon at bounding box center [31, 207] width 23 height 23
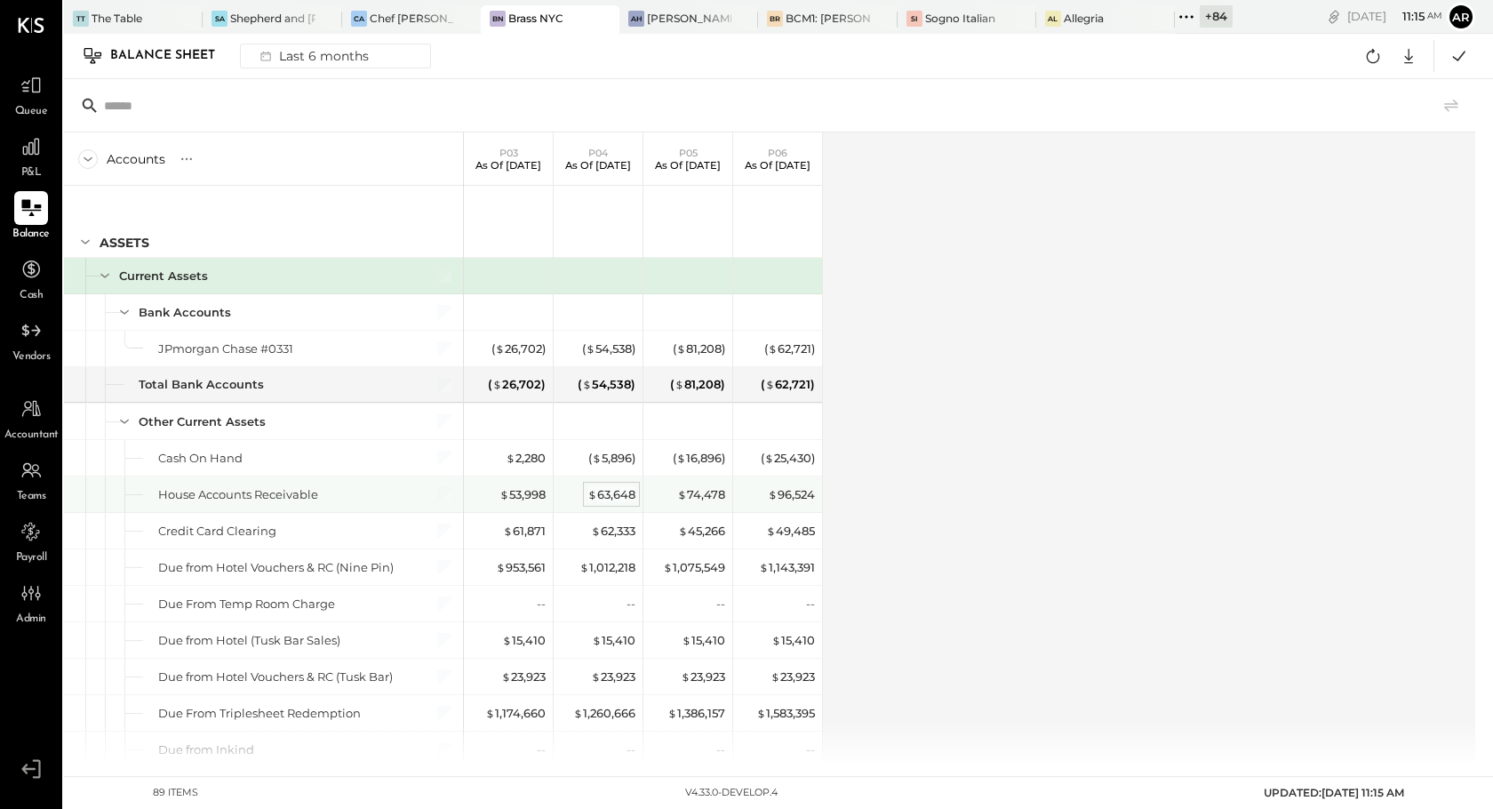
click at [609, 495] on div "$ 63,648" at bounding box center [611, 494] width 48 height 17
